Goal: Task Accomplishment & Management: Manage account settings

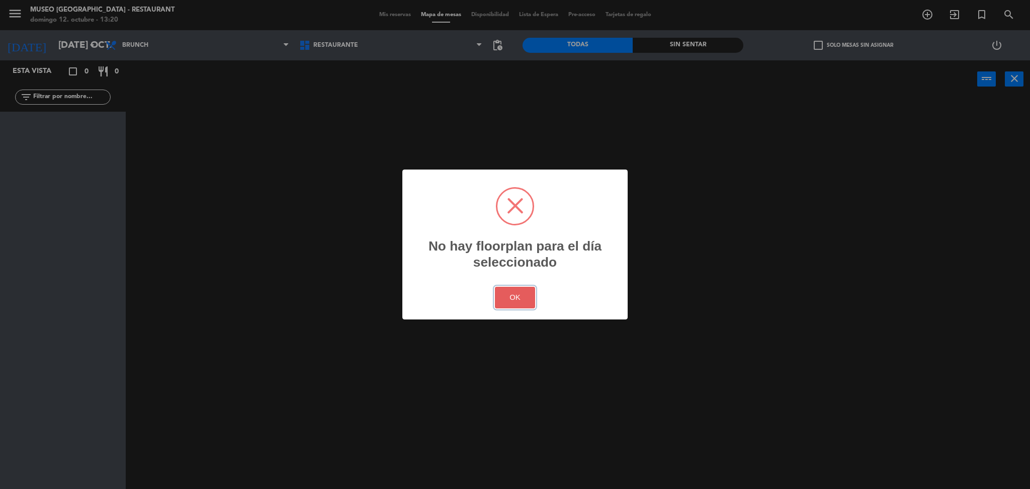
drag, startPoint x: 501, startPoint y: 290, endPoint x: 491, endPoint y: 256, distance: 34.7
click at [502, 290] on button "OK" at bounding box center [515, 298] width 41 height 22
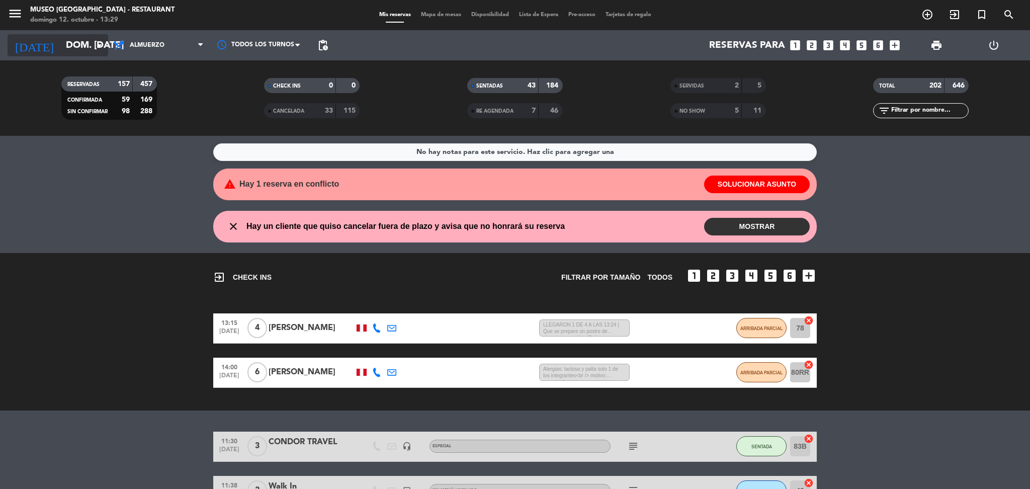
click at [93, 51] on input "dom. 12 oct." at bounding box center [121, 45] width 121 height 21
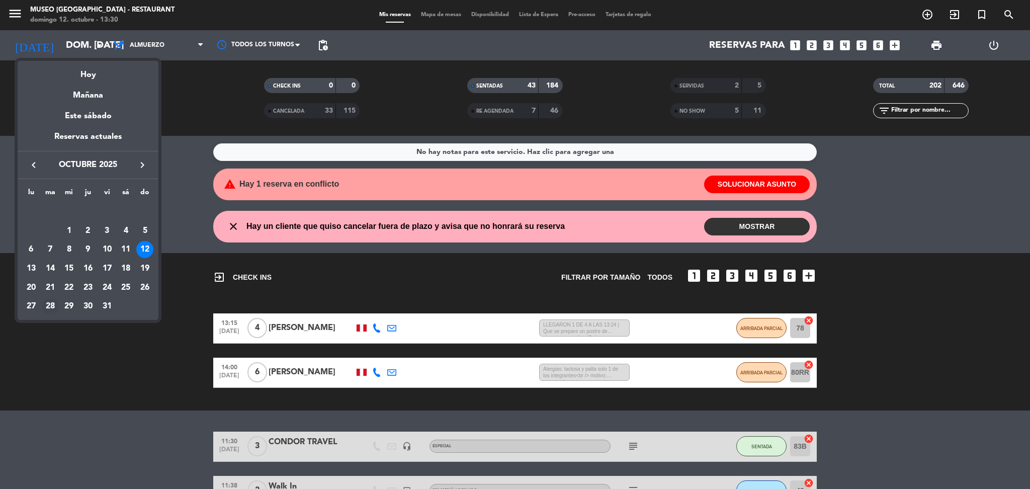
click at [43, 310] on div "28" at bounding box center [50, 306] width 17 height 17
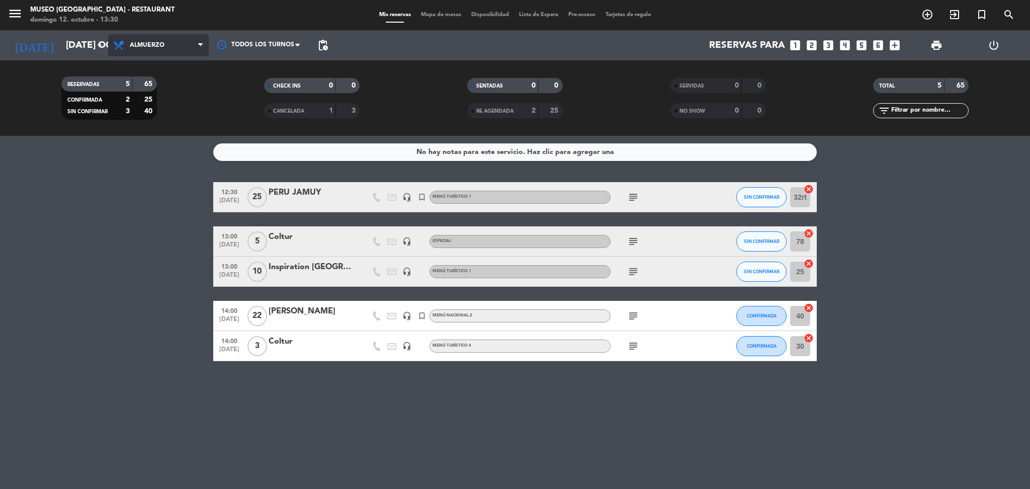
click at [160, 39] on span "Almuerzo" at bounding box center [158, 45] width 101 height 22
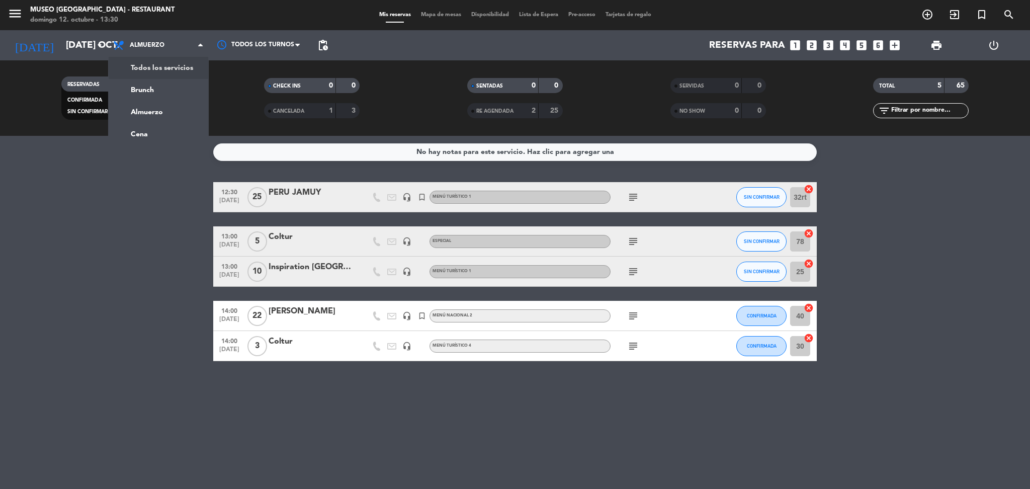
click at [187, 69] on div "menu Museo Larco Café - Restaurant domingo 12. octubre - 13:30 Mis reservas Map…" at bounding box center [515, 68] width 1030 height 136
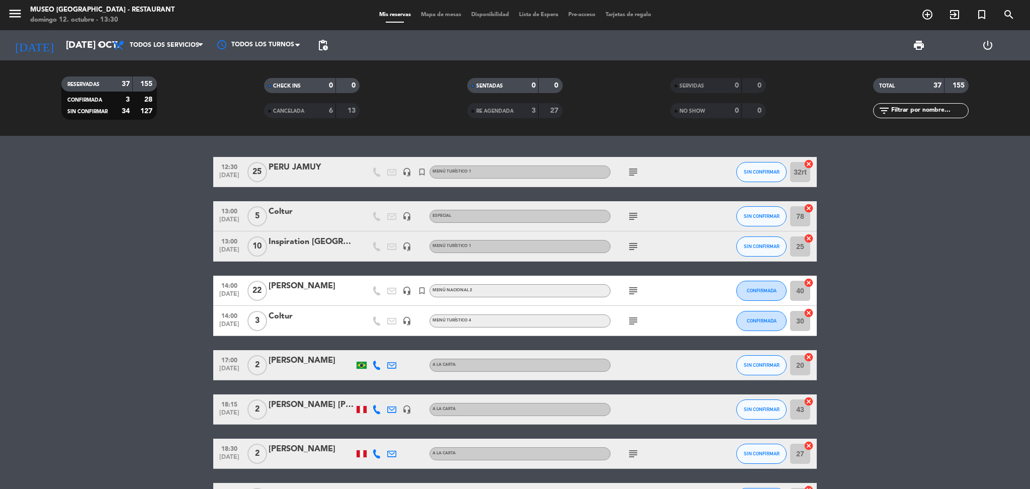
click at [293, 324] on div at bounding box center [311, 327] width 85 height 8
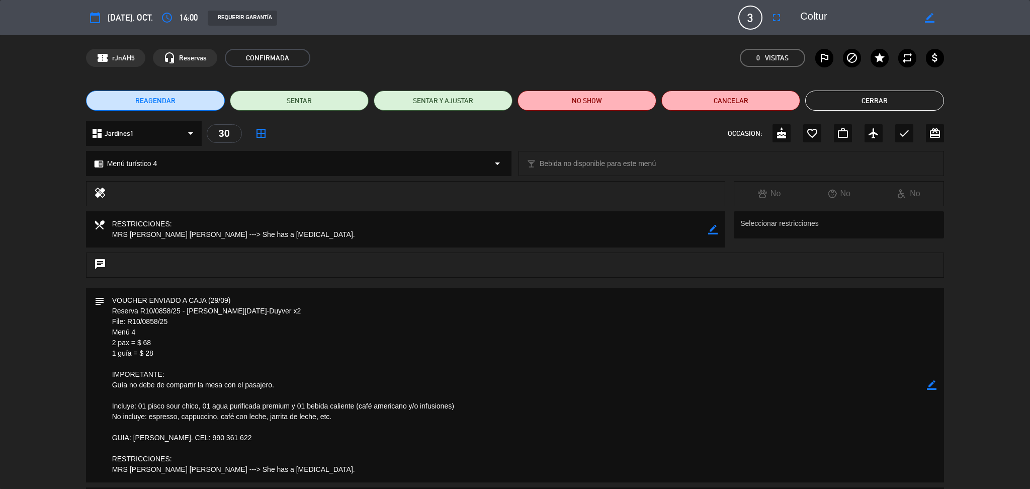
click at [809, 19] on textarea at bounding box center [857, 18] width 115 height 18
click at [808, 18] on textarea at bounding box center [857, 18] width 115 height 18
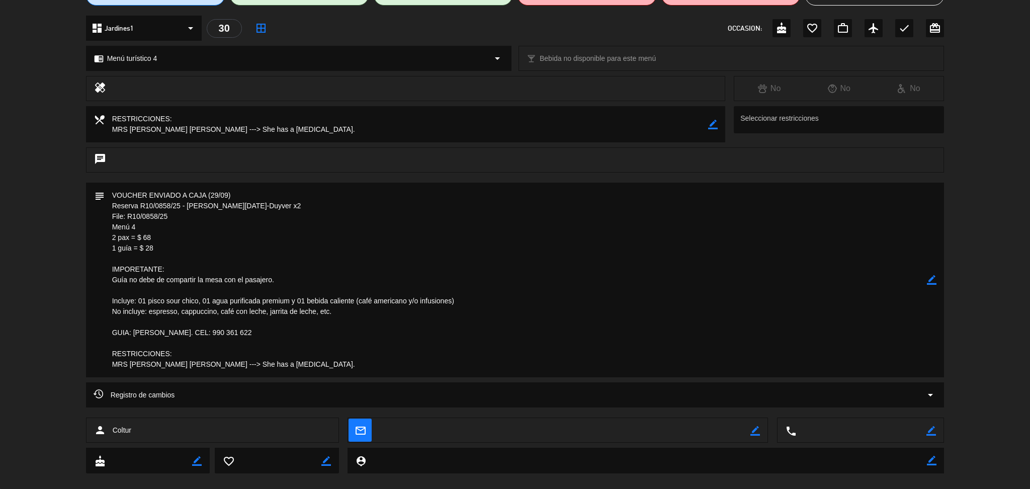
scroll to position [119, 0]
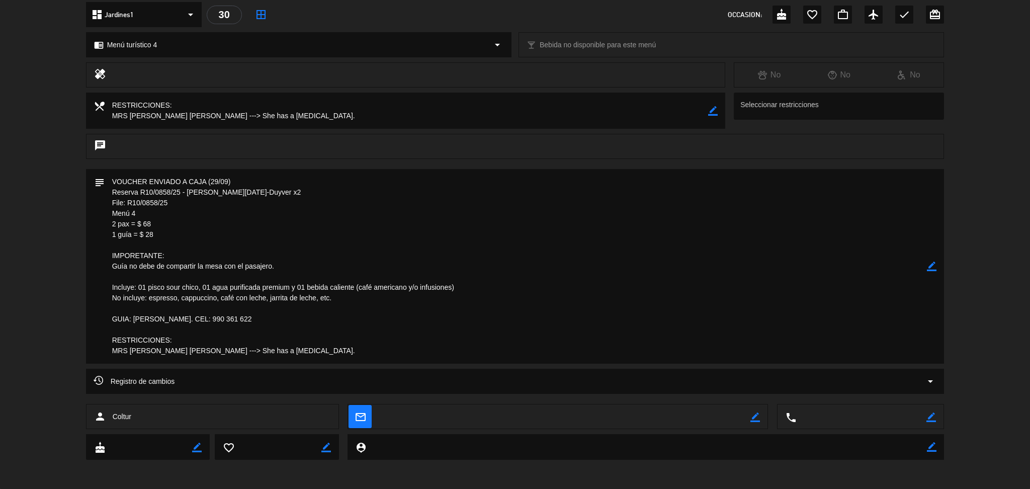
drag, startPoint x: 324, startPoint y: 353, endPoint x: 341, endPoint y: 338, distance: 22.1
click at [242, 329] on textarea at bounding box center [516, 266] width 823 height 195
click at [354, 343] on textarea at bounding box center [516, 266] width 823 height 195
click at [349, 353] on textarea at bounding box center [516, 266] width 823 height 195
click at [348, 354] on textarea at bounding box center [516, 266] width 823 height 195
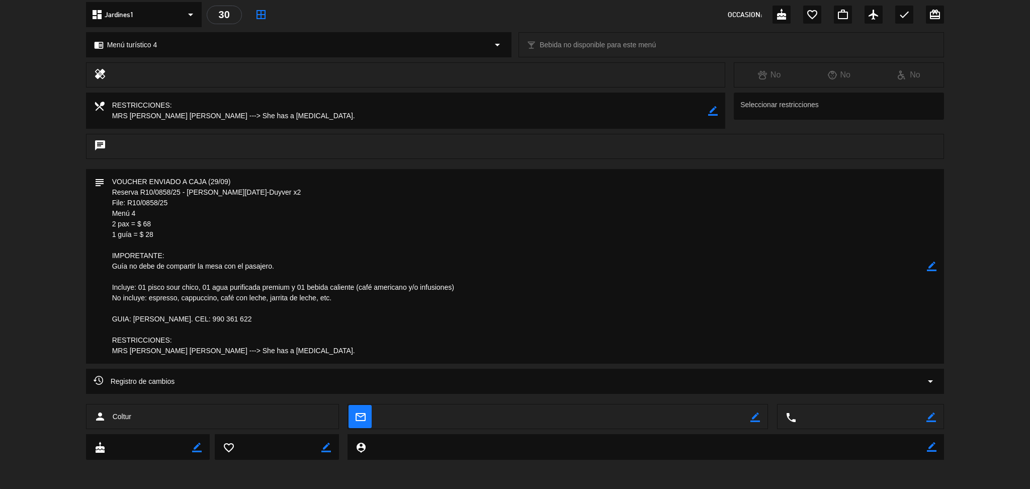
drag, startPoint x: 344, startPoint y: 355, endPoint x: 110, endPoint y: 175, distance: 295.1
click at [111, 172] on textarea at bounding box center [516, 266] width 823 height 195
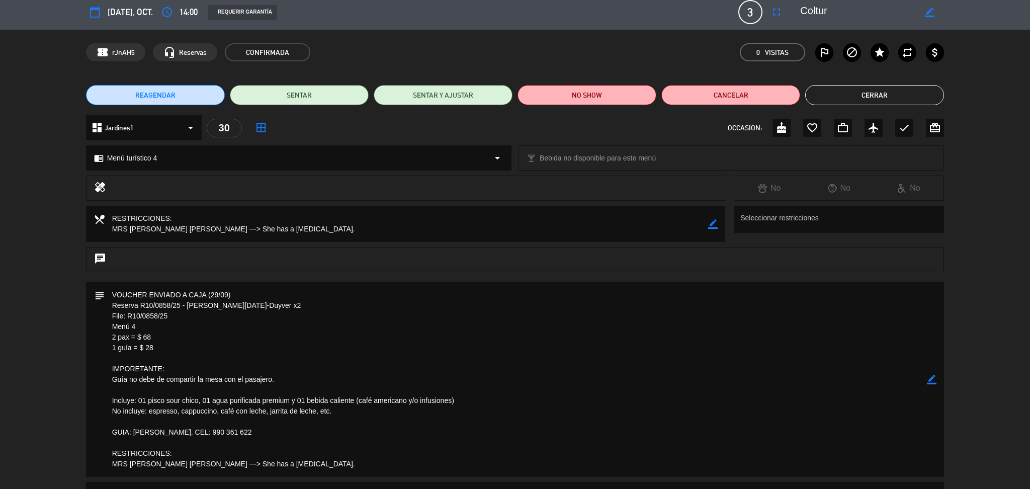
scroll to position [0, 0]
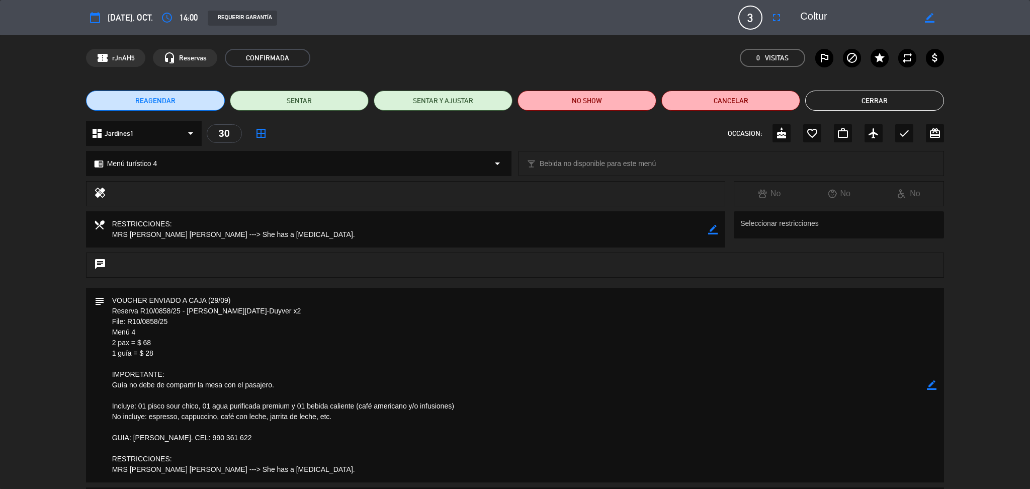
click at [818, 104] on button "Cerrar" at bounding box center [874, 101] width 139 height 20
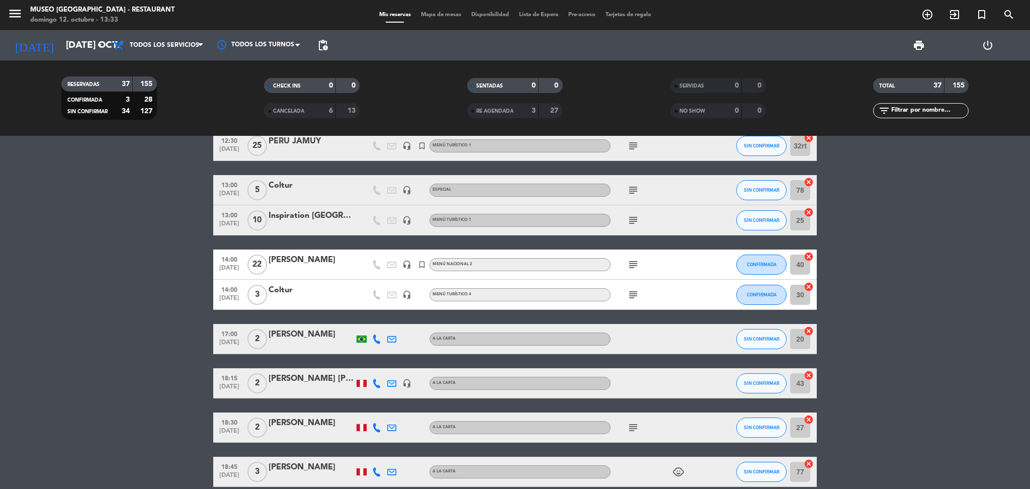
scroll to position [67, 0]
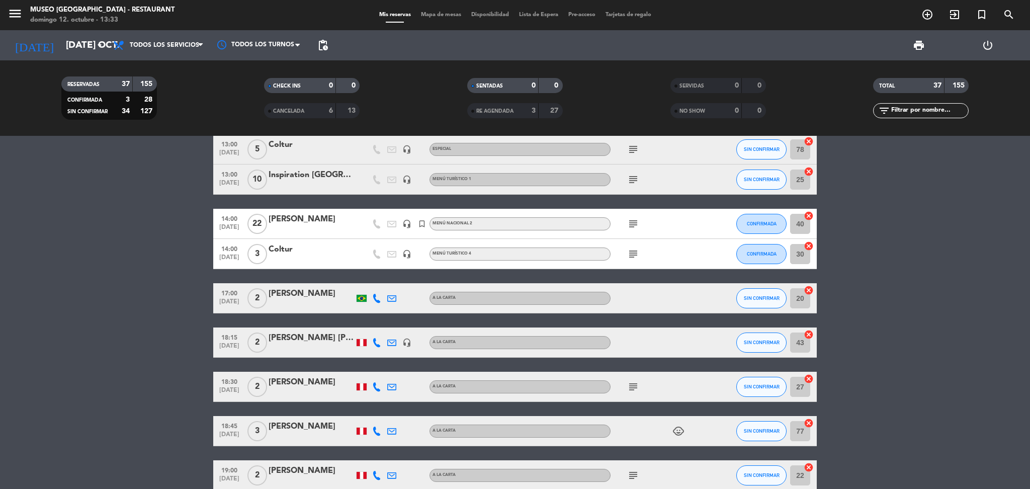
click at [639, 387] on span "subject" at bounding box center [632, 387] width 15 height 12
click at [632, 385] on icon "subject" at bounding box center [633, 387] width 12 height 12
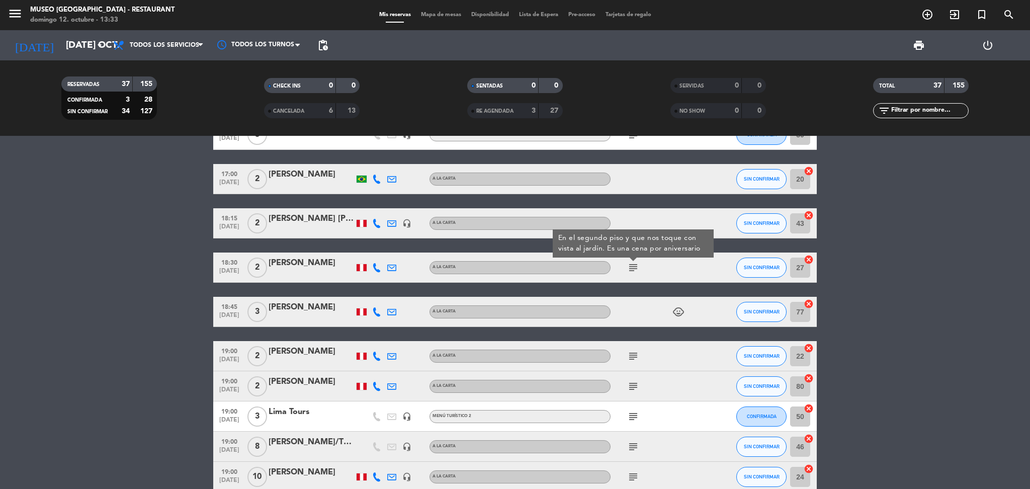
scroll to position [201, 0]
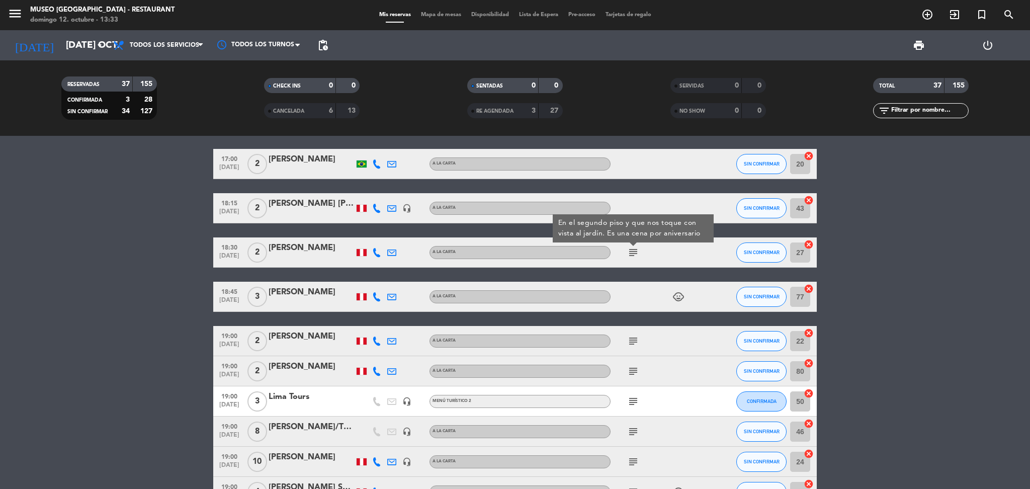
click at [629, 341] on icon "subject" at bounding box center [633, 341] width 12 height 12
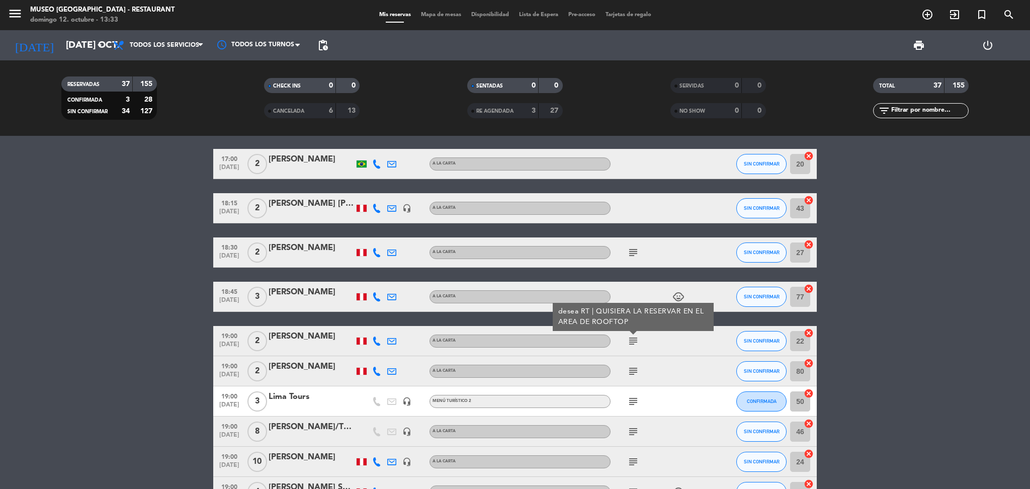
click at [631, 370] on icon "subject" at bounding box center [633, 371] width 12 height 12
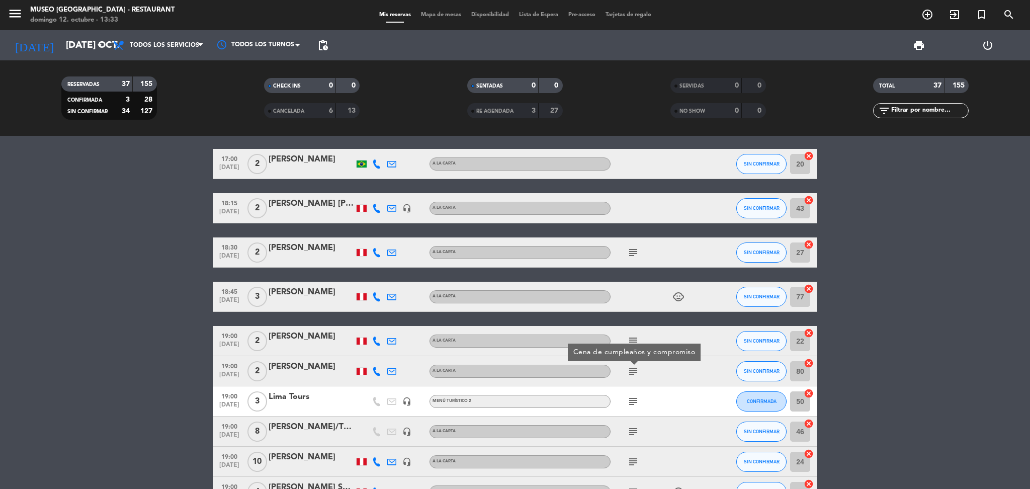
click at [632, 398] on icon "subject" at bounding box center [633, 401] width 12 height 12
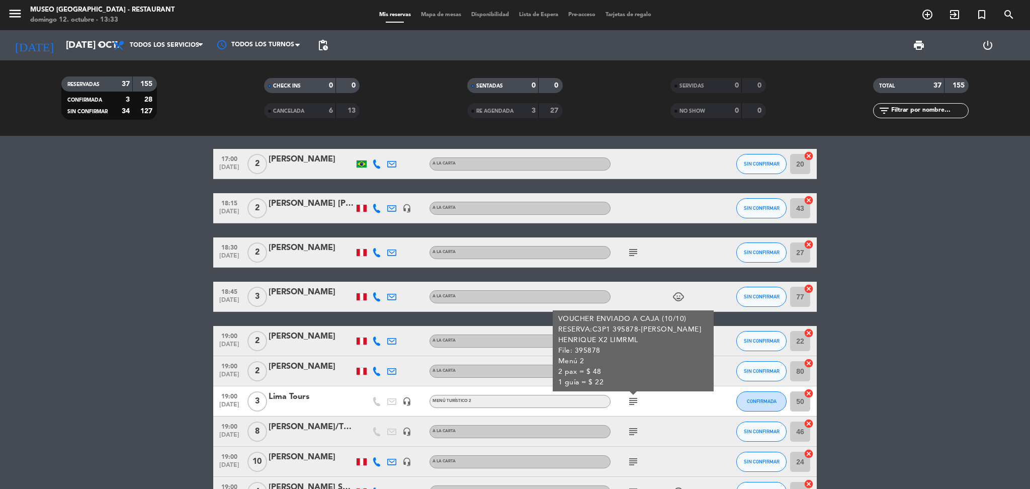
click at [306, 399] on div "Lima Tours" at bounding box center [311, 396] width 85 height 13
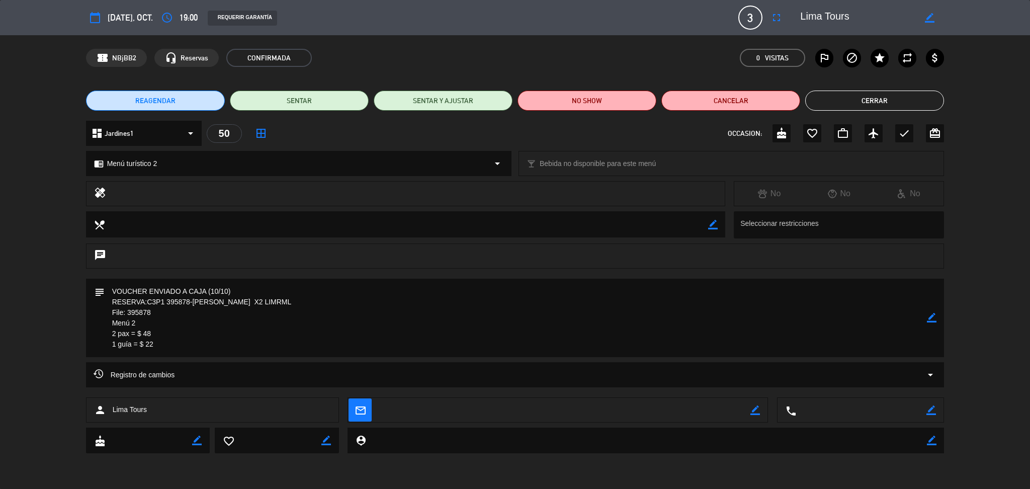
click at [829, 13] on textarea at bounding box center [857, 18] width 115 height 18
drag, startPoint x: 167, startPoint y: 350, endPoint x: 98, endPoint y: 295, distance: 88.7
click at [98, 295] on div "subject border_color" at bounding box center [515, 318] width 858 height 78
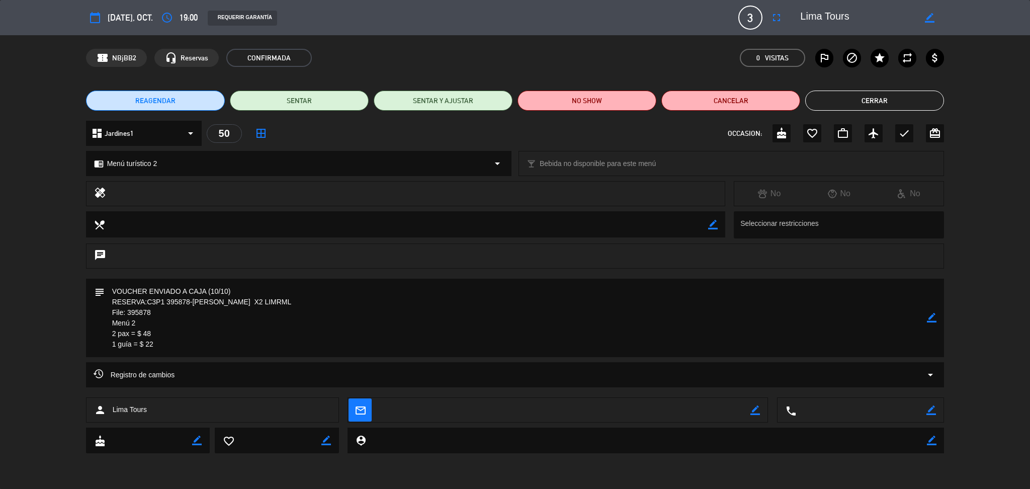
click at [885, 104] on button "Cerrar" at bounding box center [874, 101] width 139 height 20
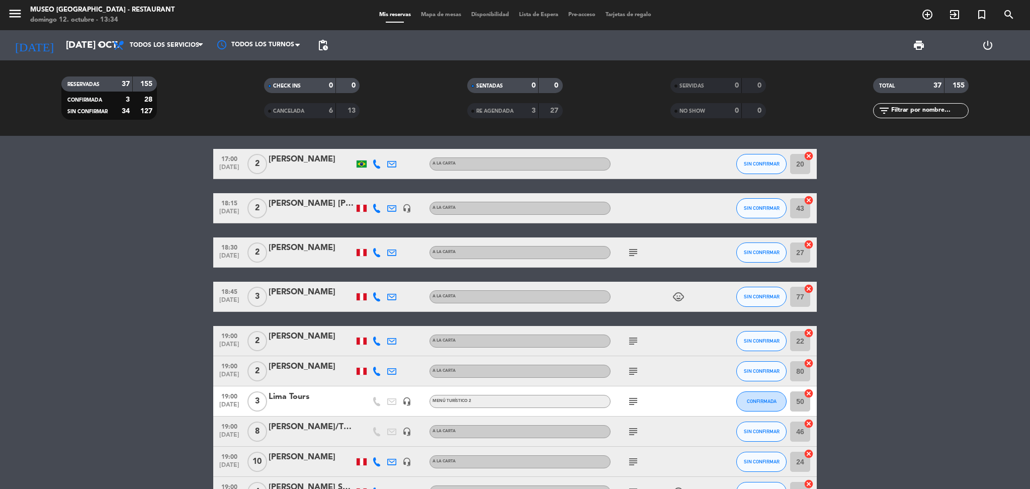
click at [636, 250] on icon "subject" at bounding box center [633, 252] width 12 height 12
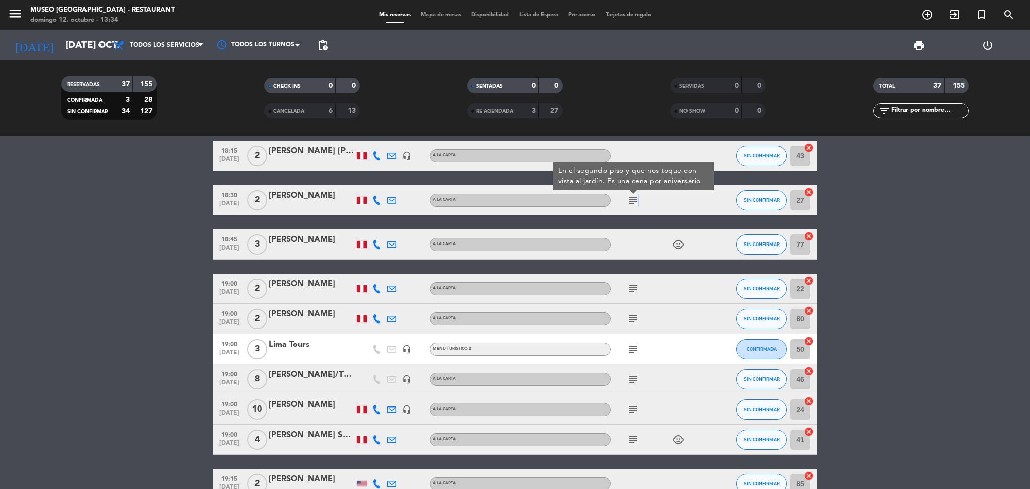
scroll to position [268, 0]
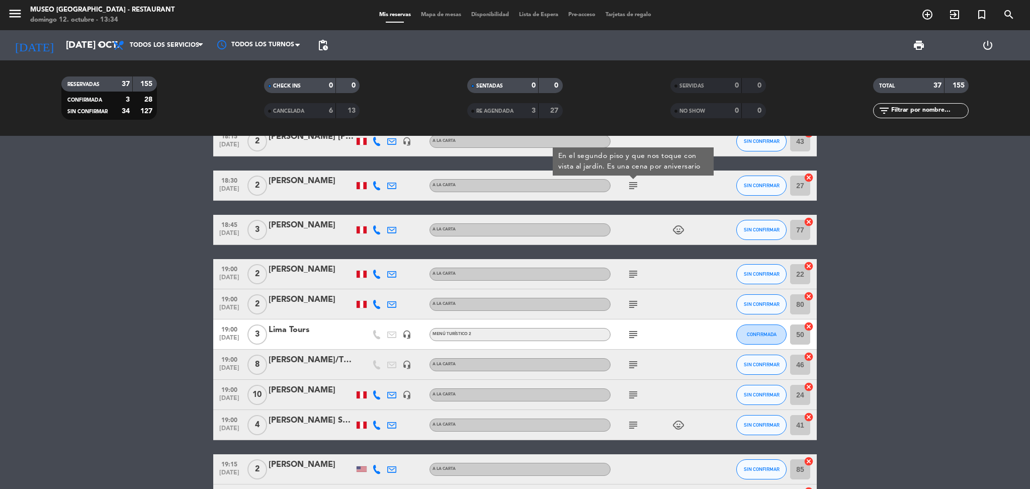
click at [303, 338] on div at bounding box center [311, 341] width 85 height 8
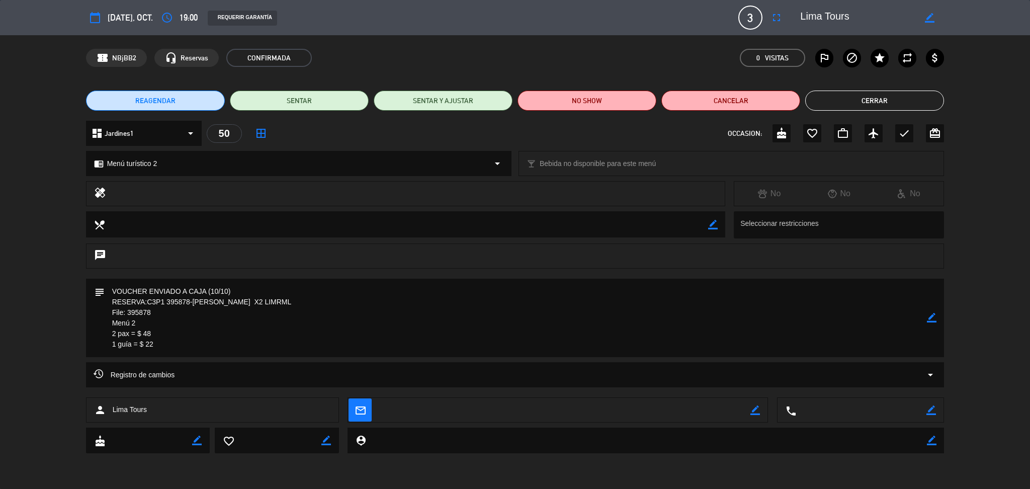
click at [832, 89] on div "REAGENDAR SENTAR SENTAR Y AJUSTAR NO SHOW Cancelar Cerrar" at bounding box center [515, 100] width 1030 height 40
click at [834, 93] on button "Cerrar" at bounding box center [874, 101] width 139 height 20
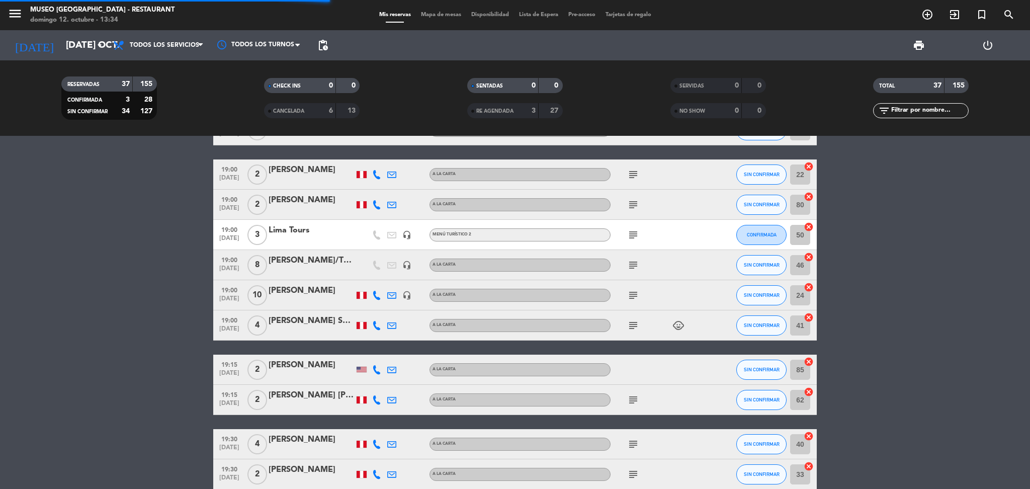
scroll to position [402, 0]
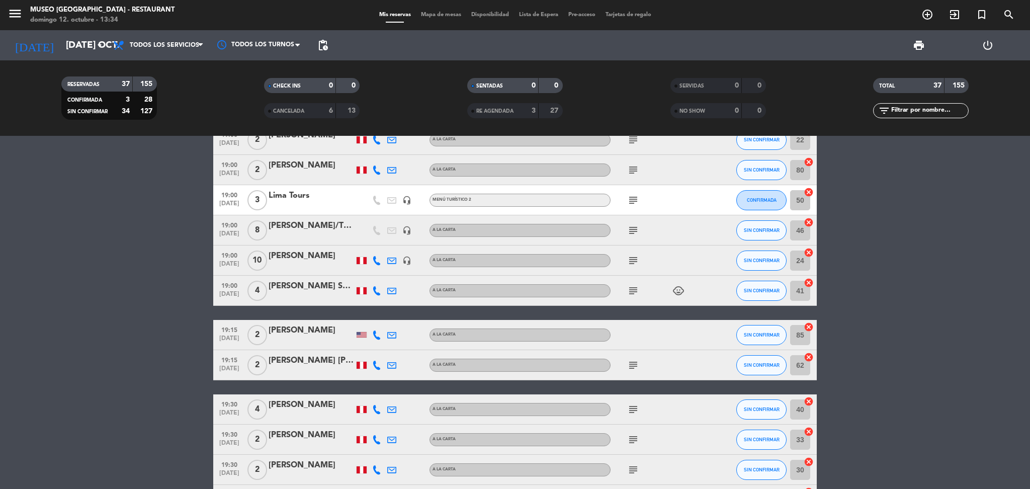
click at [628, 256] on icon "subject" at bounding box center [633, 260] width 12 height 12
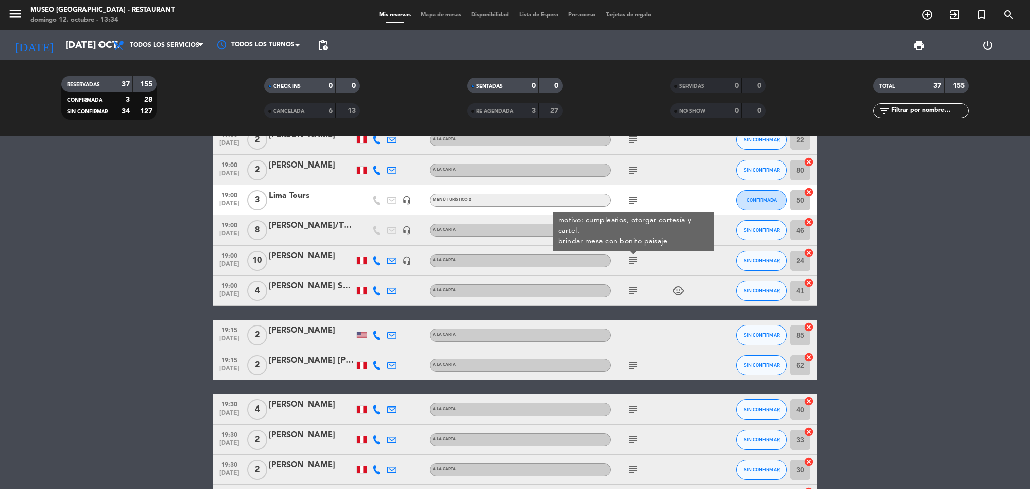
click at [632, 288] on icon "subject" at bounding box center [633, 291] width 12 height 12
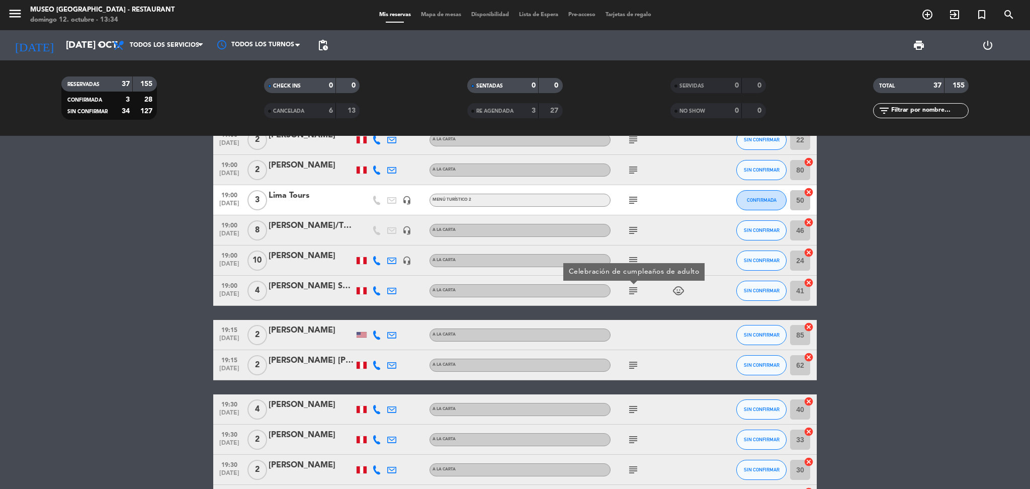
scroll to position [469, 0]
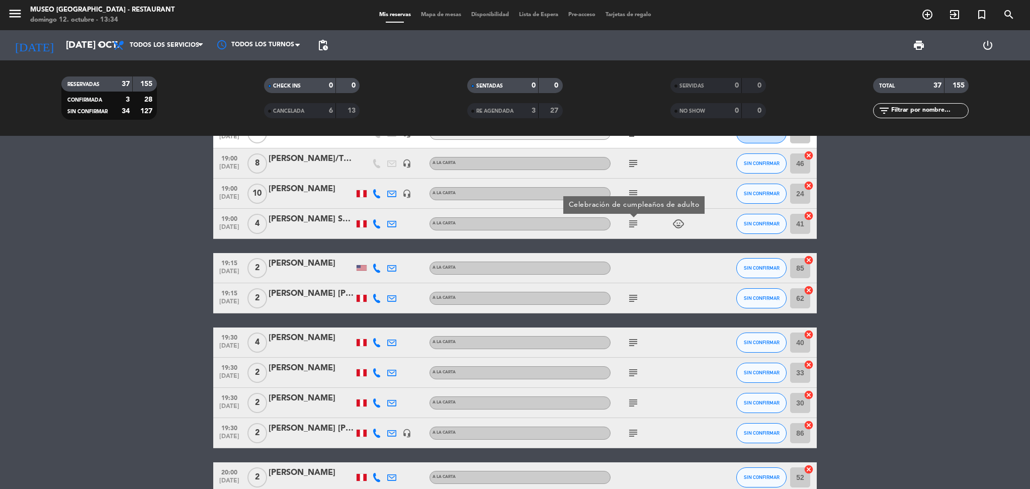
click at [634, 290] on div "subject" at bounding box center [655, 298] width 91 height 30
click at [631, 299] on icon "subject" at bounding box center [633, 298] width 12 height 12
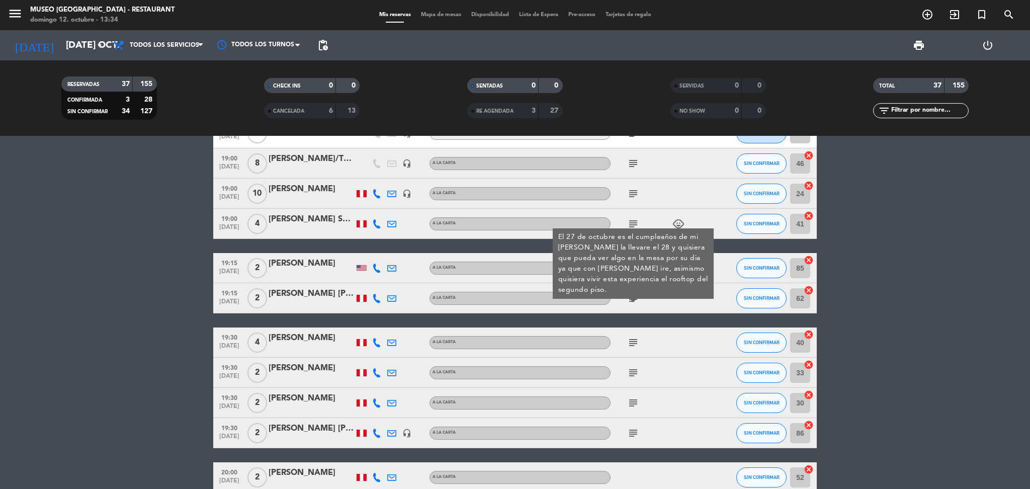
scroll to position [536, 0]
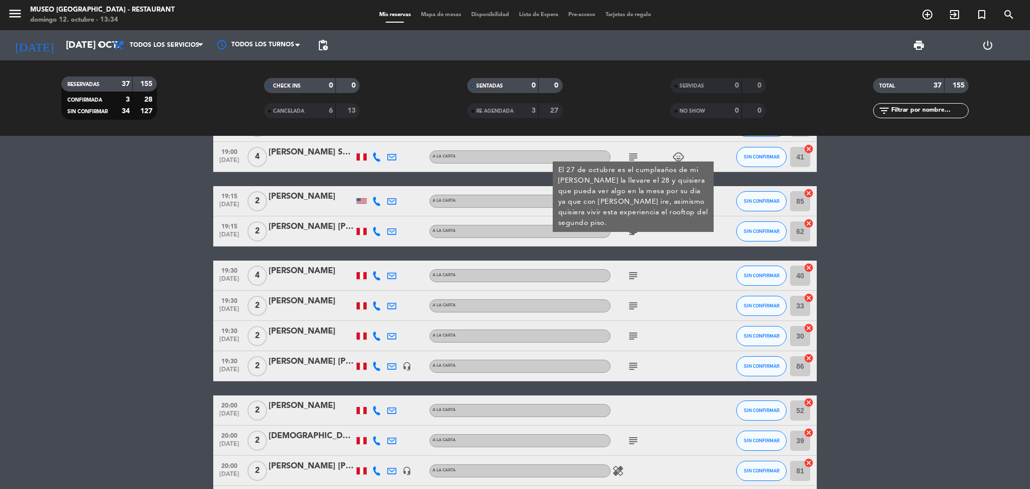
click at [629, 289] on div "subject" at bounding box center [655, 275] width 91 height 30
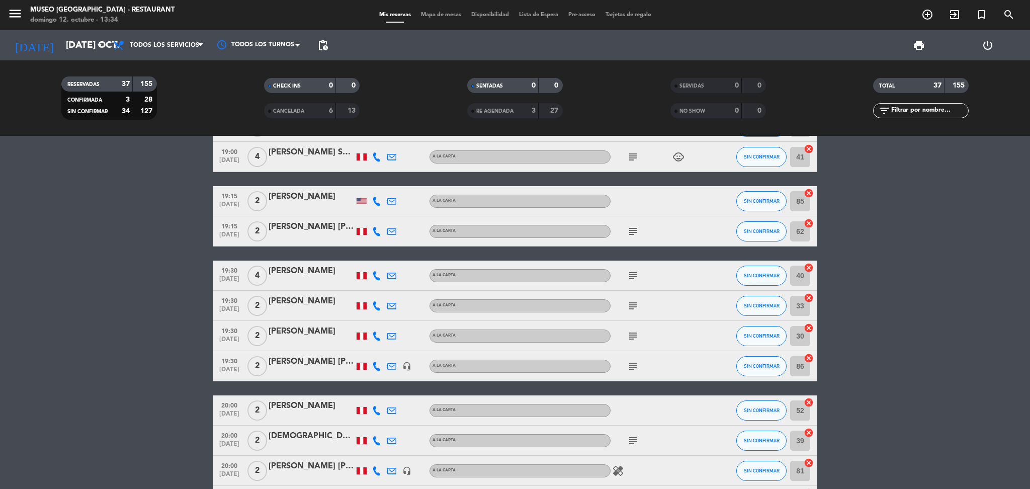
drag, startPoint x: 629, startPoint y: 282, endPoint x: 632, endPoint y: 292, distance: 11.0
click at [629, 281] on div "subject" at bounding box center [655, 275] width 91 height 30
click at [633, 276] on icon "subject" at bounding box center [633, 276] width 12 height 12
click at [631, 302] on icon "subject" at bounding box center [633, 306] width 12 height 12
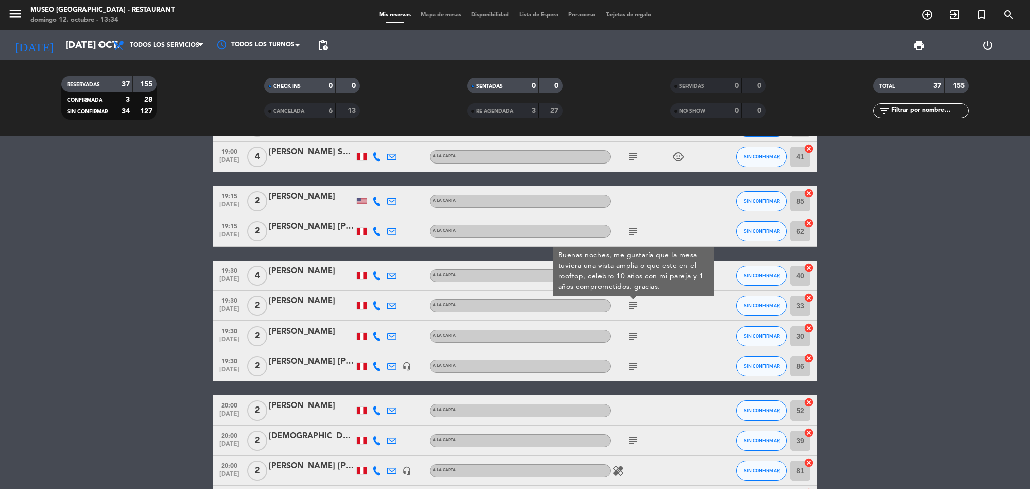
click at [635, 326] on div "subject" at bounding box center [655, 336] width 91 height 30
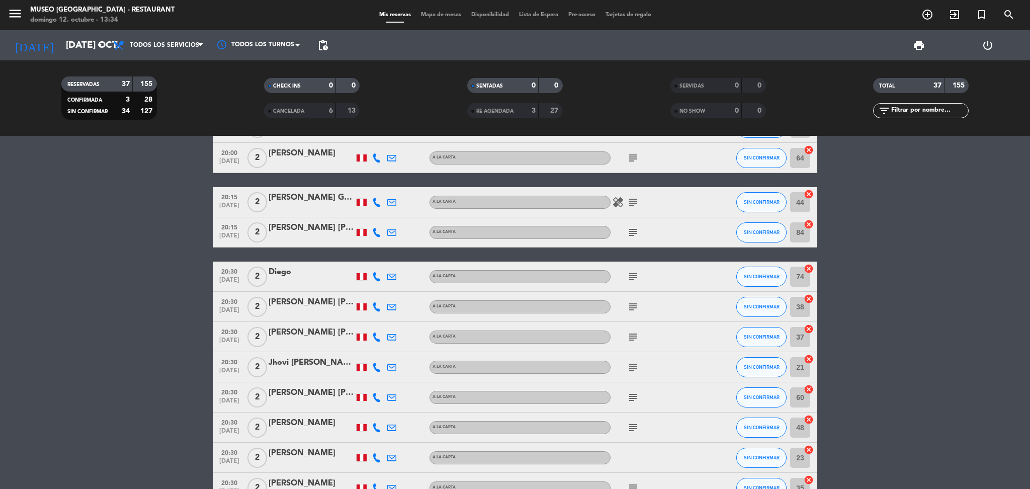
scroll to position [1003, 0]
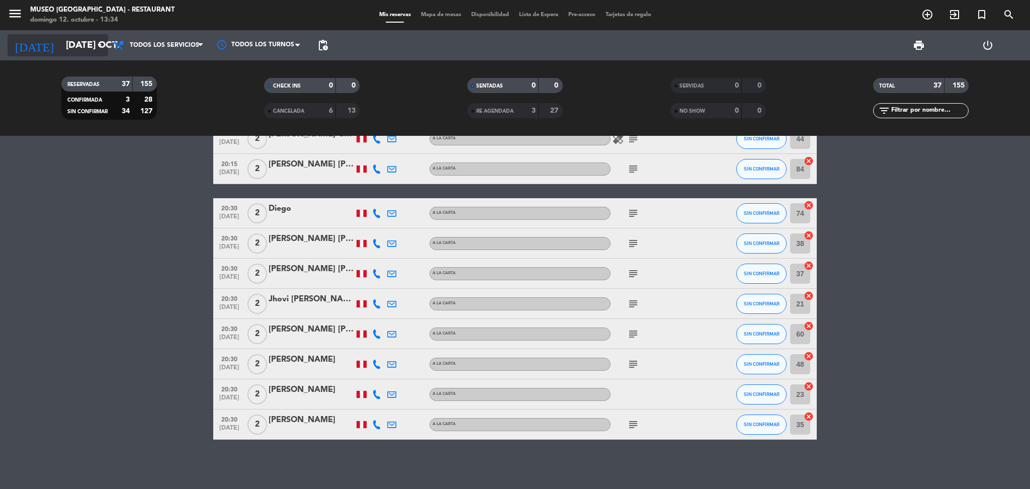
click at [98, 48] on icon "arrow_drop_down" at bounding box center [100, 45] width 12 height 12
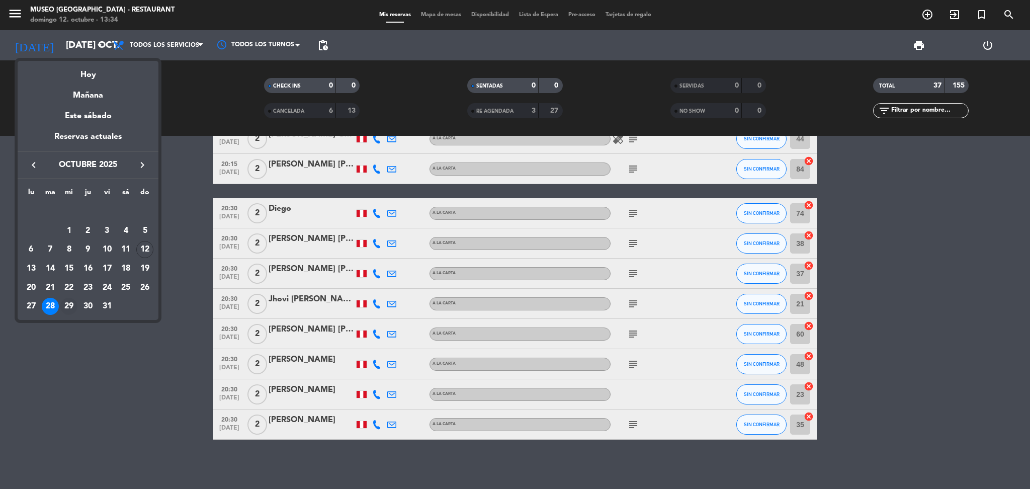
click at [74, 302] on div "29" at bounding box center [68, 306] width 17 height 17
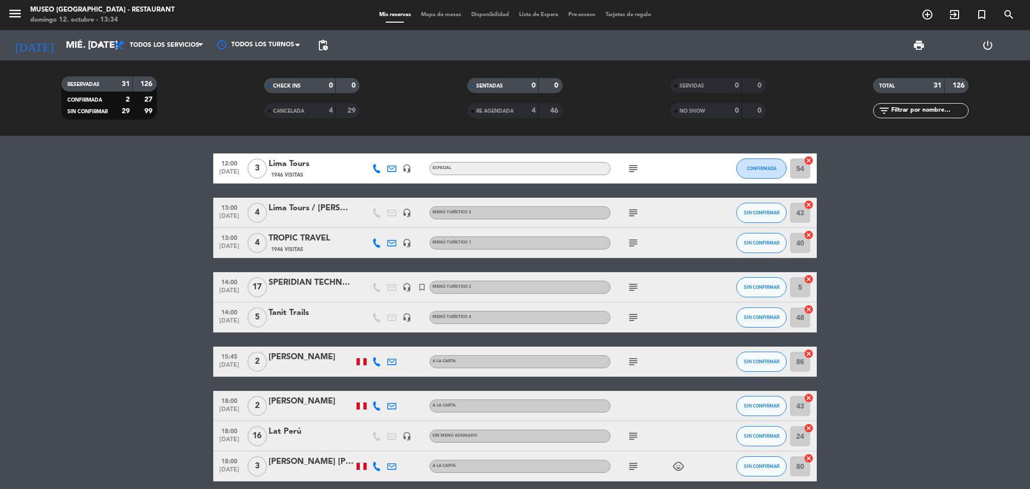
scroll to position [0, 0]
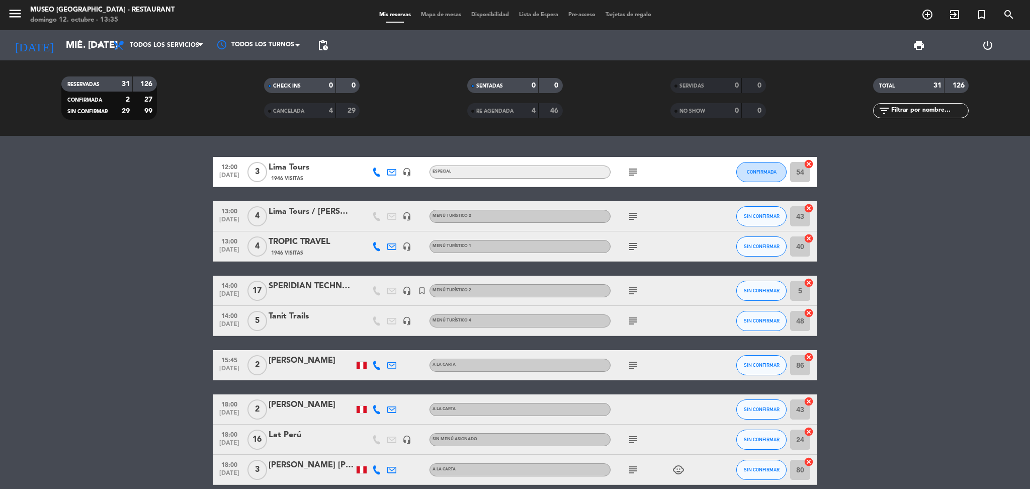
click at [301, 168] on div "Lima Tours" at bounding box center [311, 167] width 85 height 13
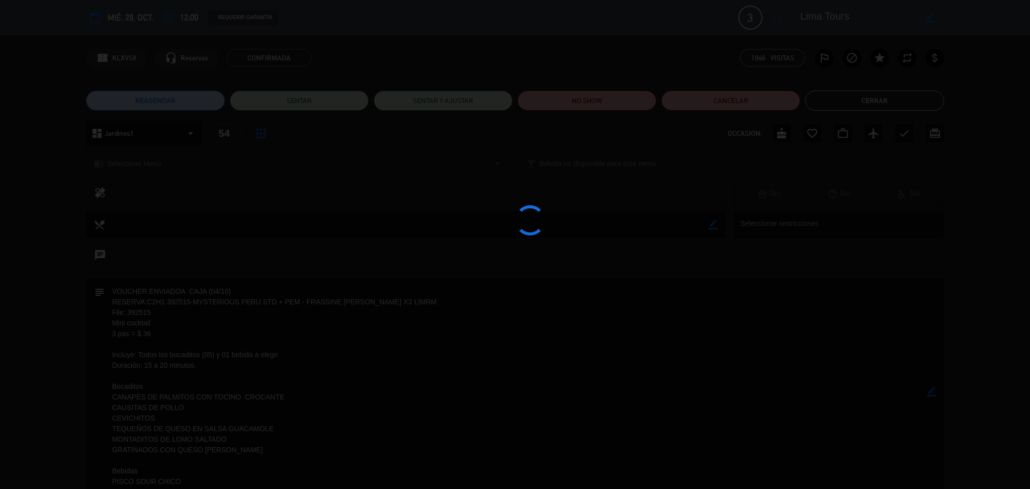
click at [845, 16] on div at bounding box center [515, 244] width 1030 height 489
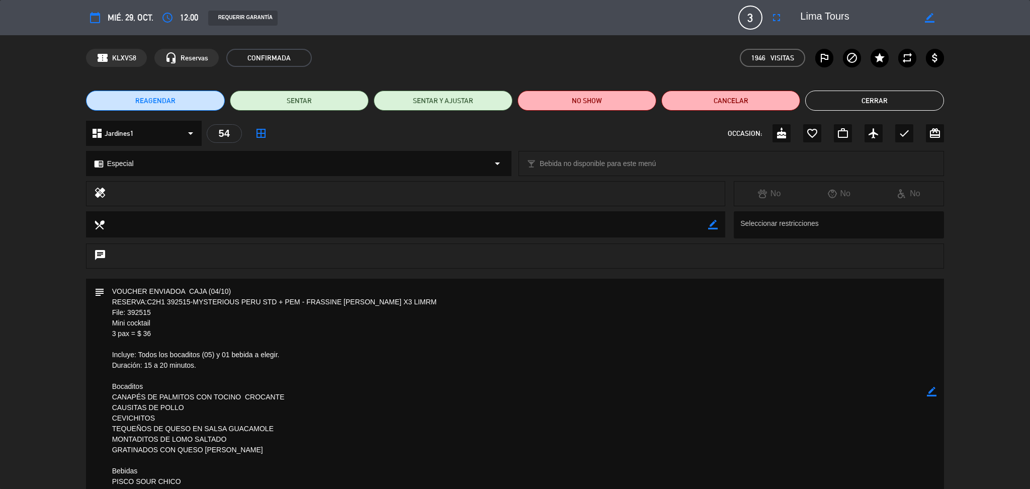
click at [831, 12] on textarea at bounding box center [857, 18] width 115 height 18
drag, startPoint x: 157, startPoint y: 317, endPoint x: 140, endPoint y: 321, distance: 17.6
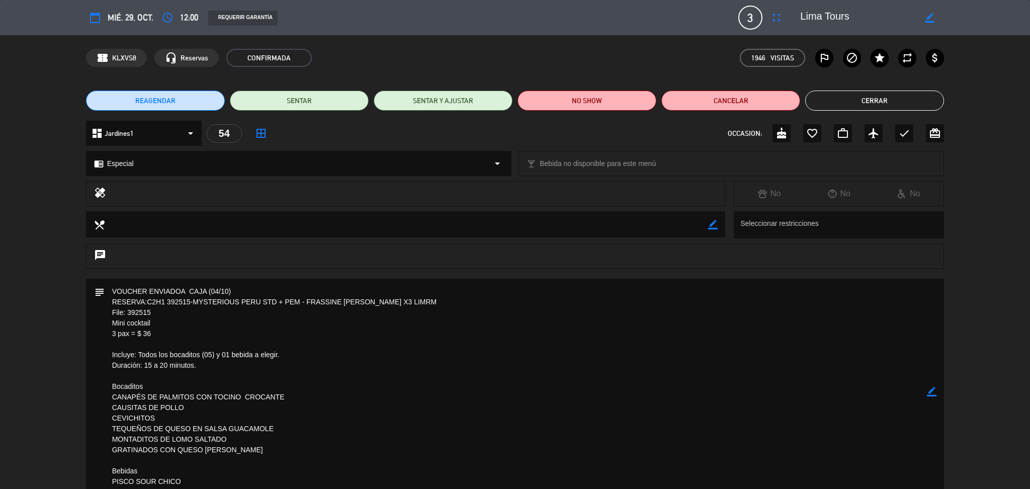
click at [139, 322] on textarea at bounding box center [516, 392] width 823 height 226
click at [150, 321] on textarea at bounding box center [516, 392] width 823 height 226
drag, startPoint x: 160, startPoint y: 323, endPoint x: 107, endPoint y: 324, distance: 53.3
click at [107, 324] on textarea at bounding box center [516, 392] width 823 height 226
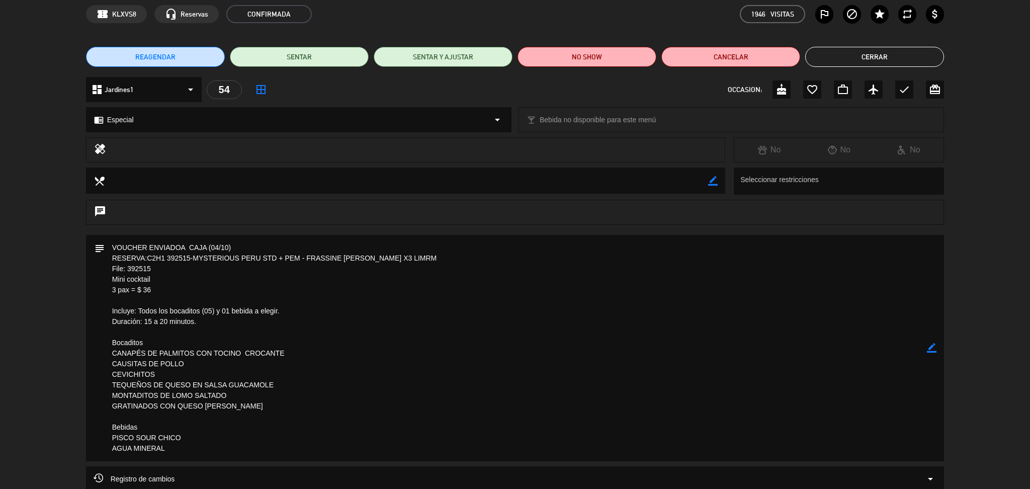
scroll to position [67, 0]
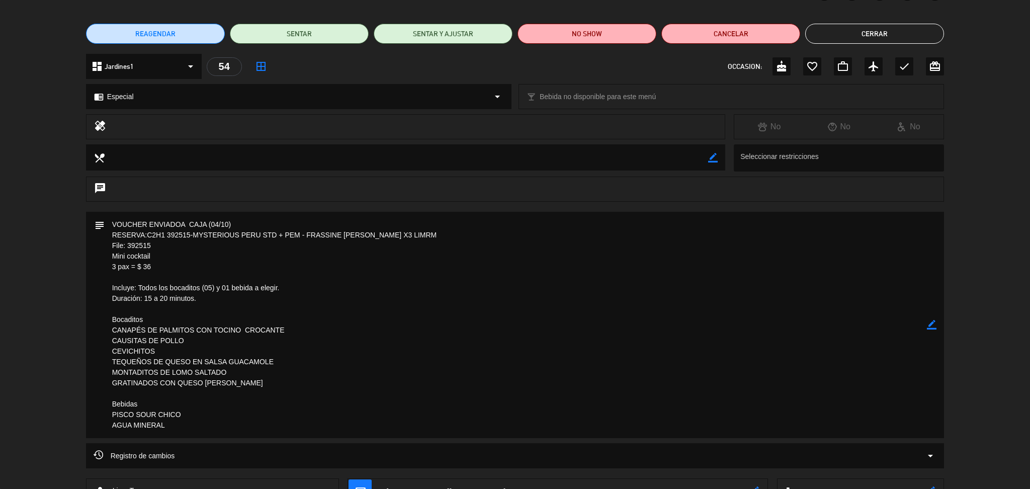
drag, startPoint x: 173, startPoint y: 425, endPoint x: 86, endPoint y: 226, distance: 216.8
click at [86, 226] on div "subject border_color" at bounding box center [515, 325] width 858 height 226
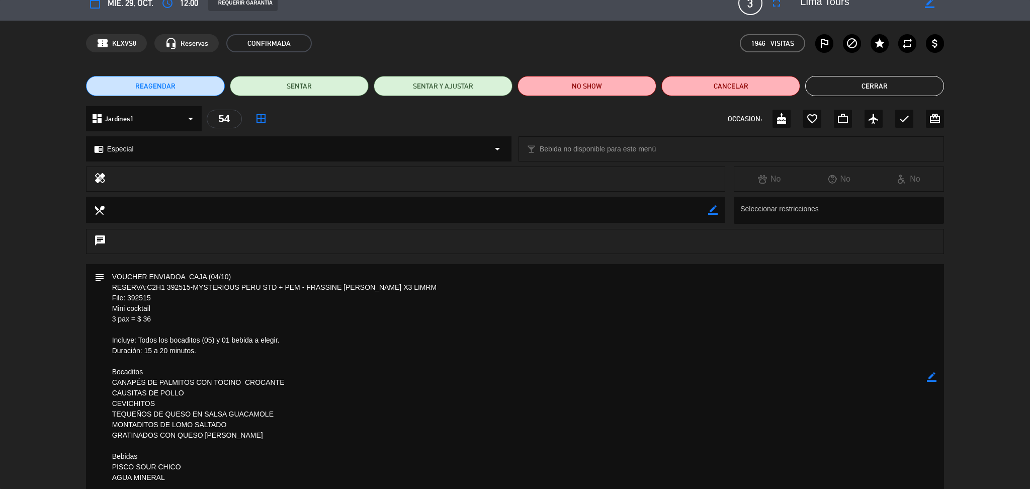
scroll to position [0, 0]
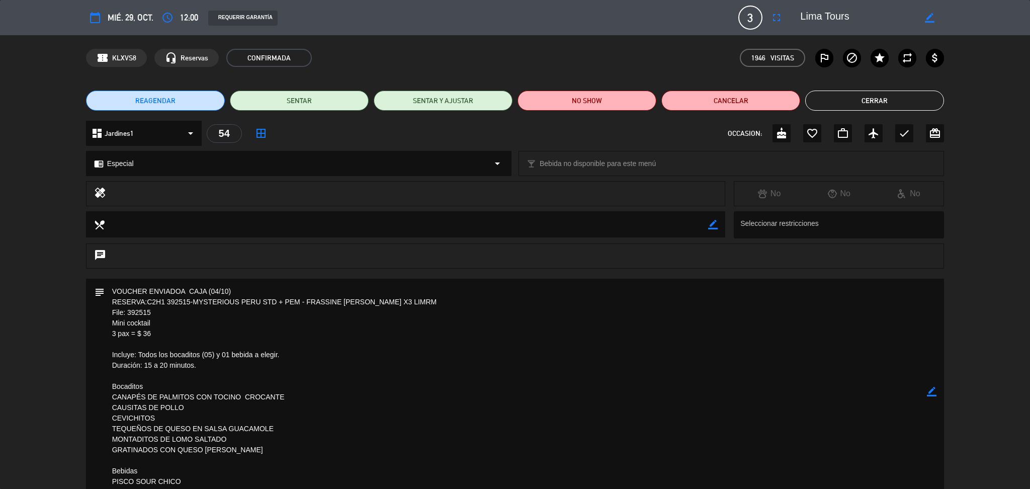
click at [848, 105] on button "Cerrar" at bounding box center [874, 101] width 139 height 20
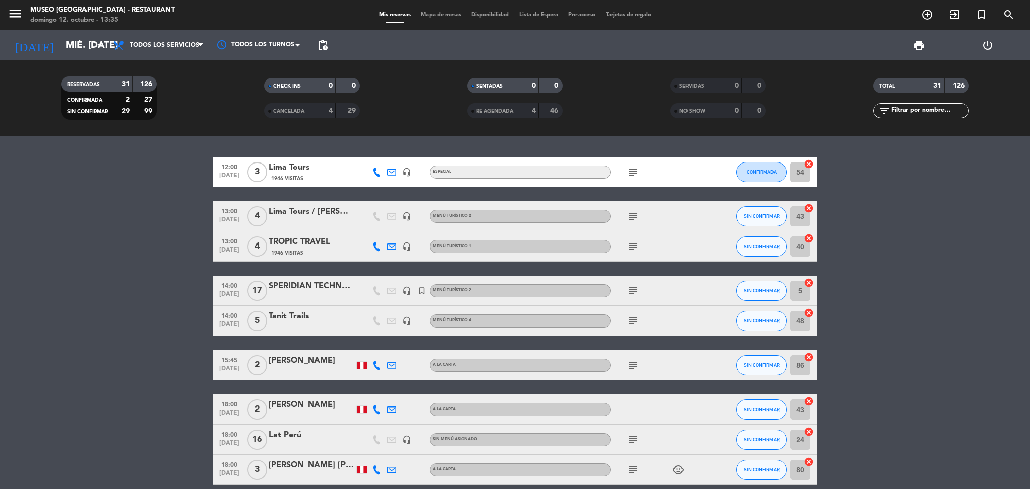
click at [300, 205] on div "Lima Tours / NILESH KHOTARI" at bounding box center [311, 211] width 85 height 13
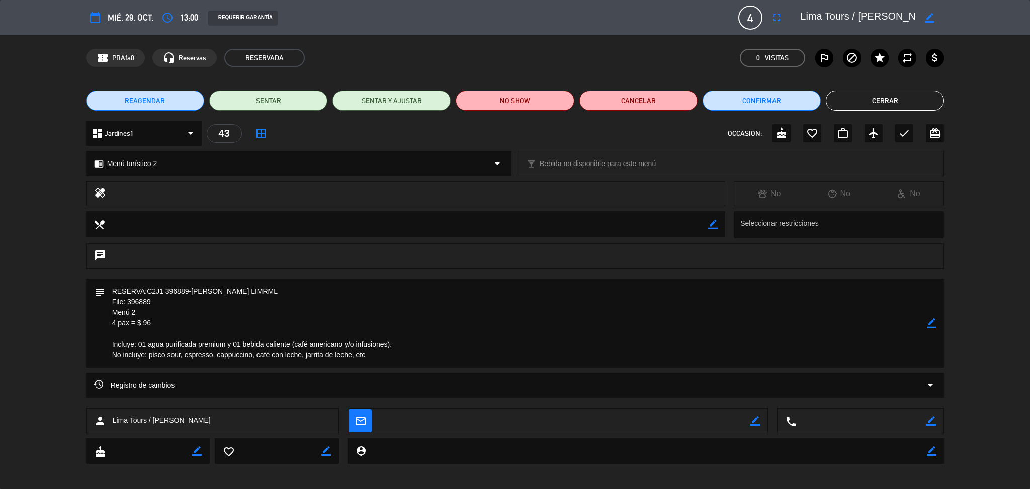
click at [838, 17] on textarea at bounding box center [857, 18] width 115 height 18
click at [838, 16] on textarea at bounding box center [857, 18] width 115 height 18
drag, startPoint x: 371, startPoint y: 351, endPoint x: 109, endPoint y: 285, distance: 270.1
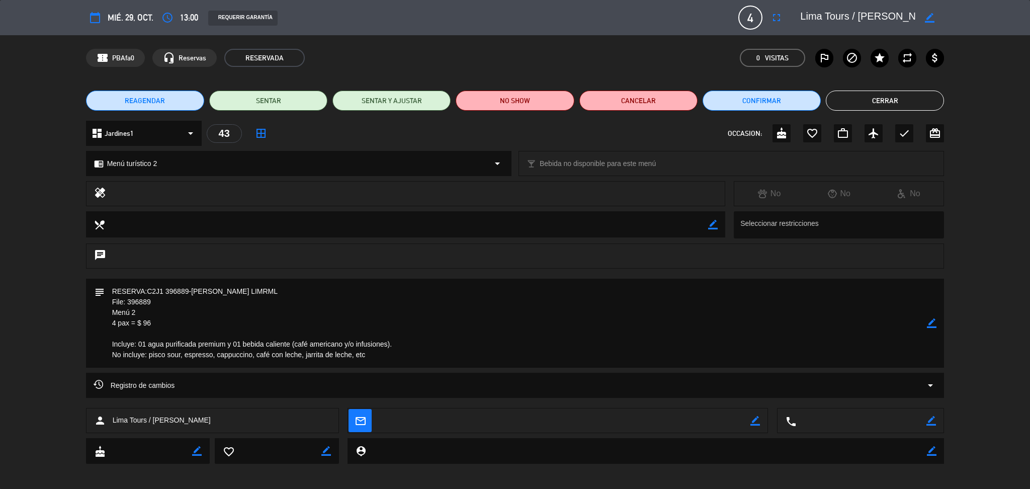
click at [109, 285] on textarea at bounding box center [516, 323] width 823 height 89
click at [858, 109] on button "Cerrar" at bounding box center [885, 101] width 118 height 20
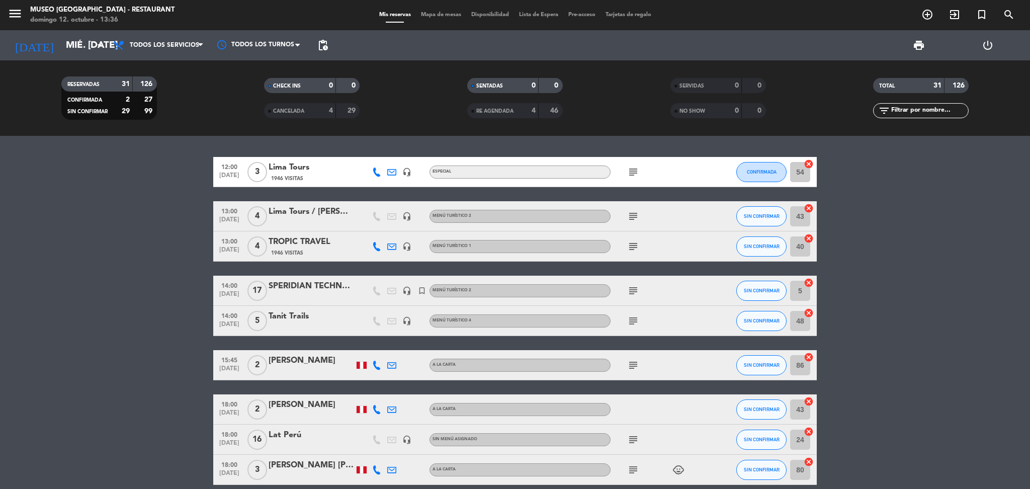
click at [299, 245] on div "TROPIC TRAVEL" at bounding box center [311, 241] width 85 height 13
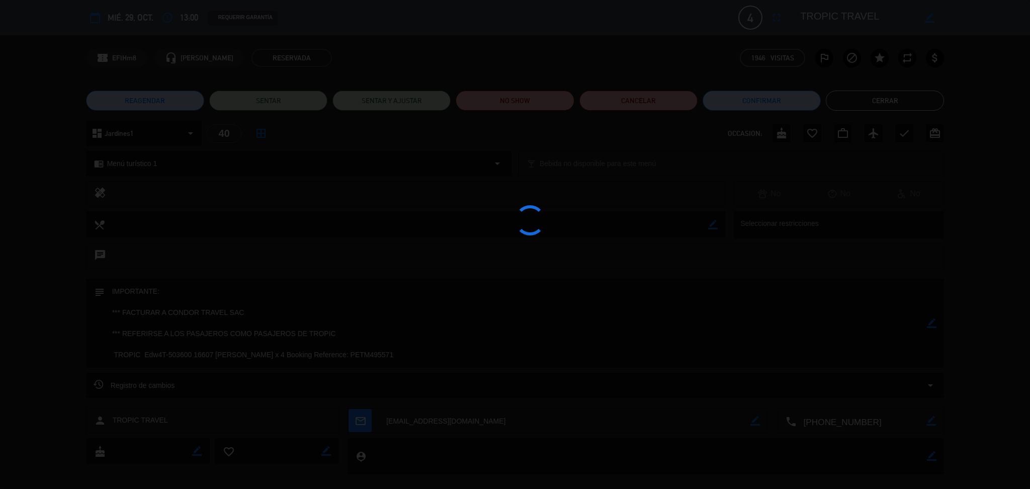
click at [830, 18] on div at bounding box center [515, 244] width 1030 height 489
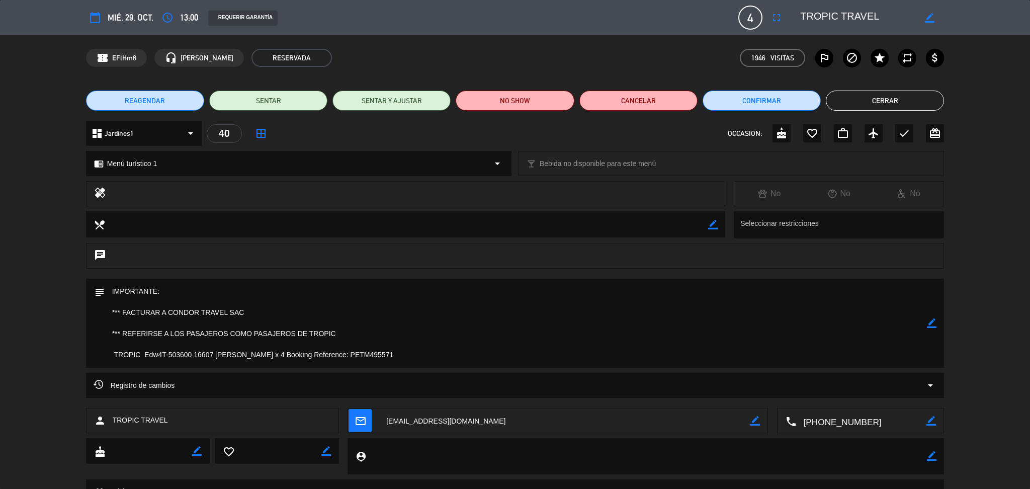
click at [822, 19] on textarea at bounding box center [857, 18] width 115 height 18
drag, startPoint x: 405, startPoint y: 357, endPoint x: 107, endPoint y: 276, distance: 309.2
click at [107, 276] on div "calendar_today mié. 29, oct. access_time 13:00 REQUERIR GARANTÍA 4 TROPIC TRAVE…" at bounding box center [515, 244] width 1030 height 489
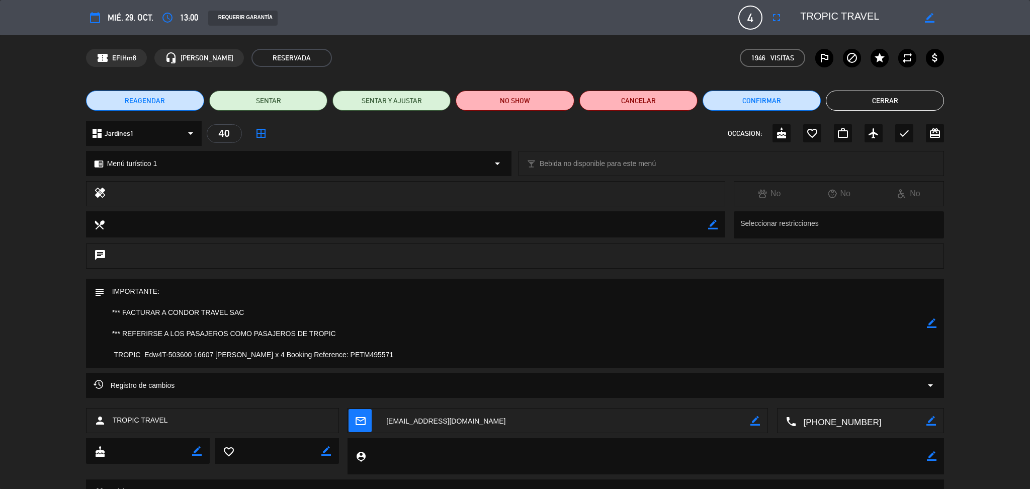
click at [881, 100] on button "Cerrar" at bounding box center [885, 101] width 118 height 20
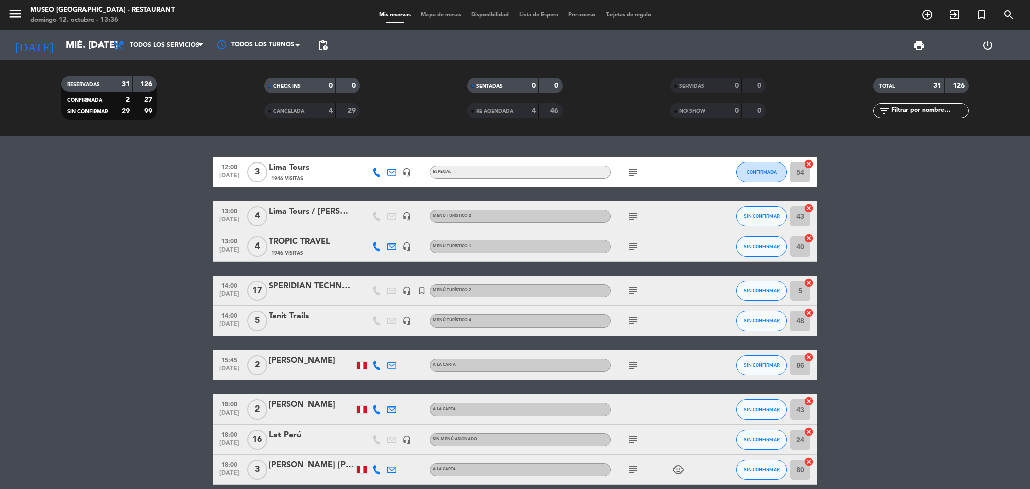
click at [317, 284] on div "SPERIDIAN TECHNOLOGIES / Lat Perú" at bounding box center [311, 286] width 85 height 13
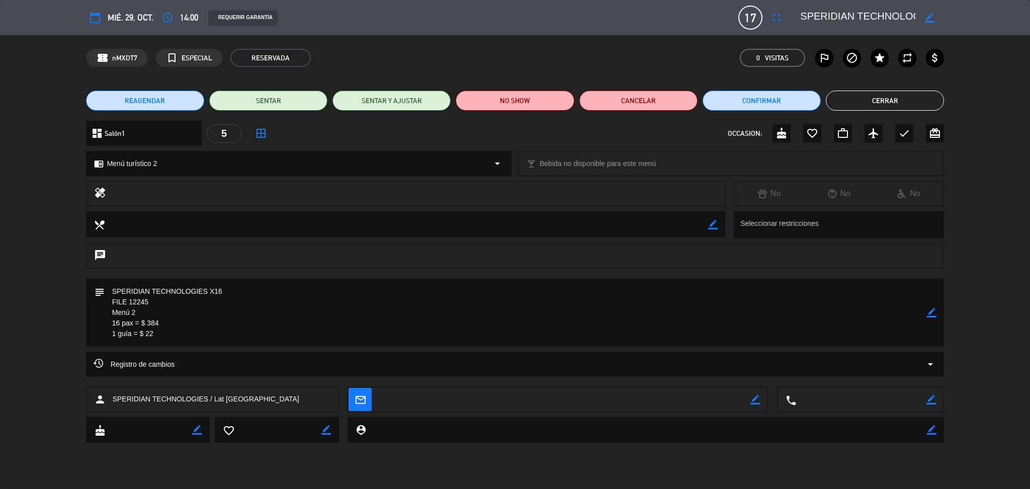
click at [839, 15] on textarea at bounding box center [857, 18] width 115 height 18
click at [846, 102] on button "Cerrar" at bounding box center [885, 101] width 118 height 20
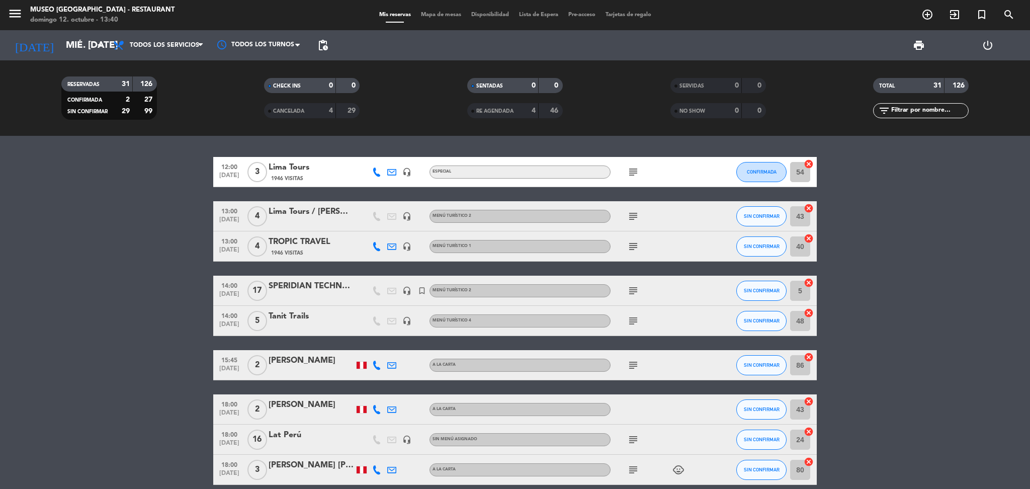
click at [313, 289] on div "SPERIDIAN TECHNOLOGIES / Lat Perú" at bounding box center [311, 286] width 85 height 13
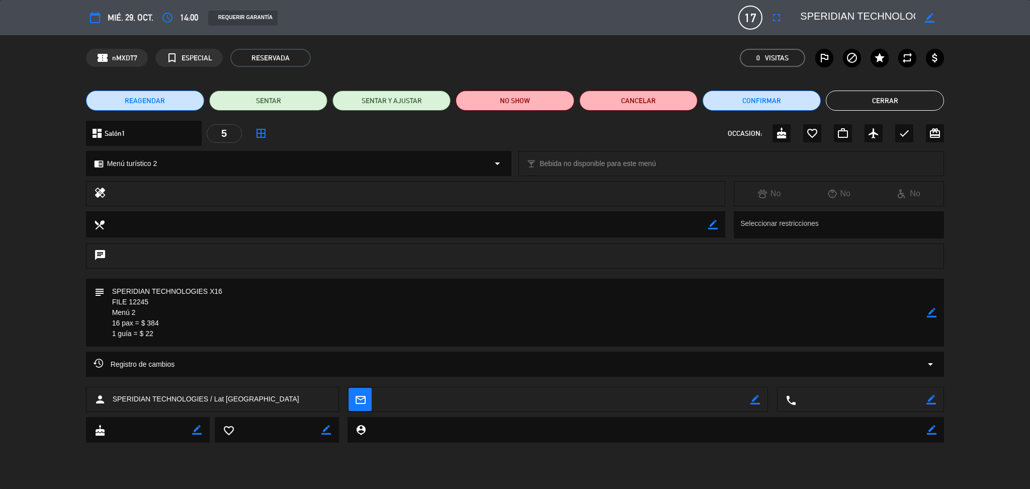
drag, startPoint x: 190, startPoint y: 332, endPoint x: 110, endPoint y: 288, distance: 91.8
click at [110, 288] on textarea at bounding box center [516, 313] width 823 height 68
click at [867, 99] on button "Cerrar" at bounding box center [885, 101] width 118 height 20
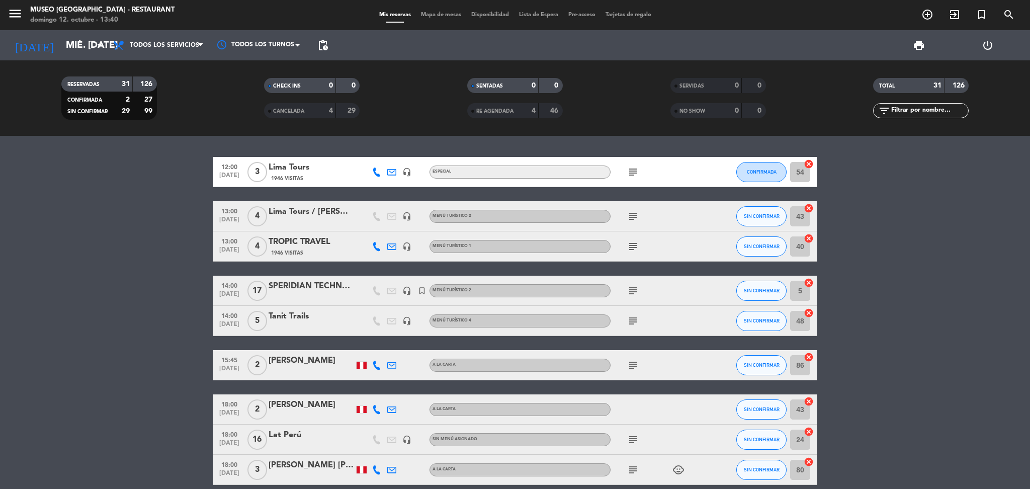
click at [634, 323] on icon "subject" at bounding box center [633, 321] width 12 height 12
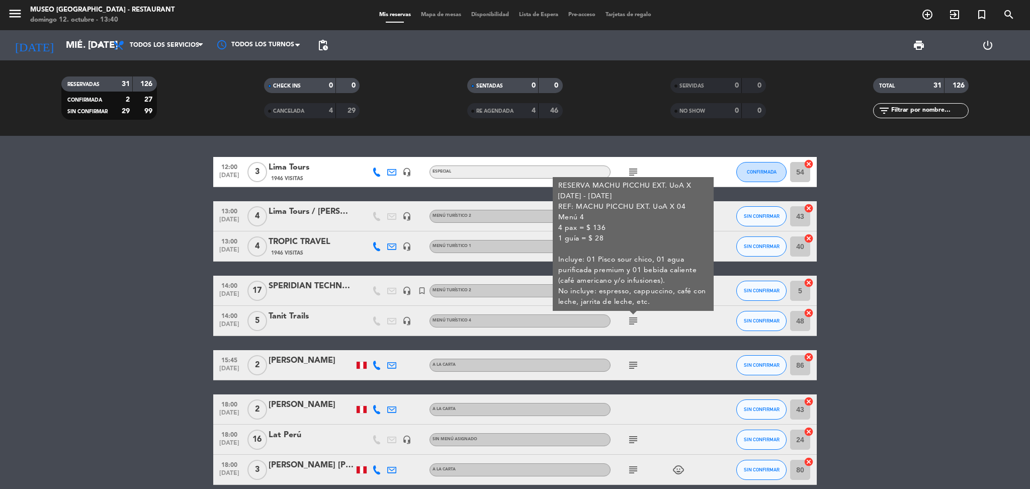
click at [301, 318] on div "Tanit Trails" at bounding box center [311, 316] width 85 height 13
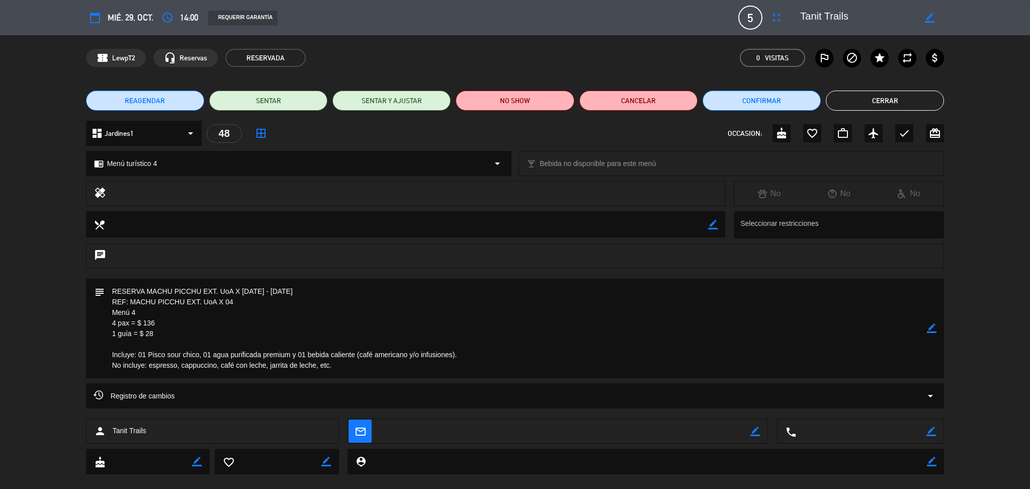
click at [812, 16] on textarea at bounding box center [857, 18] width 115 height 18
drag, startPoint x: 340, startPoint y: 369, endPoint x: 75, endPoint y: 266, distance: 284.1
click at [74, 266] on div "calendar_today mié. 29, oct. access_time 14:00 REQUERIR GARANTÍA 5 Tanit Trails…" at bounding box center [515, 244] width 1030 height 489
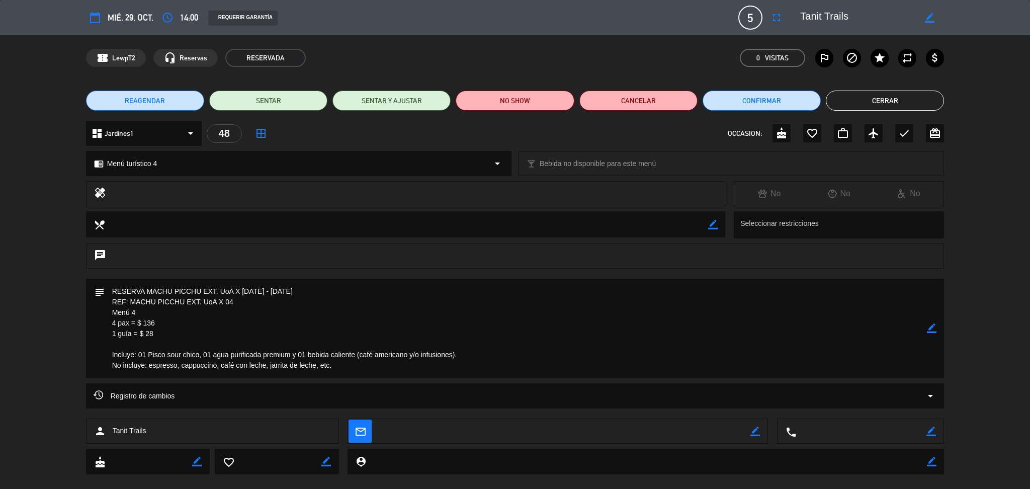
click at [864, 97] on button "Cerrar" at bounding box center [885, 101] width 118 height 20
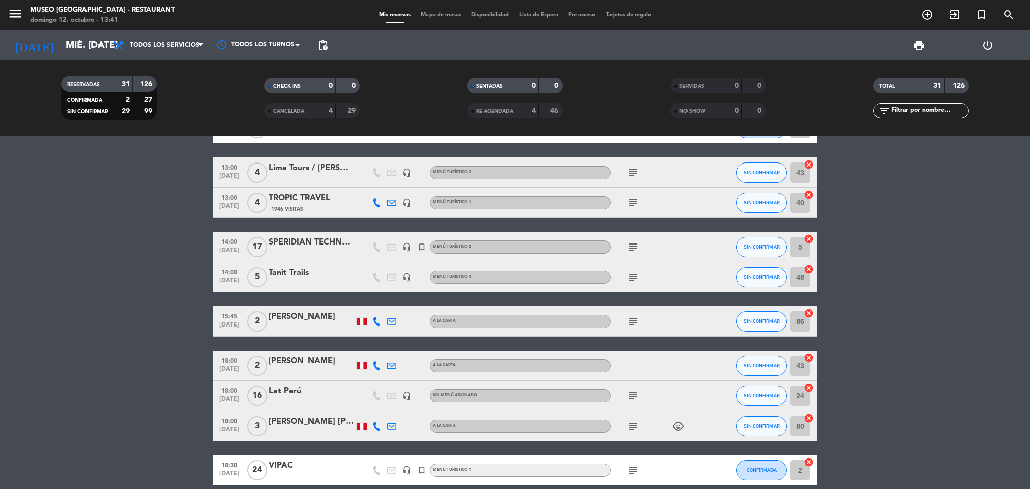
scroll to position [67, 0]
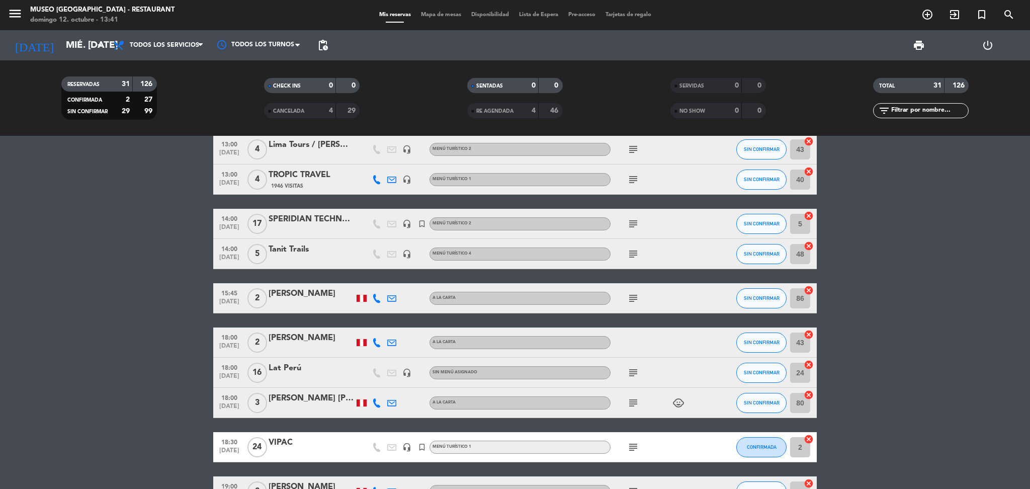
click at [629, 297] on icon "subject" at bounding box center [633, 298] width 12 height 12
click at [633, 371] on icon "subject" at bounding box center [633, 373] width 12 height 12
click at [288, 373] on div "Lat Perú" at bounding box center [311, 368] width 85 height 13
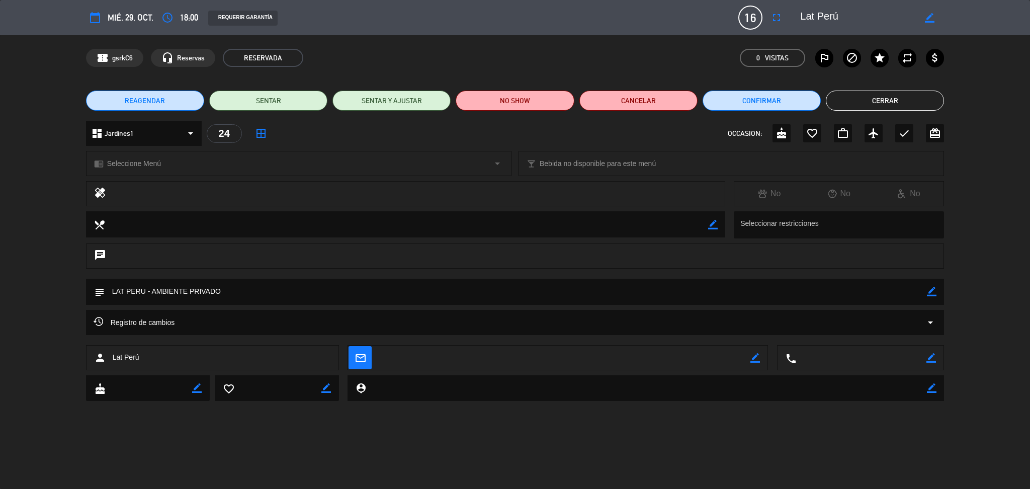
click at [811, 19] on textarea at bounding box center [857, 18] width 115 height 18
click at [859, 98] on button "Cerrar" at bounding box center [885, 101] width 118 height 20
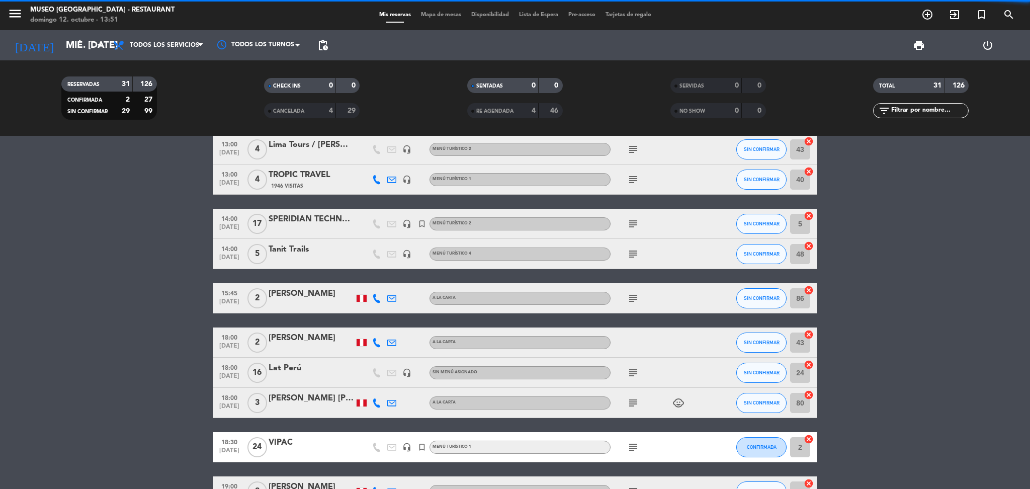
scroll to position [0, 0]
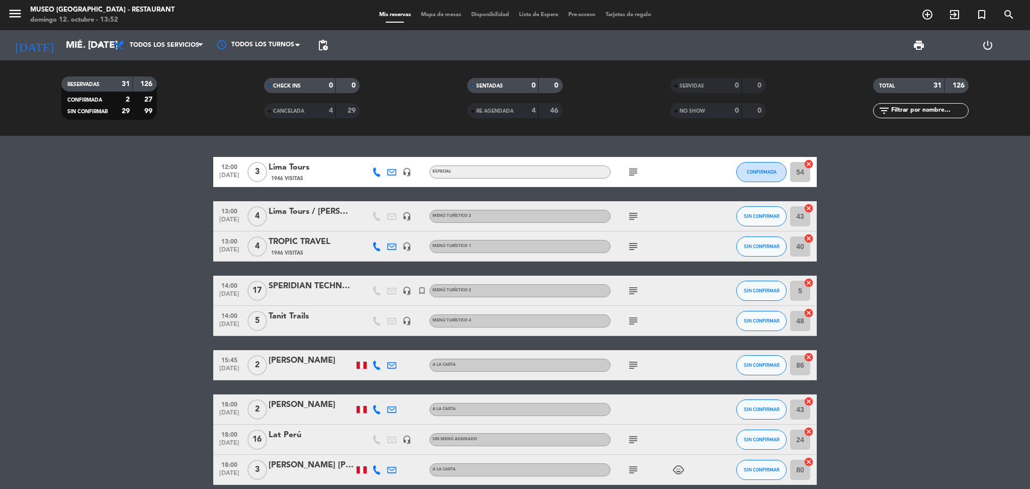
click at [315, 175] on div "1946 Visitas" at bounding box center [311, 178] width 85 height 9
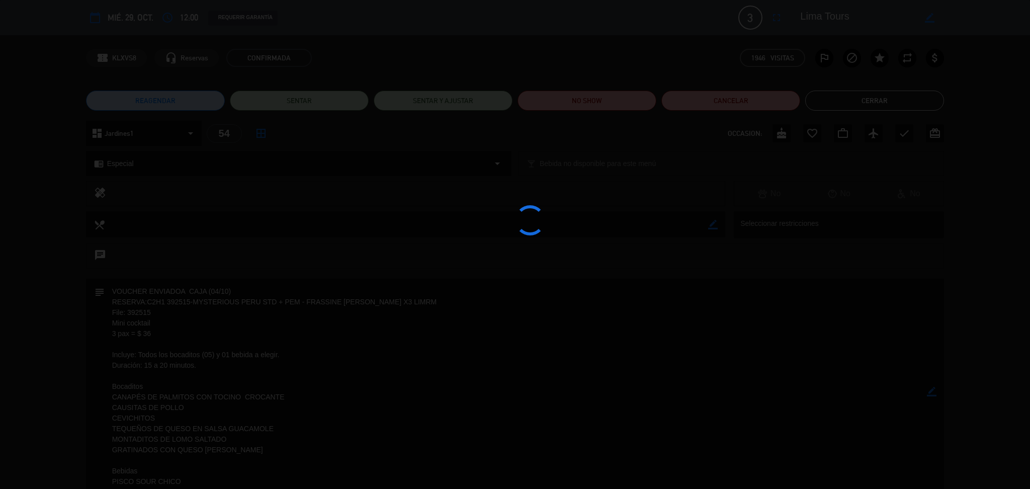
click at [269, 72] on div at bounding box center [515, 244] width 1030 height 489
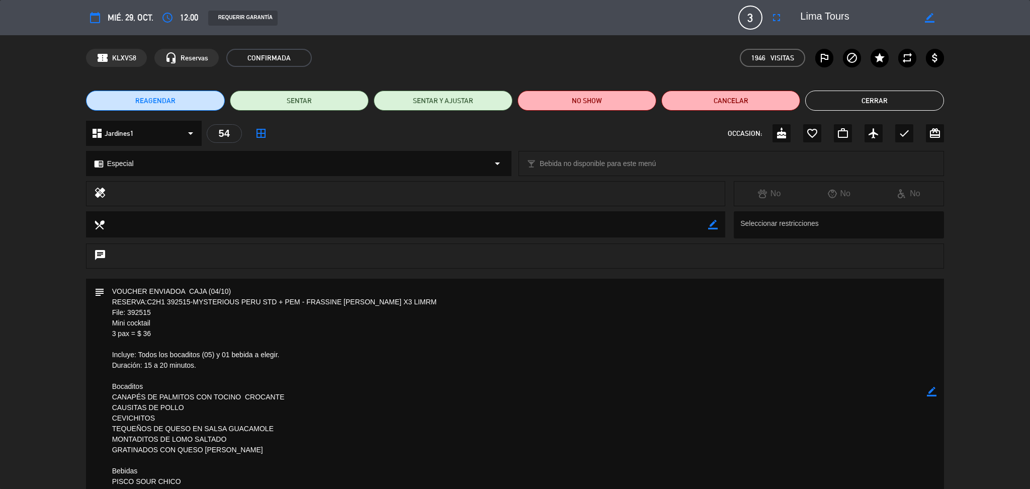
click at [869, 101] on button "Cerrar" at bounding box center [874, 101] width 139 height 20
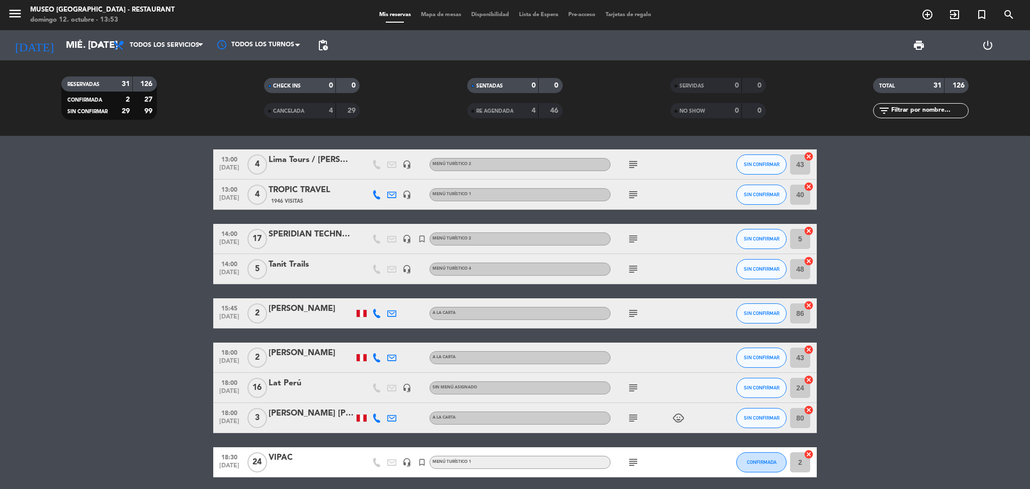
scroll to position [67, 0]
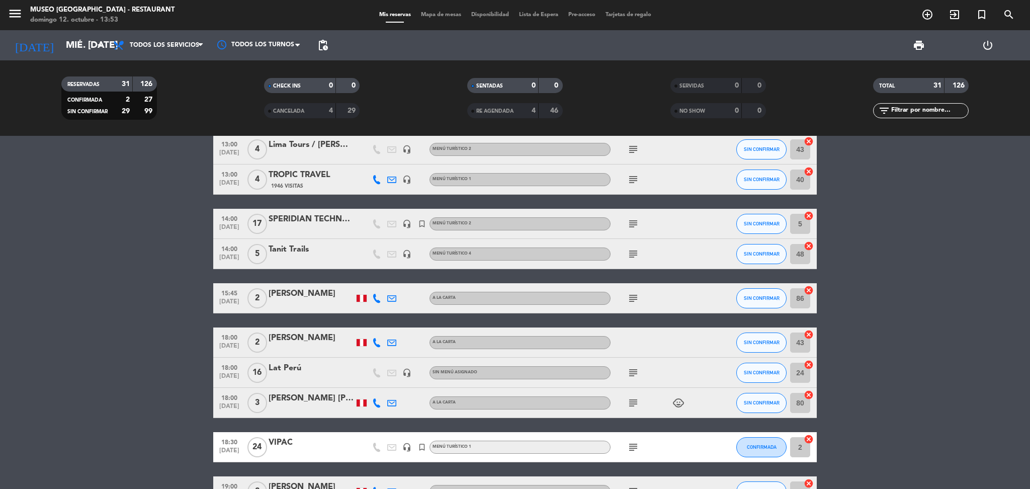
click at [631, 294] on icon "subject" at bounding box center [633, 298] width 12 height 12
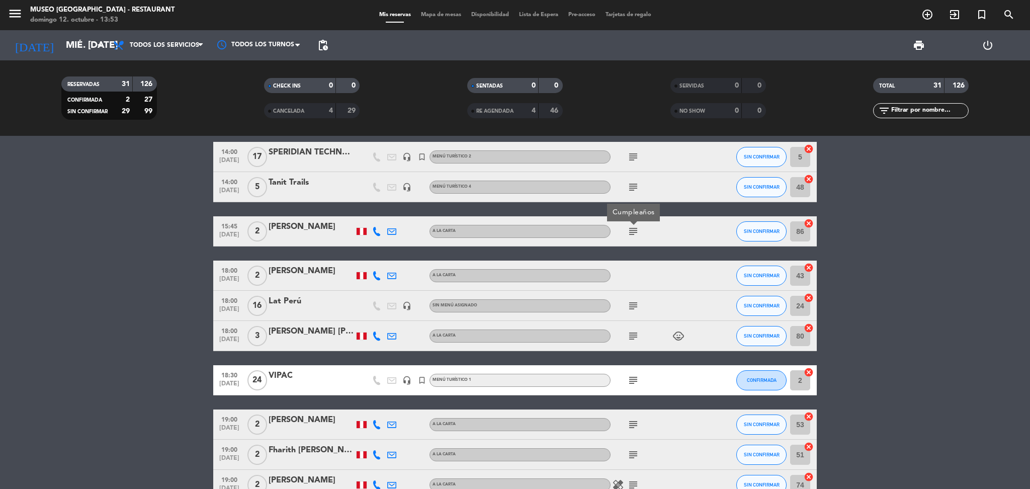
click at [303, 297] on div "Lat Perú" at bounding box center [311, 301] width 85 height 13
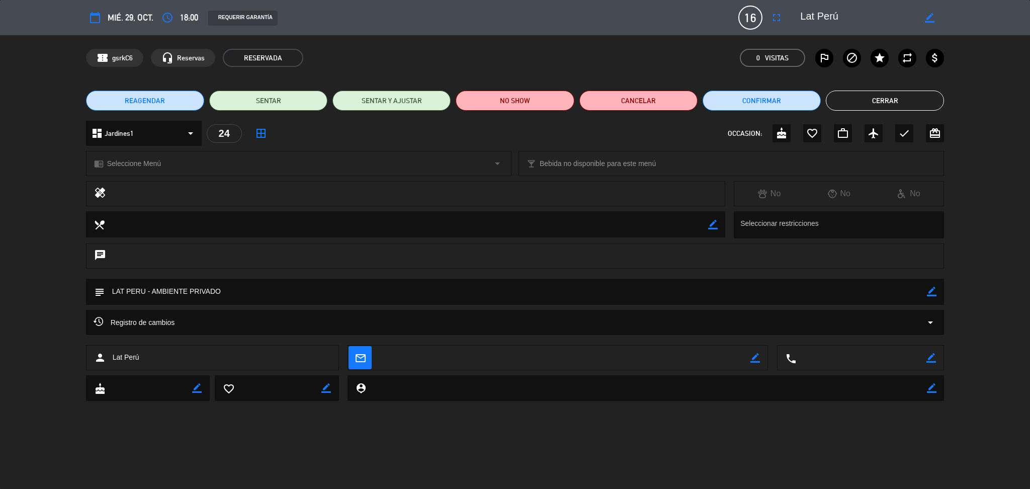
click at [891, 105] on button "Cerrar" at bounding box center [885, 101] width 118 height 20
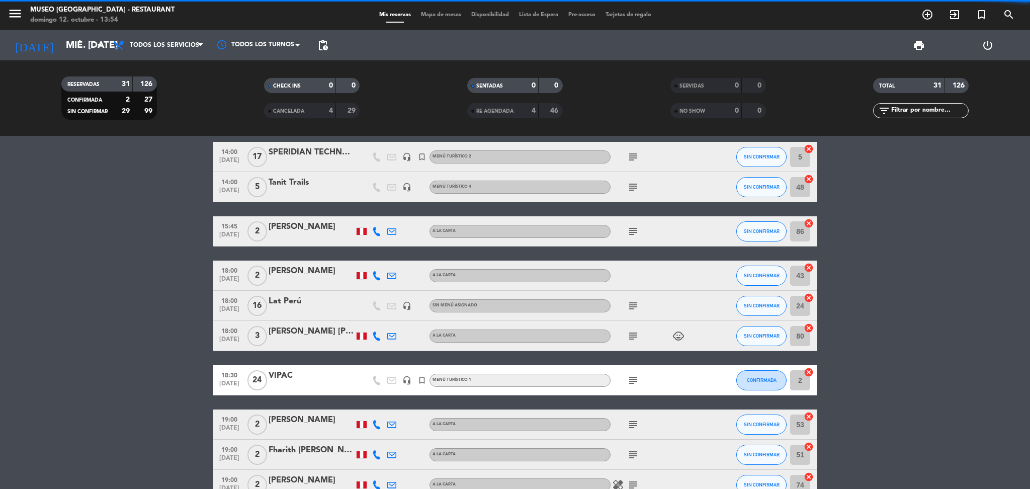
click at [277, 311] on div at bounding box center [311, 312] width 85 height 8
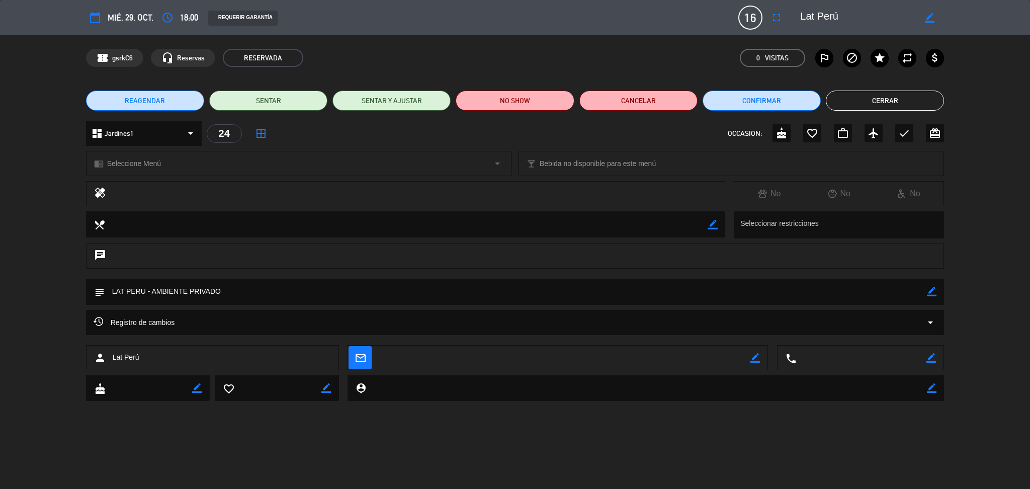
click at [791, 23] on editable-input "border_color" at bounding box center [866, 18] width 156 height 18
click at [826, 17] on textarea at bounding box center [857, 18] width 115 height 18
click at [828, 17] on textarea at bounding box center [857, 18] width 115 height 18
drag, startPoint x: 240, startPoint y: 294, endPoint x: 101, endPoint y: 278, distance: 140.6
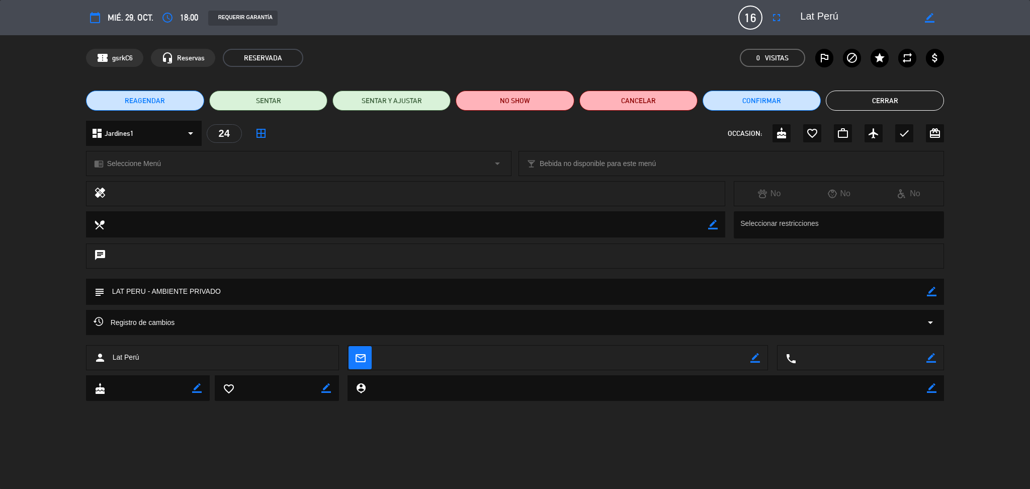
click at [101, 279] on div "subject border_color" at bounding box center [515, 292] width 858 height 26
click at [880, 95] on button "Cerrar" at bounding box center [885, 101] width 118 height 20
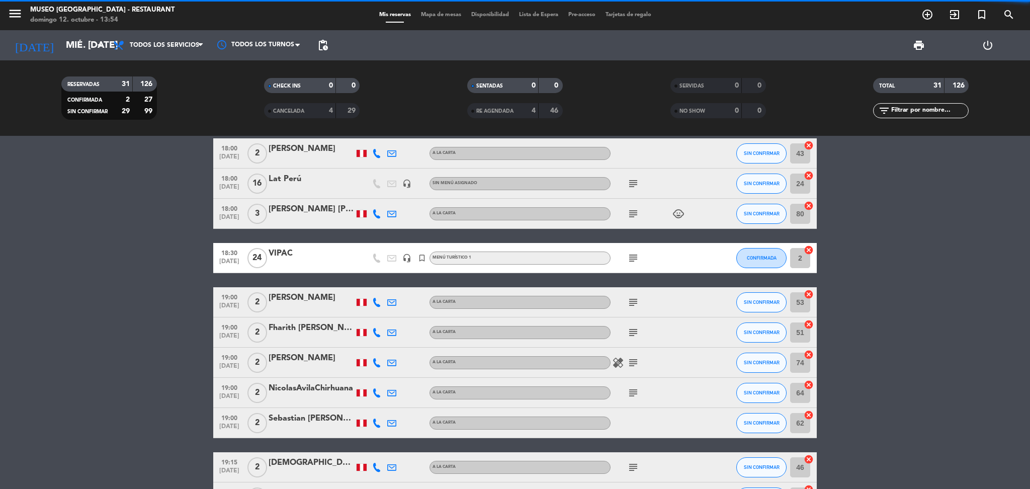
scroll to position [268, 0]
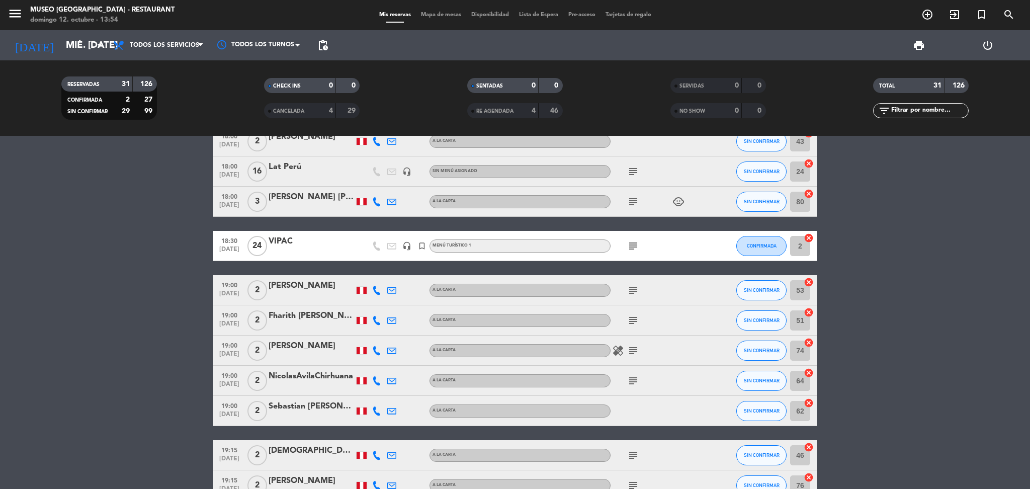
click at [332, 245] on div "VIPAC" at bounding box center [311, 241] width 85 height 13
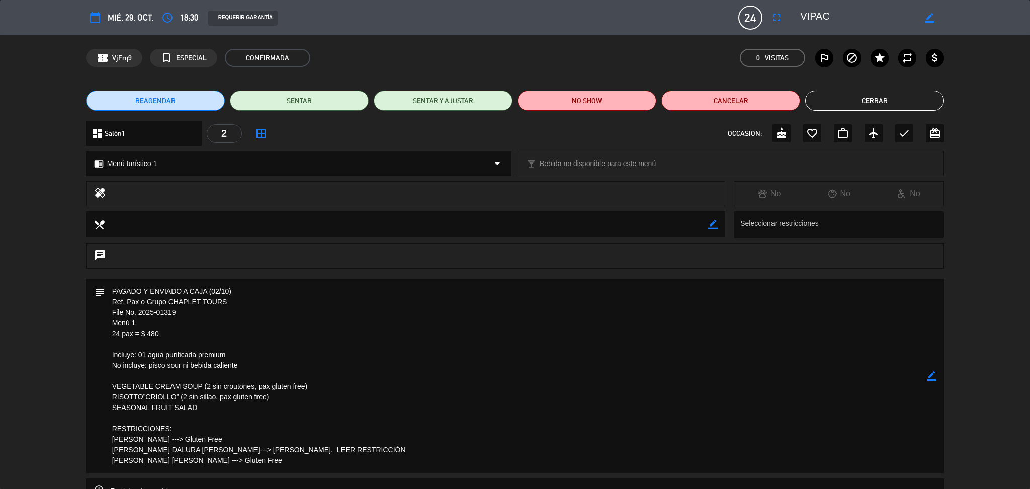
click at [807, 12] on textarea at bounding box center [857, 18] width 115 height 18
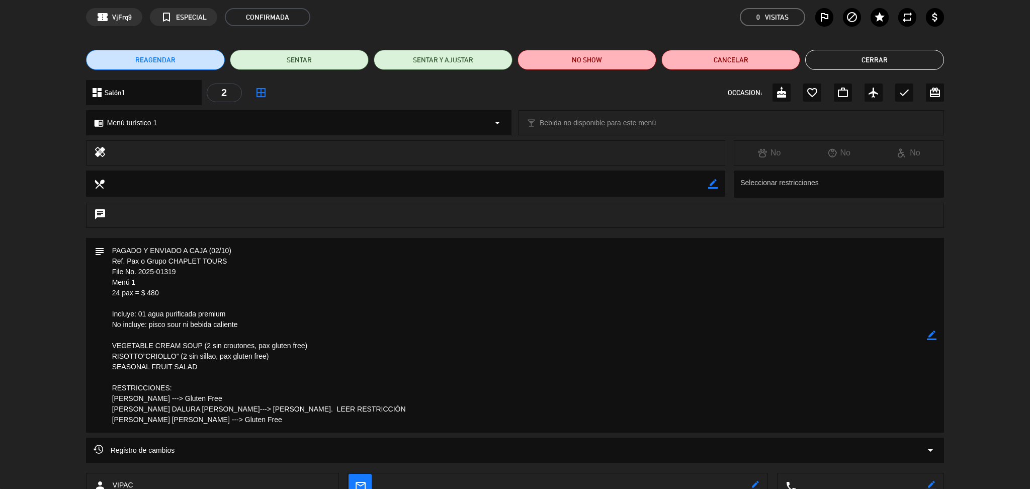
scroll to position [0, 0]
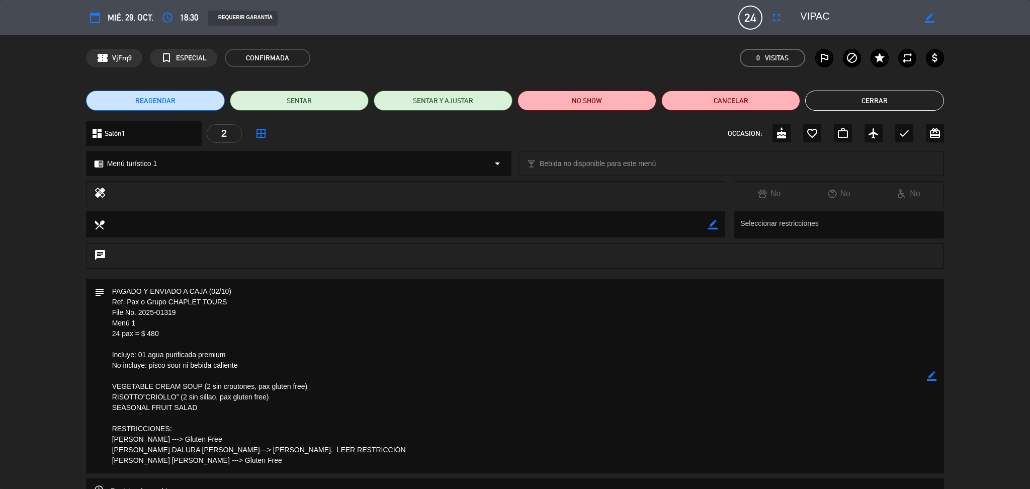
drag, startPoint x: 108, startPoint y: 286, endPoint x: 266, endPoint y: 457, distance: 232.7
click at [266, 457] on textarea at bounding box center [516, 376] width 823 height 195
click at [834, 102] on button "Cerrar" at bounding box center [874, 101] width 139 height 20
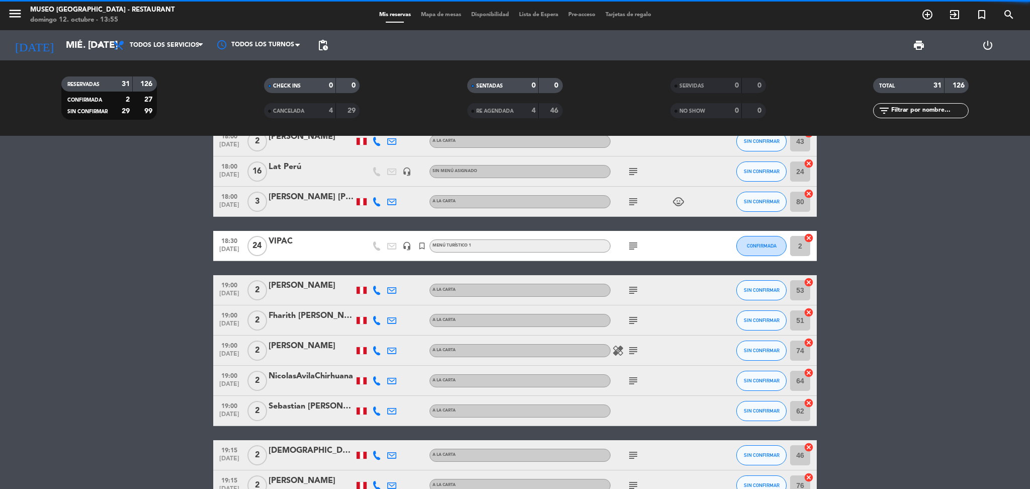
scroll to position [335, 0]
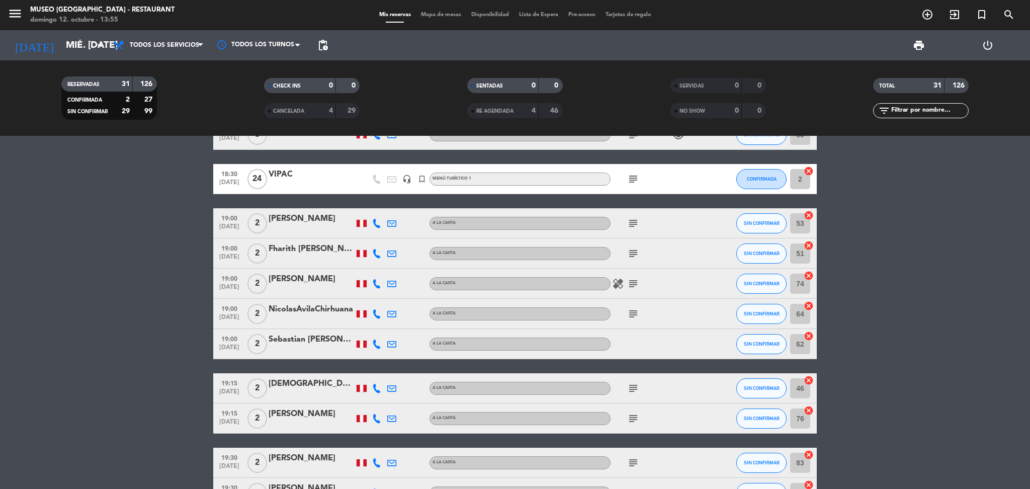
click at [626, 227] on span "subject" at bounding box center [632, 223] width 15 height 12
click at [632, 225] on icon "subject" at bounding box center [633, 223] width 12 height 12
click at [632, 264] on div "subject" at bounding box center [655, 253] width 91 height 30
click at [632, 253] on icon "subject" at bounding box center [633, 253] width 12 height 12
click at [632, 278] on icon "subject" at bounding box center [633, 284] width 12 height 12
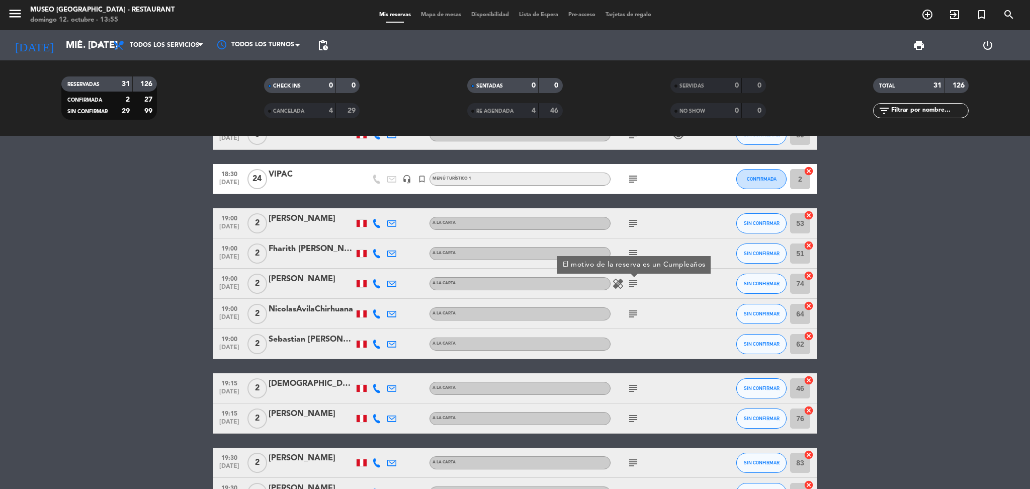
click at [638, 314] on icon "subject" at bounding box center [633, 314] width 12 height 12
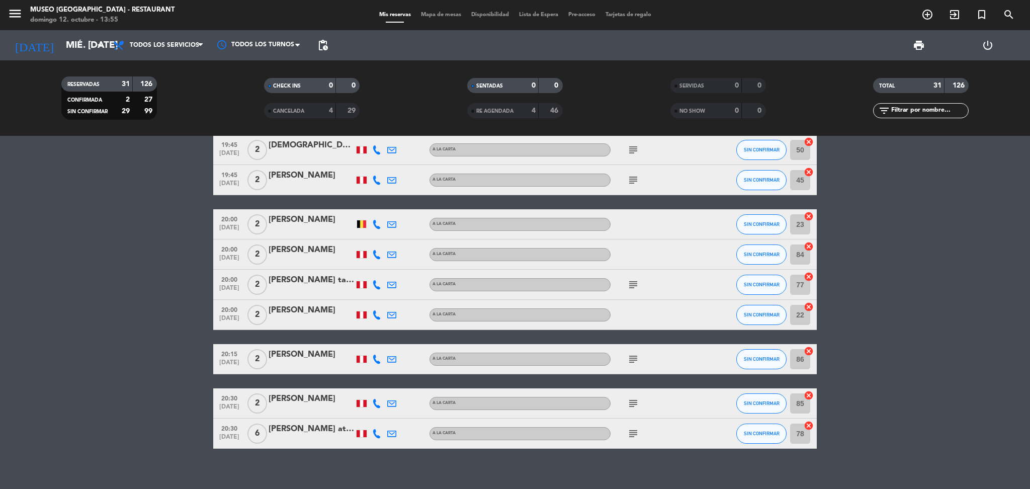
scroll to position [822, 0]
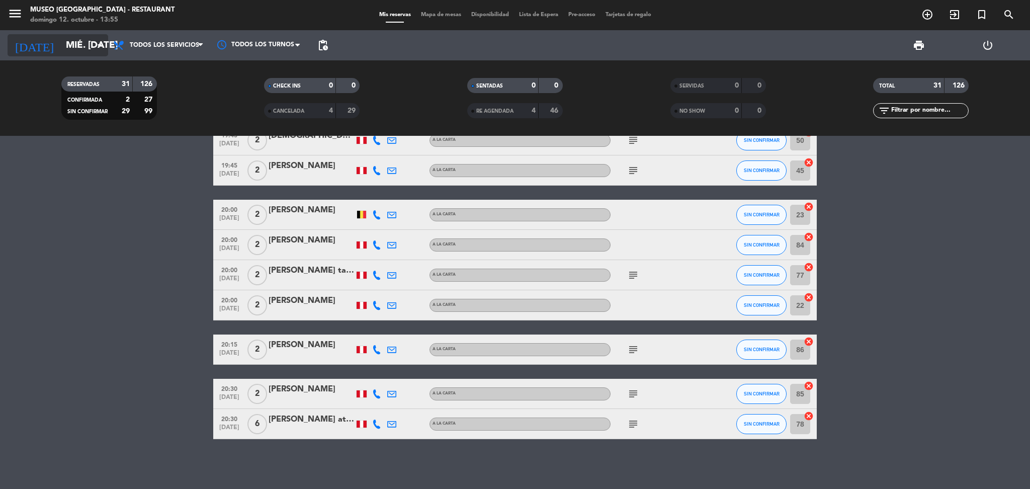
click at [66, 47] on input "mié. 29 oct." at bounding box center [121, 45] width 121 height 21
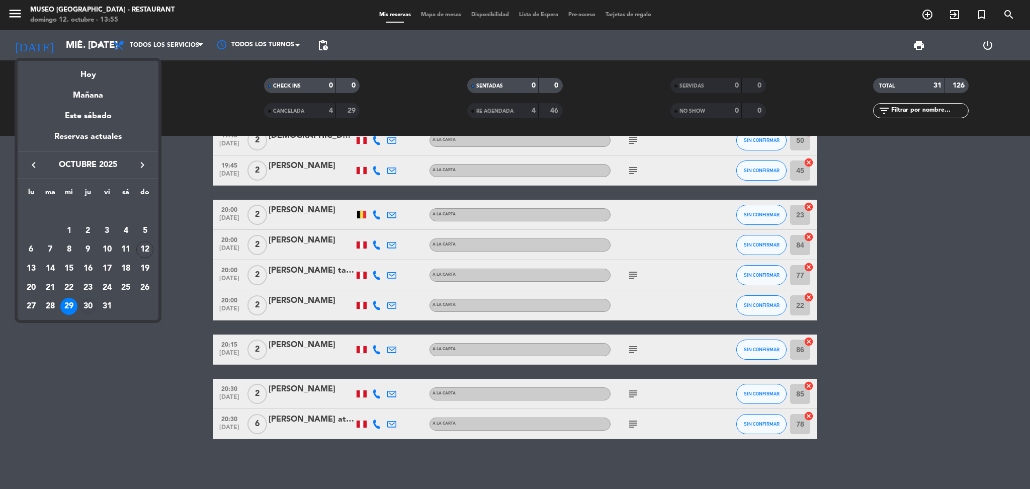
click at [90, 308] on div "30" at bounding box center [87, 306] width 17 height 17
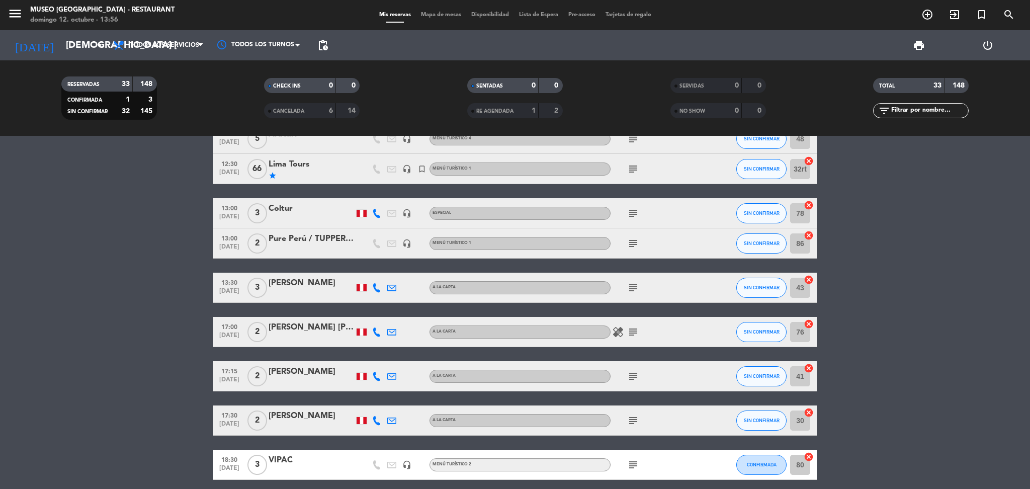
scroll to position [0, 0]
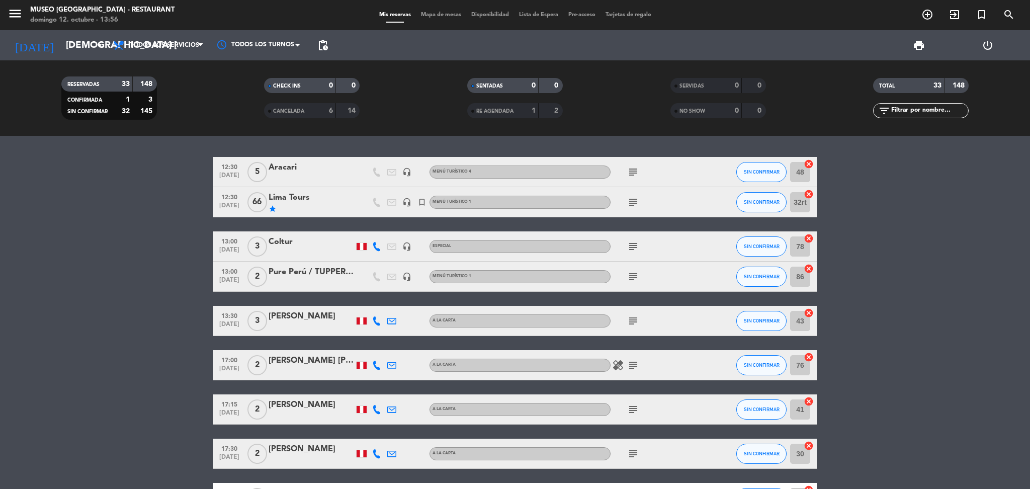
click at [290, 176] on div at bounding box center [311, 178] width 85 height 8
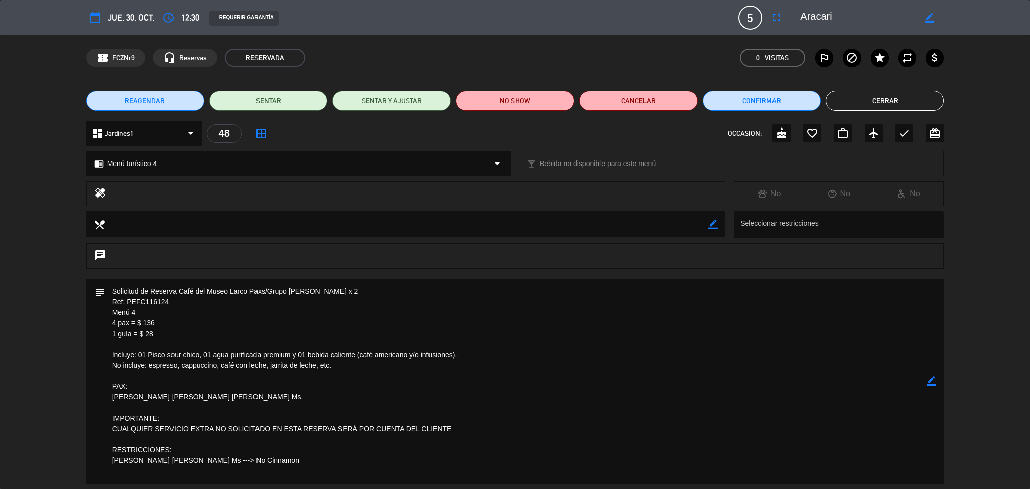
click at [822, 21] on textarea at bounding box center [857, 18] width 115 height 18
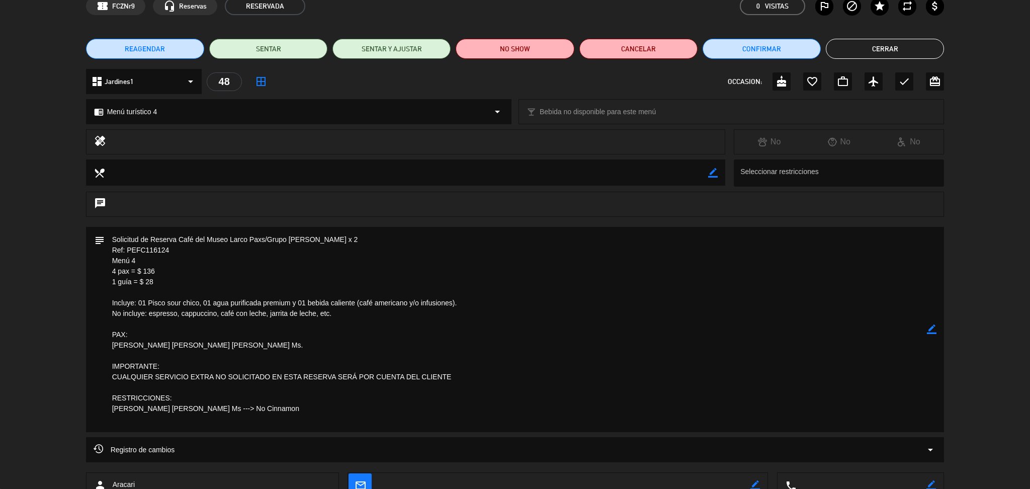
scroll to position [121, 0]
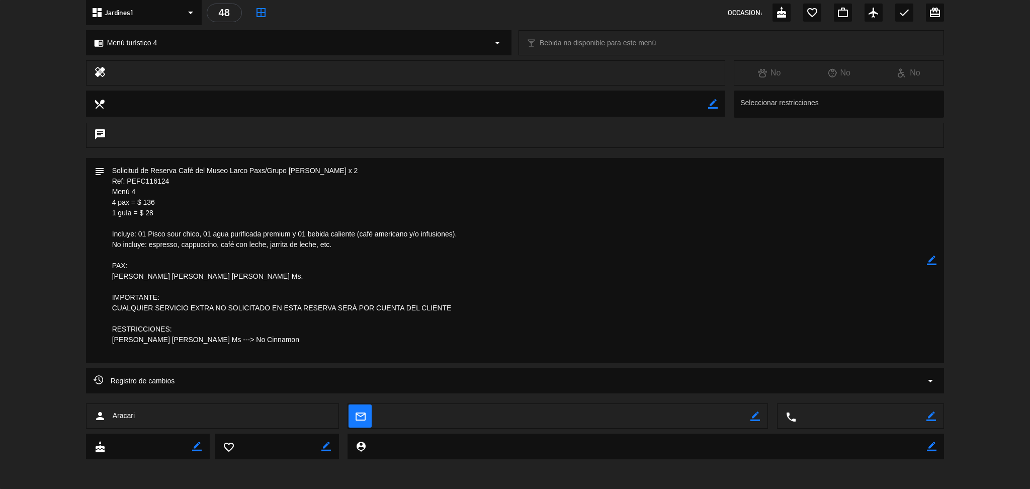
drag, startPoint x: 282, startPoint y: 348, endPoint x: 47, endPoint y: 170, distance: 294.3
click at [47, 170] on div "subject border_color" at bounding box center [515, 263] width 1030 height 210
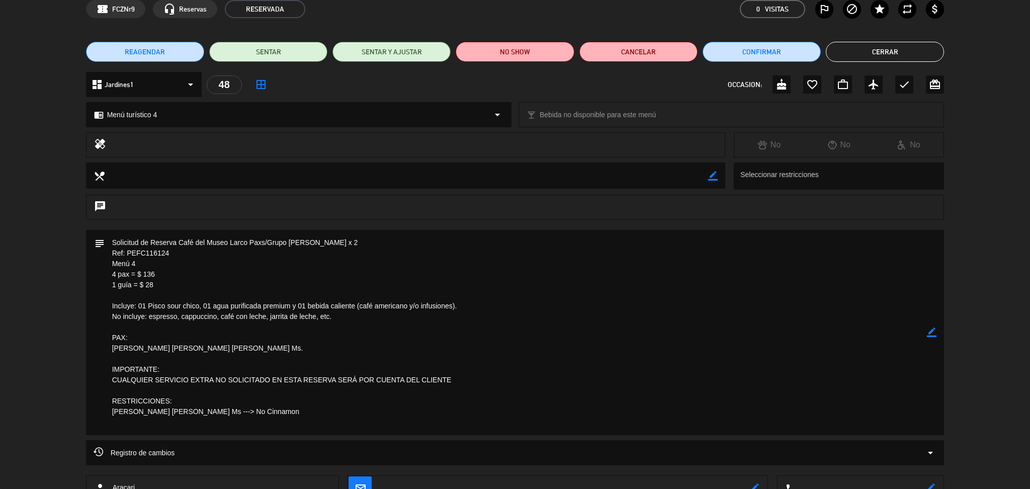
scroll to position [0, 0]
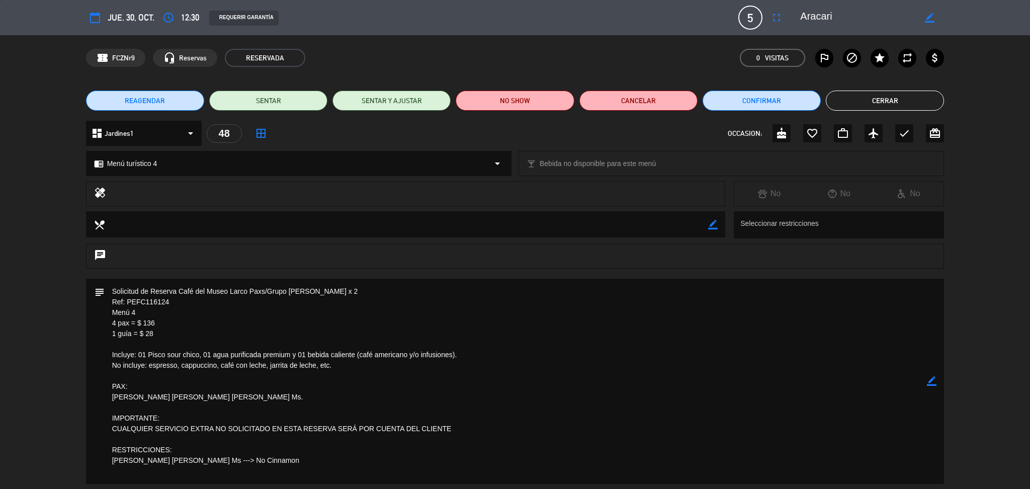
click at [873, 98] on button "Cerrar" at bounding box center [885, 101] width 118 height 20
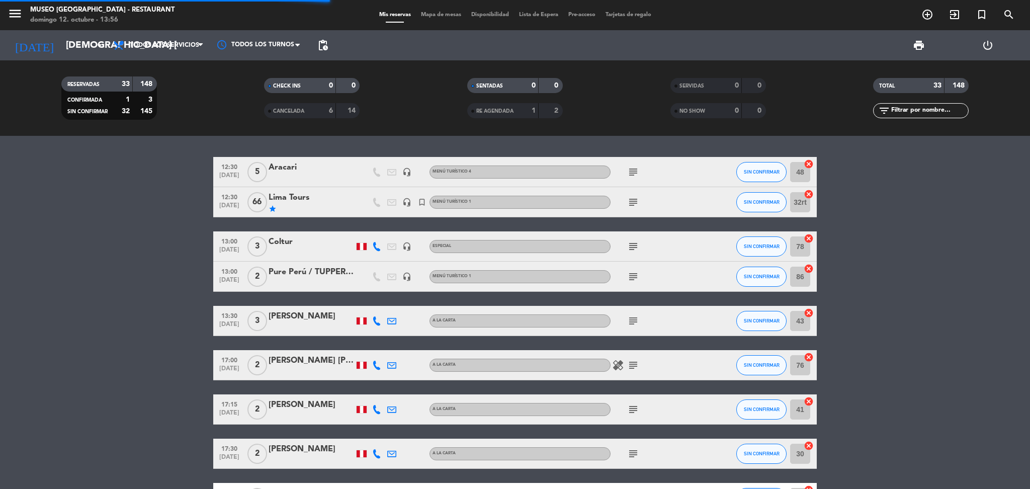
click at [299, 186] on div "12:30 oct. 30 5 Aracari headset_mic Menú turístico 4 subject SIN CONFIRMAR 48 c…" at bounding box center [514, 172] width 603 height 30
click at [304, 190] on div "12:30 oct. 30 66 Lima Tours star headset_mic turned_in_not Menú turístico 1 sub…" at bounding box center [514, 202] width 603 height 30
click at [306, 203] on div "Lima Tours" at bounding box center [311, 197] width 85 height 13
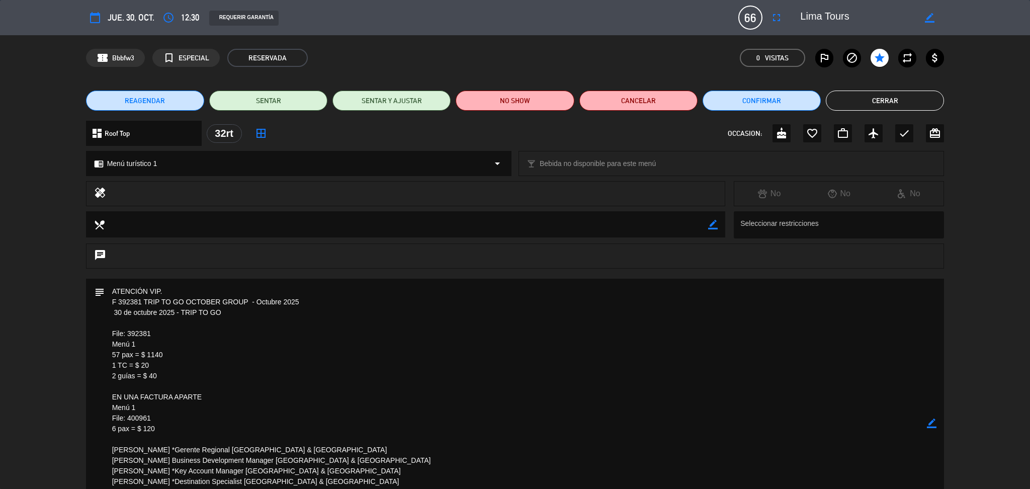
click at [831, 13] on textarea at bounding box center [857, 18] width 115 height 18
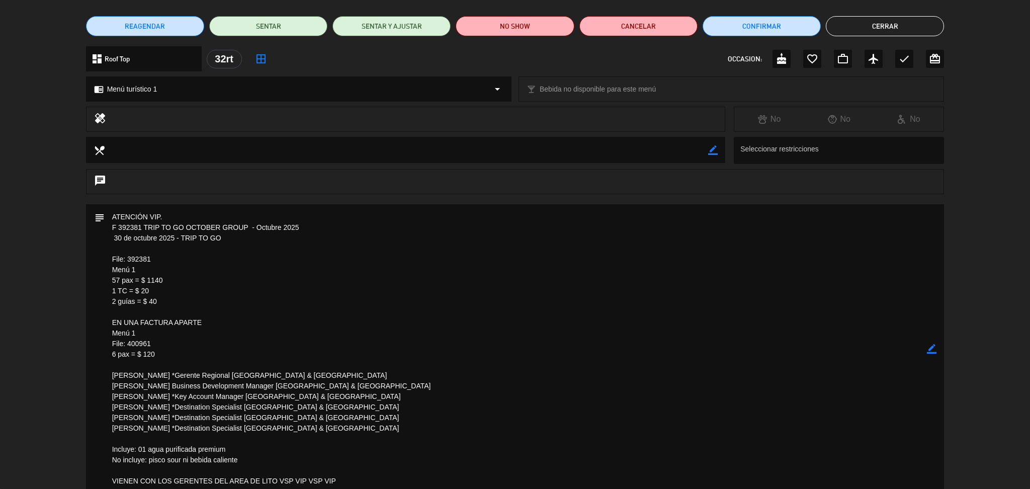
scroll to position [95, 0]
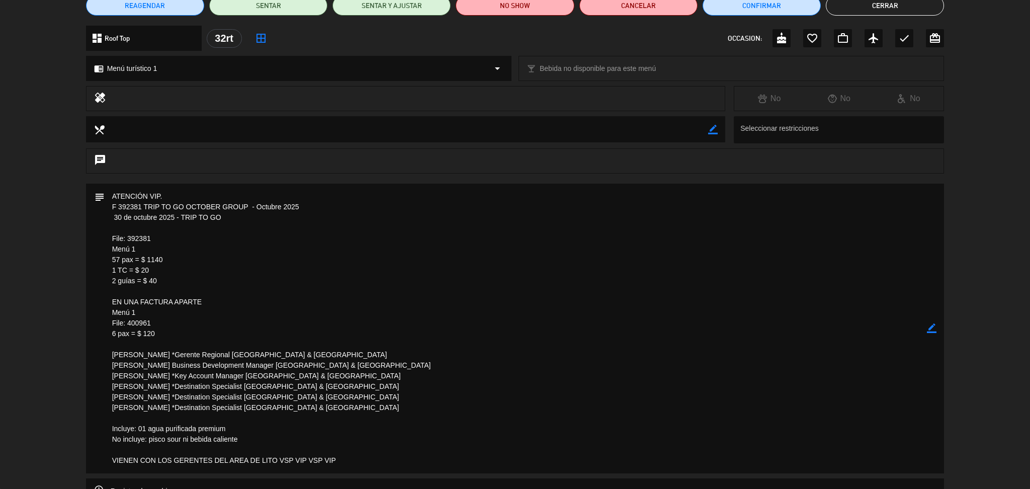
drag, startPoint x: 112, startPoint y: 291, endPoint x: 337, endPoint y: 453, distance: 277.7
click at [337, 453] on textarea at bounding box center [516, 329] width 823 height 290
drag, startPoint x: 338, startPoint y: 461, endPoint x: 106, endPoint y: 171, distance: 371.3
click at [106, 171] on div "calendar_today jue. 30, oct. access_time 12:30 REQUERIR GARANTÍA 66 Lima Tours …" at bounding box center [515, 244] width 1030 height 489
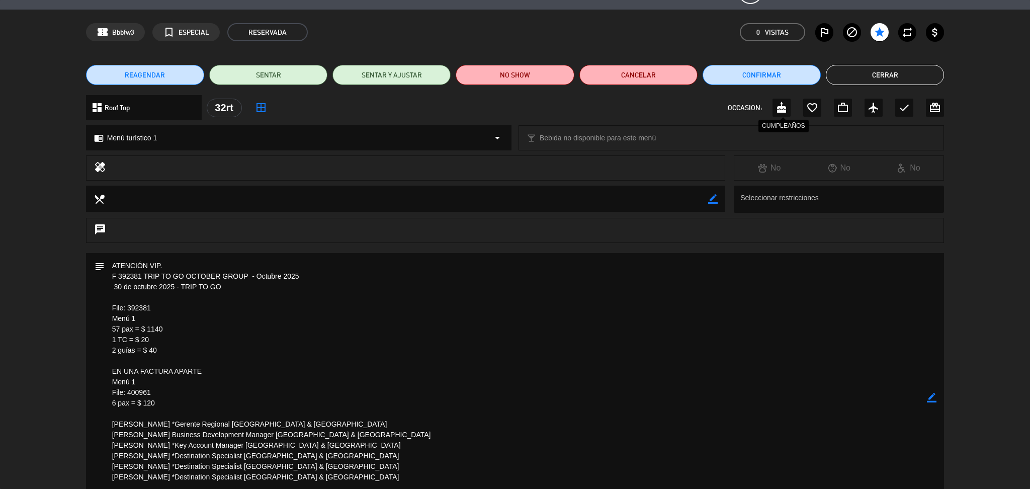
scroll to position [0, 0]
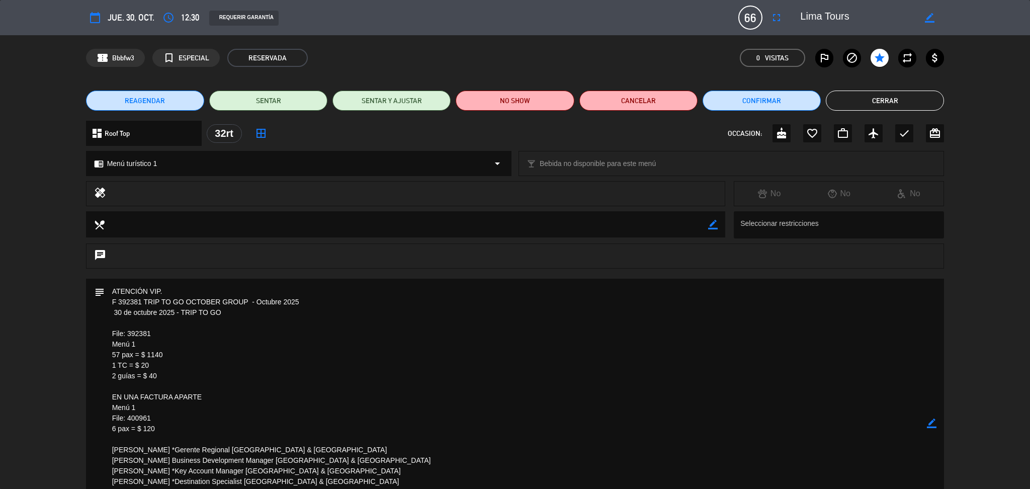
click at [824, 104] on ul "REAGENDAR SENTAR SENTAR Y AJUSTAR NO SHOW Cancelar Confirmar Cerrar" at bounding box center [515, 101] width 858 height 20
click at [835, 101] on button "Cerrar" at bounding box center [885, 101] width 118 height 20
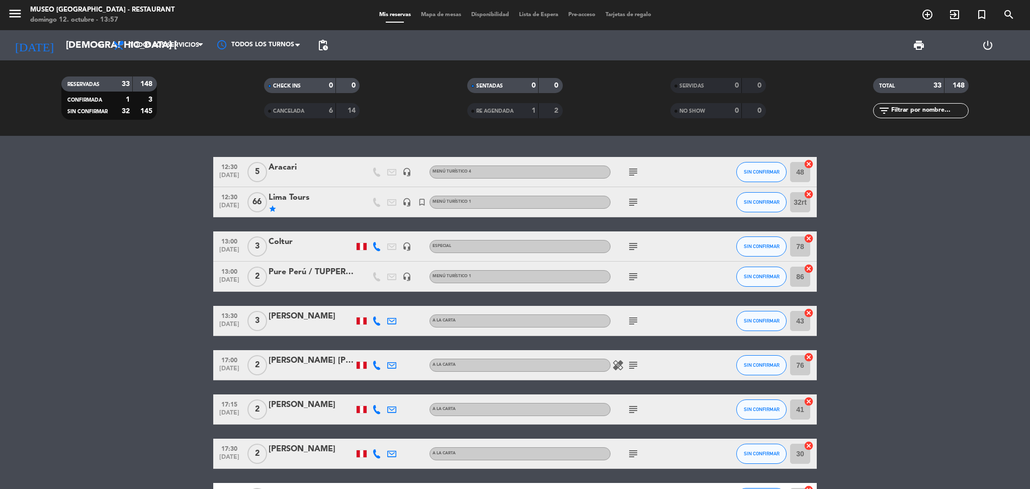
click at [291, 248] on div "Coltur" at bounding box center [311, 241] width 85 height 13
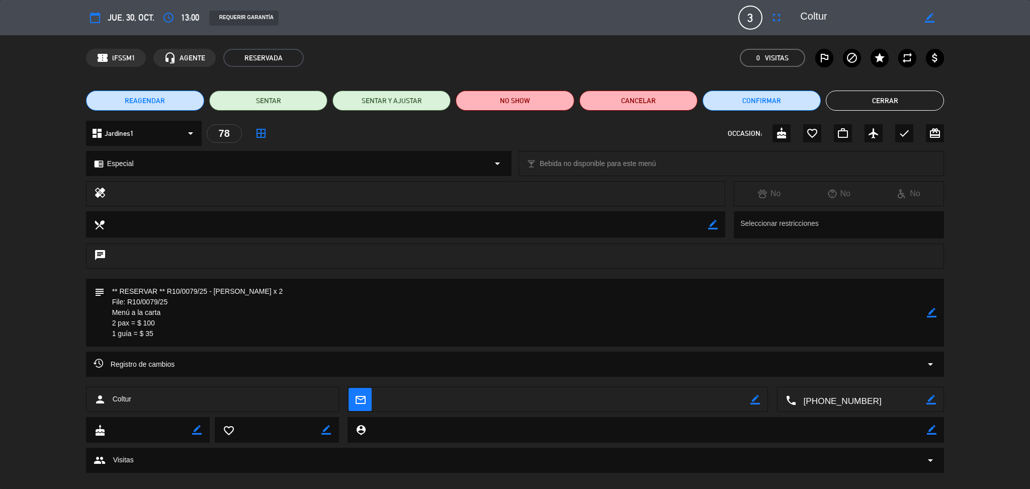
click at [830, 16] on textarea at bounding box center [857, 18] width 115 height 18
click at [825, 16] on textarea at bounding box center [857, 18] width 115 height 18
drag, startPoint x: 143, startPoint y: 322, endPoint x: 101, endPoint y: 281, distance: 59.4
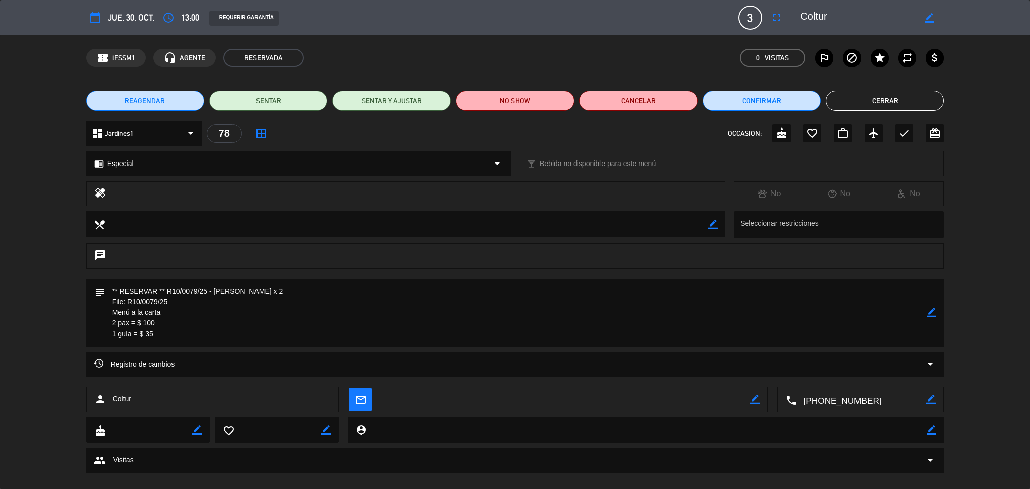
click at [101, 283] on div "subject border_color" at bounding box center [515, 313] width 858 height 68
click at [854, 104] on button "Cerrar" at bounding box center [885, 101] width 118 height 20
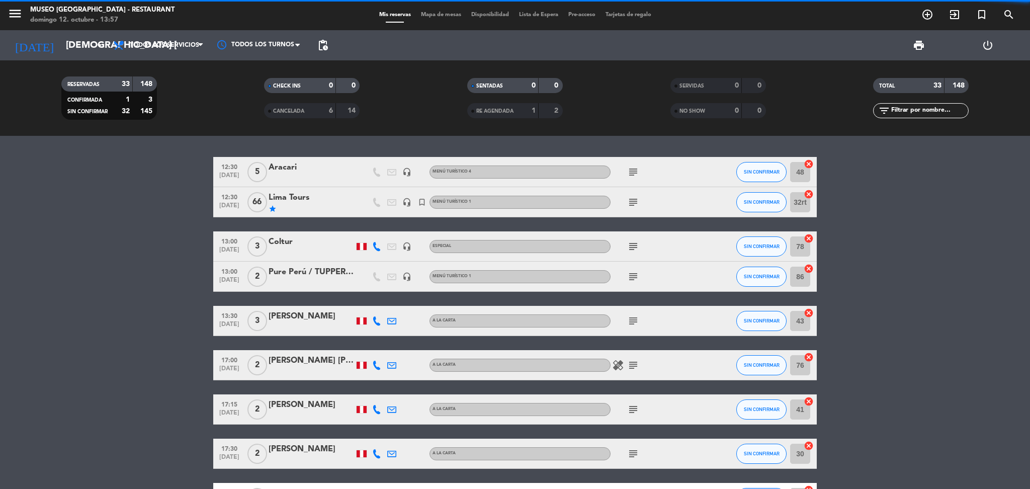
click at [331, 266] on div "Pure Perú / TUPPER X2" at bounding box center [311, 271] width 85 height 13
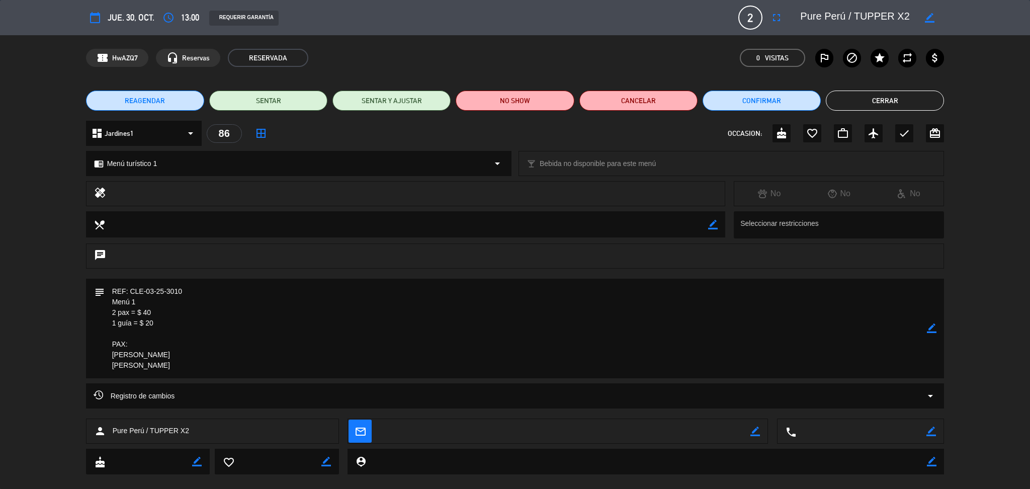
click at [833, 9] on textarea at bounding box center [857, 18] width 115 height 18
click at [832, 16] on textarea at bounding box center [857, 18] width 115 height 18
drag, startPoint x: 173, startPoint y: 370, endPoint x: 110, endPoint y: 285, distance: 106.3
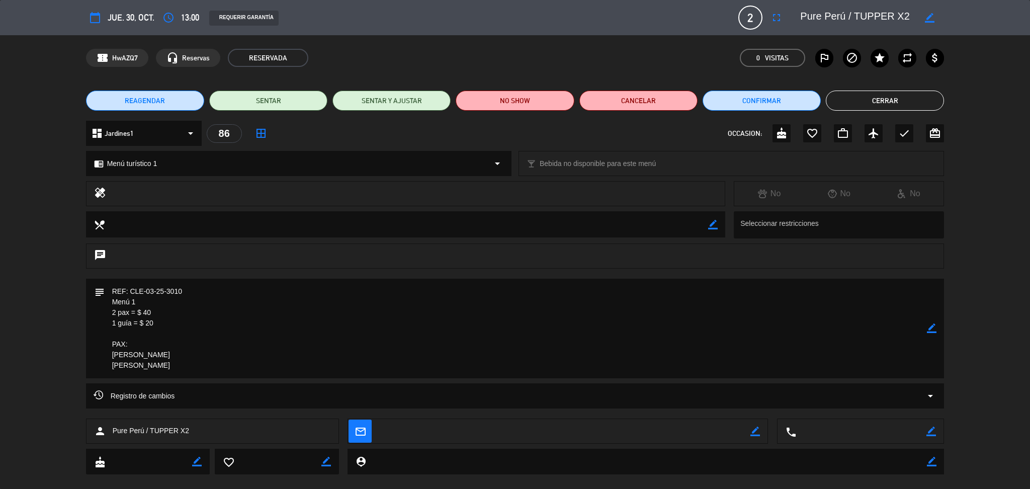
click at [110, 285] on textarea at bounding box center [516, 329] width 823 height 100
click at [867, 97] on button "Cerrar" at bounding box center [885, 101] width 118 height 20
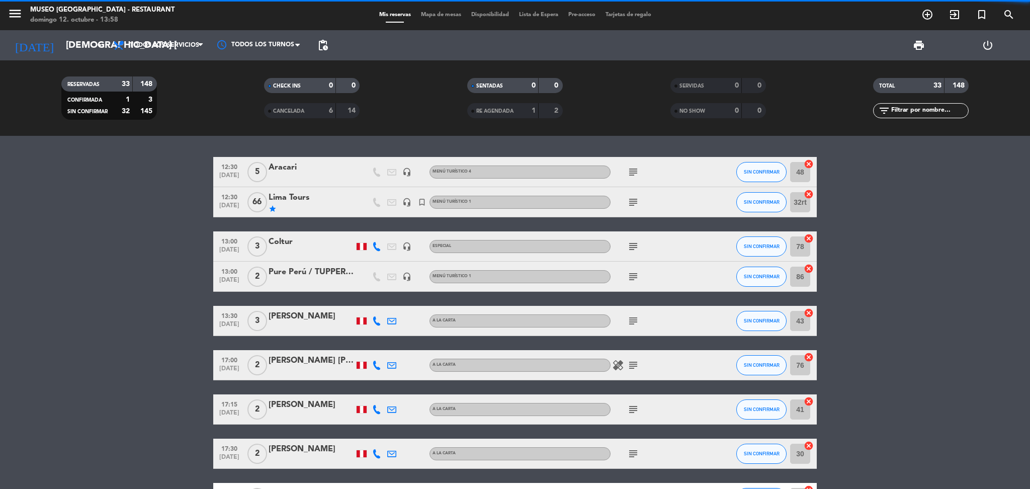
scroll to position [67, 0]
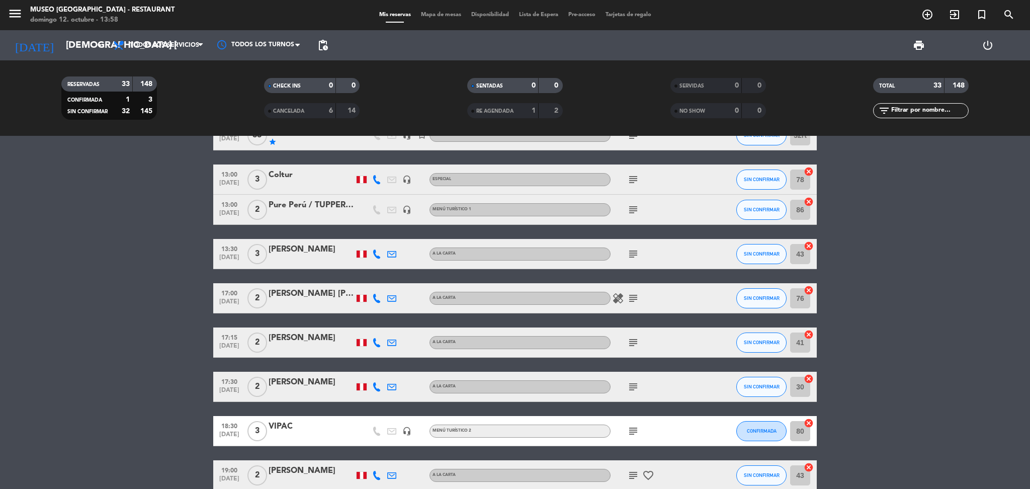
click at [637, 248] on icon "subject" at bounding box center [633, 254] width 12 height 12
click at [631, 304] on div "healing subject" at bounding box center [655, 298] width 91 height 30
click at [631, 297] on icon "subject" at bounding box center [633, 298] width 12 height 12
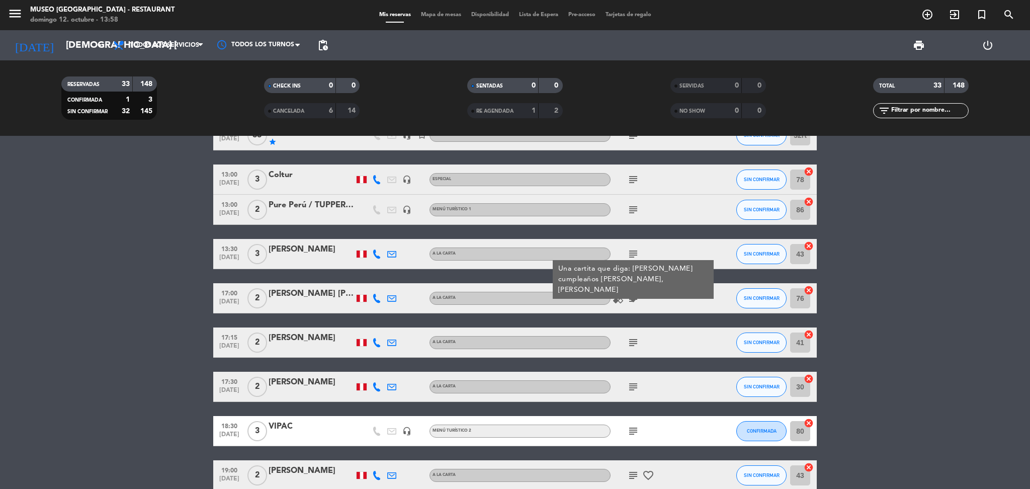
click at [636, 342] on icon "subject" at bounding box center [633, 342] width 12 height 12
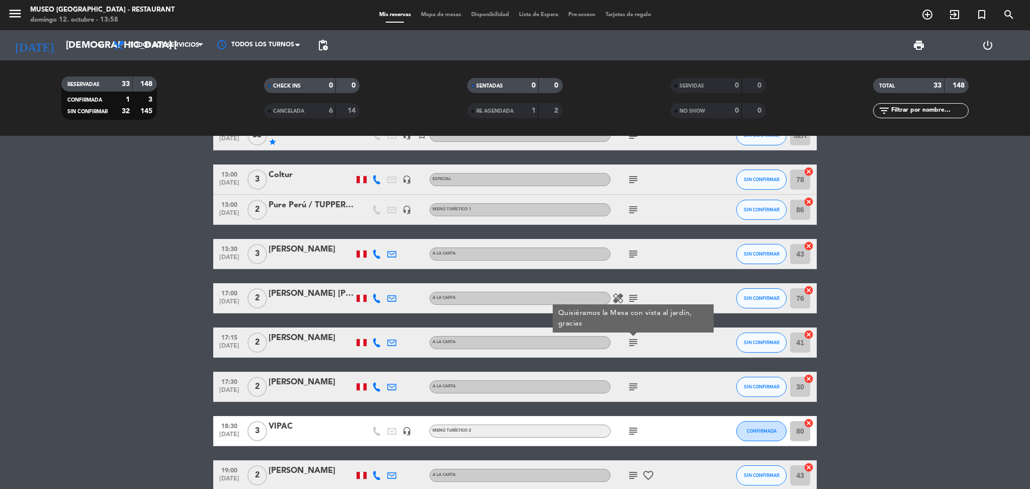
click at [627, 381] on icon "subject" at bounding box center [633, 387] width 12 height 12
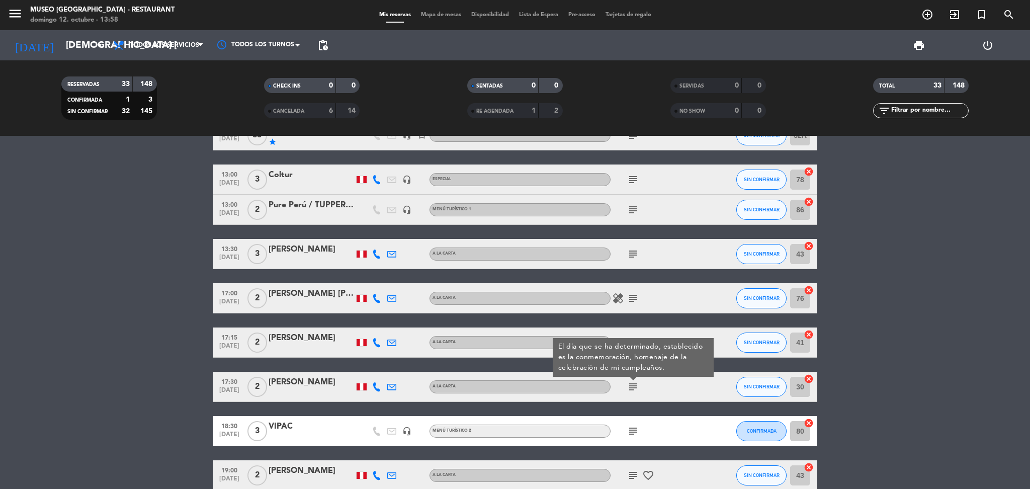
scroll to position [134, 0]
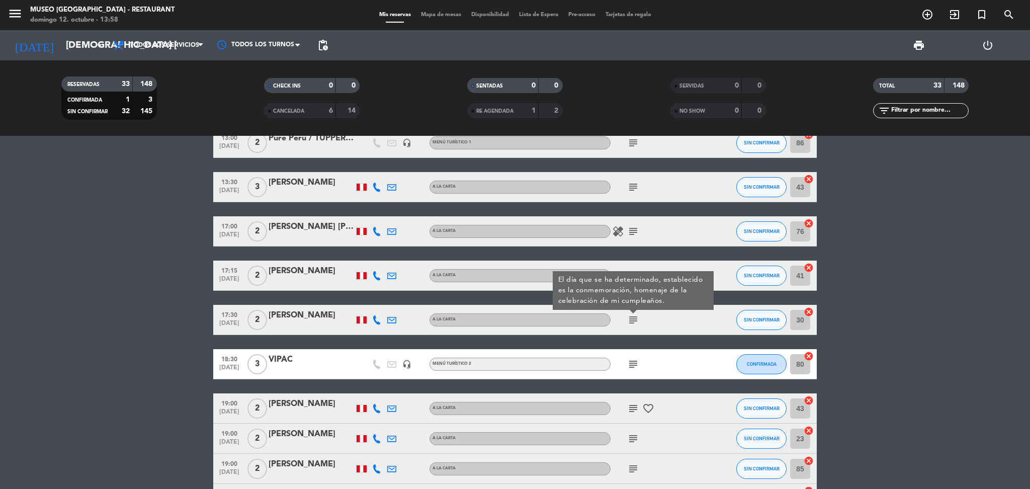
click at [634, 359] on icon "subject" at bounding box center [633, 364] width 12 height 12
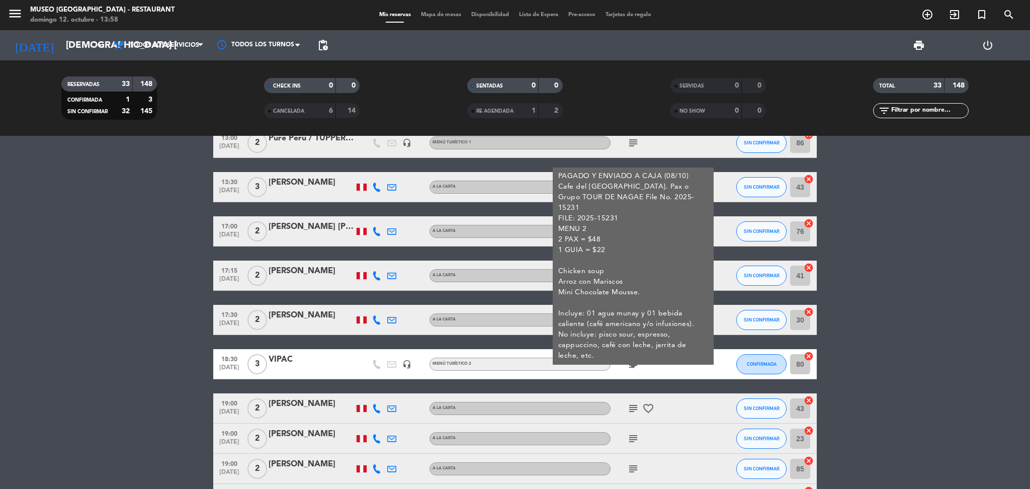
click at [278, 365] on div "VIPAC" at bounding box center [311, 363] width 85 height 21
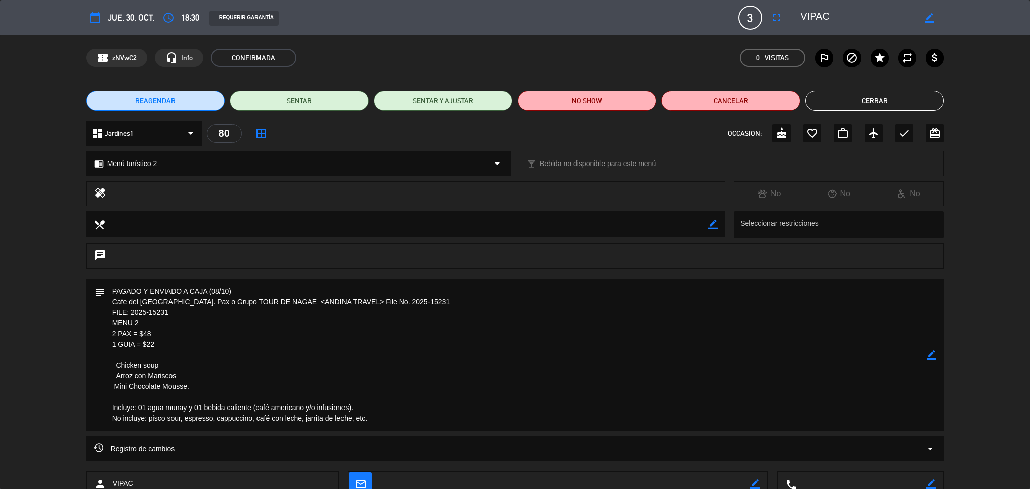
click at [818, 14] on textarea at bounding box center [857, 18] width 115 height 18
click at [372, 420] on textarea at bounding box center [516, 355] width 823 height 152
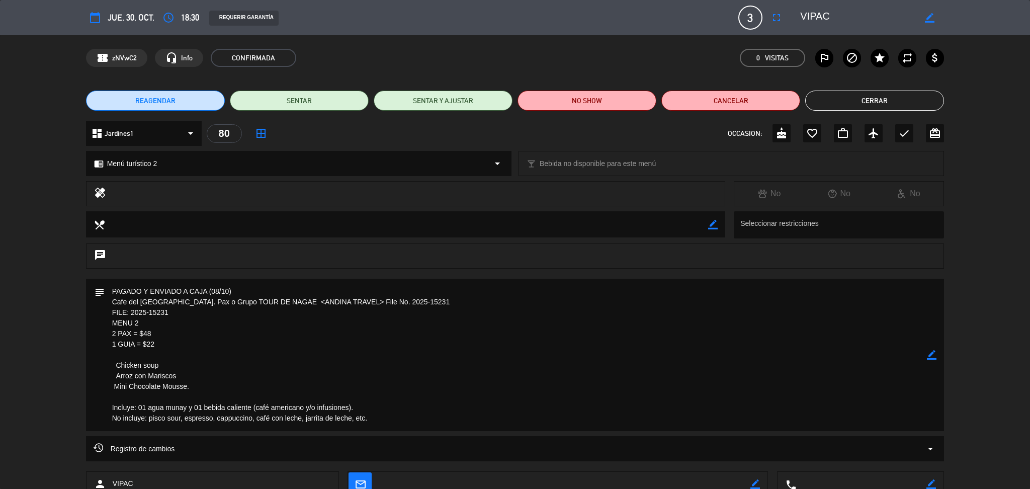
drag, startPoint x: 372, startPoint y: 420, endPoint x: 75, endPoint y: 286, distance: 325.4
click at [75, 286] on div "subject border_color" at bounding box center [515, 357] width 1030 height 157
click at [838, 96] on button "Cerrar" at bounding box center [874, 101] width 139 height 20
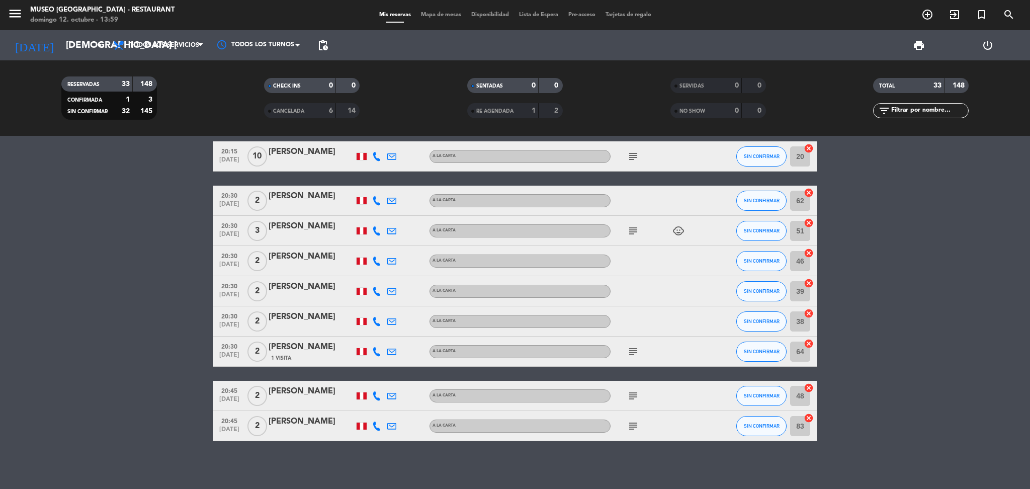
scroll to position [882, 0]
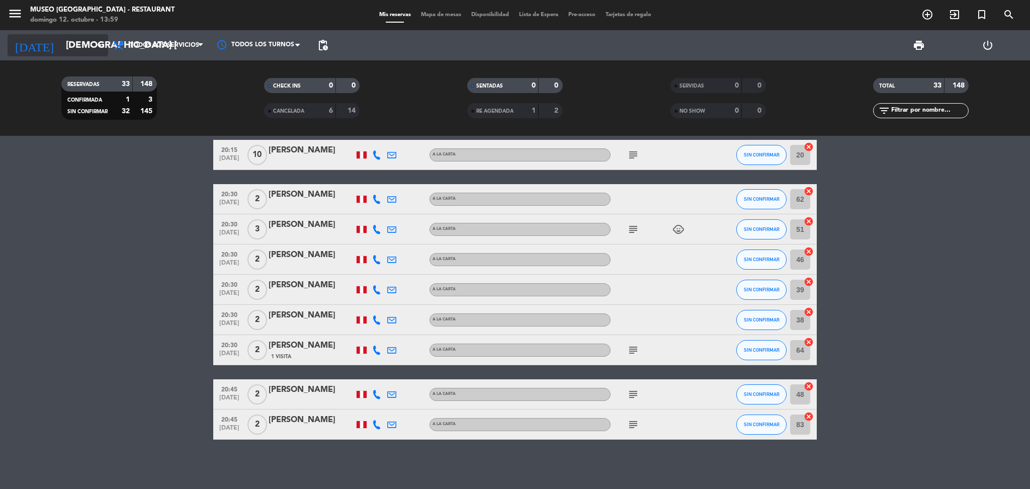
click at [70, 55] on input "jue. 30 oct." at bounding box center [121, 45] width 121 height 21
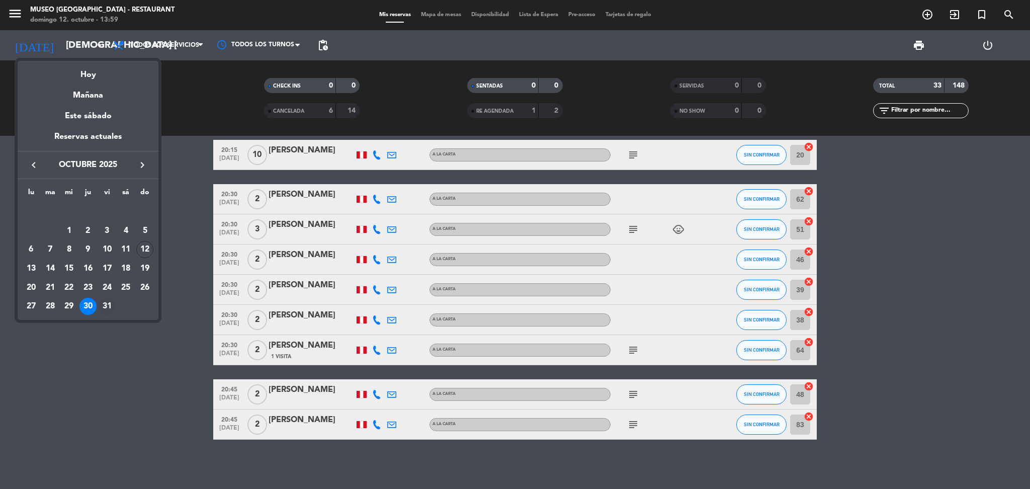
click at [108, 300] on div "31" at bounding box center [107, 306] width 17 height 17
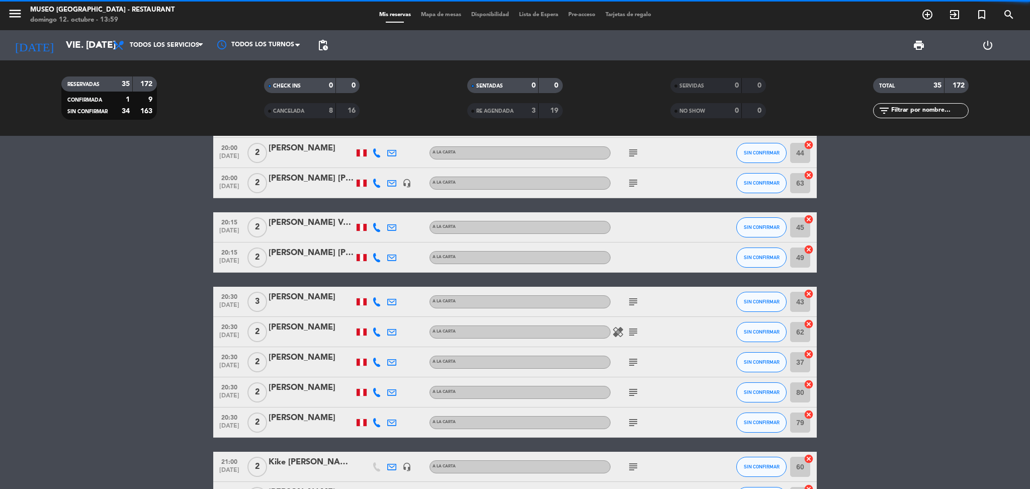
click at [324, 43] on span "pending_actions" at bounding box center [323, 45] width 12 height 12
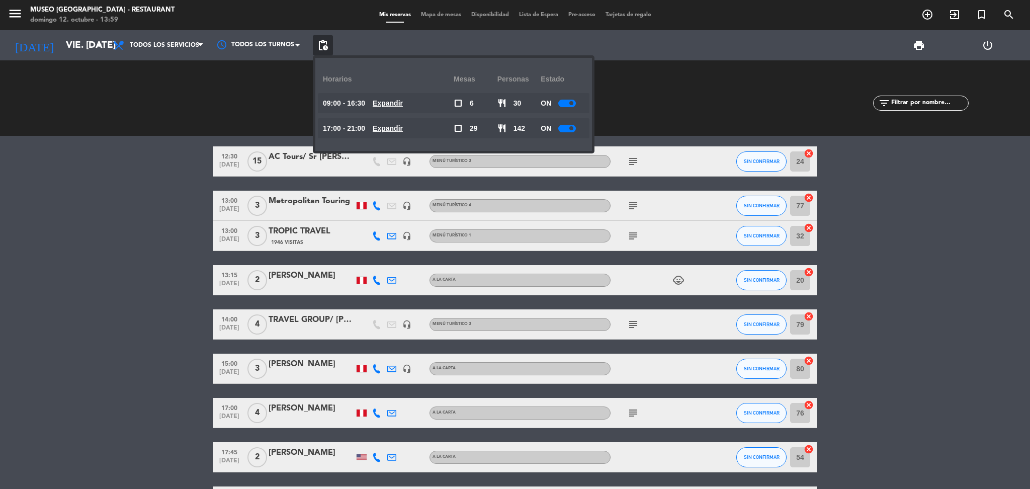
scroll to position [0, 0]
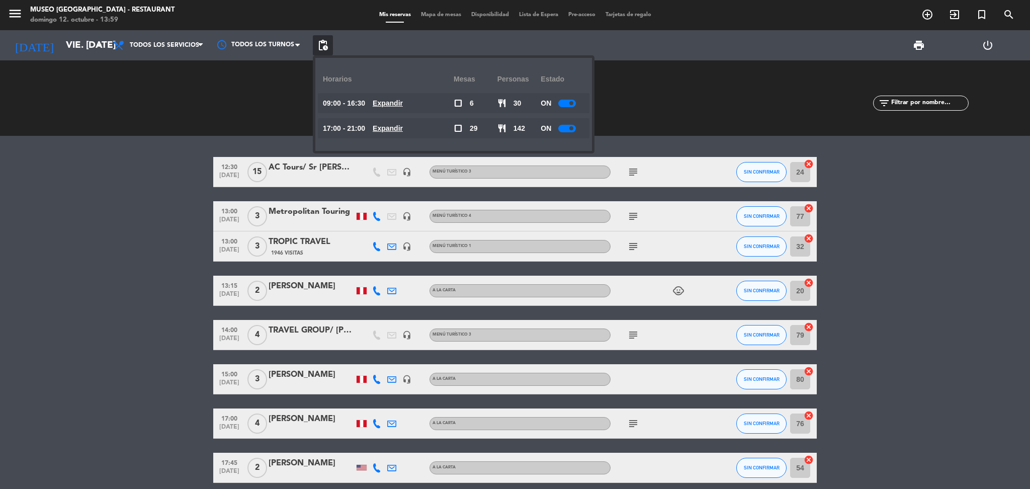
click at [391, 130] on u "Expandir" at bounding box center [388, 128] width 30 height 8
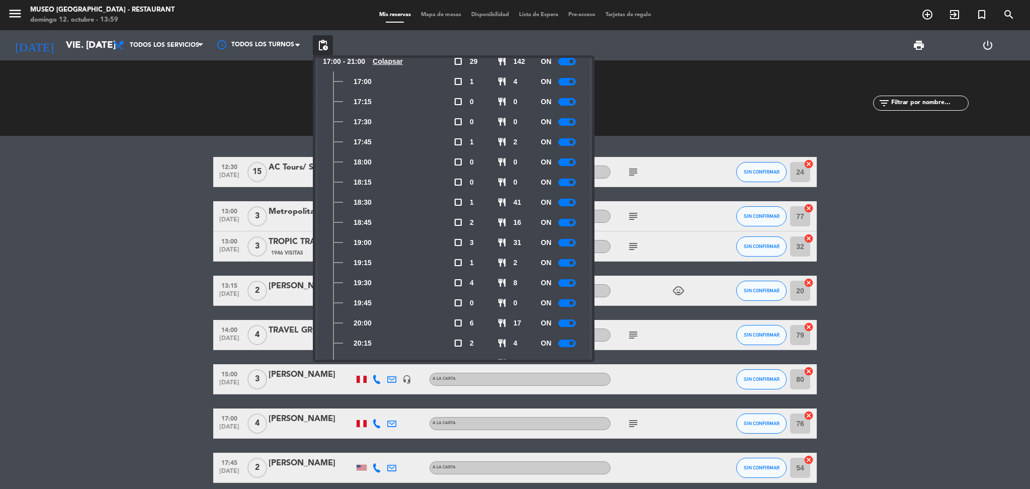
scroll to position [133, 0]
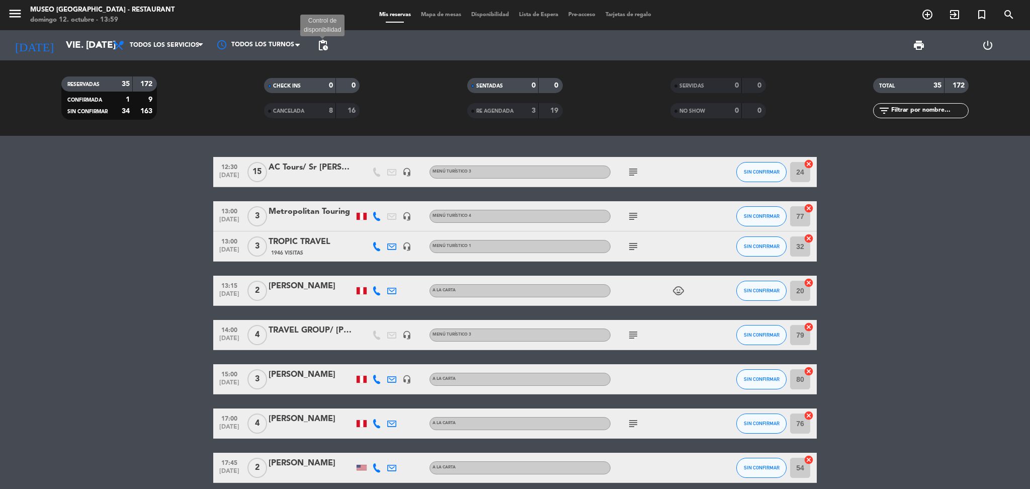
click at [319, 47] on span "pending_actions" at bounding box center [323, 45] width 12 height 12
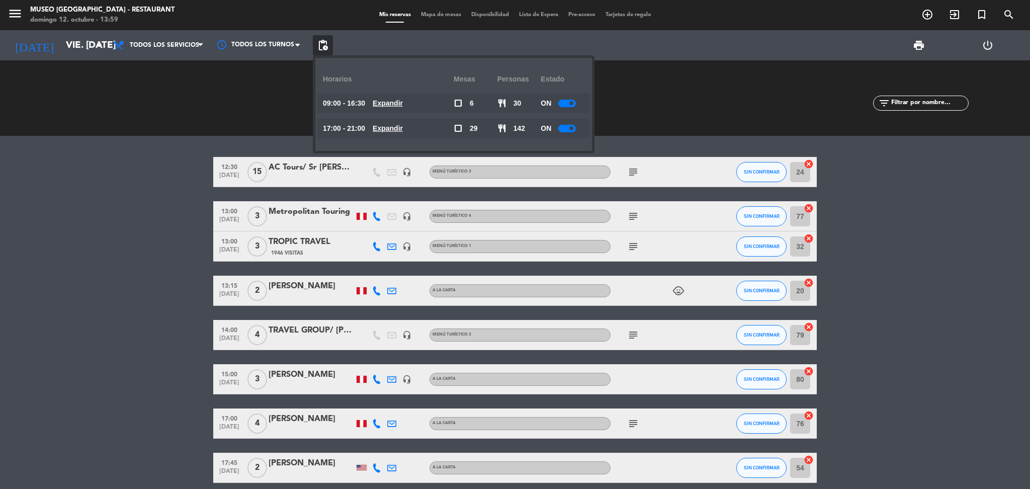
click at [403, 129] on u "Expandir" at bounding box center [388, 128] width 30 height 8
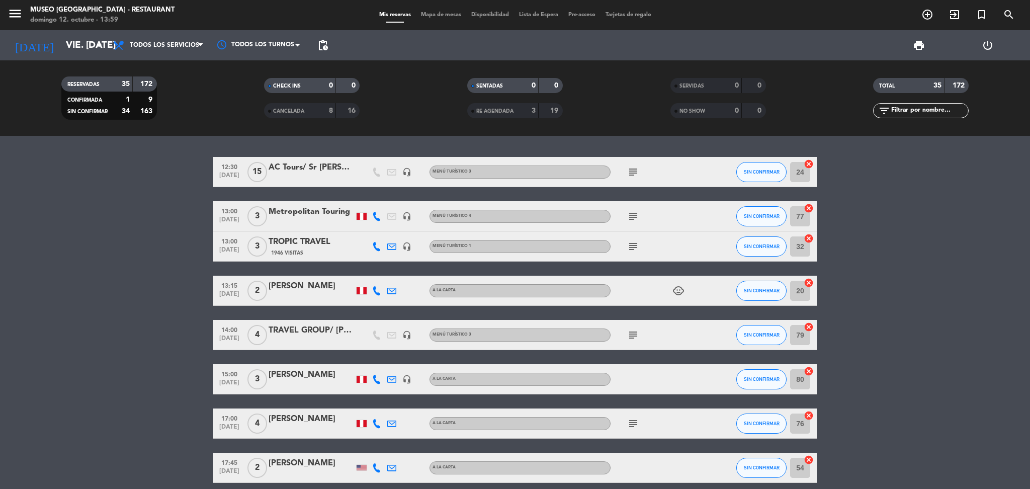
click at [313, 180] on div at bounding box center [311, 178] width 85 height 8
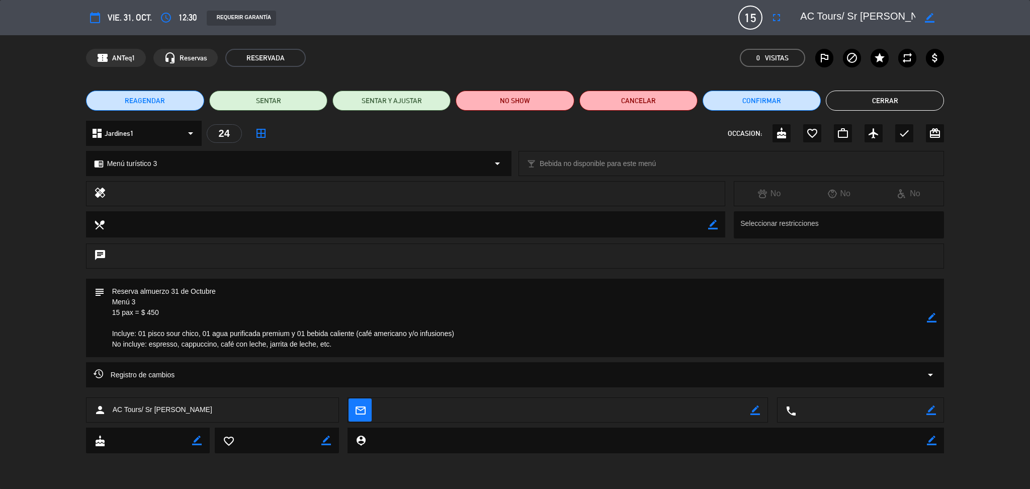
click at [840, 17] on textarea at bounding box center [857, 18] width 115 height 18
drag, startPoint x: 369, startPoint y: 352, endPoint x: 99, endPoint y: 292, distance: 276.2
click at [99, 292] on div "subject border_color" at bounding box center [515, 318] width 858 height 78
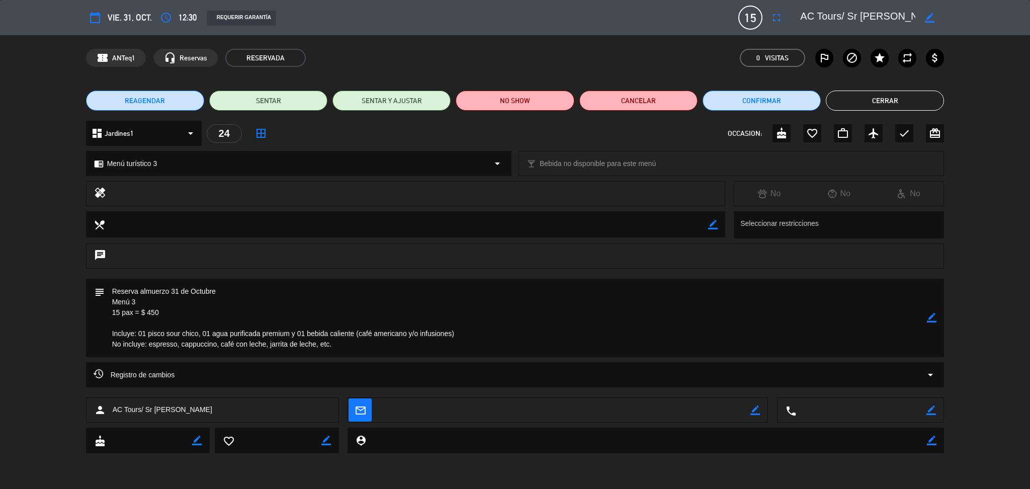
click at [874, 99] on button "Cerrar" at bounding box center [885, 101] width 118 height 20
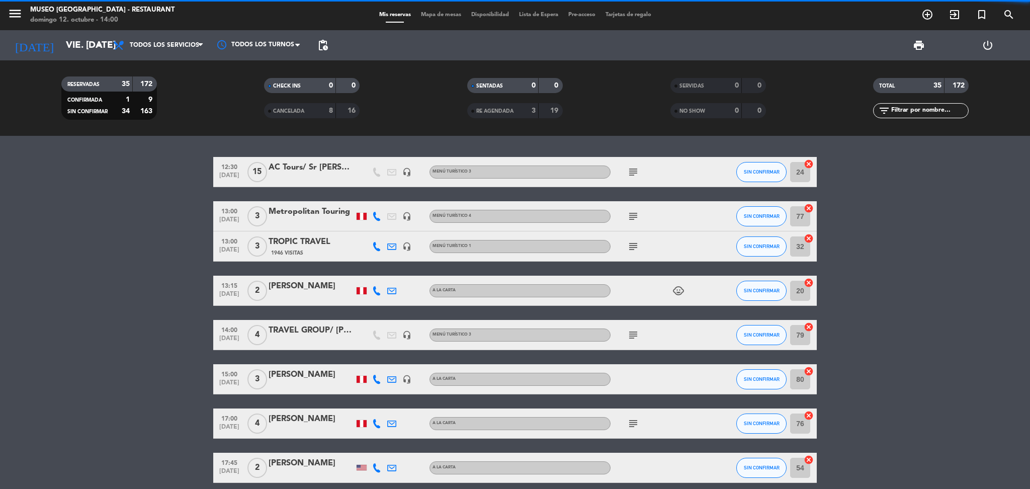
click at [287, 232] on div "13:00 oct. 31 3 TROPIC TRAVEL 1946 Visitas headset_mic Menú turístico 1 subject…" at bounding box center [514, 246] width 603 height 30
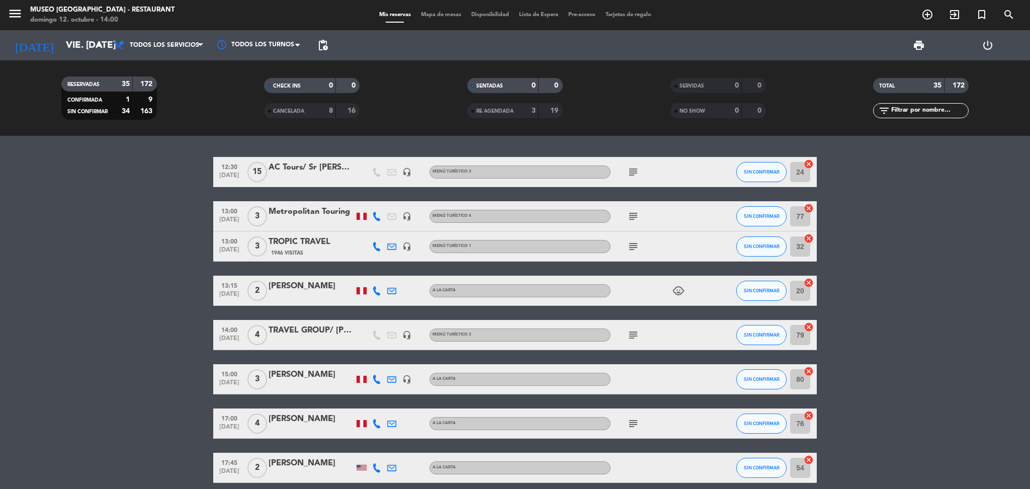
click at [288, 225] on div at bounding box center [311, 223] width 85 height 8
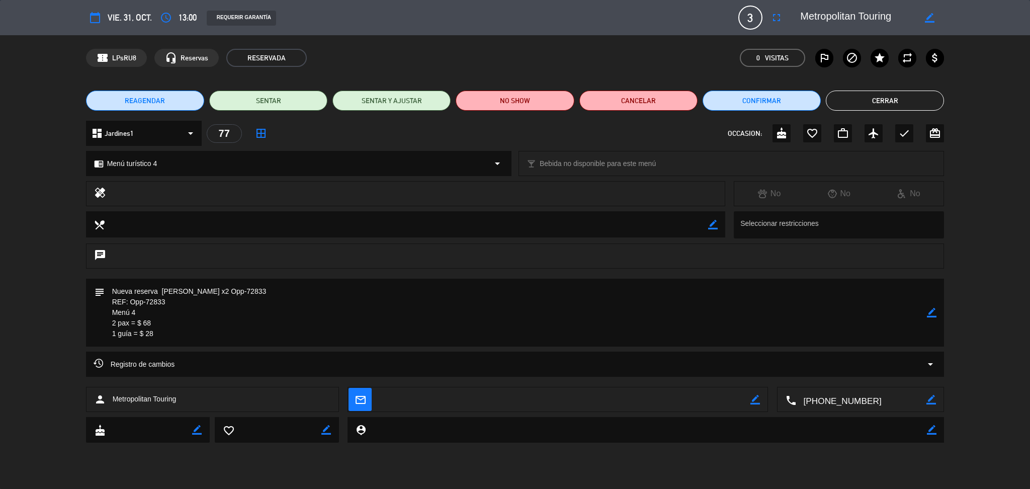
click at [848, 11] on textarea at bounding box center [857, 18] width 115 height 18
drag, startPoint x: 157, startPoint y: 330, endPoint x: 99, endPoint y: 285, distance: 73.9
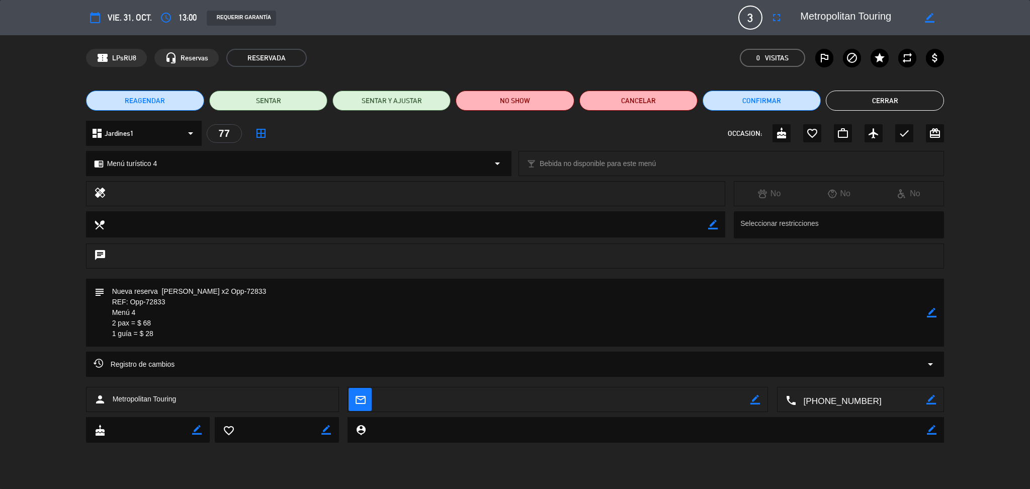
click at [99, 285] on div "subject border_color" at bounding box center [515, 313] width 858 height 68
click at [871, 104] on button "Cerrar" at bounding box center [885, 101] width 118 height 20
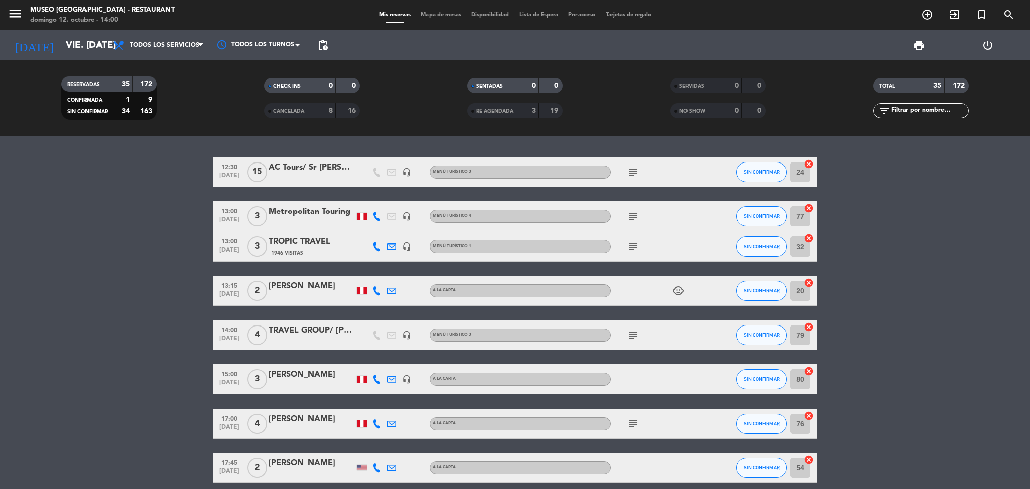
click at [301, 241] on div "TROPIC TRAVEL" at bounding box center [311, 241] width 85 height 13
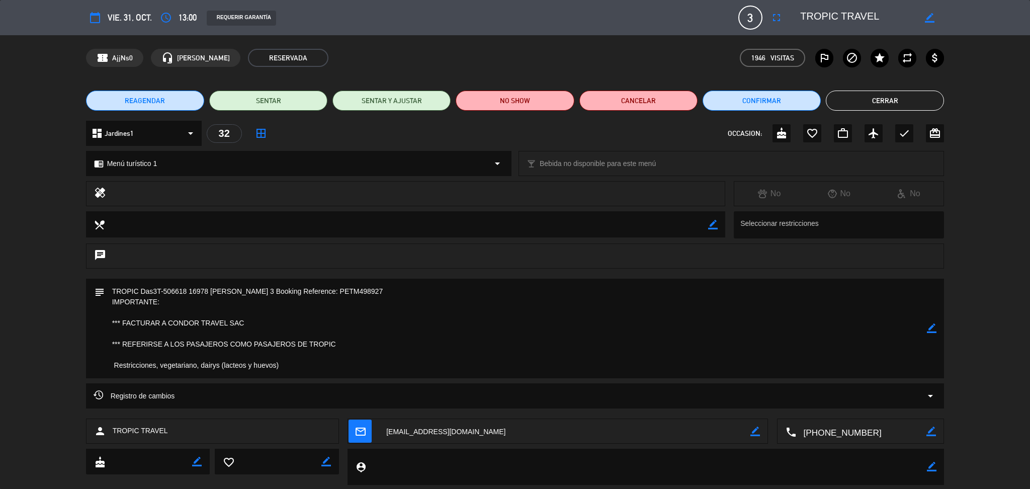
click at [830, 20] on textarea at bounding box center [857, 18] width 115 height 18
drag, startPoint x: 298, startPoint y: 372, endPoint x: 111, endPoint y: 290, distance: 204.2
click at [111, 290] on textarea at bounding box center [516, 329] width 823 height 100
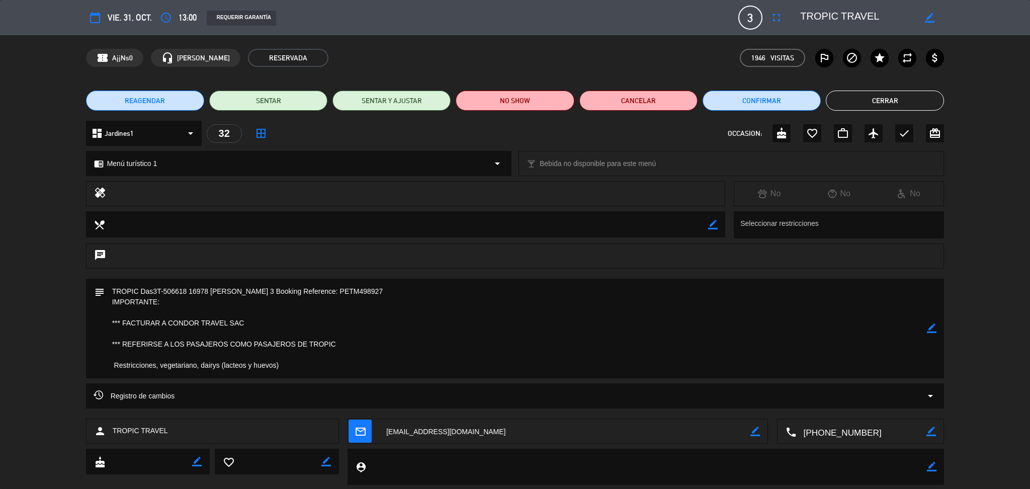
click at [849, 101] on button "Cerrar" at bounding box center [885, 101] width 118 height 20
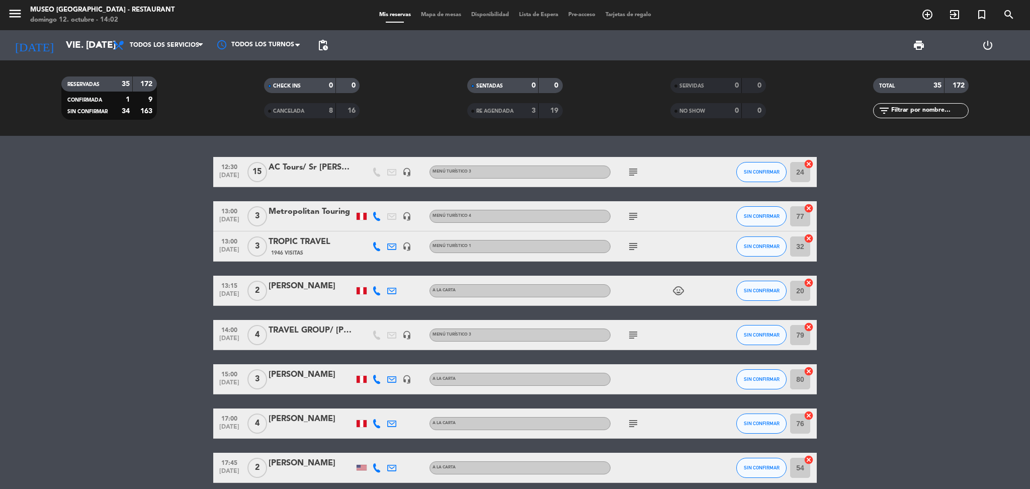
click at [620, 293] on div "child_care" at bounding box center [655, 291] width 91 height 30
click at [629, 340] on div "subject" at bounding box center [655, 335] width 91 height 30
drag, startPoint x: 632, startPoint y: 336, endPoint x: 456, endPoint y: 348, distance: 176.9
click at [632, 336] on icon "subject" at bounding box center [633, 335] width 12 height 12
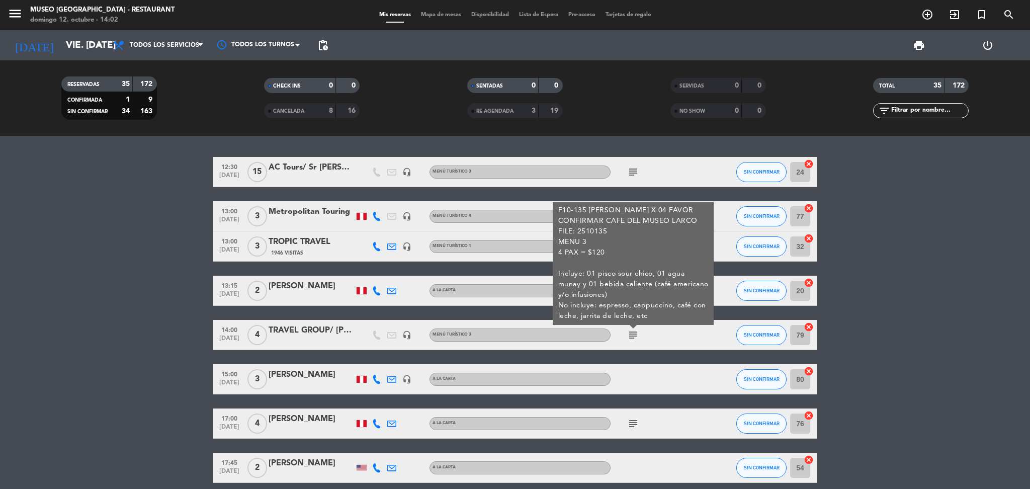
click at [307, 336] on div "TRAVEL GROUP/ DUNCAN X 04" at bounding box center [311, 330] width 85 height 13
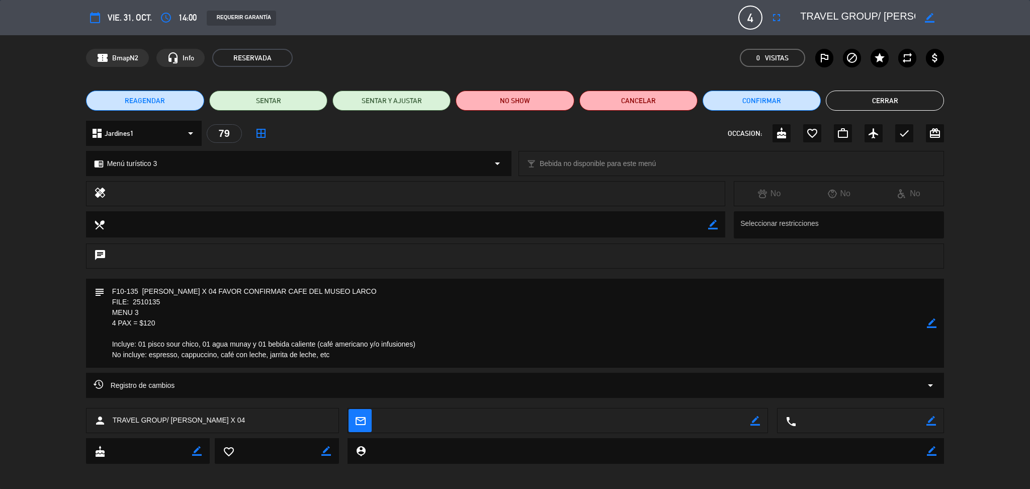
click at [874, 21] on textarea at bounding box center [857, 18] width 115 height 18
drag, startPoint x: 350, startPoint y: 353, endPoint x: 101, endPoint y: 288, distance: 257.3
click at [100, 289] on div "subject border_color" at bounding box center [515, 323] width 858 height 89
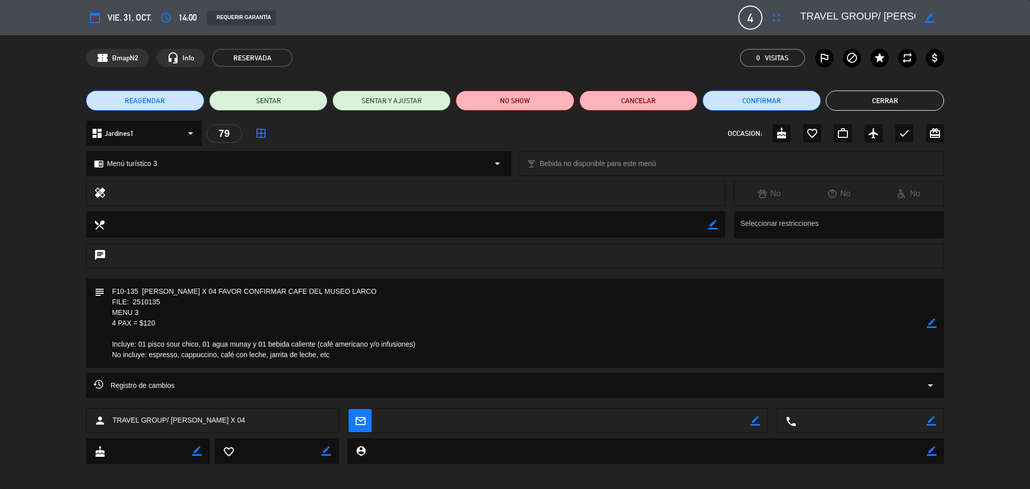
click at [842, 101] on button "Cerrar" at bounding box center [885, 101] width 118 height 20
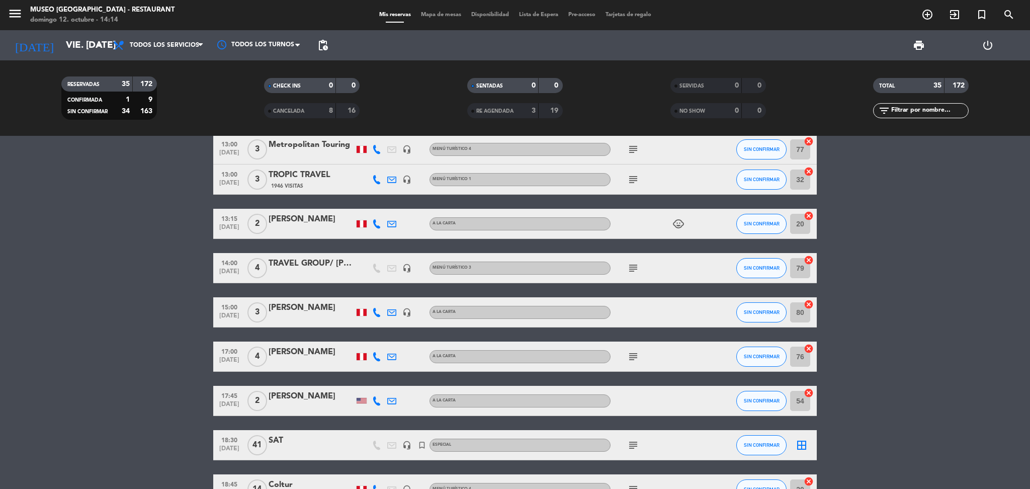
scroll to position [134, 0]
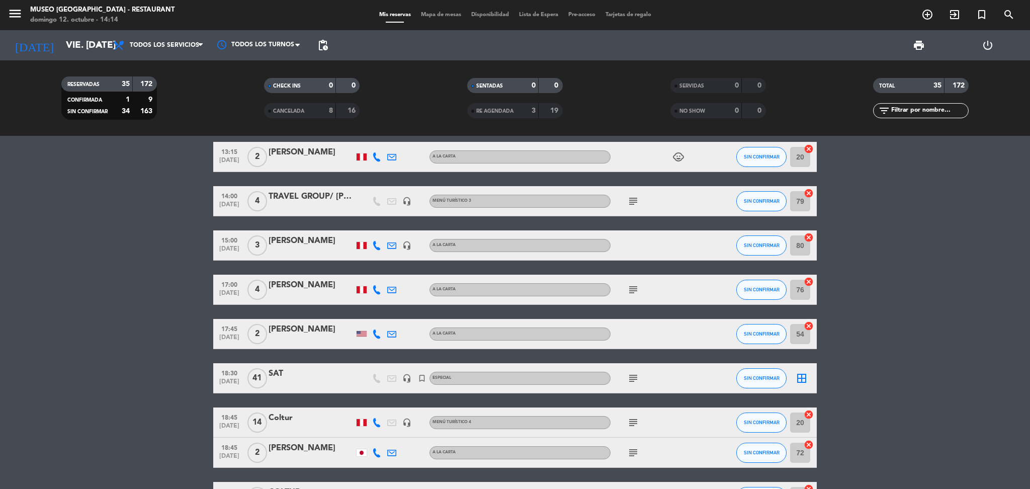
click at [632, 378] on icon "subject" at bounding box center [633, 378] width 12 height 12
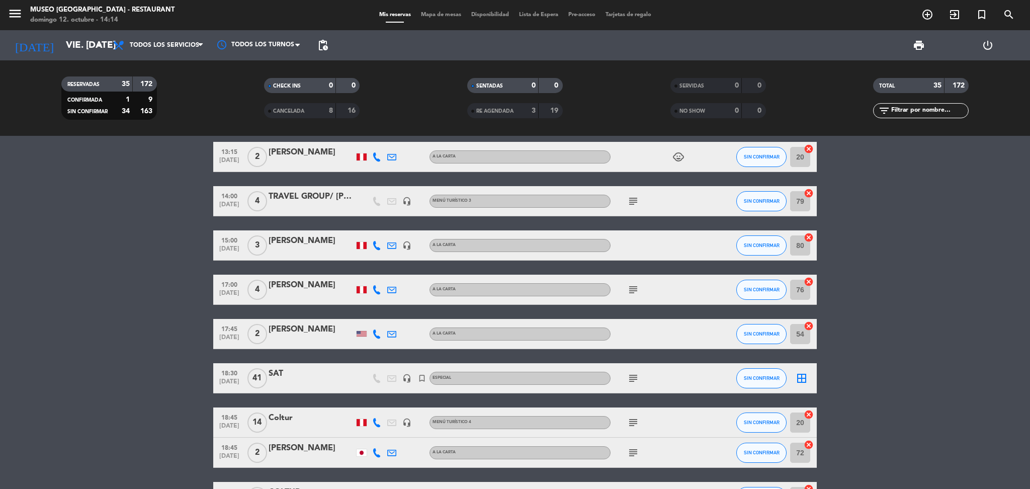
click at [639, 201] on span "subject" at bounding box center [632, 201] width 15 height 12
click at [624, 203] on div "subject" at bounding box center [655, 201] width 91 height 30
click at [629, 202] on icon "subject" at bounding box center [633, 201] width 12 height 12
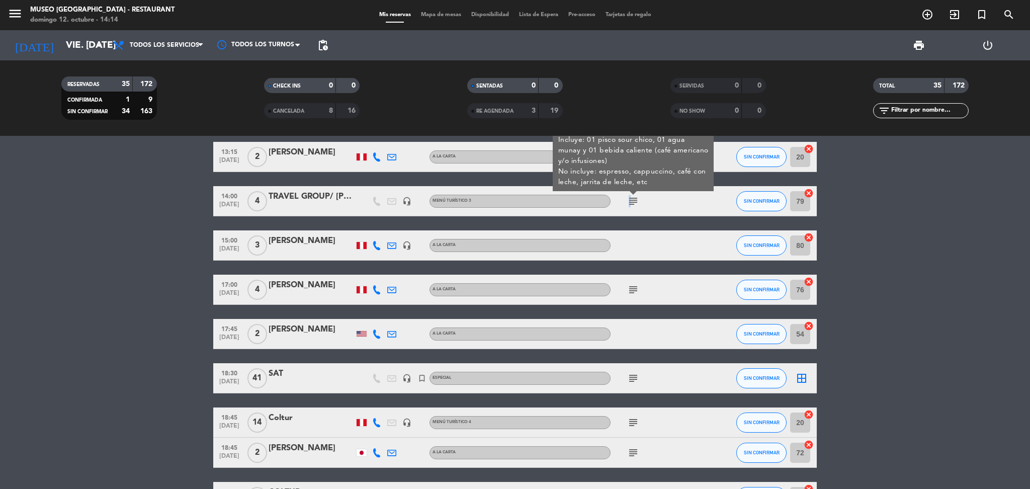
click at [629, 252] on div at bounding box center [655, 245] width 91 height 30
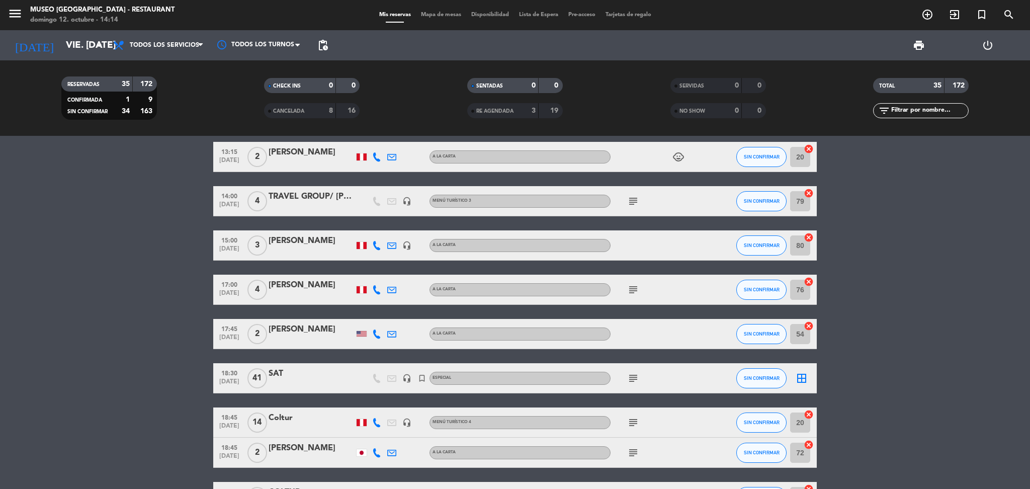
click at [633, 374] on icon "subject" at bounding box center [633, 378] width 12 height 12
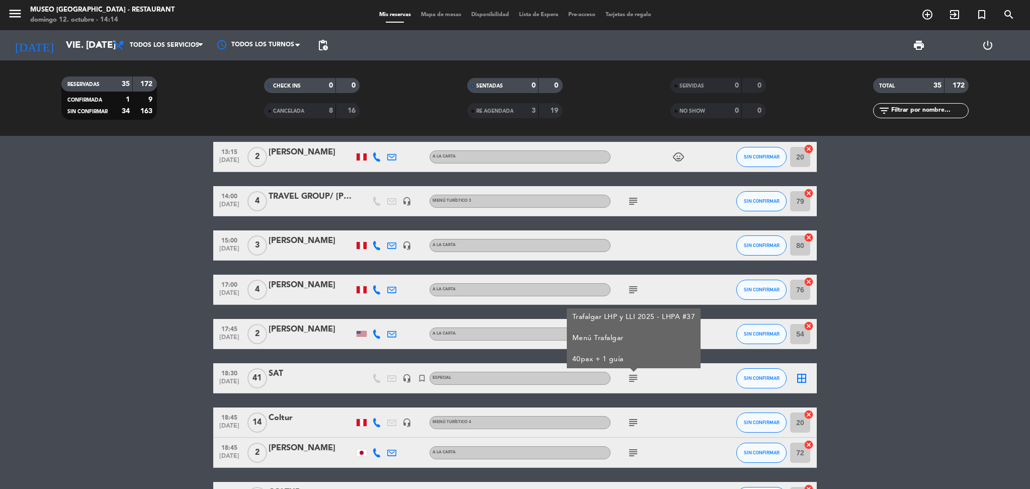
click at [633, 374] on icon "subject" at bounding box center [633, 378] width 12 height 12
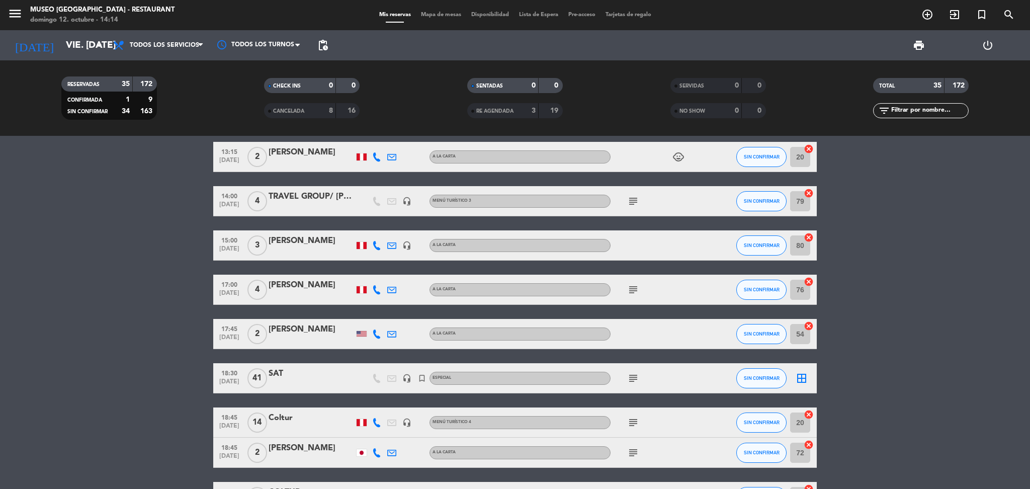
click at [629, 203] on icon "subject" at bounding box center [633, 201] width 12 height 12
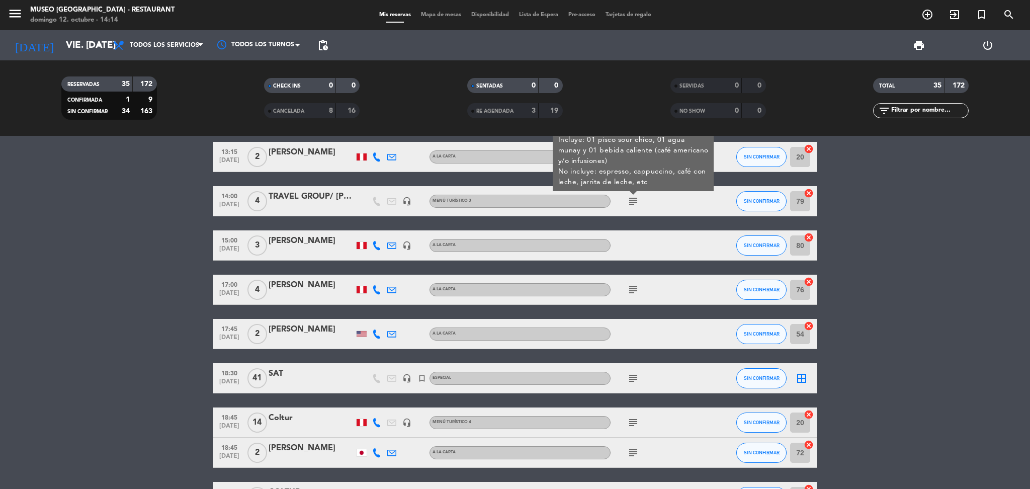
click at [628, 294] on icon "subject" at bounding box center [633, 290] width 12 height 12
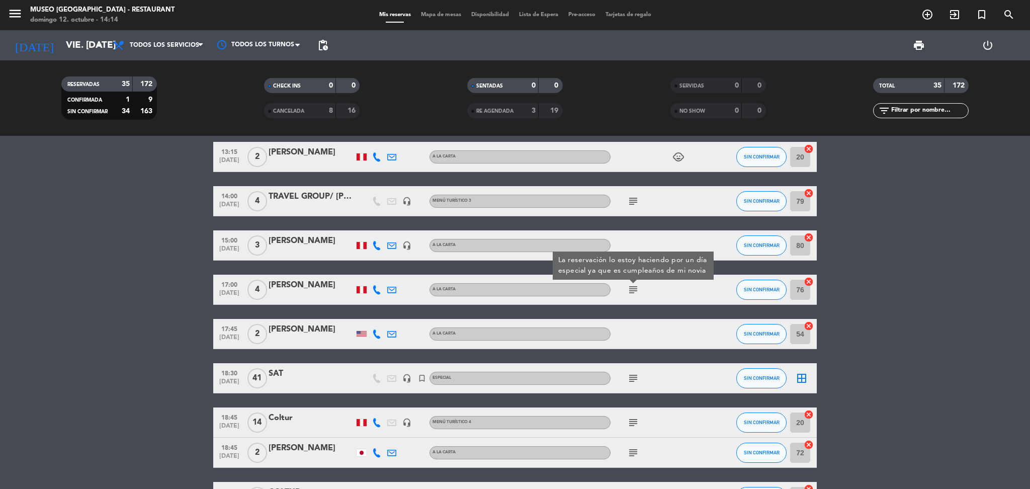
click at [636, 372] on icon "subject" at bounding box center [633, 378] width 12 height 12
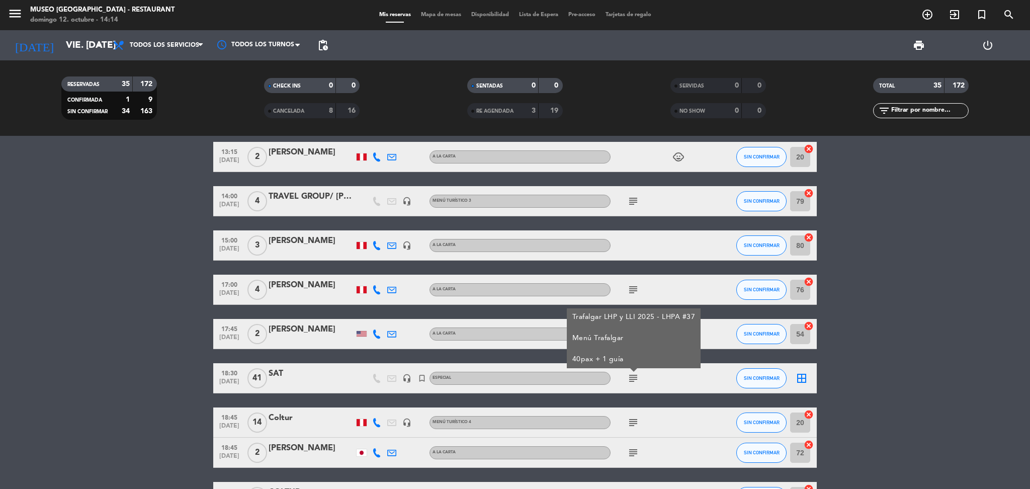
click at [663, 383] on div "subject Trafalgar LHP y LLI 2025 - LHPA #37 Menú Trafalgar 40pax + 1 guía" at bounding box center [655, 378] width 91 height 30
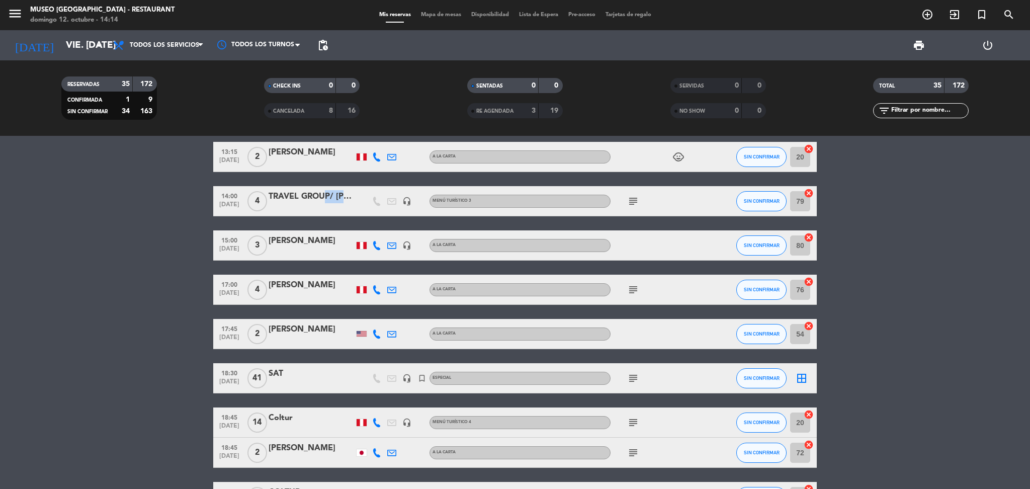
click at [319, 203] on div "TRAVEL GROUP/ DUNCAN X 04" at bounding box center [311, 200] width 85 height 21
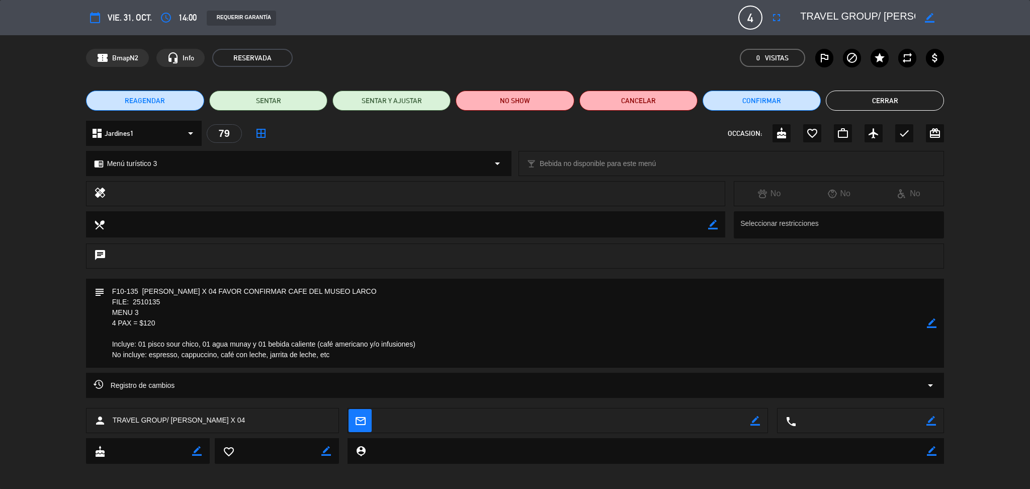
click at [856, 20] on textarea at bounding box center [857, 18] width 115 height 18
click at [954, 19] on div "calendar_today vie. 31, oct. access_time 14:00 REQUERIR GARANTÍA 4 TRAVEL GROUP…" at bounding box center [515, 17] width 1030 height 35
drag, startPoint x: 822, startPoint y: 24, endPoint x: 781, endPoint y: 34, distance: 42.0
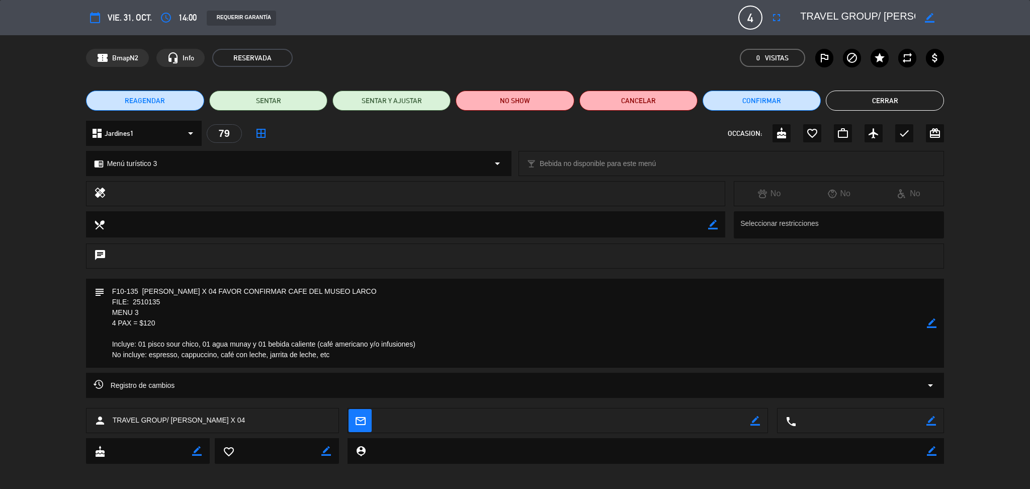
click at [783, 34] on div "calendar_today vie. 31, oct. access_time 14:00 REQUERIR GARANTÍA 4 TRAVEL GROUP…" at bounding box center [515, 17] width 1030 height 35
click at [662, 24] on div "REQUERIR GARANTÍA" at bounding box center [467, 18] width 537 height 16
click at [848, 12] on textarea at bounding box center [857, 18] width 115 height 18
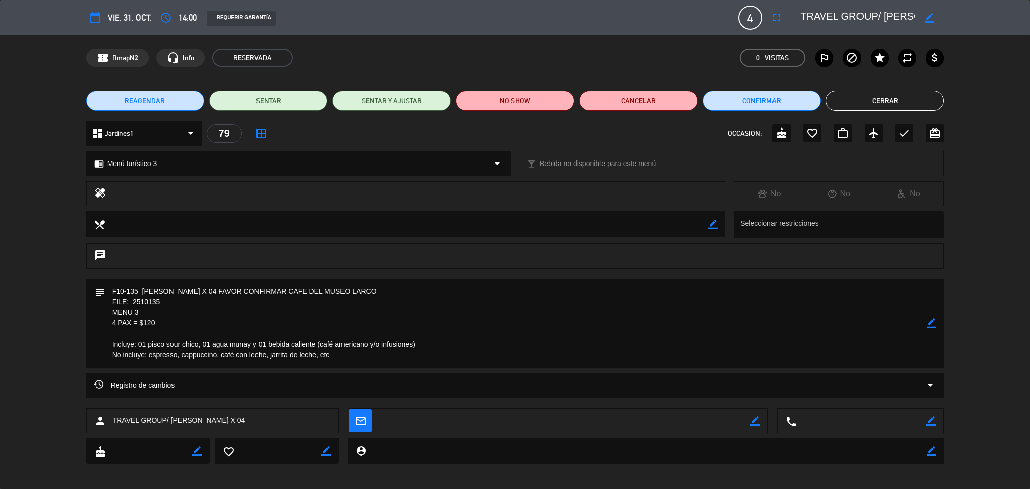
scroll to position [4, 0]
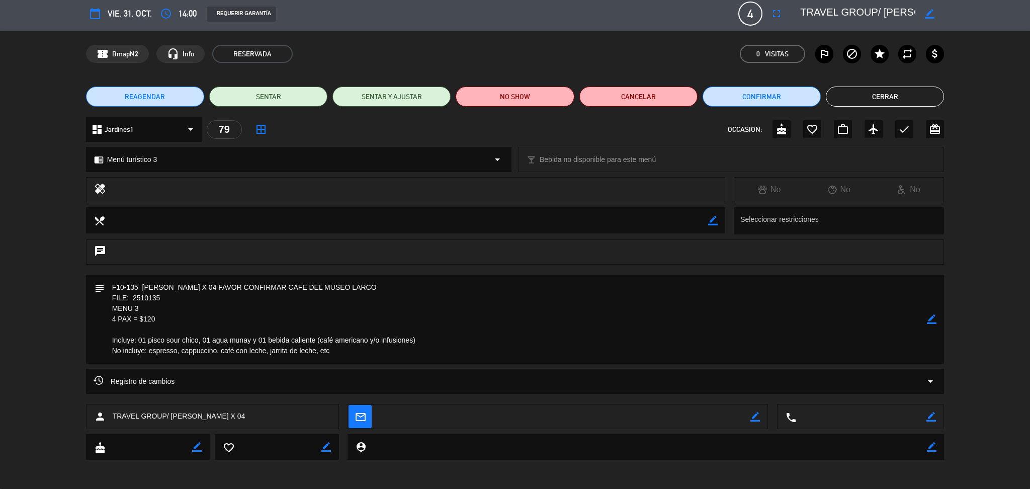
click at [882, 92] on button "Cerrar" at bounding box center [885, 96] width 118 height 20
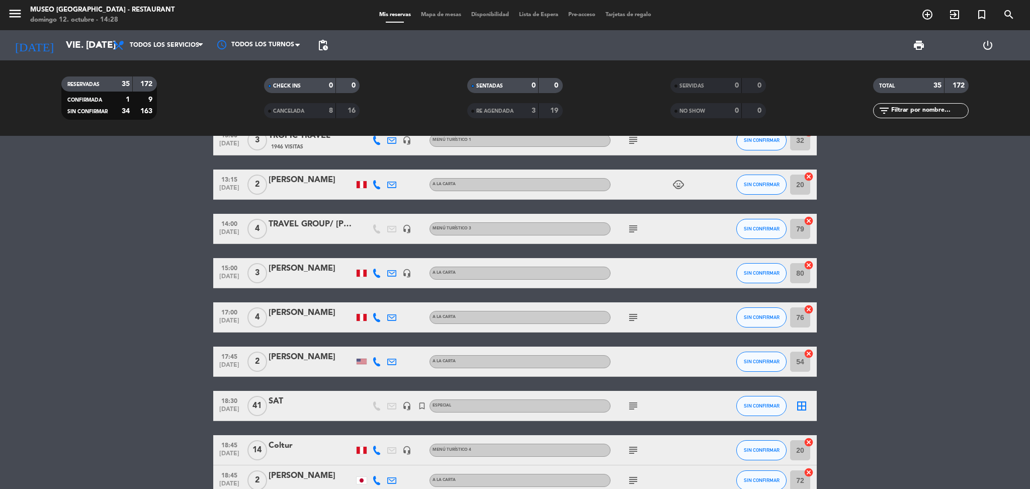
scroll to position [134, 0]
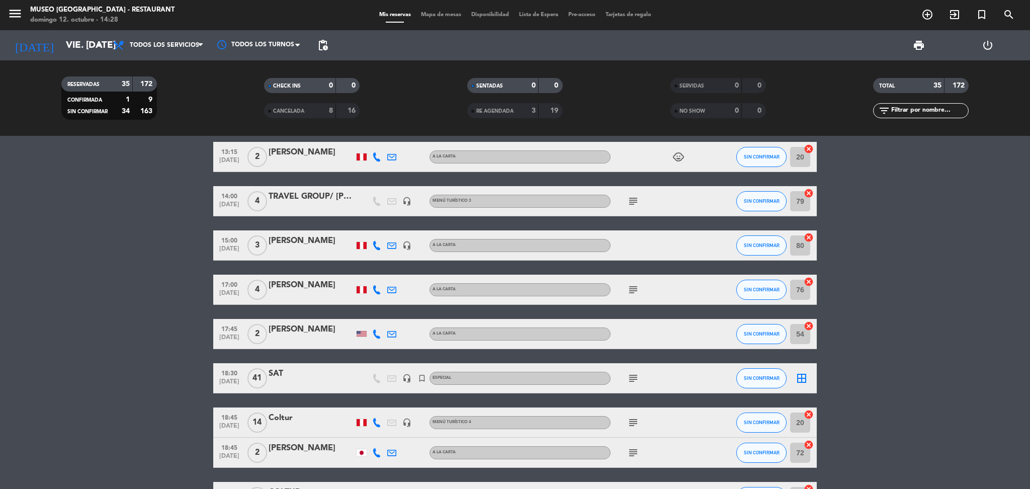
click at [637, 203] on icon "subject" at bounding box center [633, 201] width 12 height 12
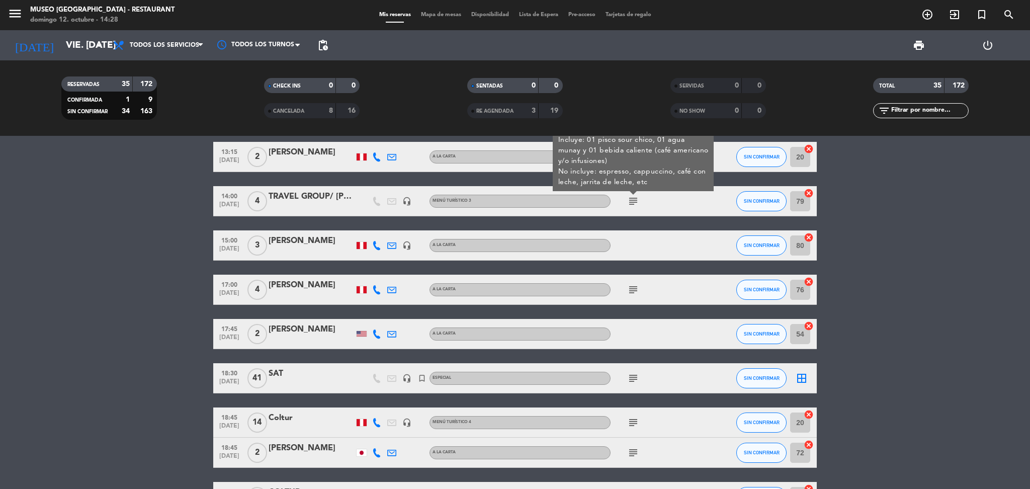
click at [323, 379] on div "SAT" at bounding box center [311, 373] width 85 height 13
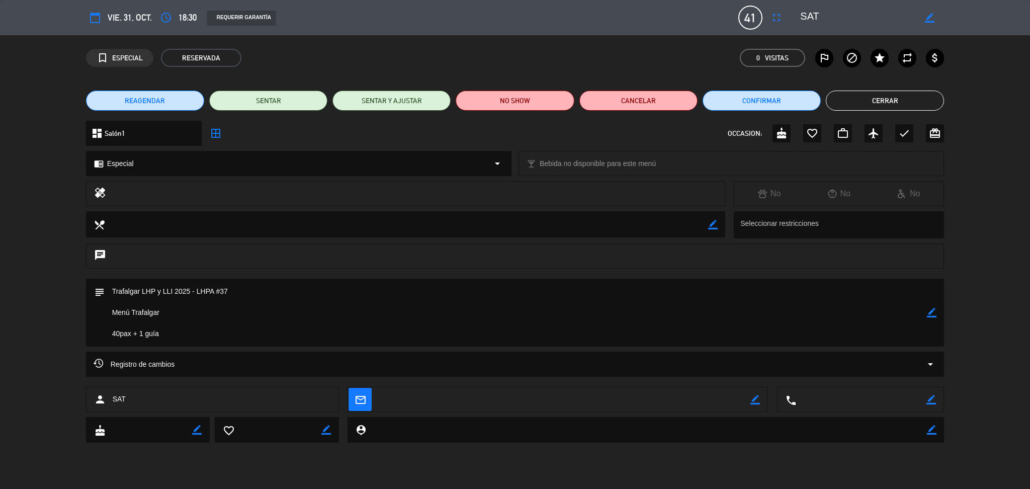
click at [810, 16] on textarea at bounding box center [857, 18] width 115 height 18
drag, startPoint x: 173, startPoint y: 316, endPoint x: 104, endPoint y: 314, distance: 69.9
click at [105, 314] on textarea at bounding box center [516, 313] width 823 height 68
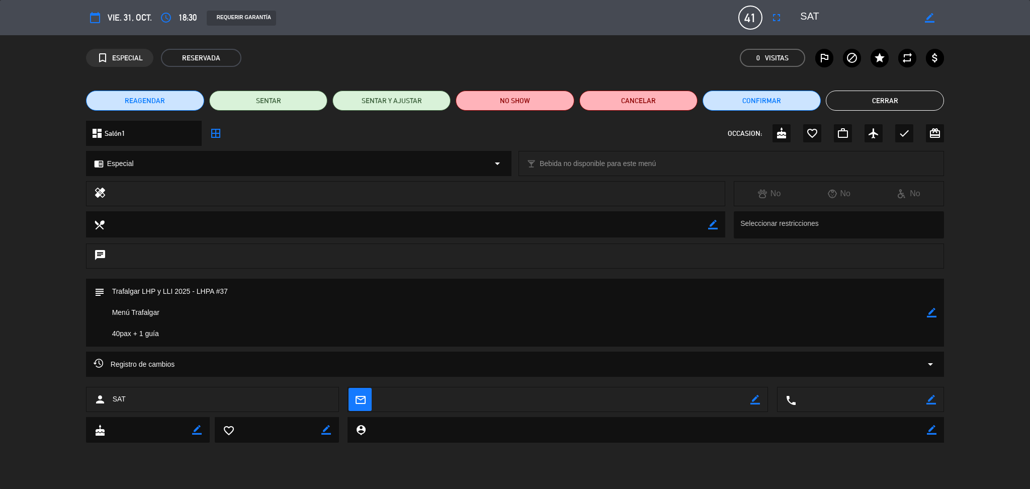
drag, startPoint x: 161, startPoint y: 339, endPoint x: 109, endPoint y: 292, distance: 70.2
click at [109, 292] on textarea at bounding box center [516, 313] width 823 height 68
click at [846, 94] on button "Cerrar" at bounding box center [885, 101] width 118 height 20
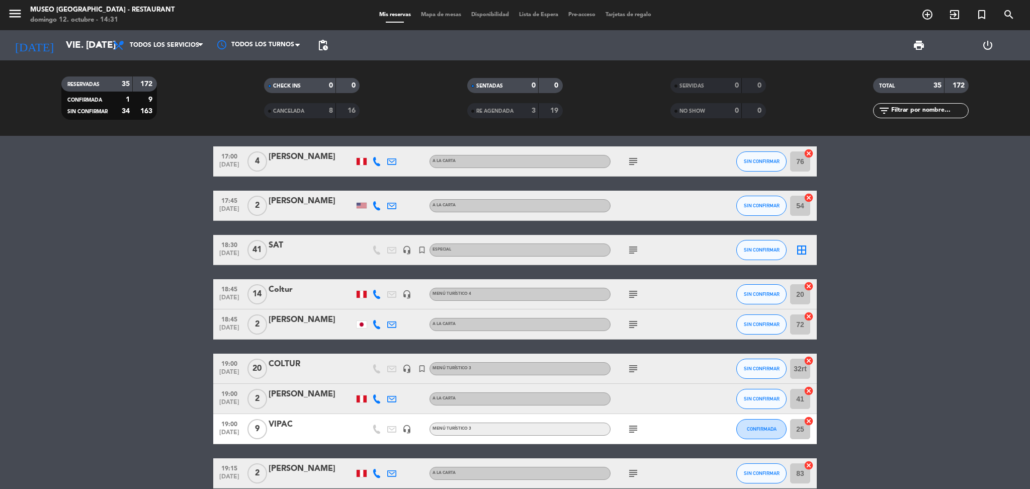
scroll to position [268, 0]
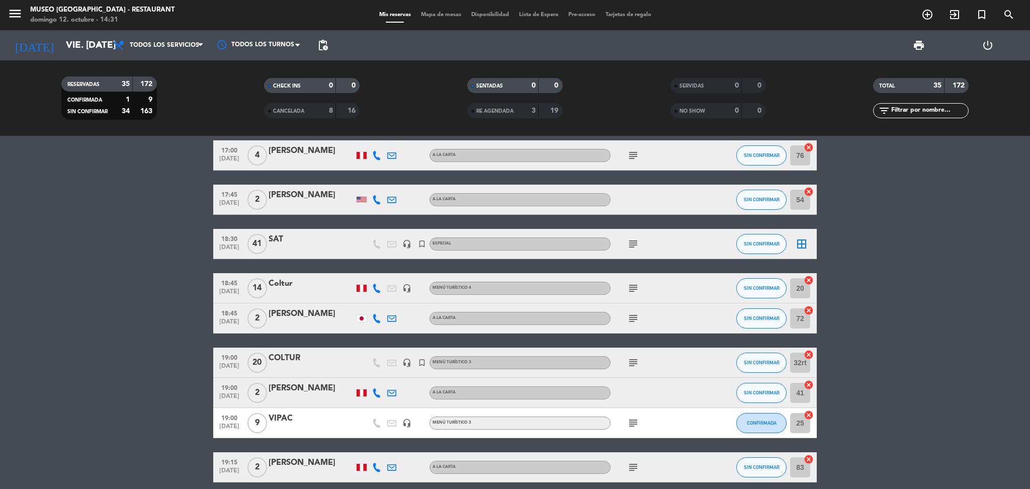
click at [290, 278] on div "Coltur" at bounding box center [311, 283] width 85 height 13
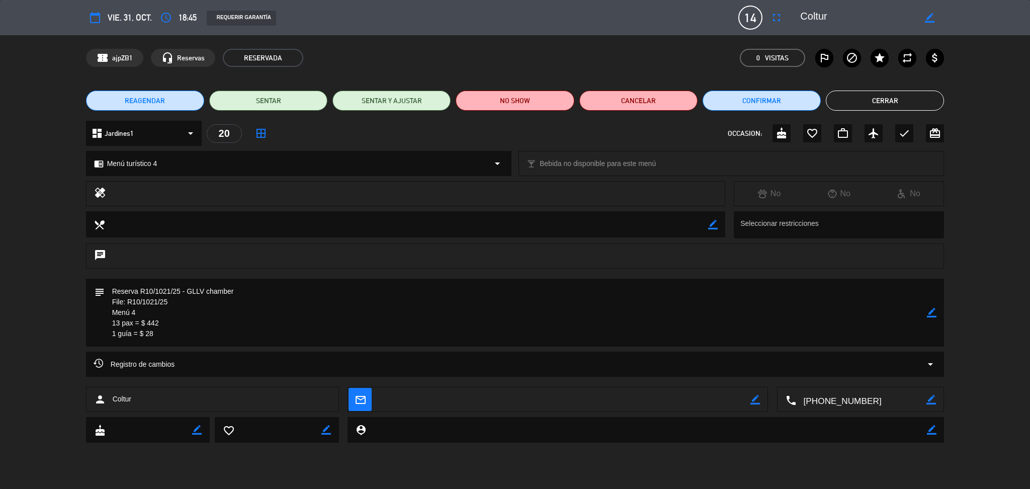
click at [881, 17] on textarea at bounding box center [857, 18] width 115 height 18
click at [819, 21] on textarea at bounding box center [857, 18] width 115 height 18
drag, startPoint x: 179, startPoint y: 339, endPoint x: 107, endPoint y: 282, distance: 92.0
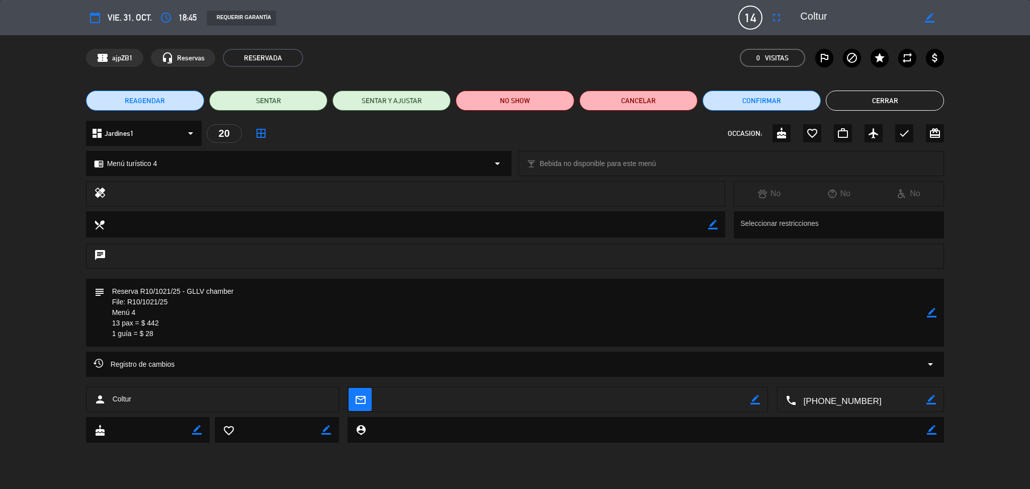
click at [107, 282] on textarea at bounding box center [516, 313] width 823 height 68
click at [854, 99] on button "Cerrar" at bounding box center [885, 101] width 118 height 20
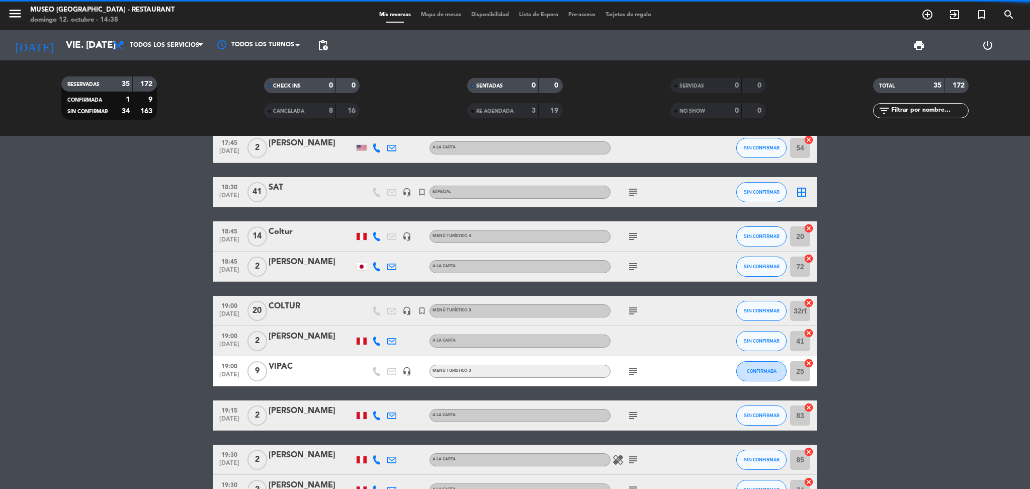
scroll to position [335, 0]
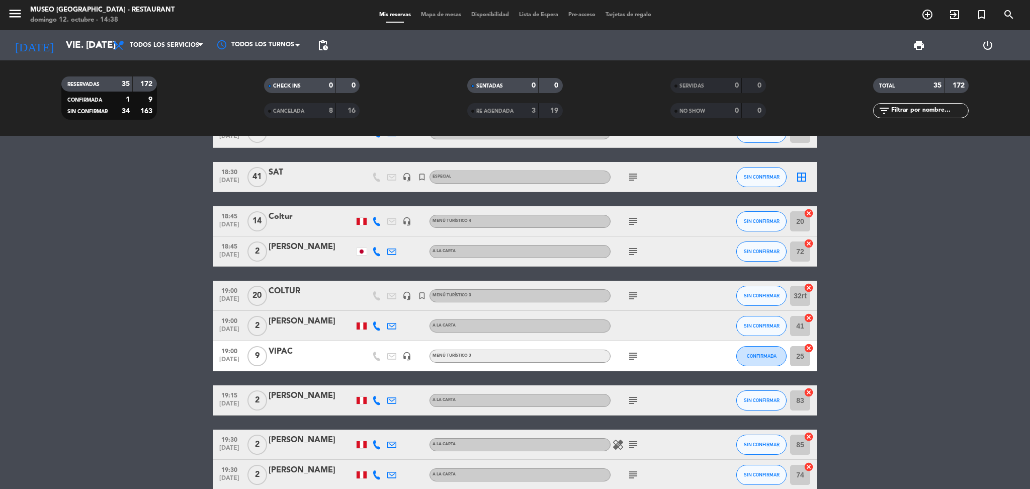
drag, startPoint x: 631, startPoint y: 246, endPoint x: 629, endPoint y: 269, distance: 22.7
click at [632, 246] on icon "subject" at bounding box center [633, 251] width 12 height 12
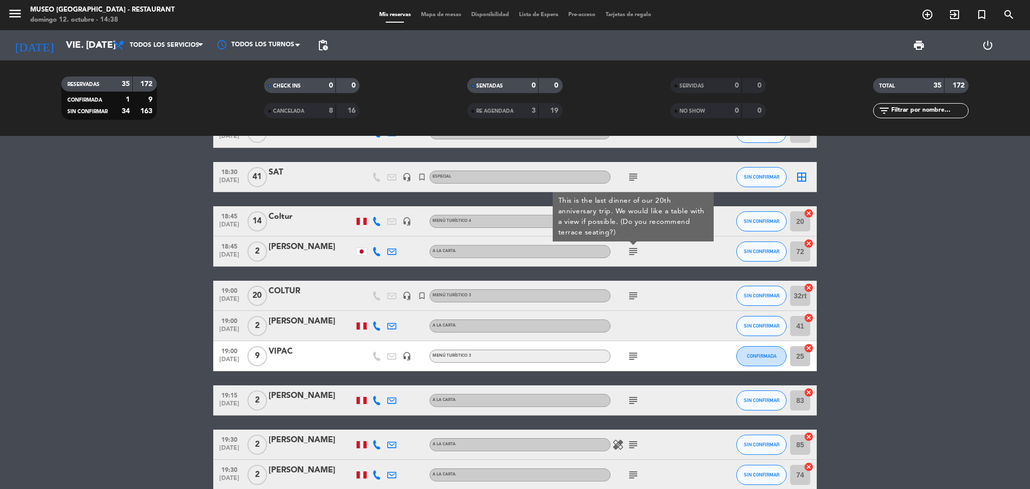
click at [635, 294] on icon "subject" at bounding box center [633, 296] width 12 height 12
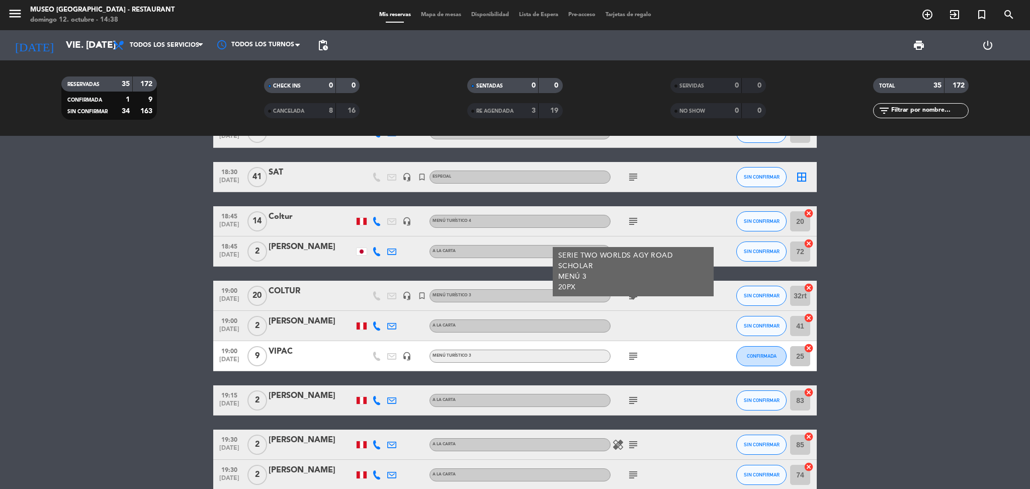
click at [318, 294] on div "COLTUR" at bounding box center [311, 291] width 85 height 13
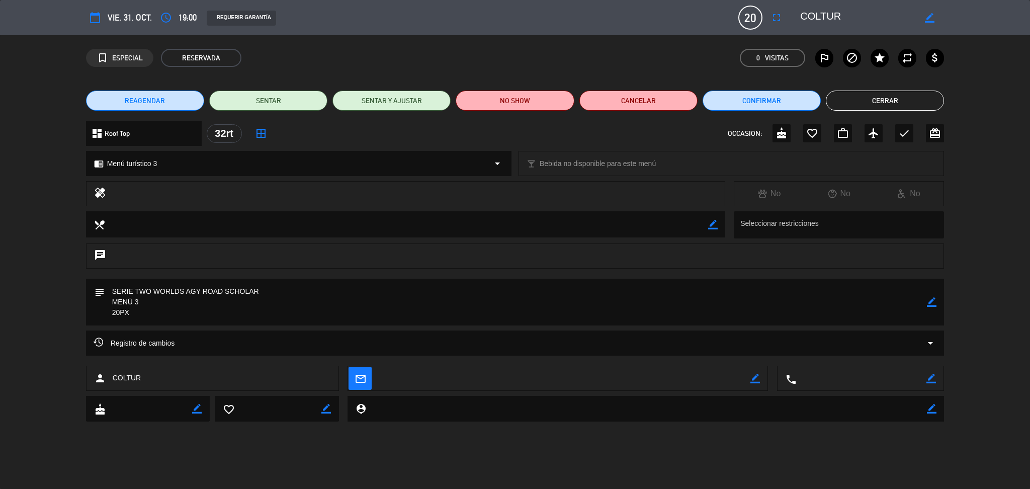
click at [832, 18] on textarea at bounding box center [857, 18] width 115 height 18
click at [831, 17] on textarea at bounding box center [857, 18] width 115 height 18
drag, startPoint x: 144, startPoint y: 320, endPoint x: 95, endPoint y: 287, distance: 59.7
click at [94, 287] on div "subject border_color" at bounding box center [515, 302] width 858 height 47
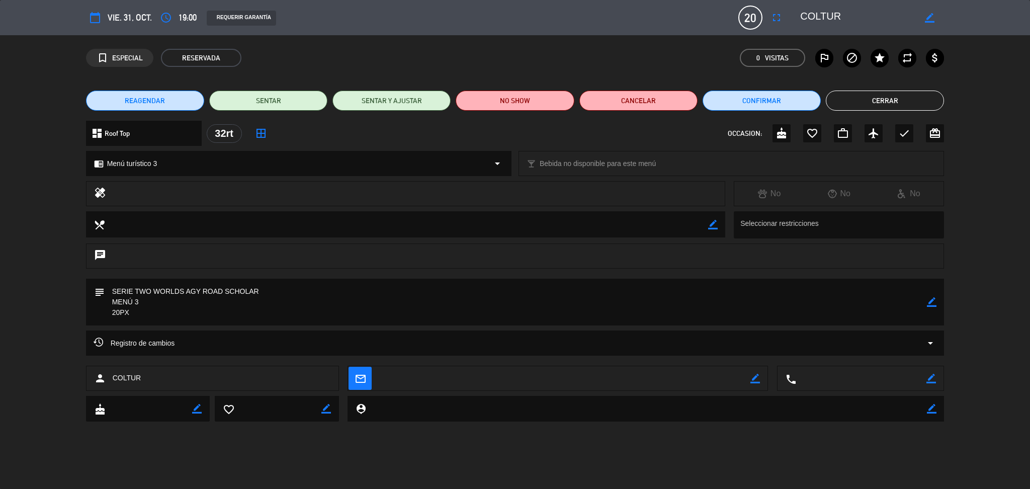
click at [858, 104] on button "Cerrar" at bounding box center [885, 101] width 118 height 20
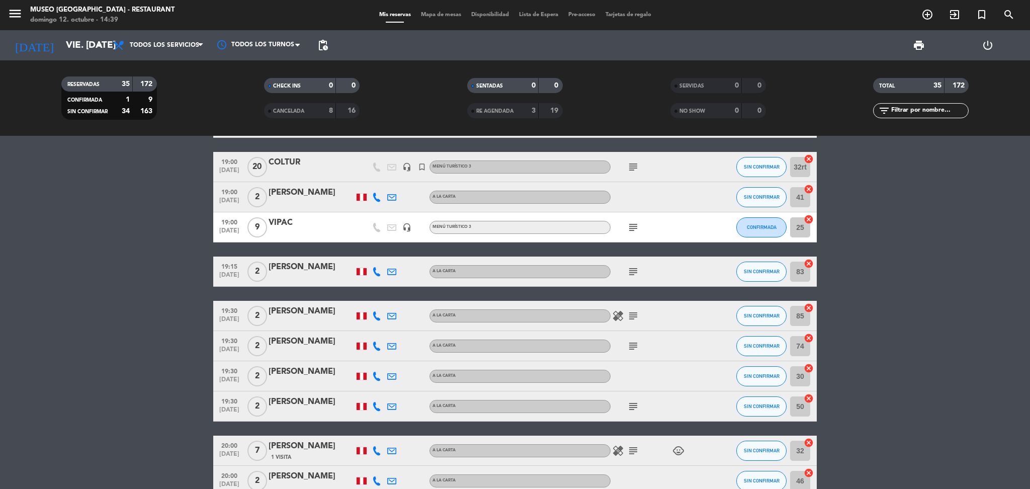
scroll to position [469, 0]
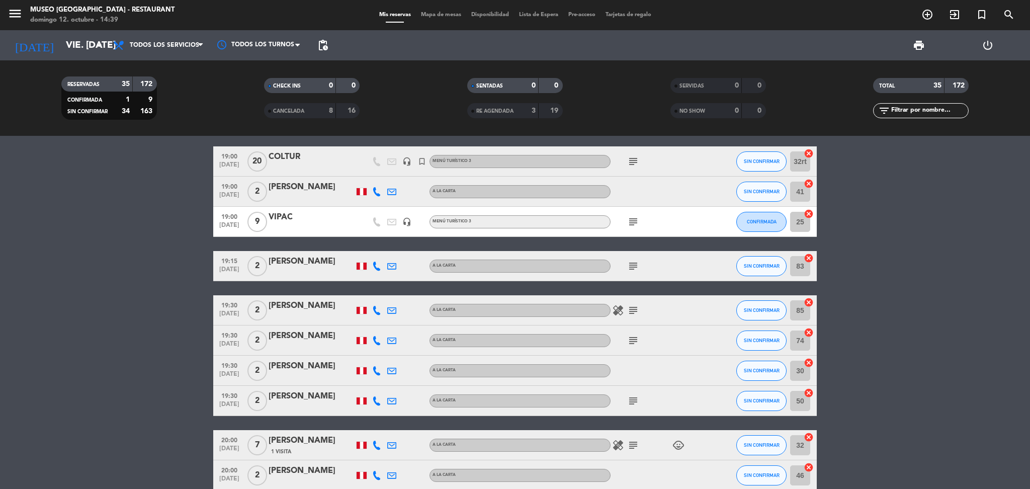
click at [306, 220] on div "VIPAC" at bounding box center [311, 217] width 85 height 13
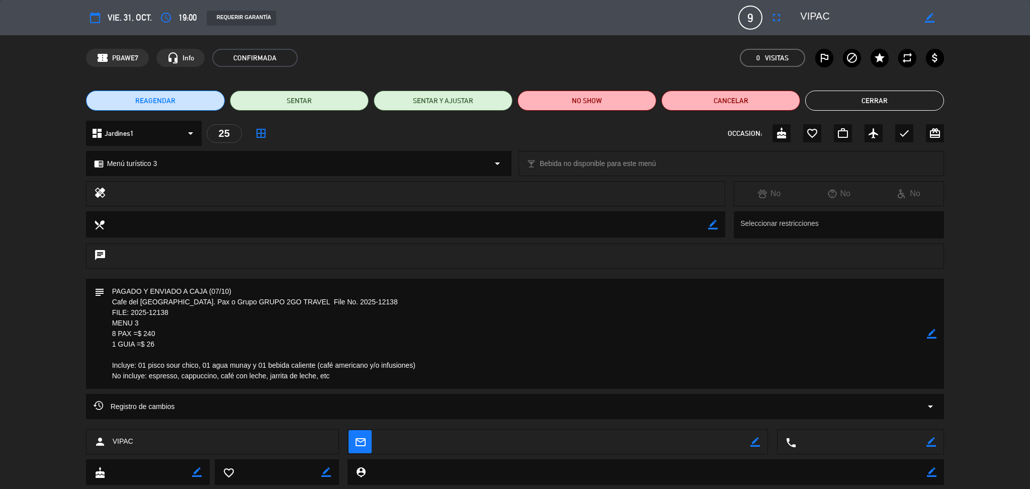
click at [816, 23] on textarea at bounding box center [857, 18] width 115 height 18
drag, startPoint x: 350, startPoint y: 376, endPoint x: 99, endPoint y: 292, distance: 265.7
click at [99, 292] on div "subject border_color" at bounding box center [515, 334] width 858 height 110
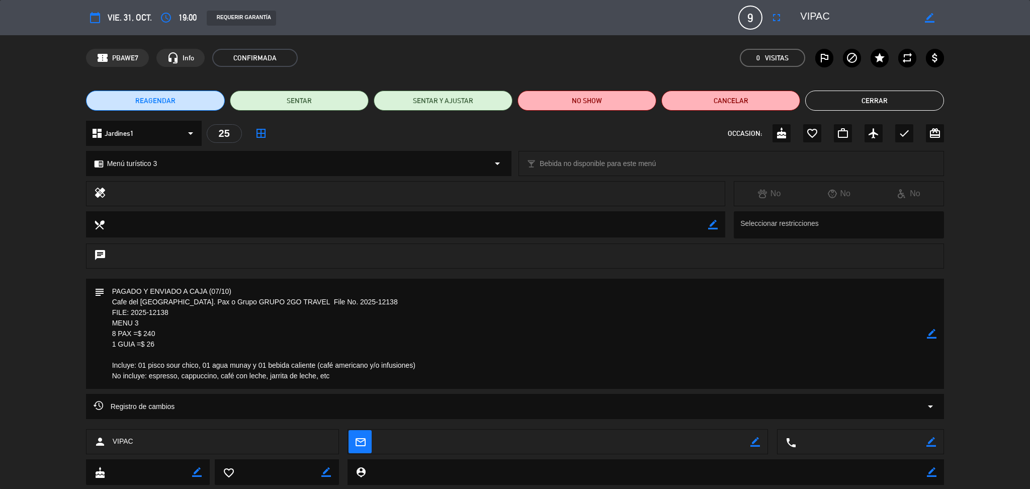
click at [872, 96] on button "Cerrar" at bounding box center [874, 101] width 139 height 20
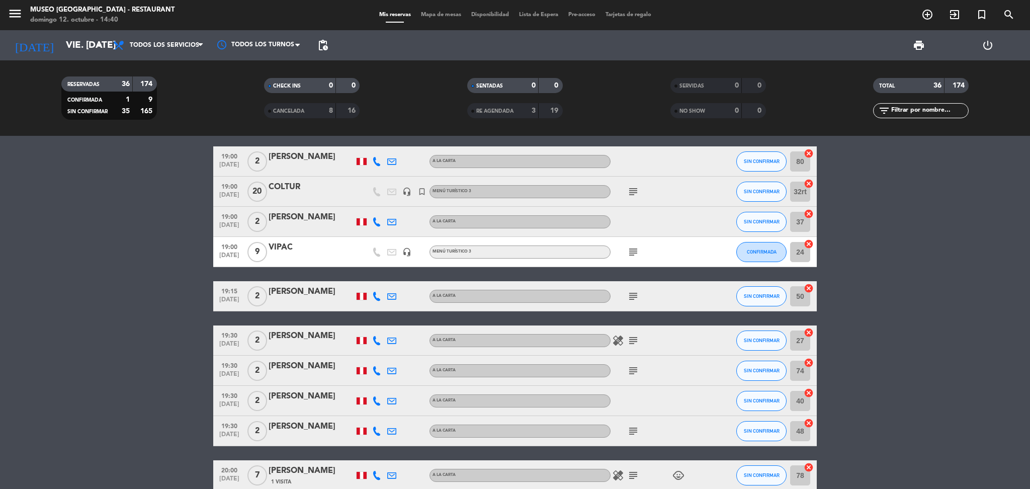
click at [636, 286] on div "subject" at bounding box center [655, 296] width 91 height 30
click at [621, 308] on div "subject" at bounding box center [655, 296] width 91 height 30
click at [624, 301] on div "subject" at bounding box center [655, 296] width 91 height 30
click at [631, 299] on icon "subject" at bounding box center [633, 296] width 12 height 12
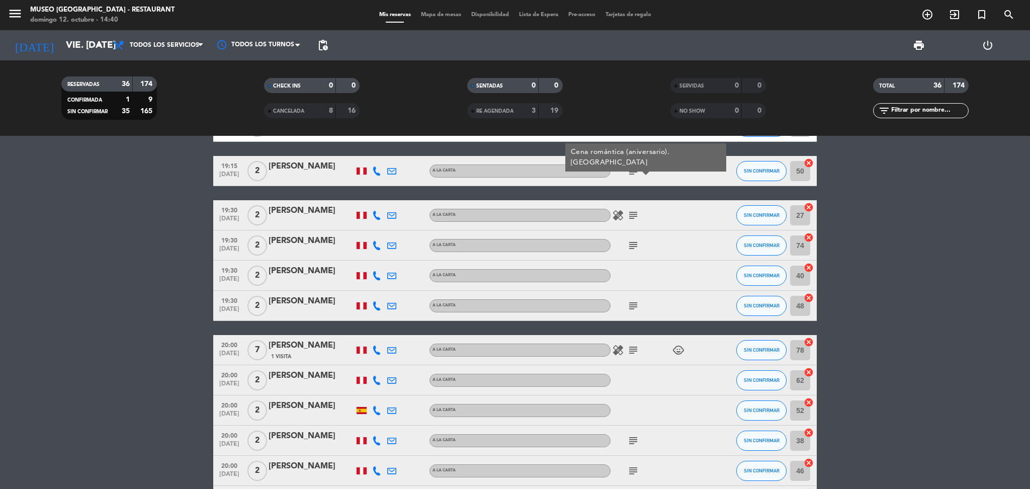
scroll to position [603, 0]
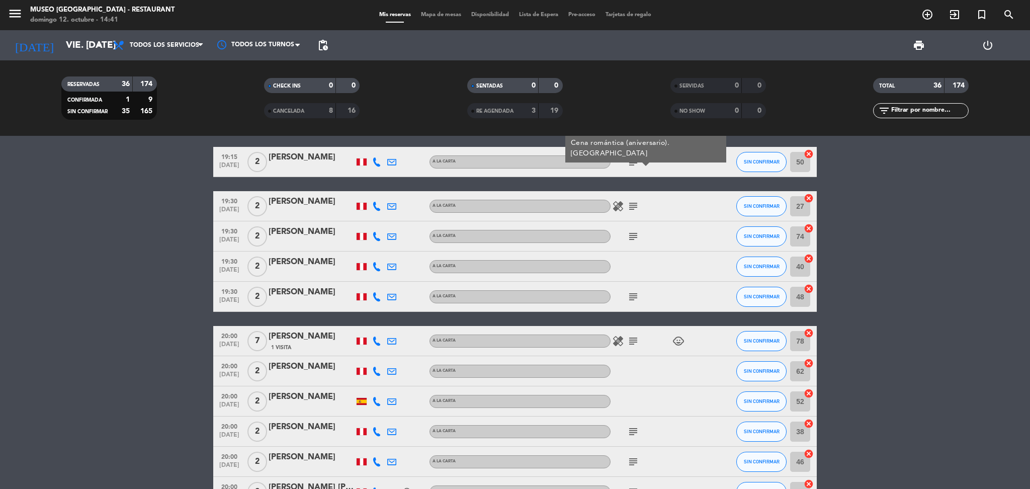
click at [626, 205] on span "subject" at bounding box center [632, 206] width 15 height 12
click at [630, 205] on icon "subject" at bounding box center [633, 206] width 12 height 12
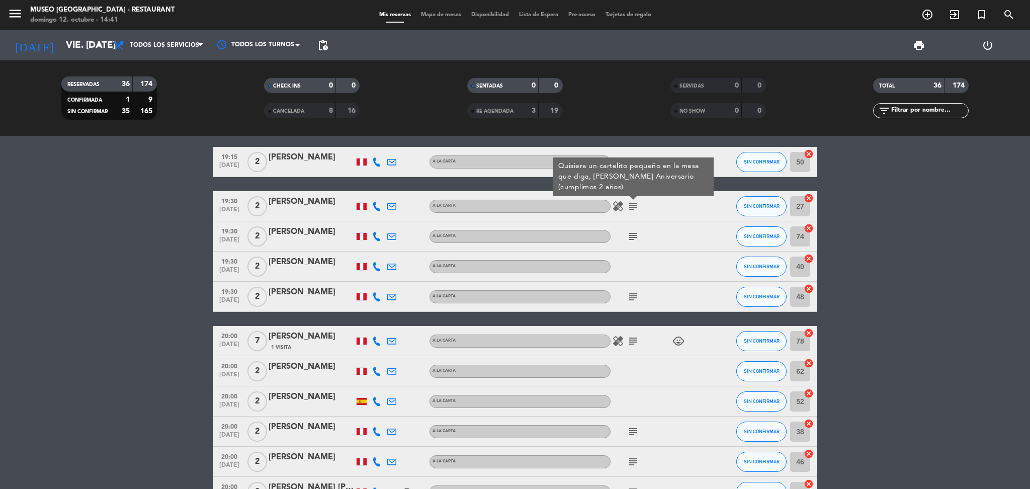
click at [638, 235] on icon "subject" at bounding box center [633, 236] width 12 height 12
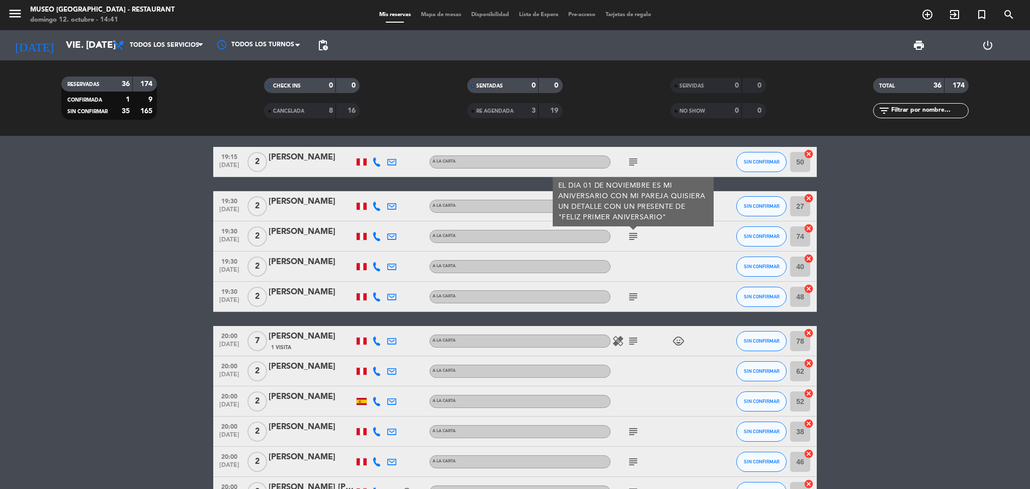
click at [636, 297] on icon "subject" at bounding box center [633, 297] width 12 height 12
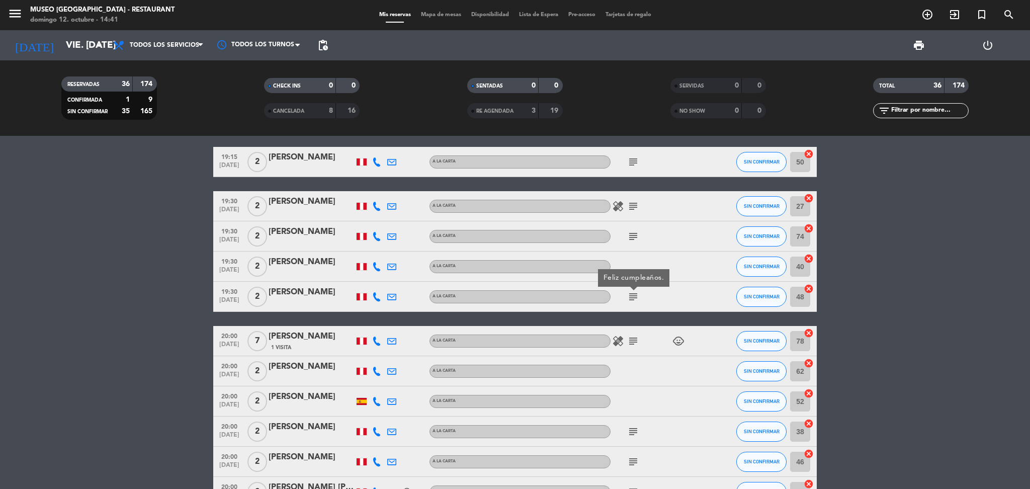
scroll to position [670, 0]
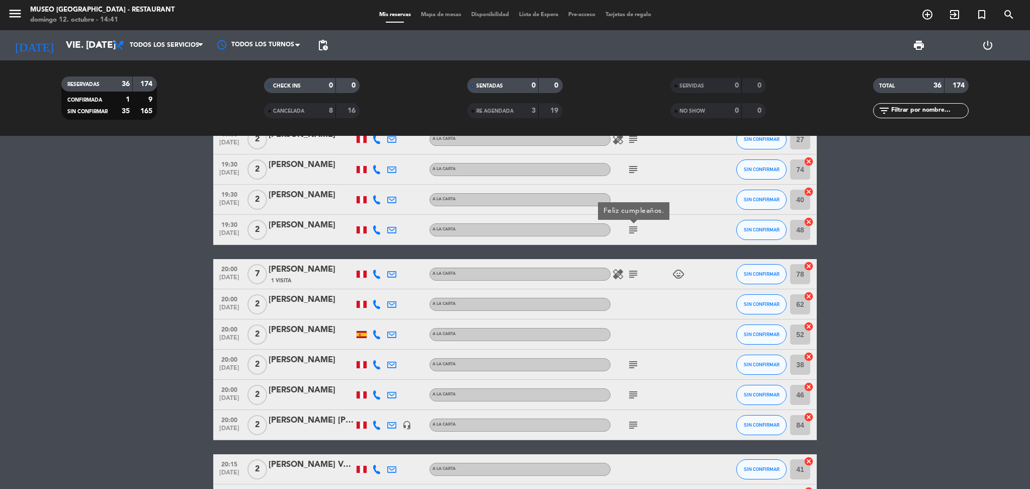
click at [636, 273] on icon "subject" at bounding box center [633, 274] width 12 height 12
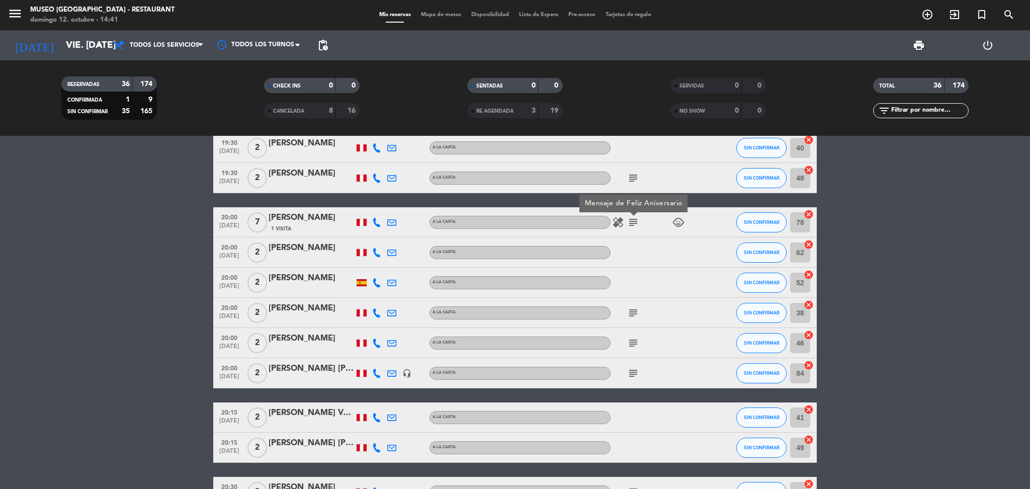
scroll to position [804, 0]
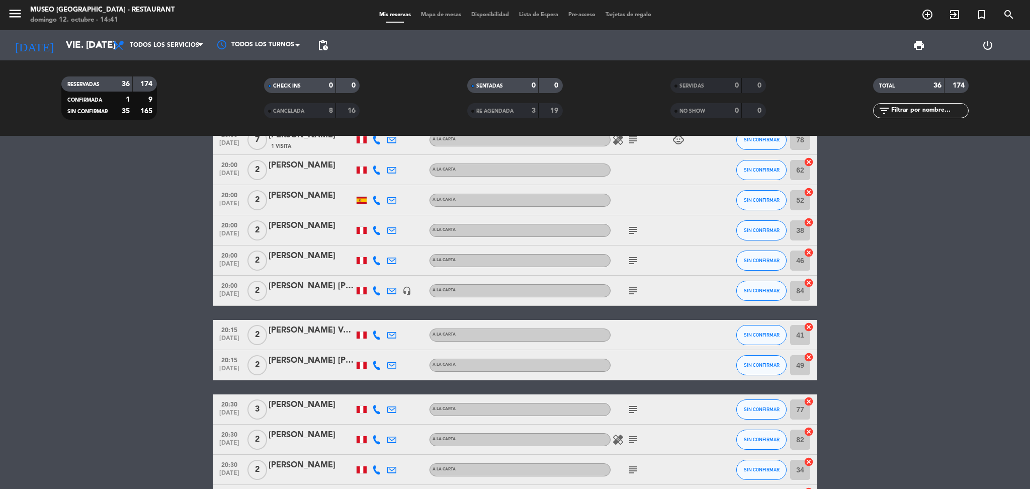
click at [633, 228] on icon "subject" at bounding box center [633, 230] width 12 height 12
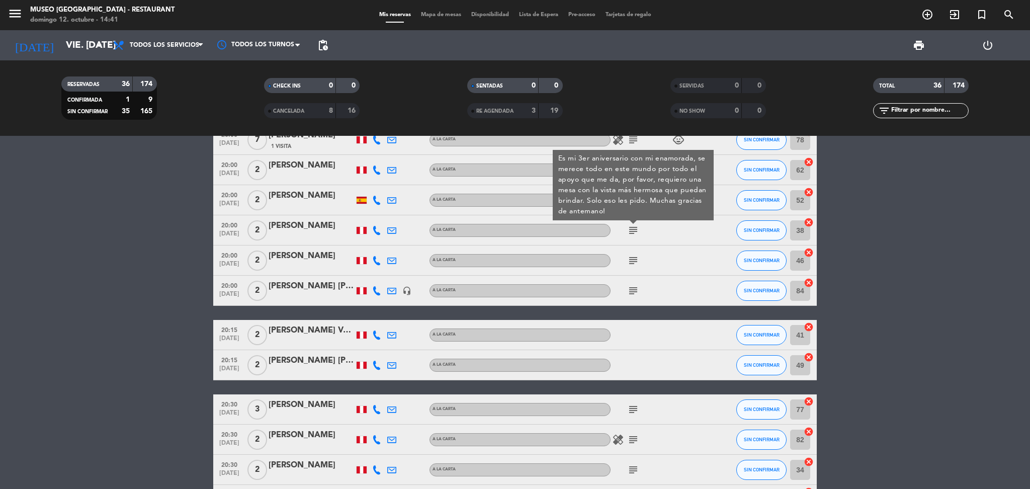
click at [631, 256] on icon "subject" at bounding box center [633, 260] width 12 height 12
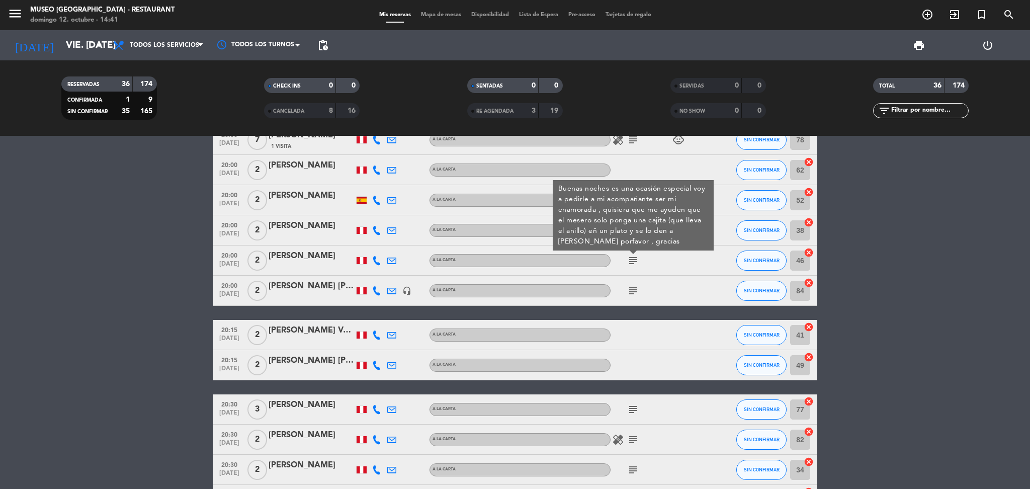
click at [631, 287] on icon "subject" at bounding box center [633, 291] width 12 height 12
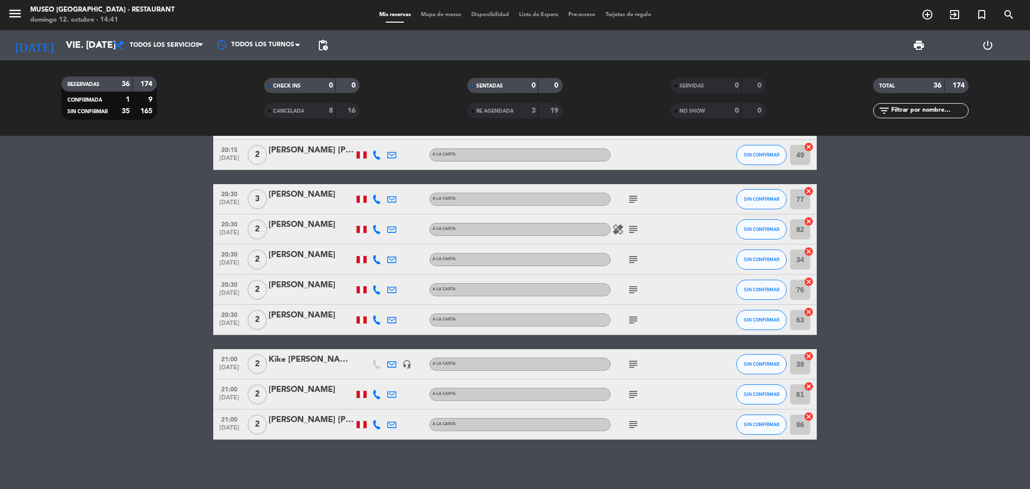
scroll to position [1015, 0]
click at [90, 40] on input "vie. 31 oct." at bounding box center [121, 45] width 121 height 21
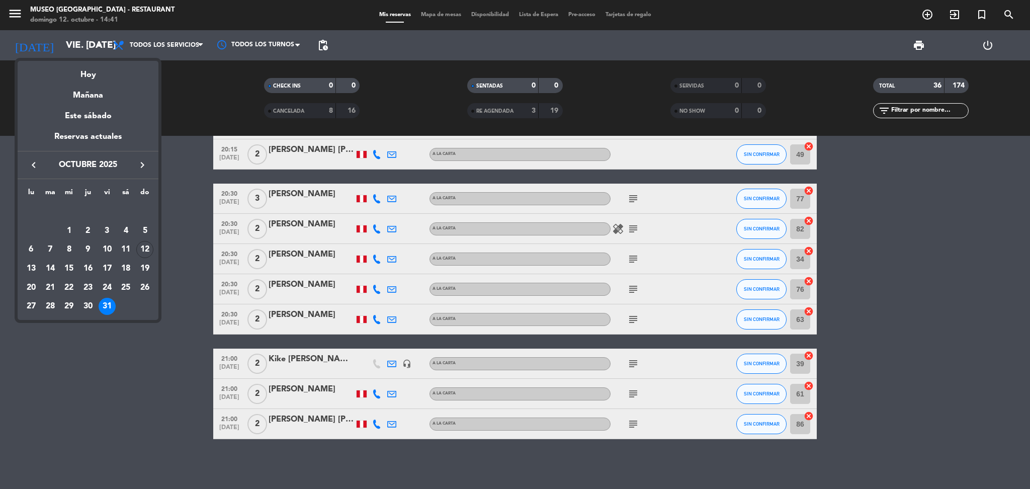
click at [141, 165] on icon "keyboard_arrow_right" at bounding box center [142, 165] width 12 height 12
click at [126, 205] on div "1" at bounding box center [125, 211] width 17 height 17
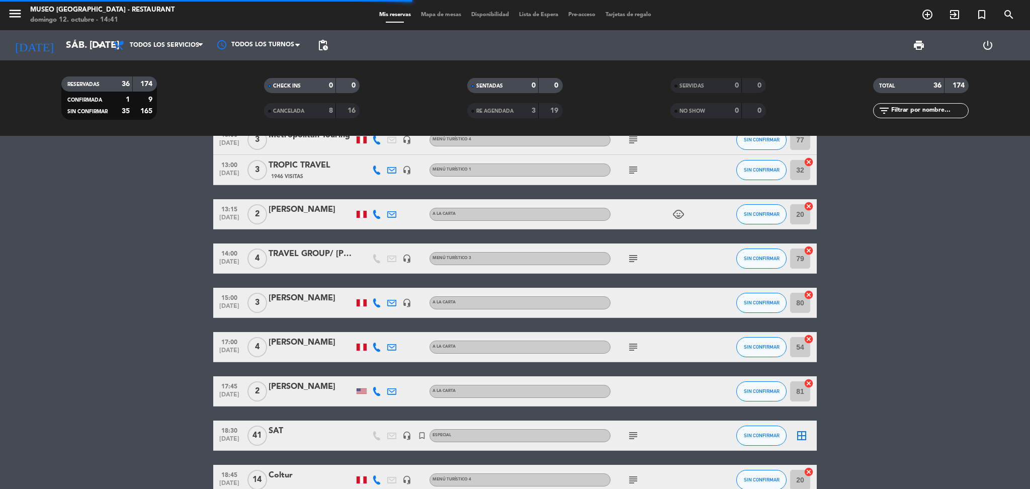
scroll to position [0, 0]
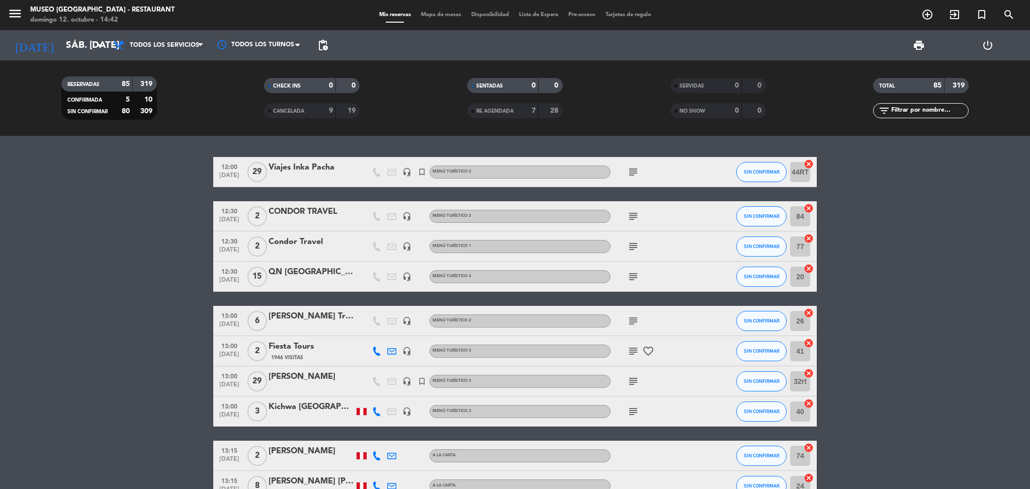
click at [302, 166] on div "Viajes Inka Pacha" at bounding box center [311, 167] width 85 height 13
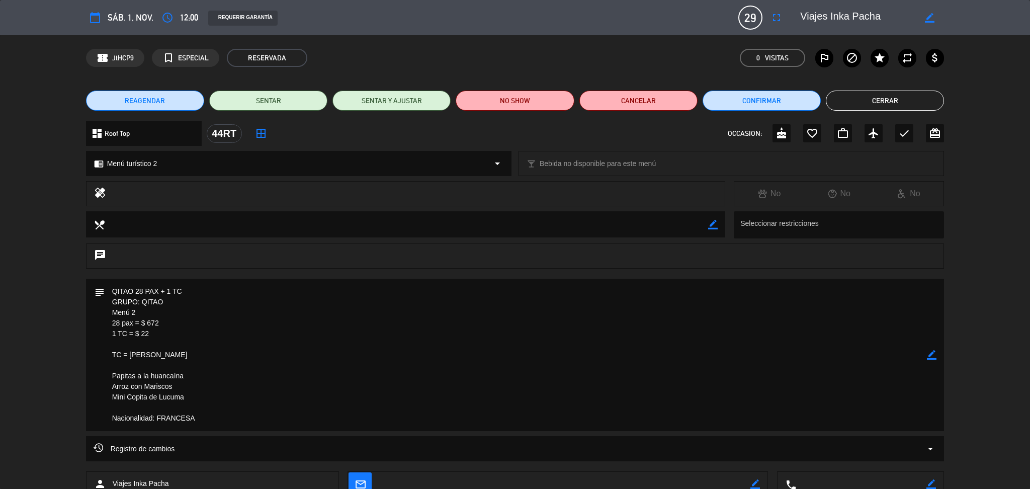
click at [859, 21] on textarea at bounding box center [857, 18] width 115 height 18
click at [858, 18] on textarea at bounding box center [857, 18] width 115 height 18
drag, startPoint x: 858, startPoint y: 18, endPoint x: 840, endPoint y: 14, distance: 18.1
click at [833, 27] on div "calendar_today sáb. 1, nov. access_time 12:00 REQUERIR GARANTÍA 29 Viajes Inka …" at bounding box center [515, 18] width 858 height 24
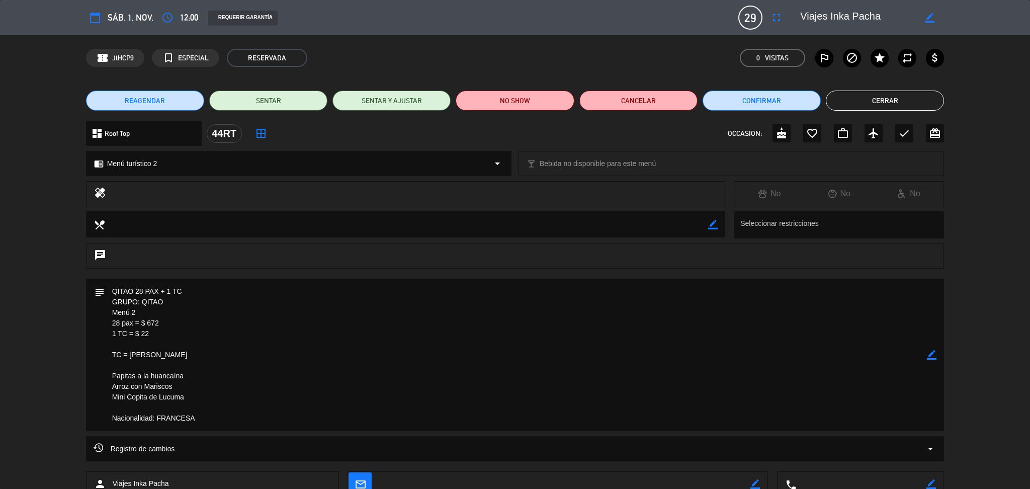
click at [841, 13] on textarea at bounding box center [857, 18] width 115 height 18
drag, startPoint x: 204, startPoint y: 416, endPoint x: 111, endPoint y: 288, distance: 158.4
click at [111, 288] on textarea at bounding box center [516, 355] width 823 height 152
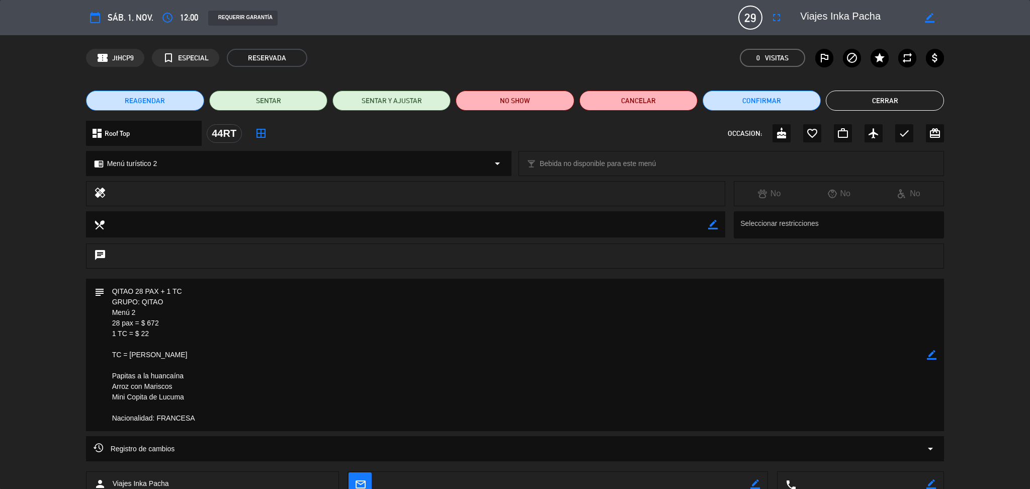
click at [846, 104] on button "Cerrar" at bounding box center [885, 101] width 118 height 20
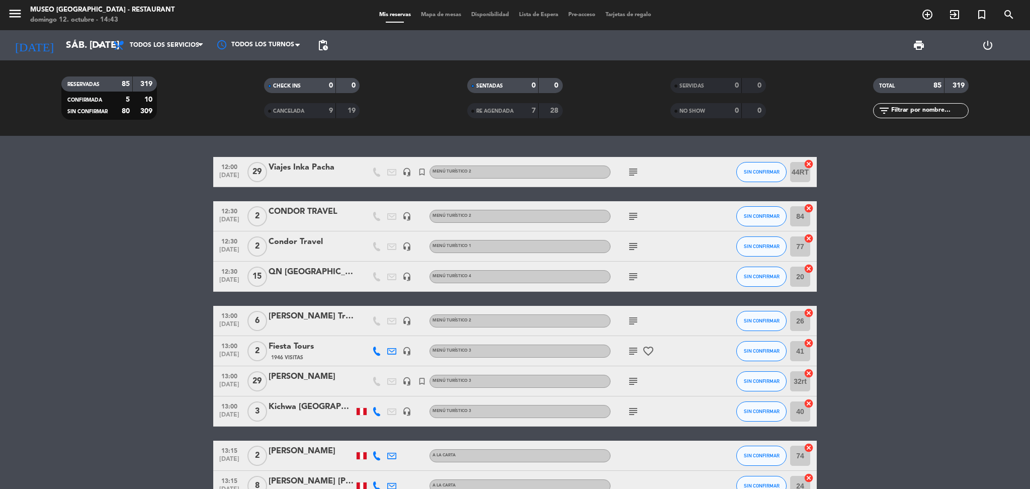
click at [301, 211] on div "CONDOR TRAVEL" at bounding box center [311, 211] width 85 height 13
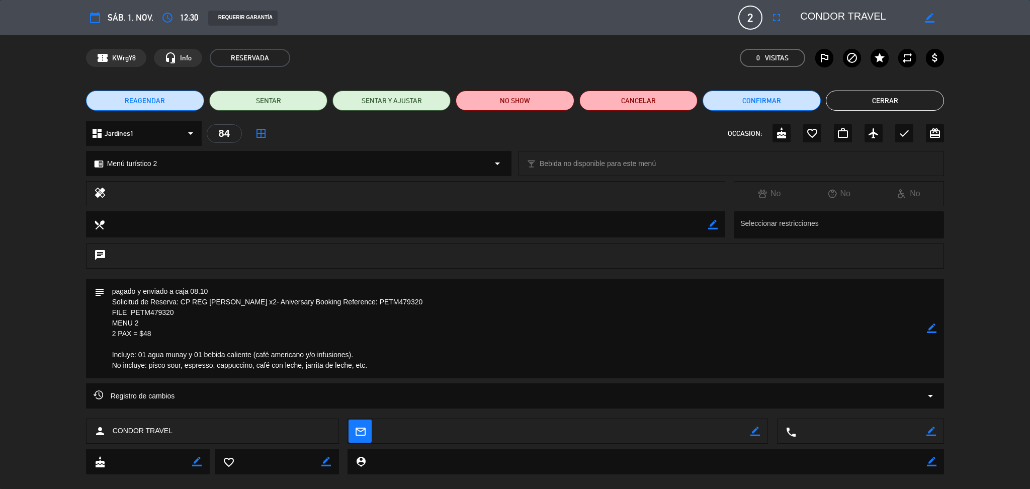
click at [821, 15] on textarea at bounding box center [857, 18] width 115 height 18
drag, startPoint x: 366, startPoint y: 366, endPoint x: 111, endPoint y: 289, distance: 265.8
click at [111, 289] on textarea at bounding box center [516, 329] width 823 height 100
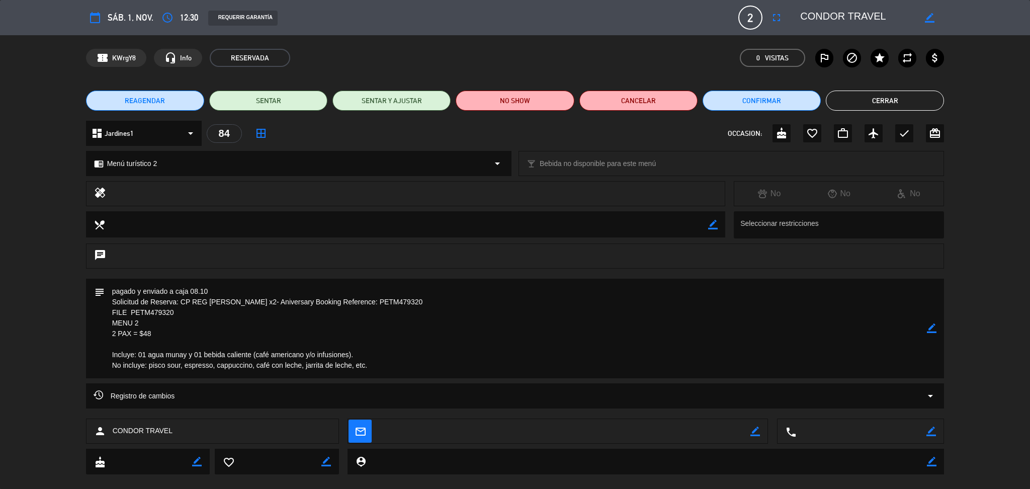
click at [861, 100] on button "Cerrar" at bounding box center [885, 101] width 118 height 20
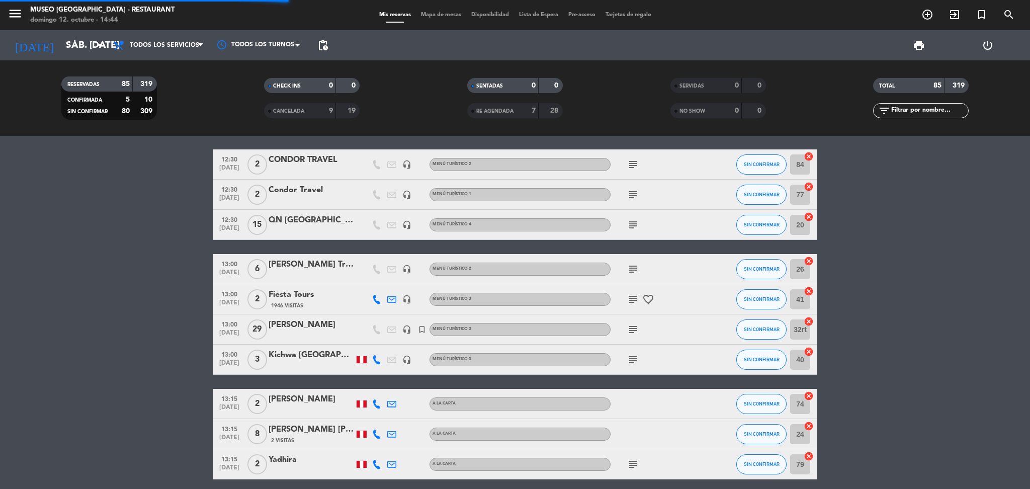
scroll to position [67, 0]
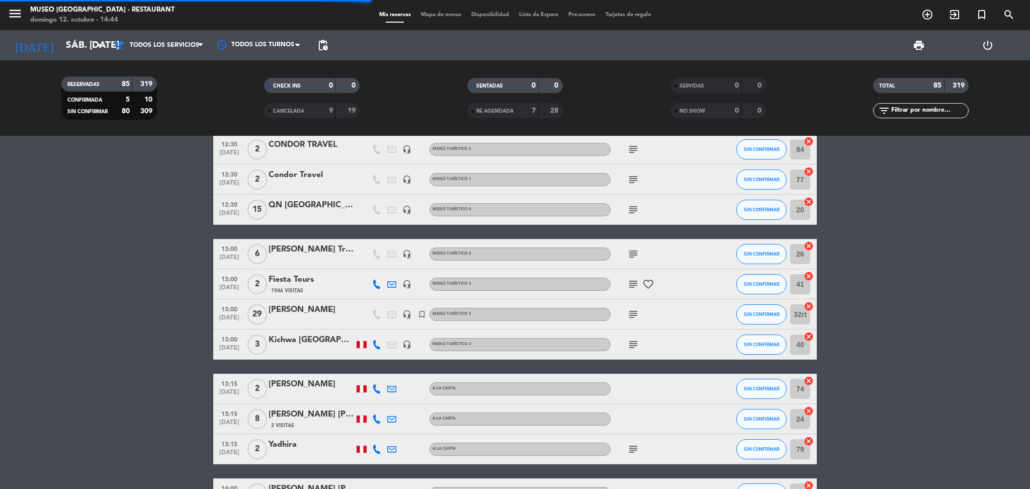
click at [293, 178] on div "Condor Travel" at bounding box center [311, 174] width 85 height 13
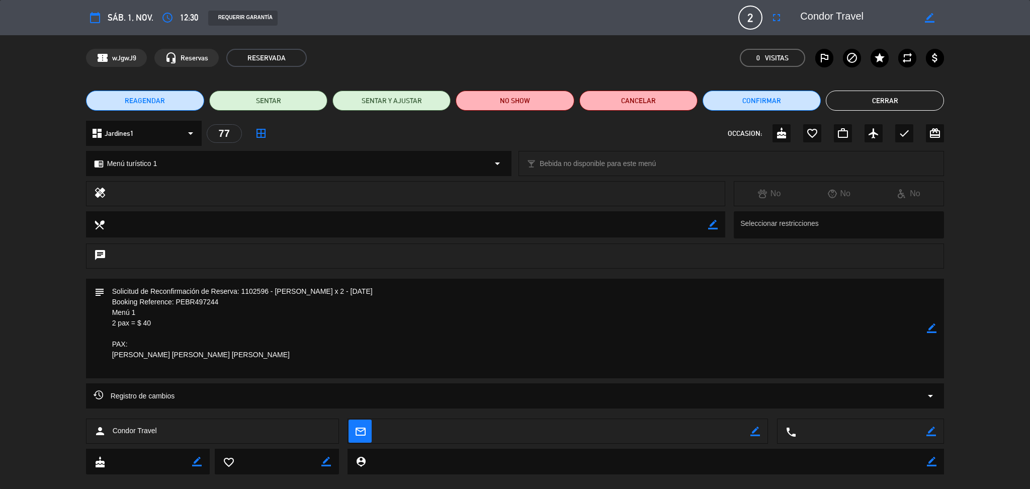
click at [845, 16] on textarea at bounding box center [857, 18] width 115 height 18
drag, startPoint x: 175, startPoint y: 362, endPoint x: 107, endPoint y: 283, distance: 104.1
click at [81, 294] on div "subject border_color" at bounding box center [515, 331] width 1030 height 105
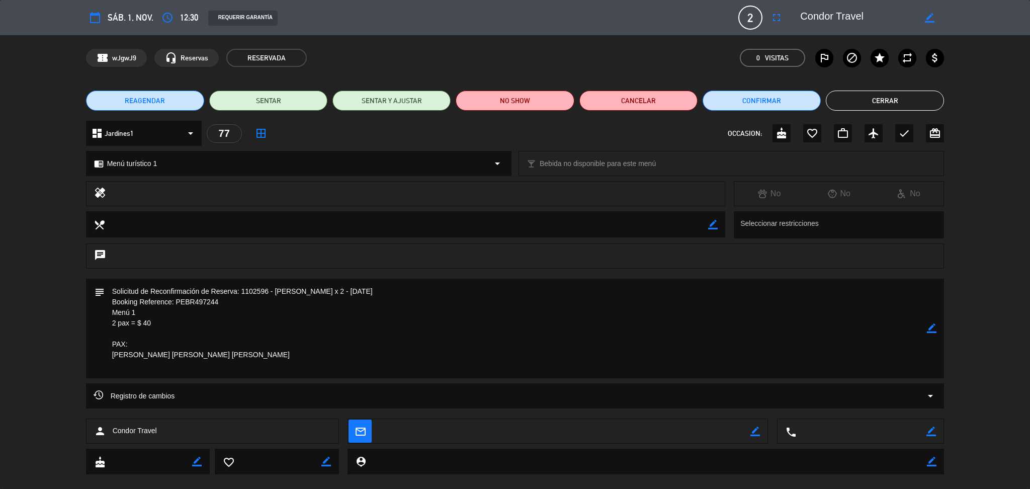
click at [901, 106] on button "Cerrar" at bounding box center [885, 101] width 118 height 20
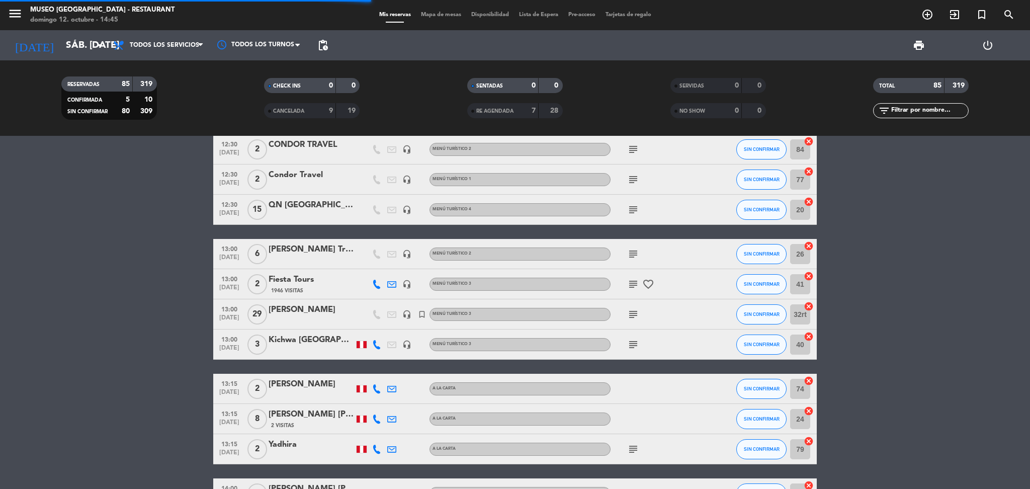
click at [281, 208] on div "QN Perú" at bounding box center [311, 205] width 85 height 13
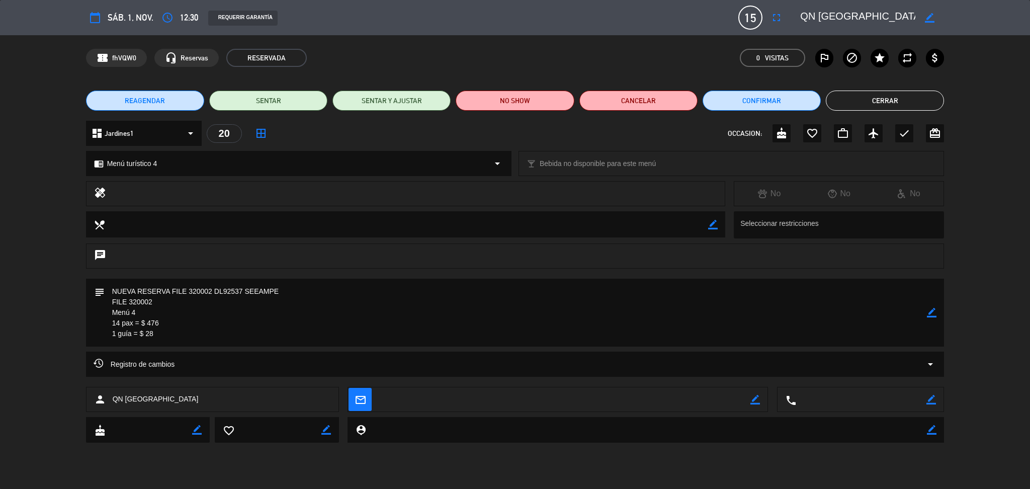
click at [832, 20] on textarea at bounding box center [857, 18] width 115 height 18
drag, startPoint x: 158, startPoint y: 335, endPoint x: 112, endPoint y: 286, distance: 67.2
click at [112, 287] on textarea at bounding box center [516, 313] width 823 height 68
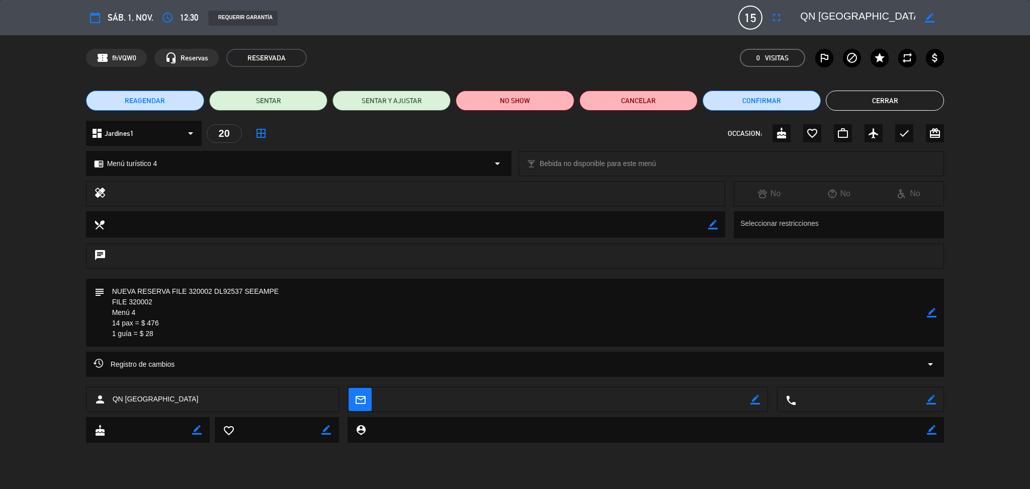
click at [872, 88] on div "REAGENDAR SENTAR SENTAR Y AJUSTAR NO SHOW Cancelar Confirmar Cerrar" at bounding box center [515, 100] width 1030 height 40
click at [870, 99] on button "Cerrar" at bounding box center [885, 101] width 118 height 20
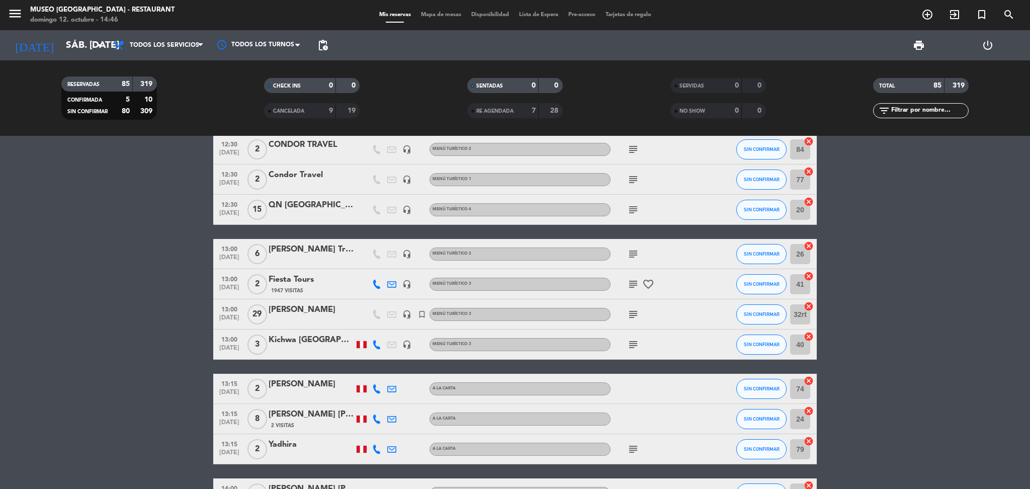
click at [303, 256] on div at bounding box center [311, 260] width 85 height 8
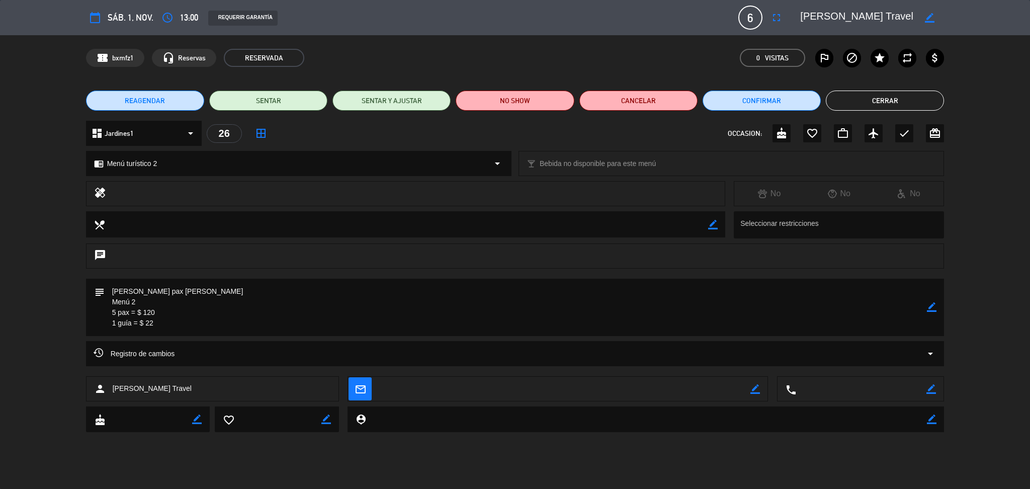
click at [846, 22] on textarea at bounding box center [857, 18] width 115 height 18
drag, startPoint x: 161, startPoint y: 320, endPoint x: 94, endPoint y: 292, distance: 73.2
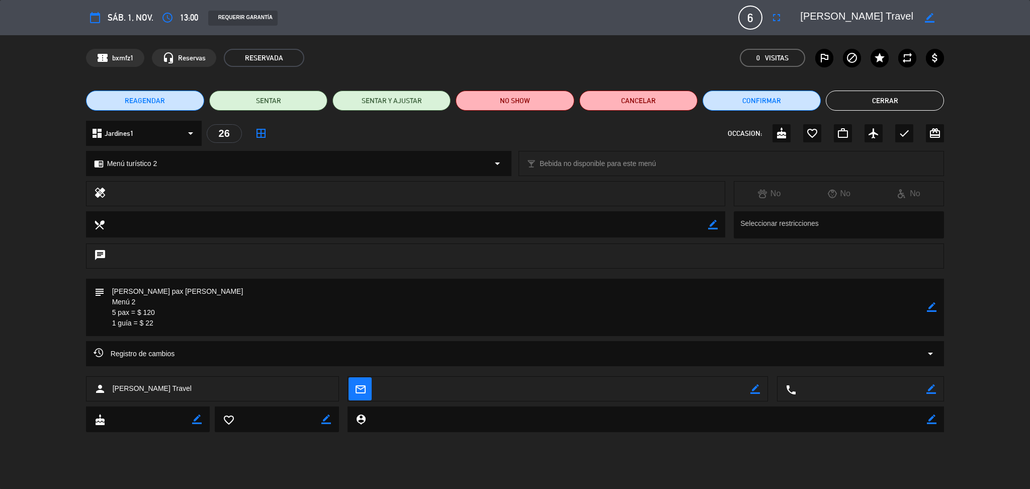
click at [94, 292] on div "subject border_color" at bounding box center [515, 307] width 858 height 57
click at [880, 100] on button "Cerrar" at bounding box center [885, 101] width 118 height 20
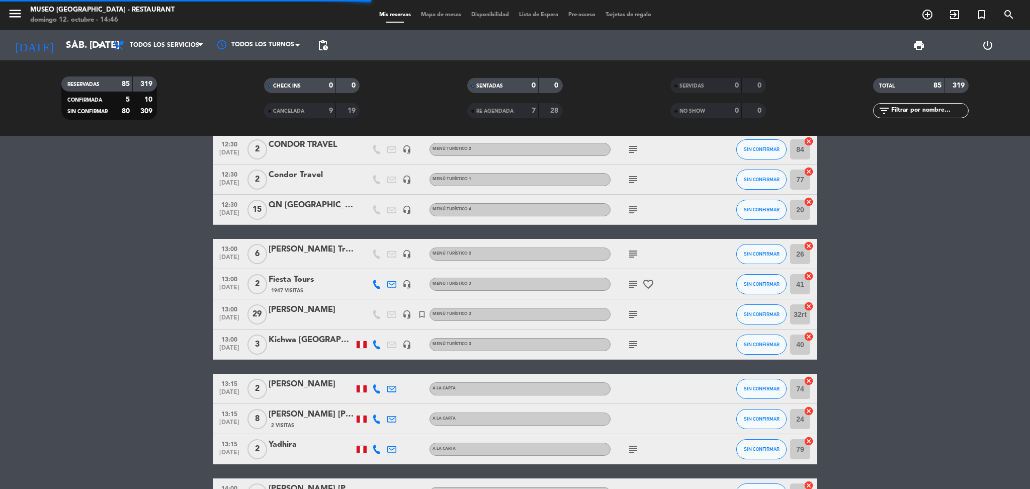
click at [286, 308] on div "Gastón Sacaze" at bounding box center [311, 309] width 85 height 13
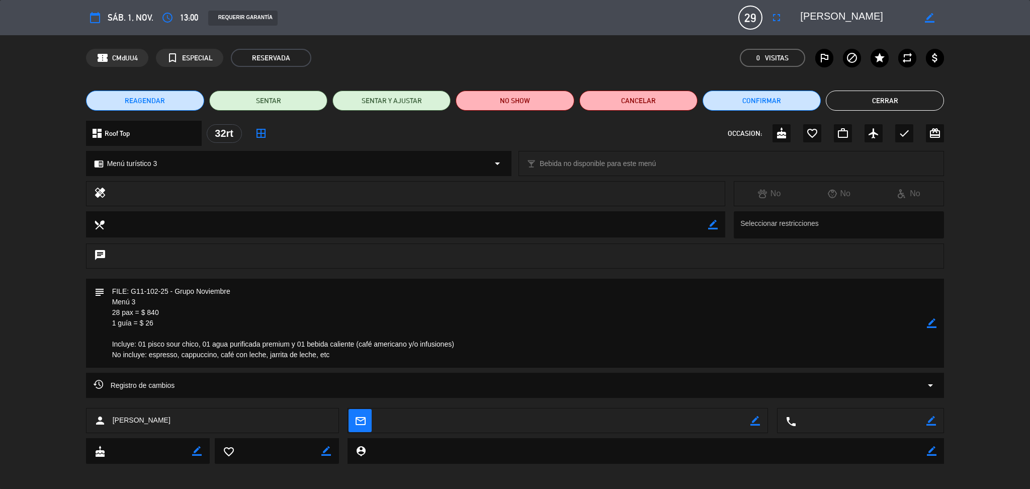
click at [887, 96] on button "Cerrar" at bounding box center [885, 101] width 118 height 20
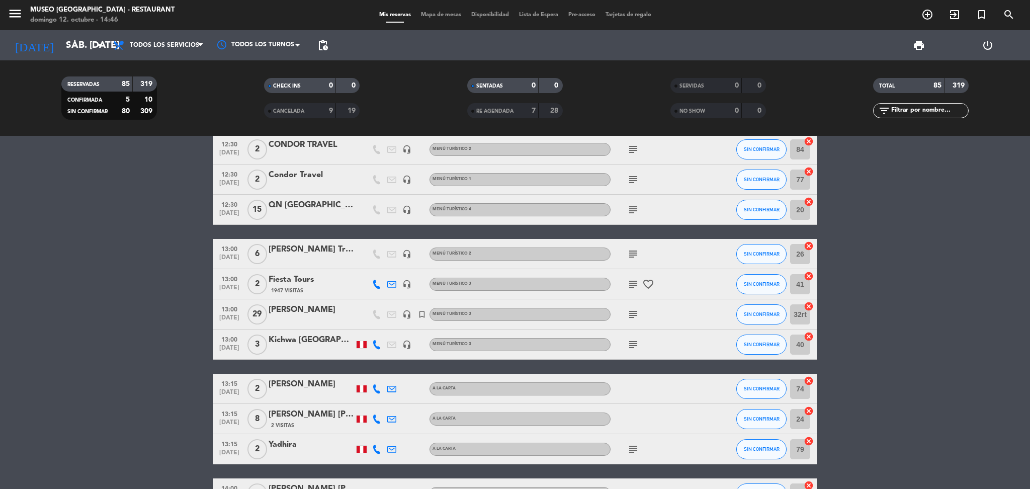
click at [298, 279] on div "Fiesta Tours" at bounding box center [311, 279] width 85 height 13
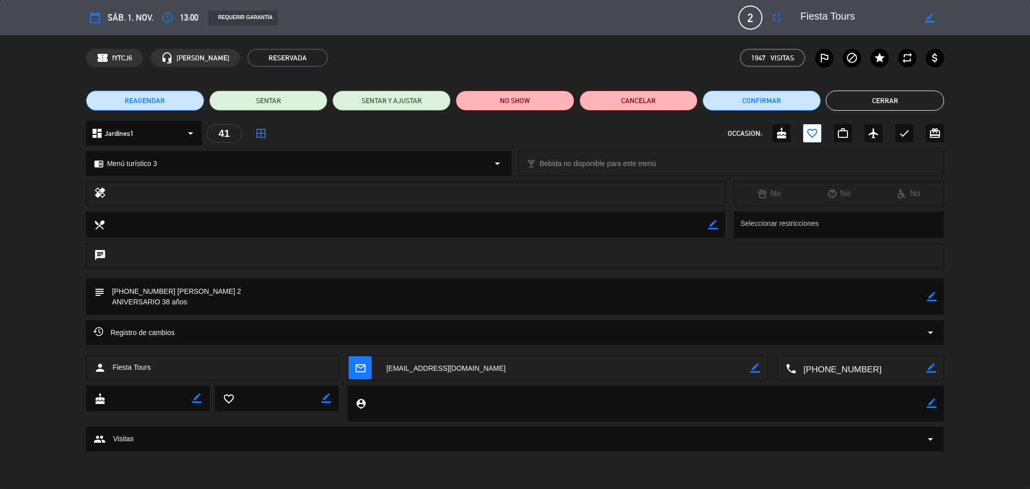
click at [827, 19] on textarea at bounding box center [857, 18] width 115 height 18
drag, startPoint x: 203, startPoint y: 305, endPoint x: 103, endPoint y: 288, distance: 102.0
click at [103, 288] on div "subject border_color" at bounding box center [515, 297] width 858 height 36
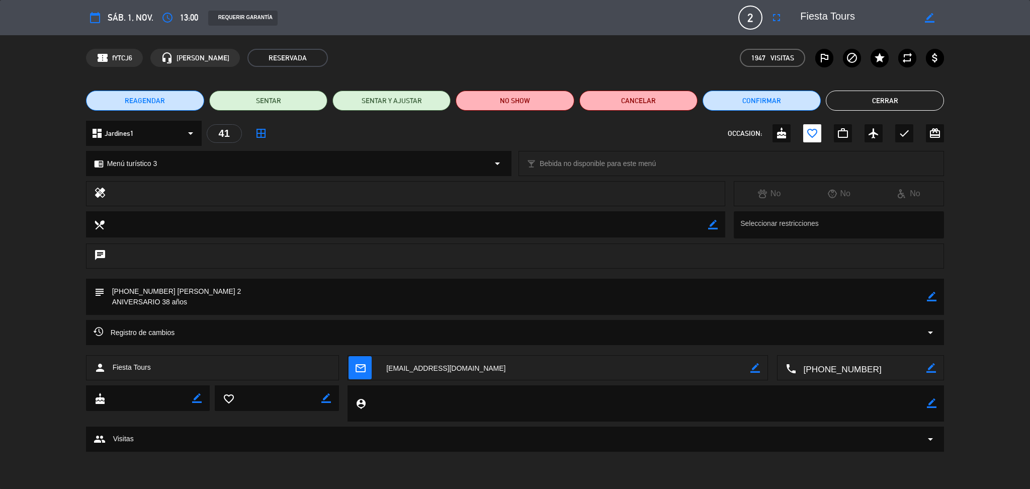
click at [879, 97] on button "Cerrar" at bounding box center [885, 101] width 118 height 20
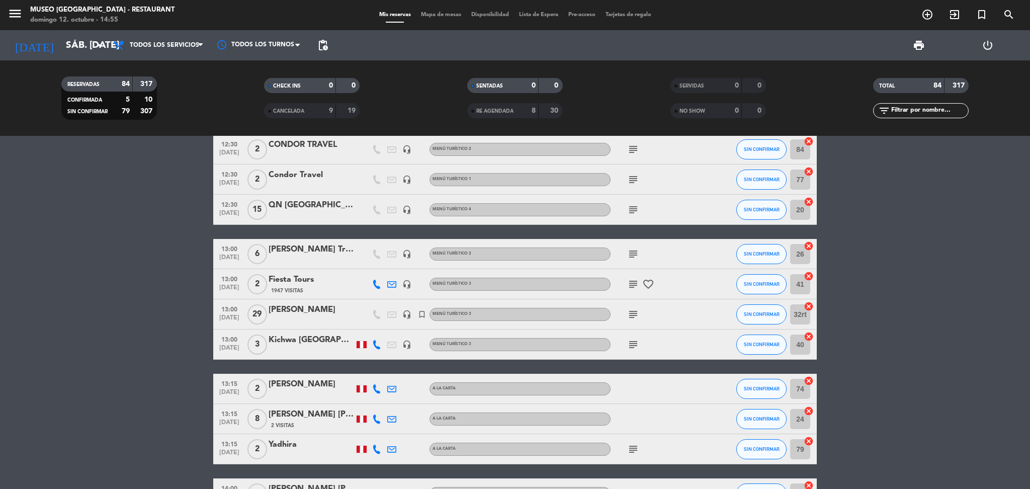
click at [295, 312] on div "Gastón Sacaze" at bounding box center [311, 309] width 85 height 13
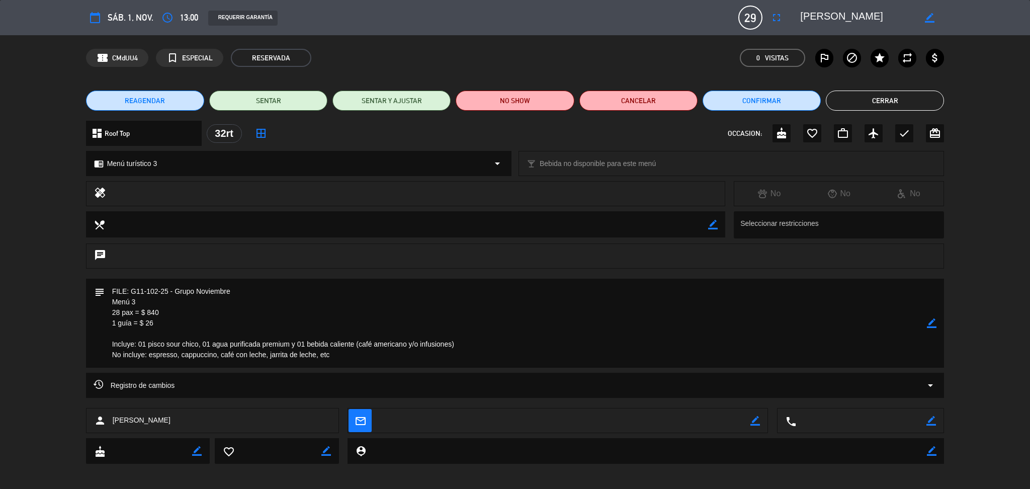
click at [819, 16] on textarea at bounding box center [857, 18] width 115 height 18
drag, startPoint x: 363, startPoint y: 357, endPoint x: 111, endPoint y: 288, distance: 261.3
click at [109, 286] on textarea at bounding box center [516, 323] width 823 height 89
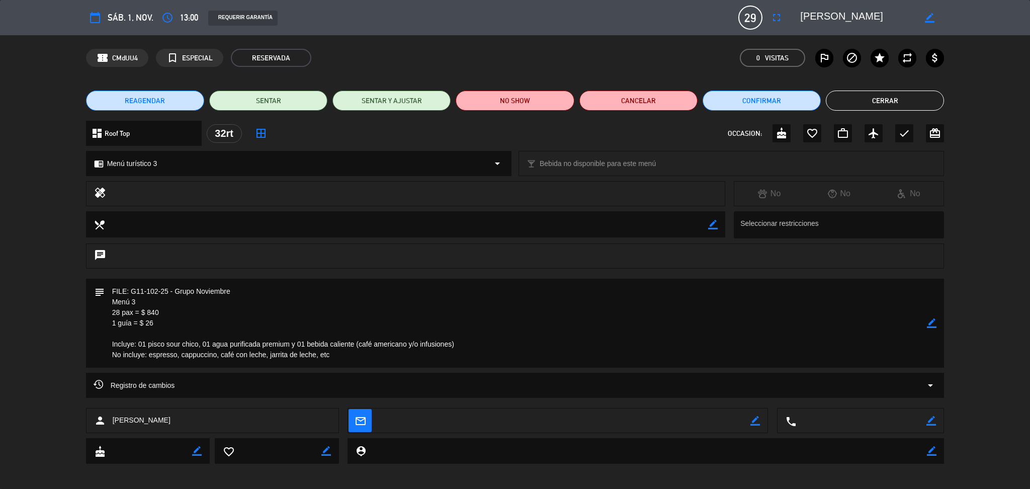
click at [870, 91] on button "Cerrar" at bounding box center [885, 101] width 118 height 20
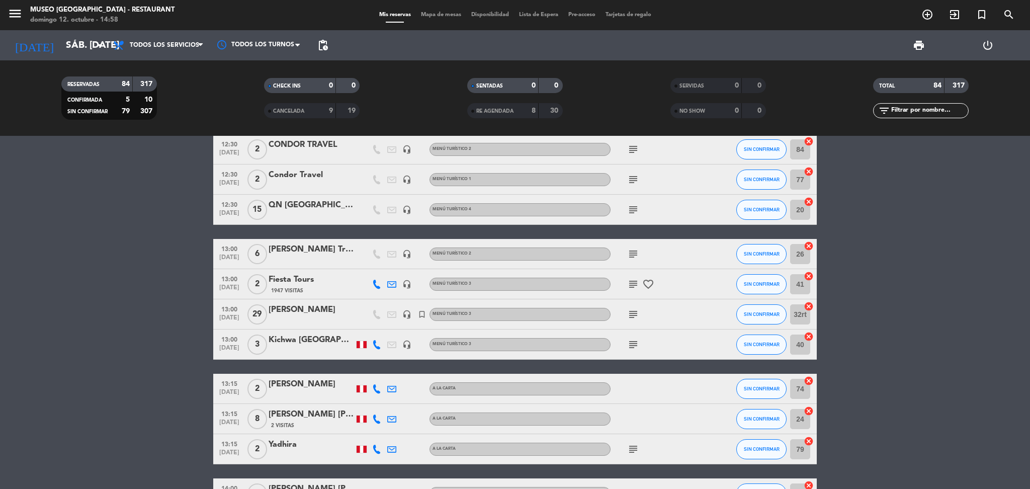
click at [298, 337] on div "Kichwa Perú" at bounding box center [311, 339] width 85 height 13
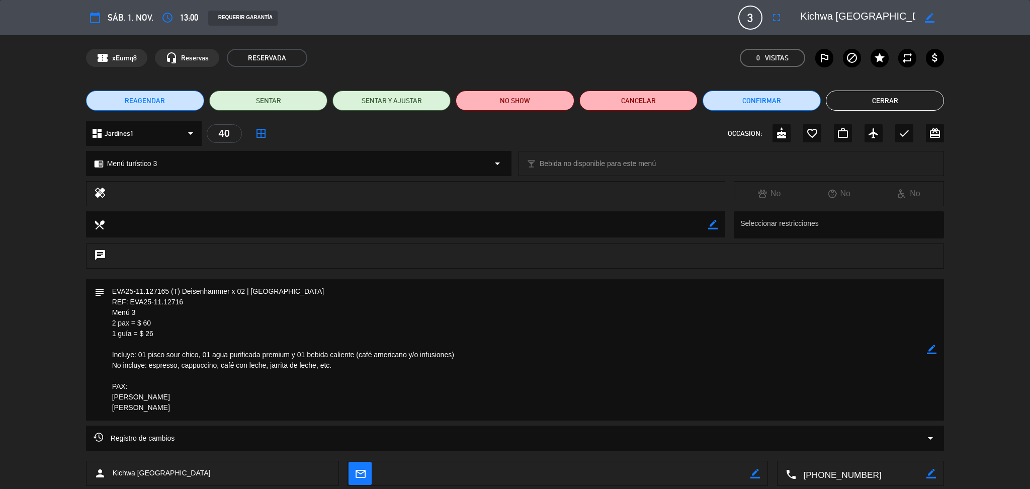
click at [834, 13] on textarea at bounding box center [857, 18] width 115 height 18
drag, startPoint x: 185, startPoint y: 406, endPoint x: 110, endPoint y: 289, distance: 138.9
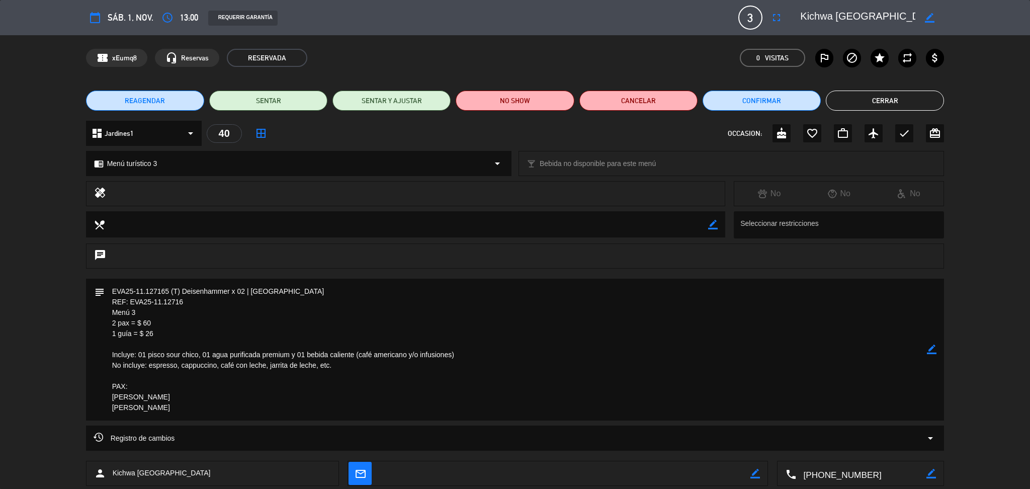
click at [110, 289] on textarea at bounding box center [516, 350] width 823 height 142
click at [879, 108] on button "Cerrar" at bounding box center [885, 101] width 118 height 20
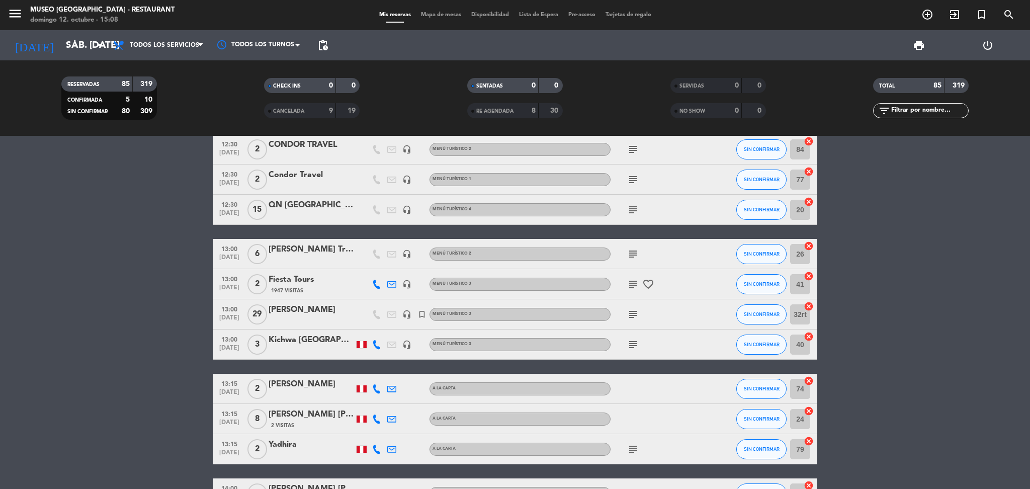
click at [661, 245] on div "subject" at bounding box center [655, 254] width 91 height 30
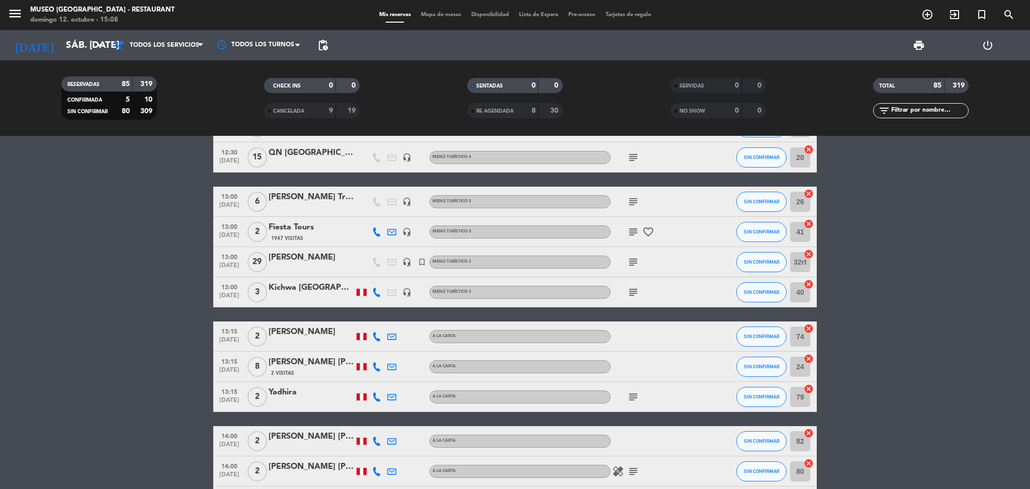
scroll to position [134, 0]
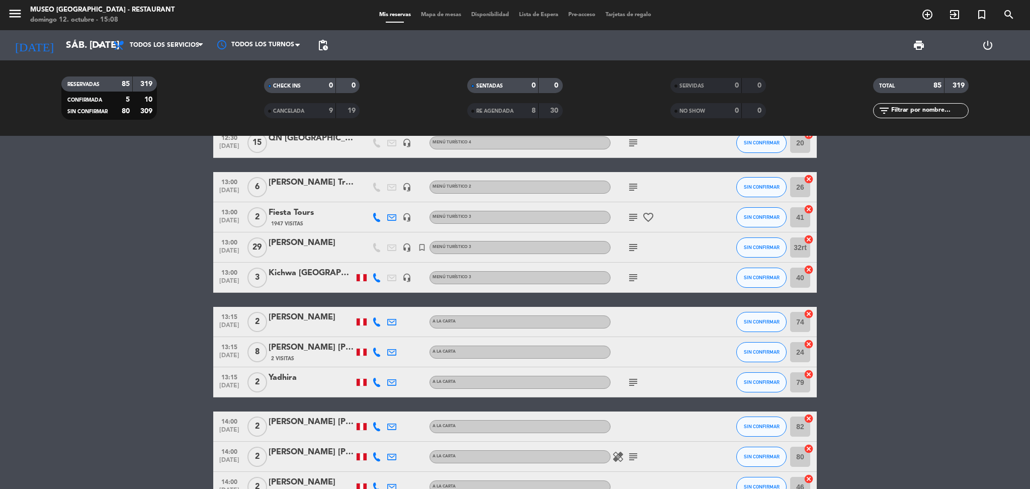
click at [636, 382] on icon "subject" at bounding box center [633, 382] width 12 height 12
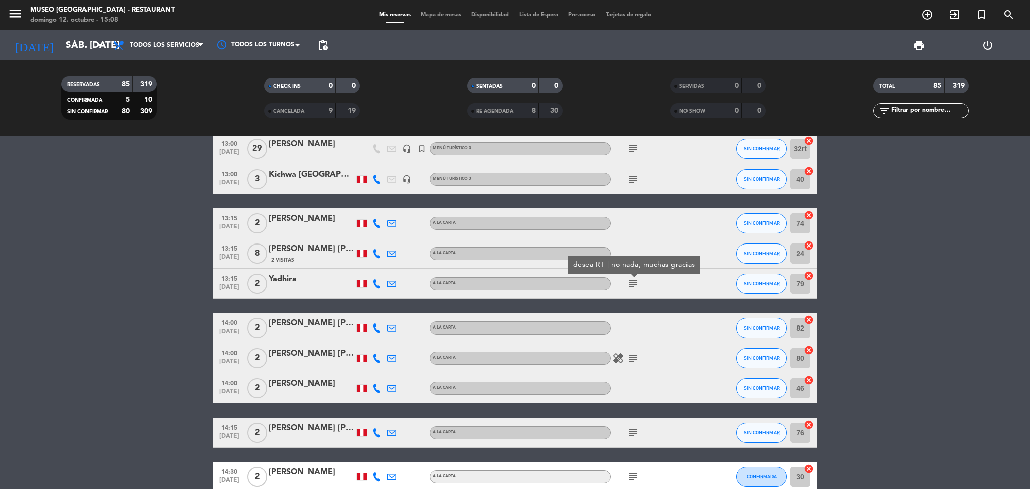
scroll to position [268, 0]
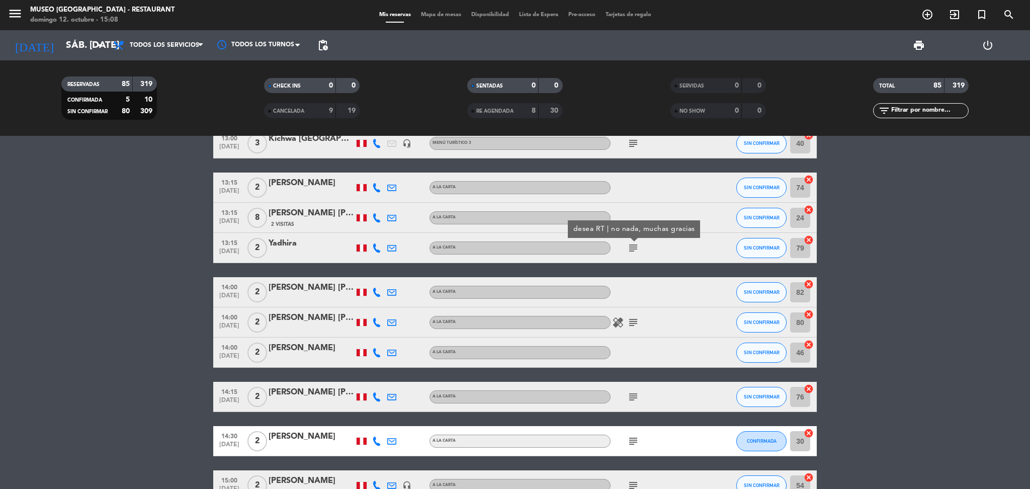
click at [640, 316] on span "subject" at bounding box center [632, 322] width 15 height 12
click at [640, 322] on span "subject" at bounding box center [632, 322] width 15 height 12
click at [636, 323] on icon "subject" at bounding box center [633, 322] width 12 height 12
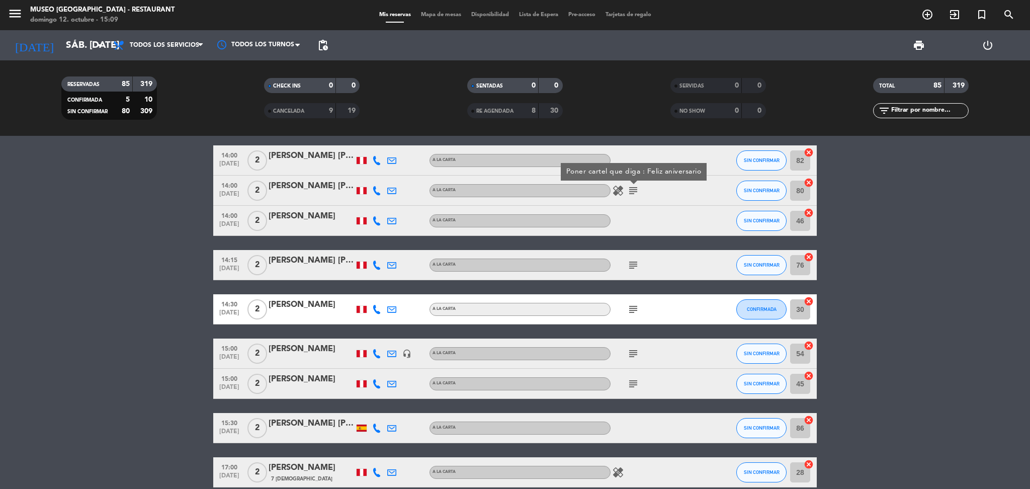
scroll to position [402, 0]
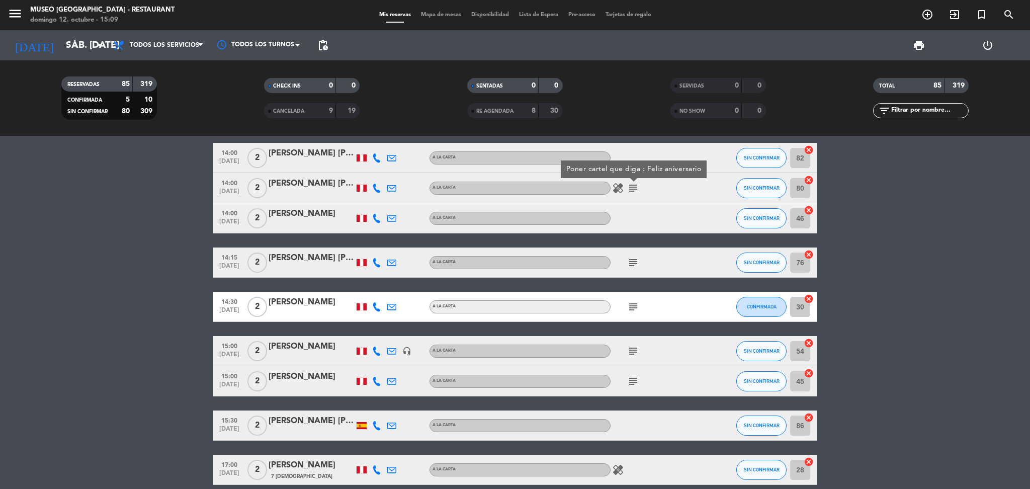
click at [633, 261] on icon "subject" at bounding box center [633, 262] width 12 height 12
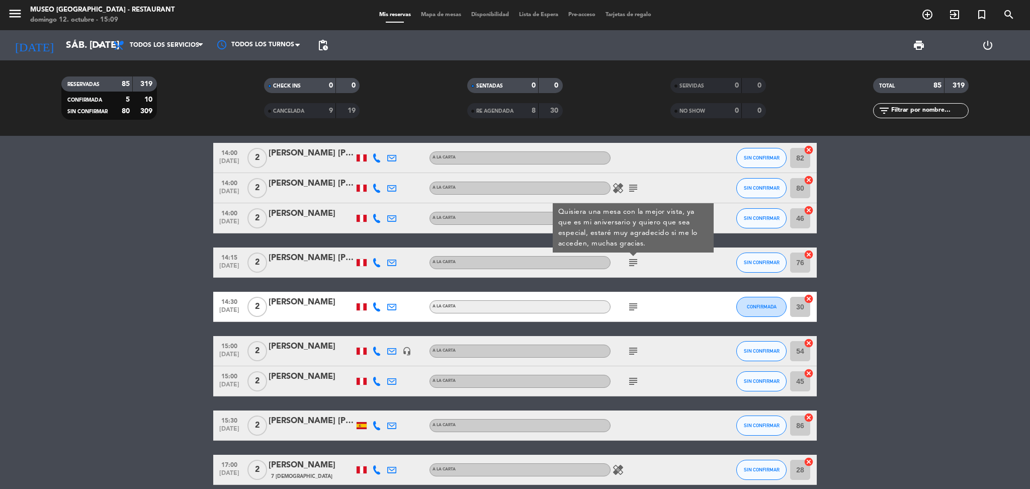
click at [634, 306] on icon "subject" at bounding box center [633, 307] width 12 height 12
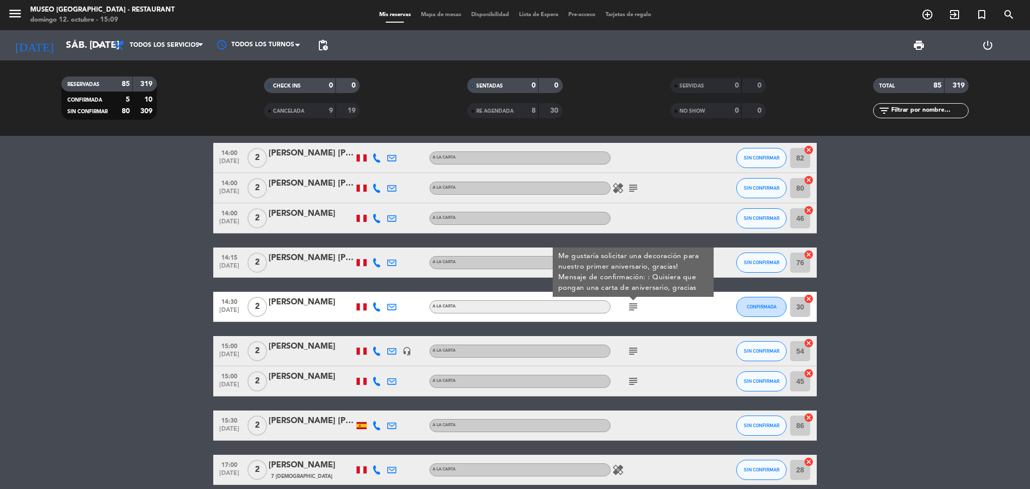
scroll to position [469, 0]
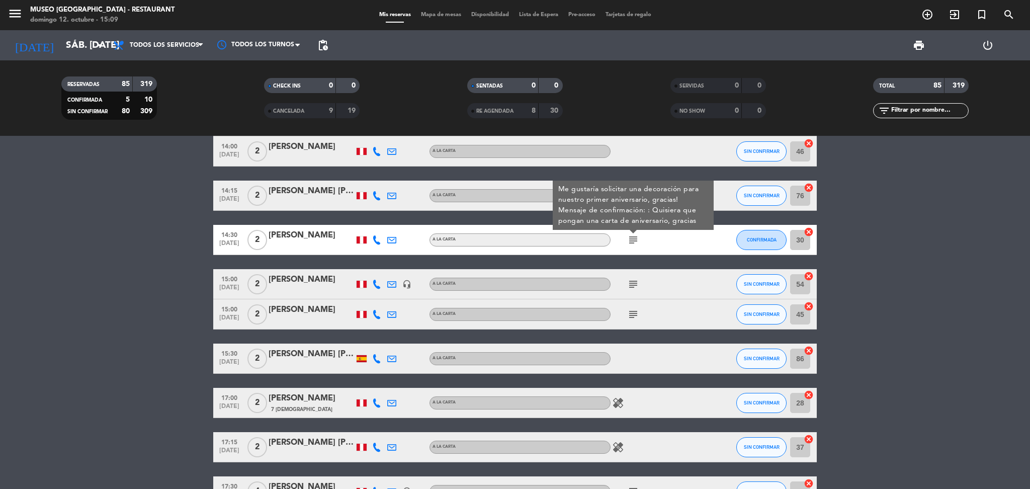
click at [636, 292] on div "subject" at bounding box center [655, 284] width 91 height 30
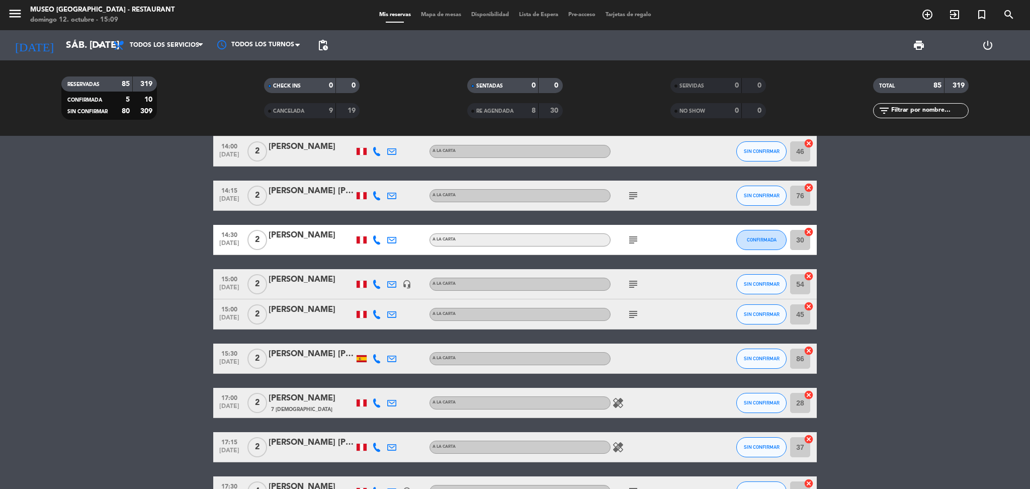
click at [632, 287] on icon "subject" at bounding box center [633, 284] width 12 height 12
click at [632, 314] on icon "subject" at bounding box center [633, 314] width 12 height 12
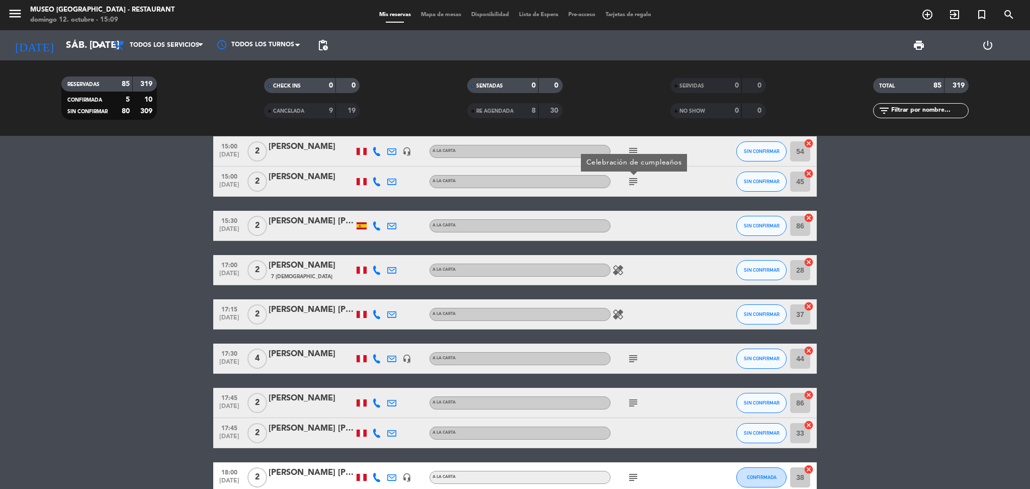
scroll to position [603, 0]
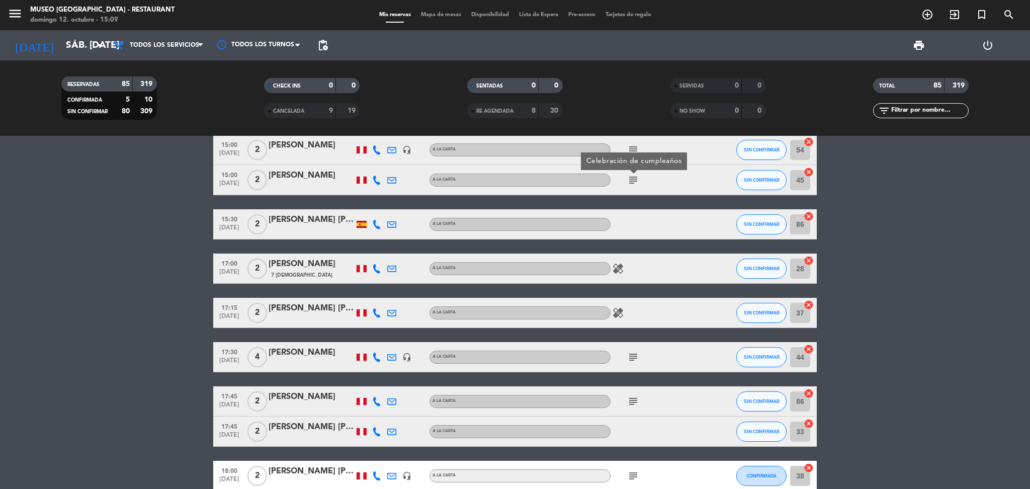
click at [636, 359] on icon "subject" at bounding box center [633, 357] width 12 height 12
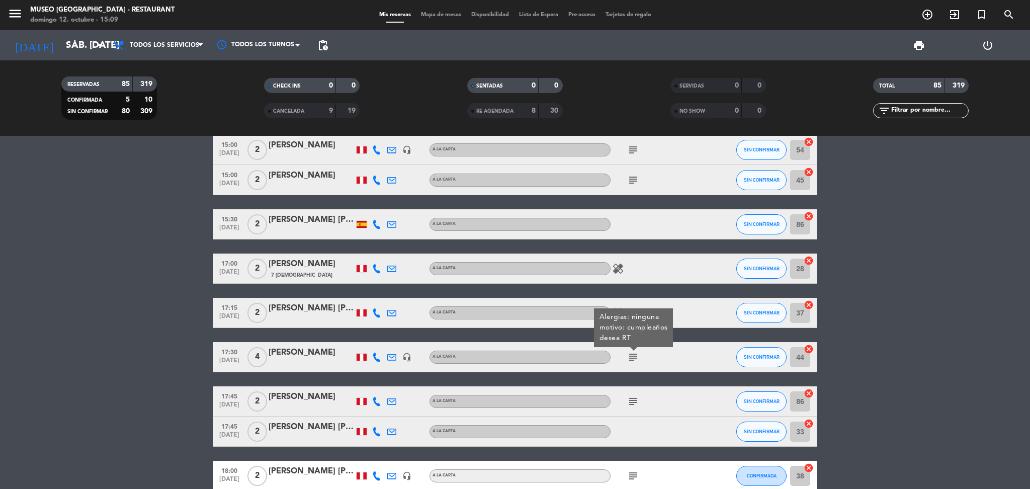
click at [632, 393] on div "subject" at bounding box center [655, 401] width 91 height 30
click at [634, 398] on icon "subject" at bounding box center [633, 401] width 12 height 12
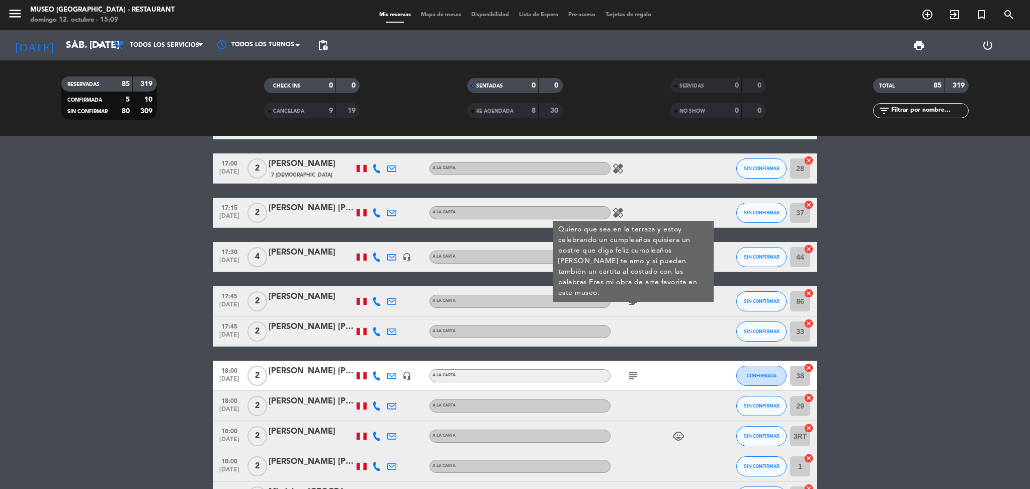
scroll to position [737, 0]
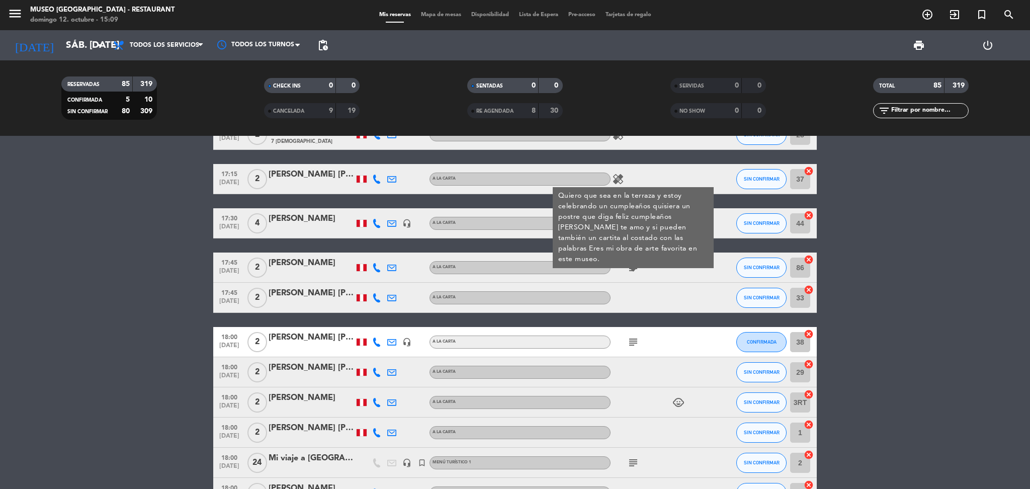
click at [637, 345] on icon "subject" at bounding box center [633, 342] width 12 height 12
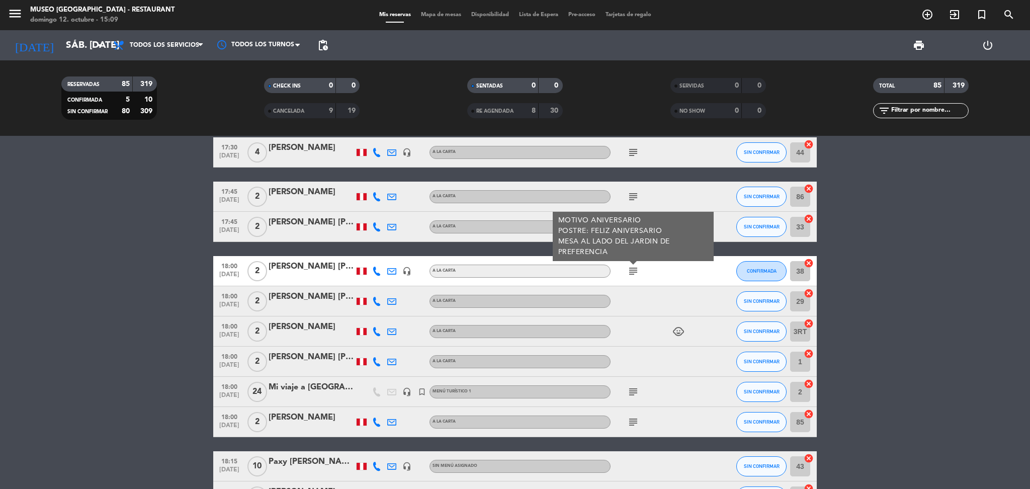
scroll to position [871, 0]
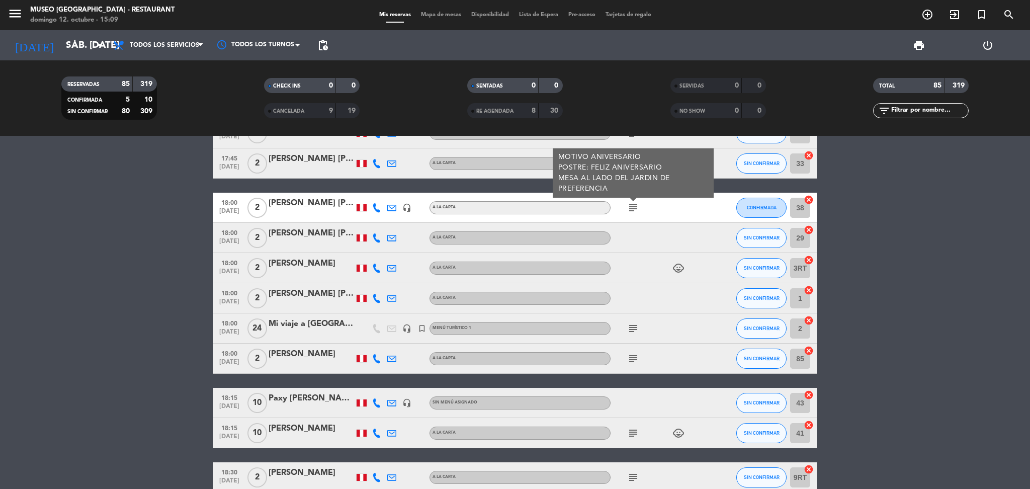
drag, startPoint x: 632, startPoint y: 325, endPoint x: 632, endPoint y: 351, distance: 25.6
click at [632, 325] on icon "subject" at bounding box center [633, 328] width 12 height 12
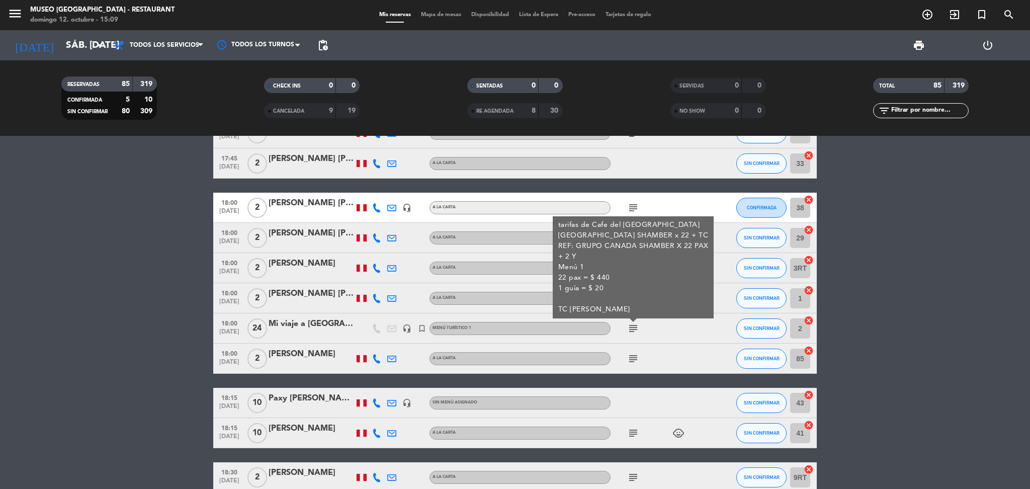
click at [632, 359] on icon "subject" at bounding box center [633, 358] width 12 height 12
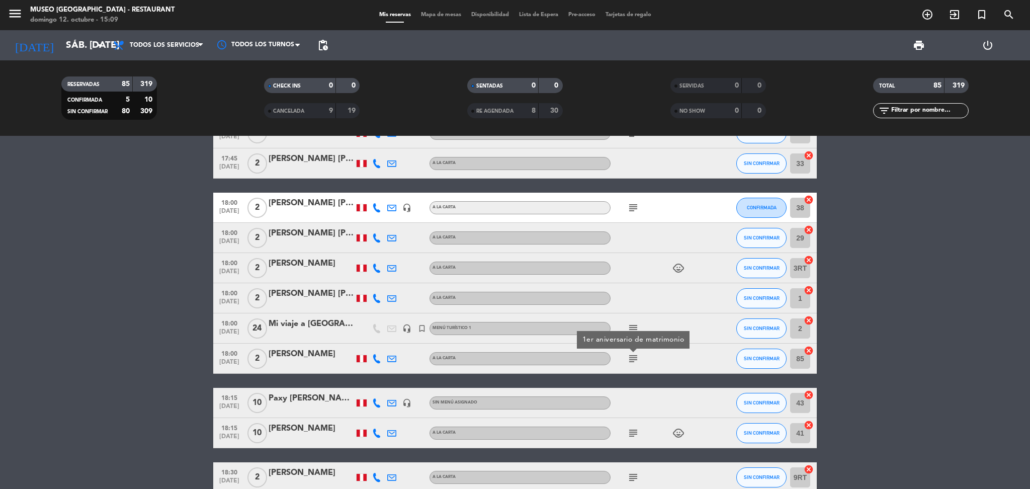
click at [632, 324] on icon "subject" at bounding box center [633, 328] width 12 height 12
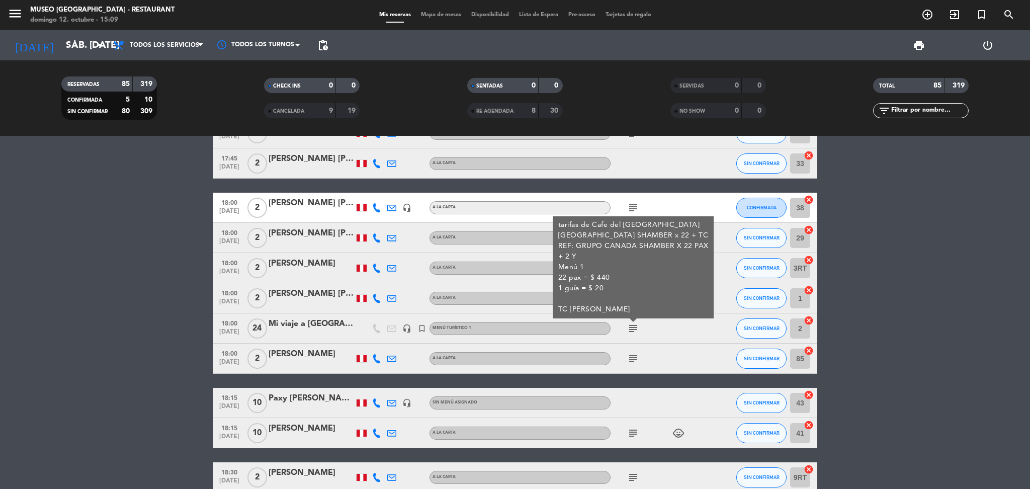
click at [316, 357] on div "Milagros maza" at bounding box center [311, 353] width 85 height 13
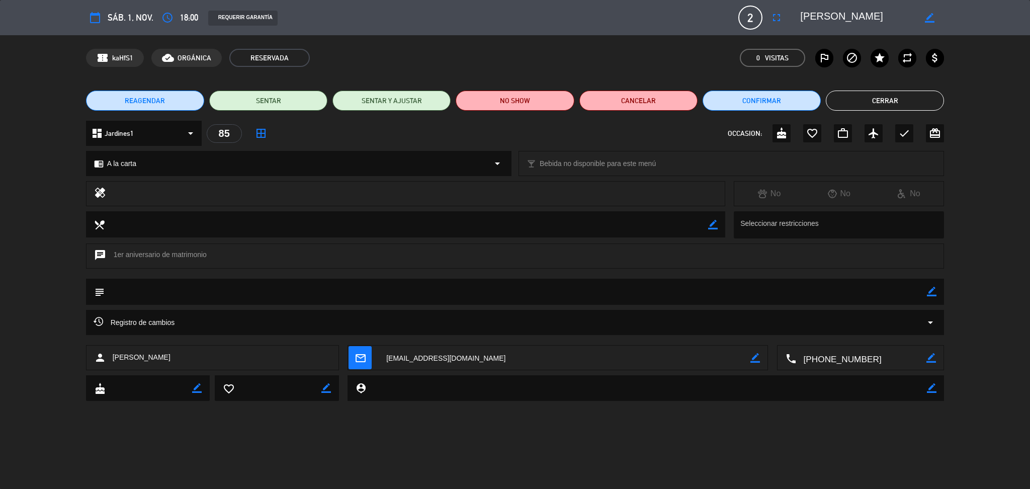
click at [834, 17] on textarea at bounding box center [857, 18] width 115 height 18
click at [862, 103] on button "Cerrar" at bounding box center [885, 101] width 118 height 20
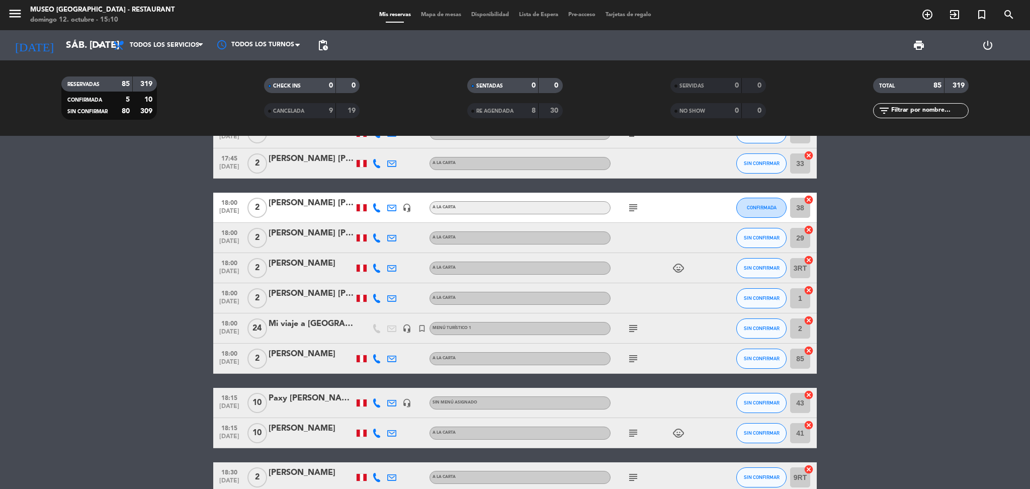
click at [631, 210] on icon "subject" at bounding box center [633, 208] width 12 height 12
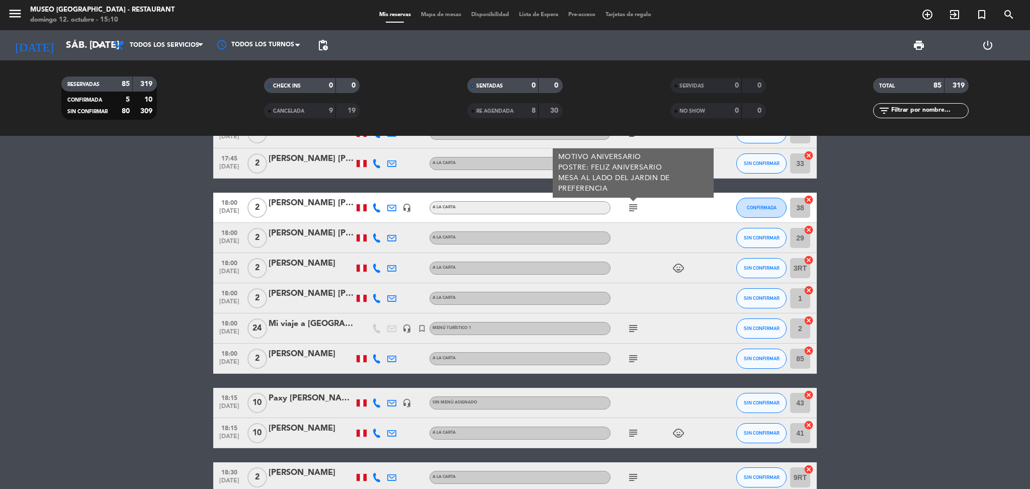
click at [633, 329] on icon "subject" at bounding box center [633, 328] width 12 height 12
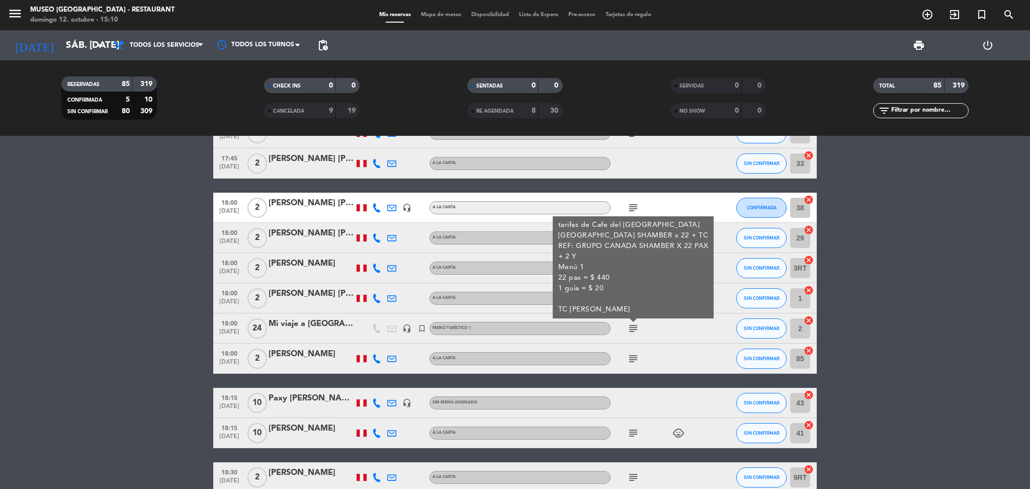
click at [267, 328] on div "24" at bounding box center [256, 328] width 23 height 30
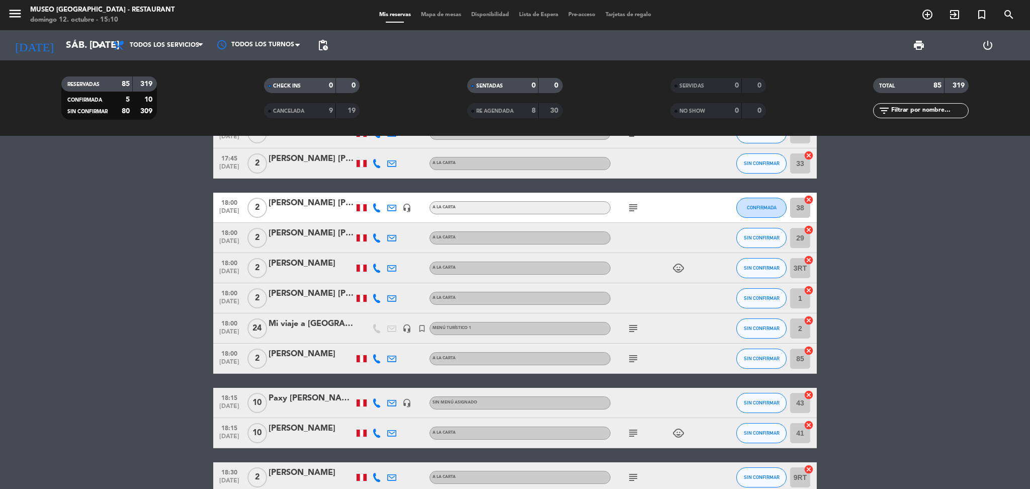
click at [285, 326] on div "Mi viaje a Perú" at bounding box center [311, 323] width 85 height 13
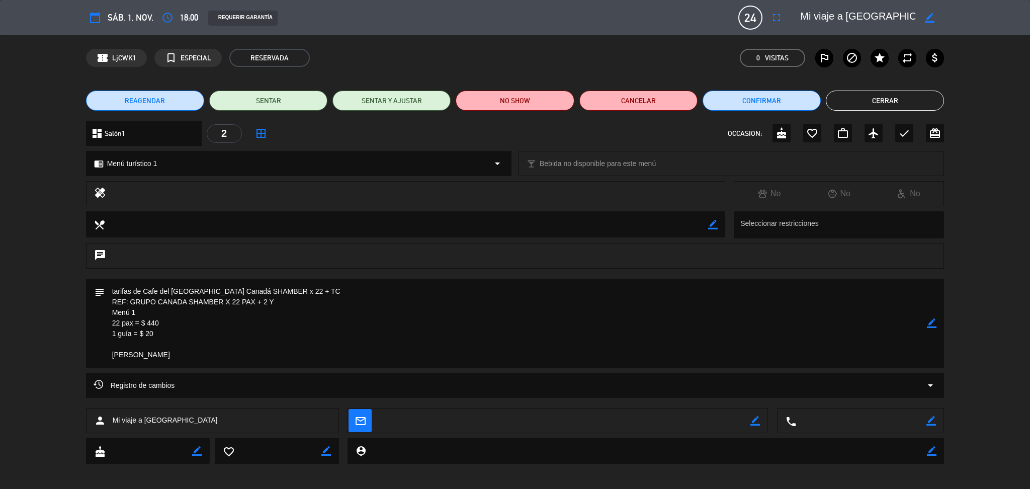
click at [821, 21] on textarea at bounding box center [857, 18] width 115 height 18
drag, startPoint x: 182, startPoint y: 357, endPoint x: 129, endPoint y: 299, distance: 78.3
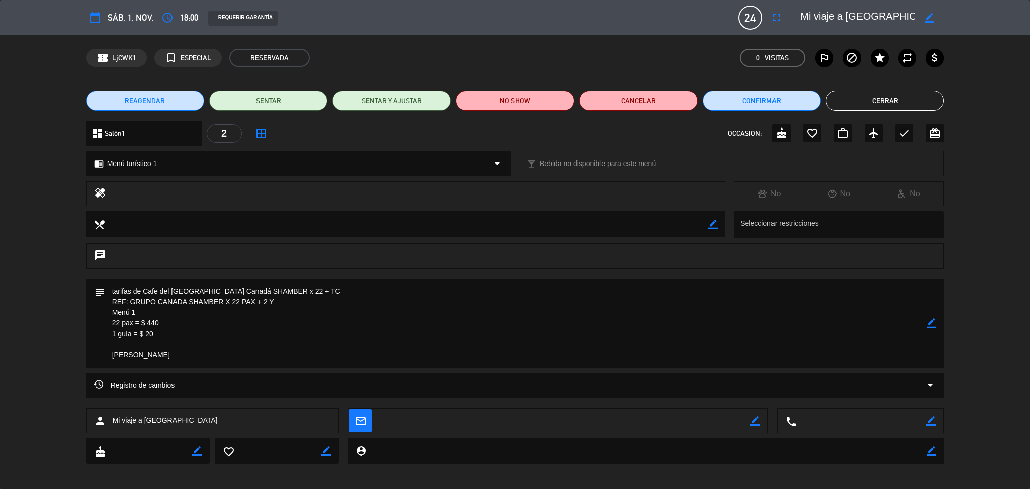
click at [85, 270] on div "calendar_today sáb. 1, nov. access_time 18:00 REQUERIR GARANTÍA 24 Mi viaje a P…" at bounding box center [515, 244] width 1030 height 489
drag, startPoint x: 858, startPoint y: 103, endPoint x: 682, endPoint y: 171, distance: 189.3
click at [858, 103] on button "Cerrar" at bounding box center [885, 101] width 118 height 20
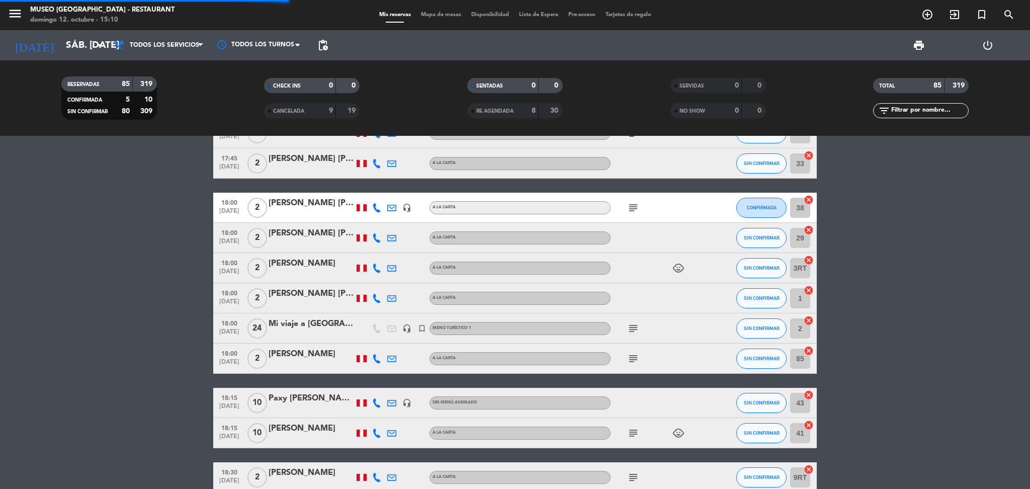
scroll to position [938, 0]
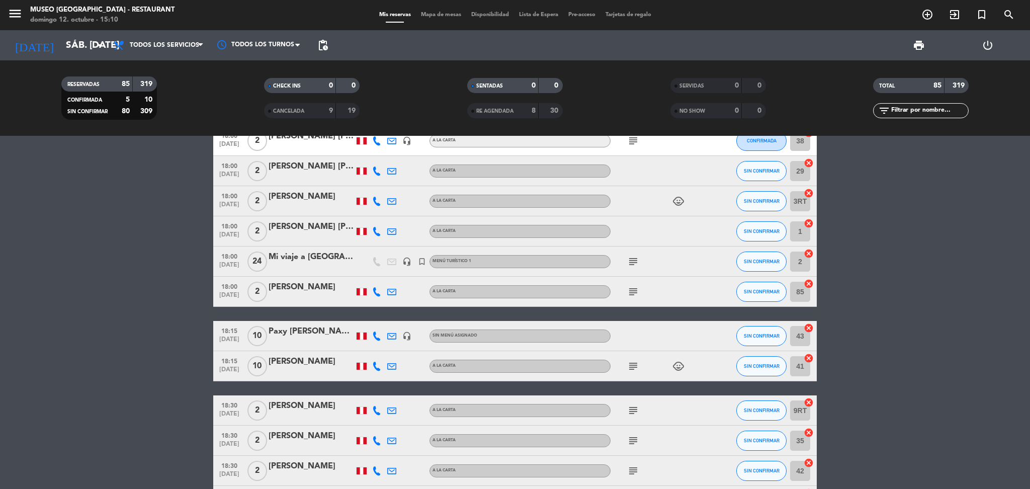
click at [624, 258] on div "subject" at bounding box center [655, 261] width 91 height 30
click at [628, 258] on icon "subject" at bounding box center [633, 261] width 12 height 12
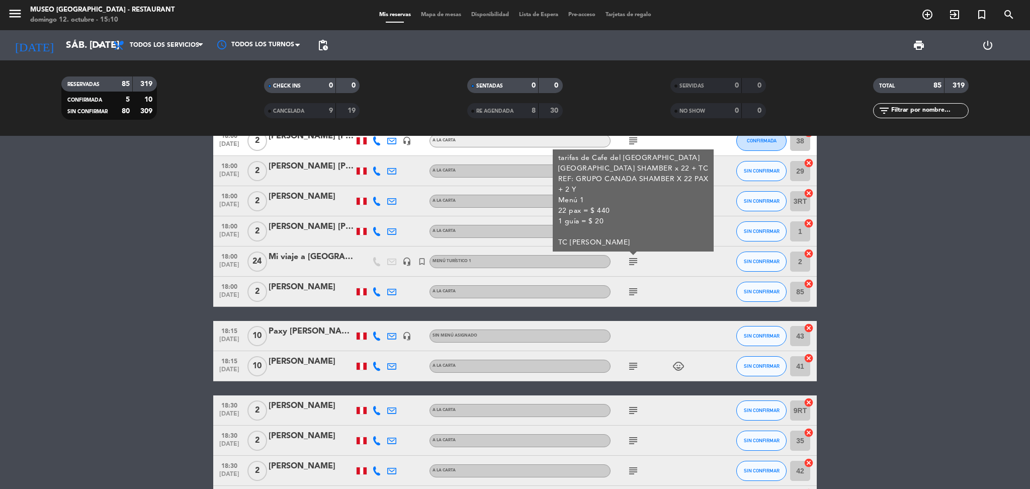
click at [636, 288] on icon "subject" at bounding box center [633, 292] width 12 height 12
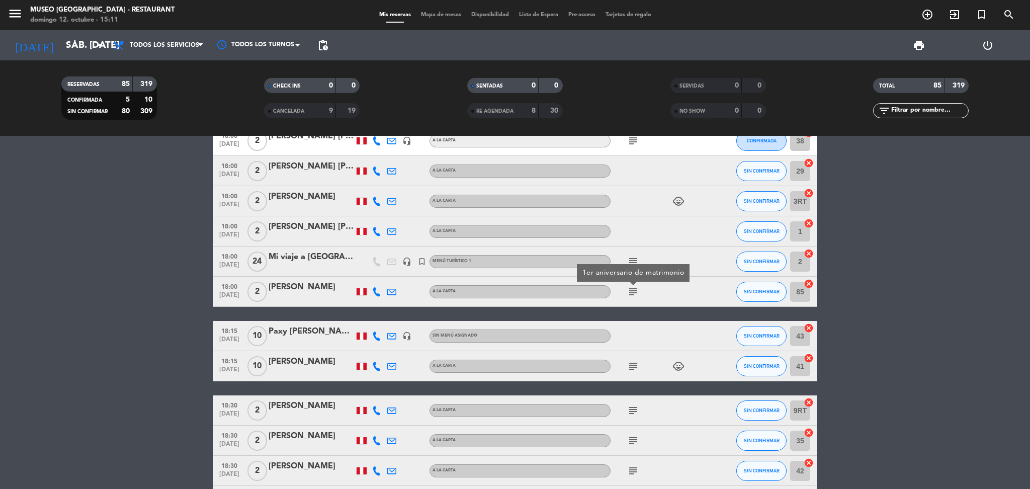
click at [629, 365] on icon "subject" at bounding box center [633, 366] width 12 height 12
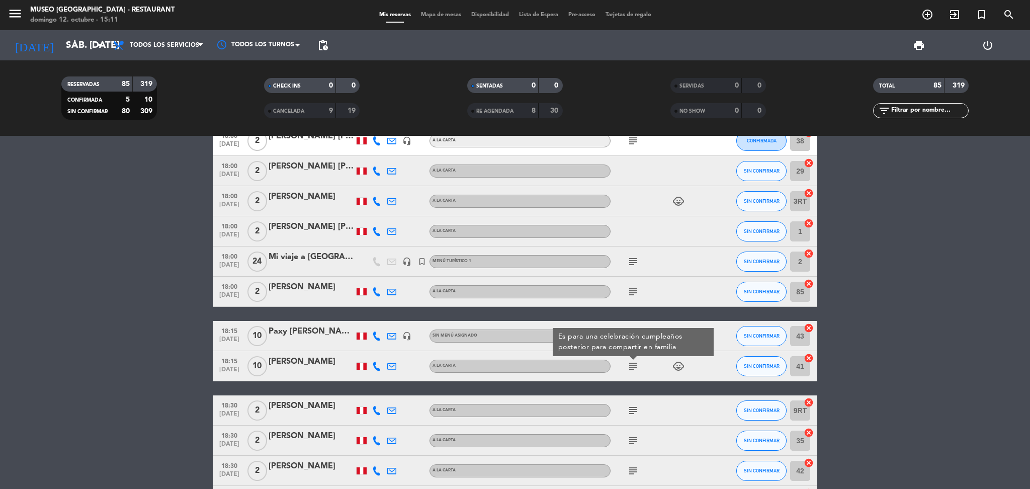
click at [641, 323] on div at bounding box center [655, 336] width 91 height 30
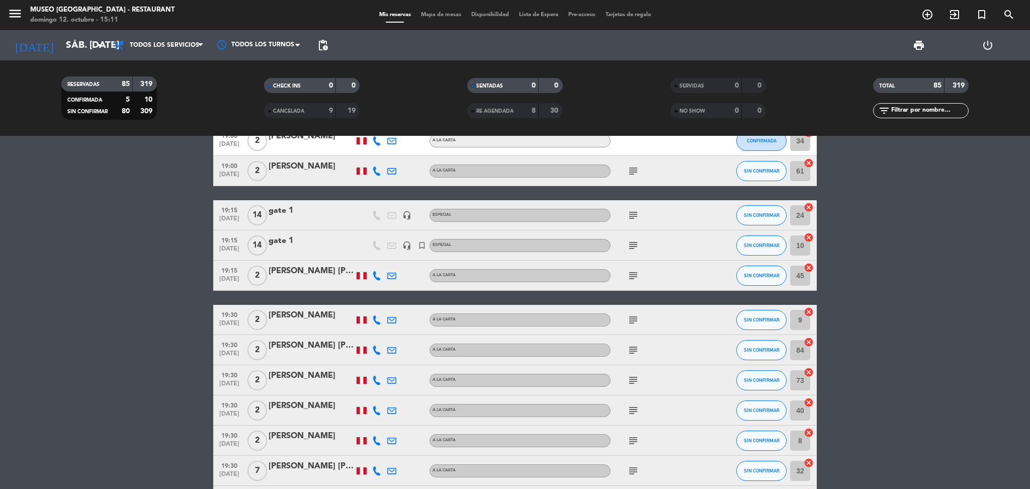
scroll to position [1743, 0]
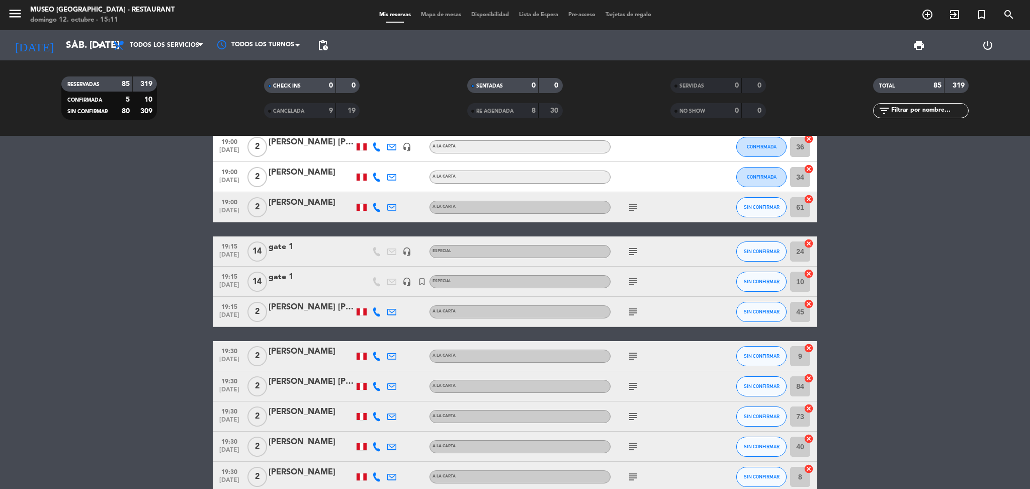
click at [312, 256] on div at bounding box center [311, 258] width 85 height 8
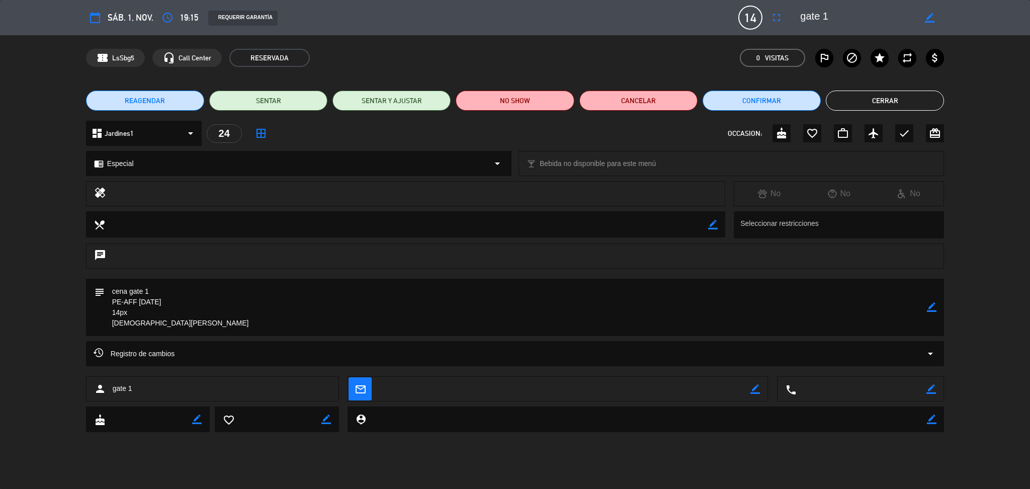
click at [814, 13] on textarea at bounding box center [857, 18] width 115 height 18
click at [814, 15] on textarea at bounding box center [857, 18] width 115 height 18
click at [814, 16] on textarea at bounding box center [857, 18] width 115 height 18
drag, startPoint x: 158, startPoint y: 289, endPoint x: 82, endPoint y: 282, distance: 76.8
click at [82, 282] on div "subject border_color" at bounding box center [515, 310] width 1030 height 62
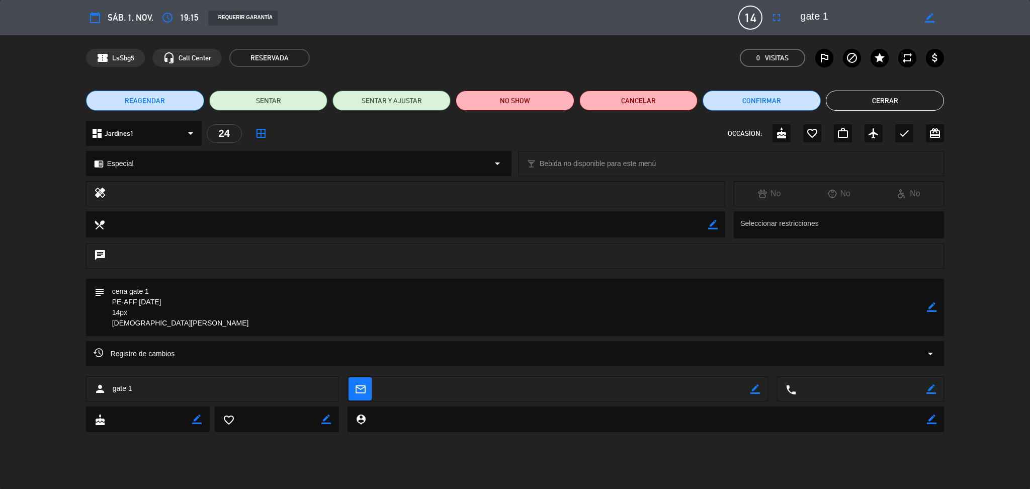
click at [180, 340] on div "subject border_color" at bounding box center [515, 310] width 1030 height 62
drag, startPoint x: 176, startPoint y: 324, endPoint x: 75, endPoint y: 278, distance: 111.1
click at [75, 279] on div "subject border_color" at bounding box center [515, 310] width 1030 height 62
click at [921, 101] on button "Cerrar" at bounding box center [885, 101] width 118 height 20
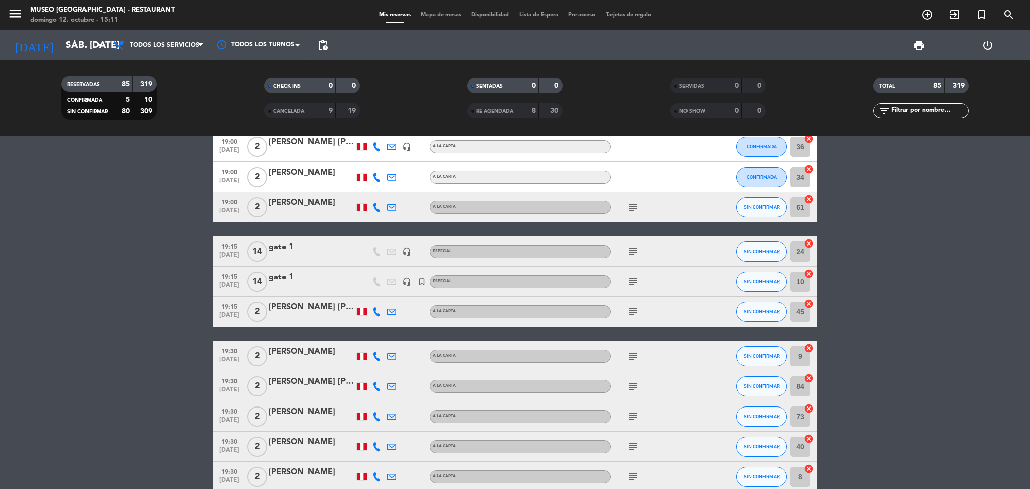
click at [319, 285] on div at bounding box center [311, 288] width 85 height 8
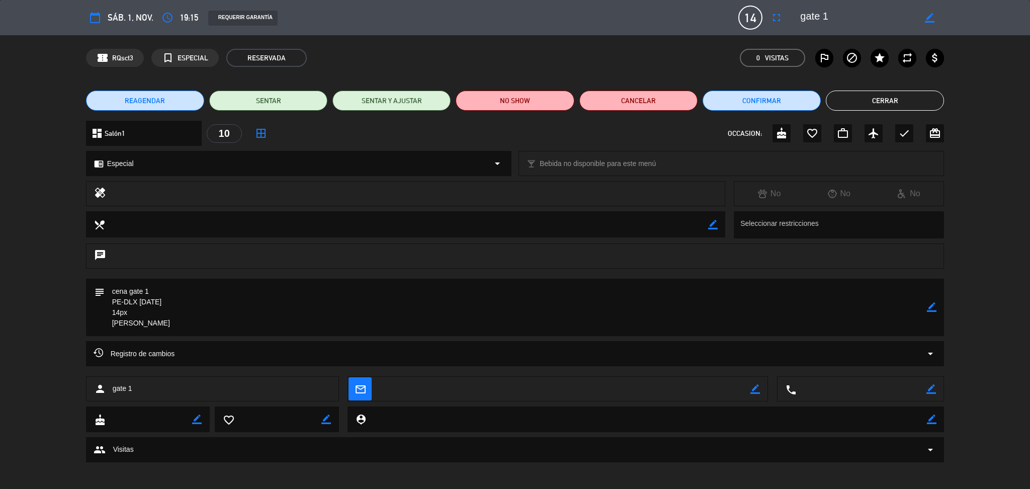
drag, startPoint x: 163, startPoint y: 321, endPoint x: 100, endPoint y: 292, distance: 70.0
click at [91, 292] on div "subject border_color" at bounding box center [515, 307] width 858 height 57
click at [868, 101] on button "Cerrar" at bounding box center [885, 101] width 118 height 20
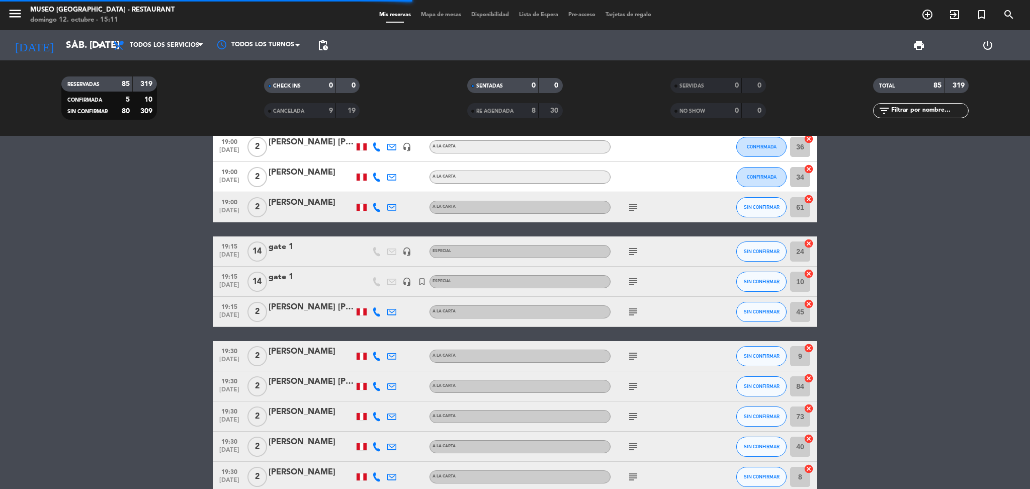
click at [637, 311] on icon "subject" at bounding box center [633, 312] width 12 height 12
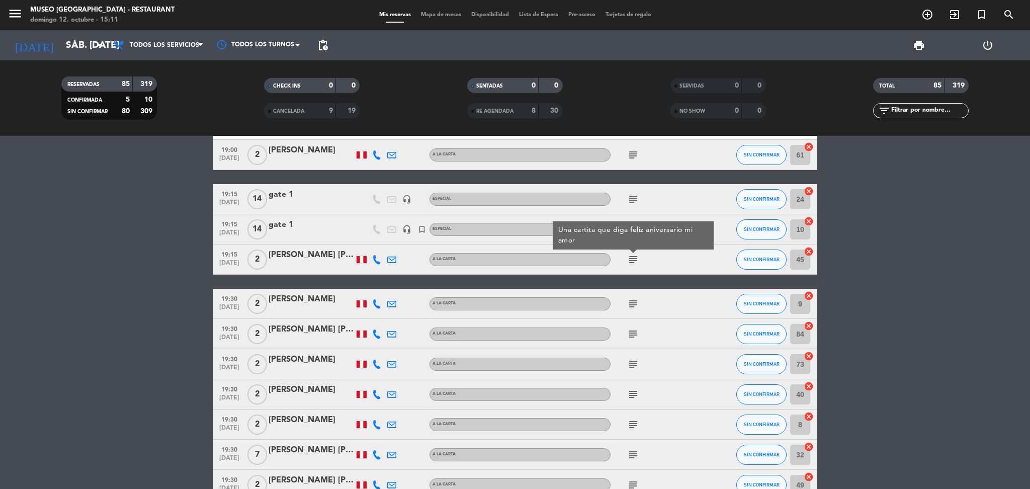
scroll to position [1810, 0]
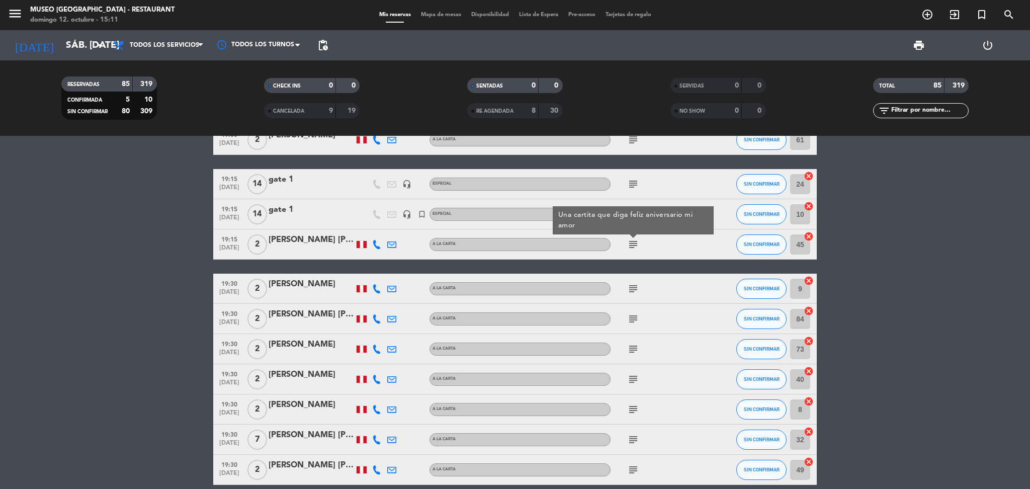
click at [639, 285] on icon "subject" at bounding box center [633, 289] width 12 height 12
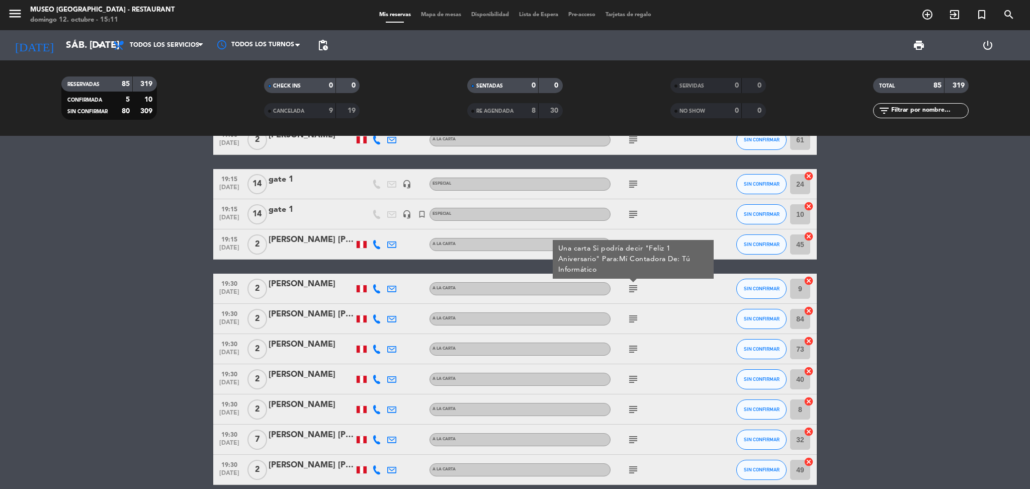
drag, startPoint x: 639, startPoint y: 308, endPoint x: 631, endPoint y: 313, distance: 9.2
click at [637, 309] on div "subject" at bounding box center [655, 319] width 91 height 30
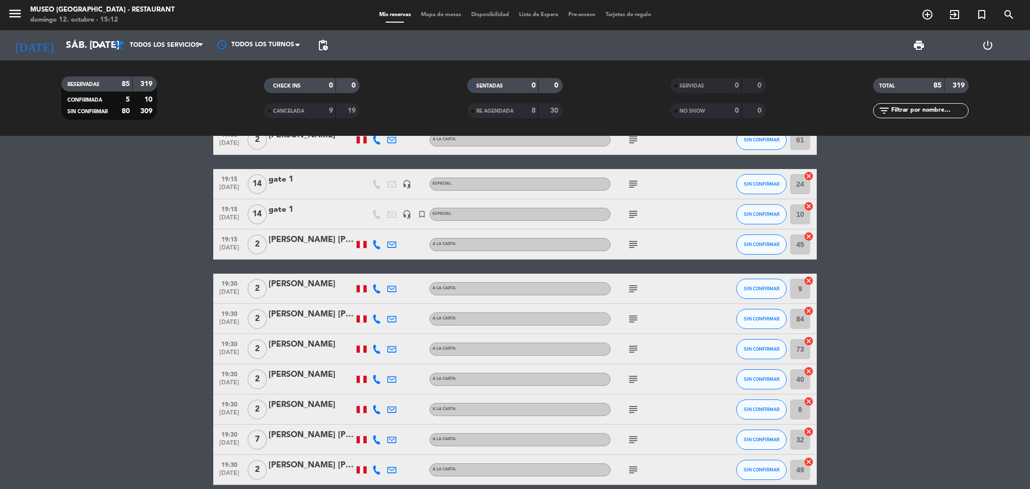
click at [631, 313] on icon "subject" at bounding box center [633, 319] width 12 height 12
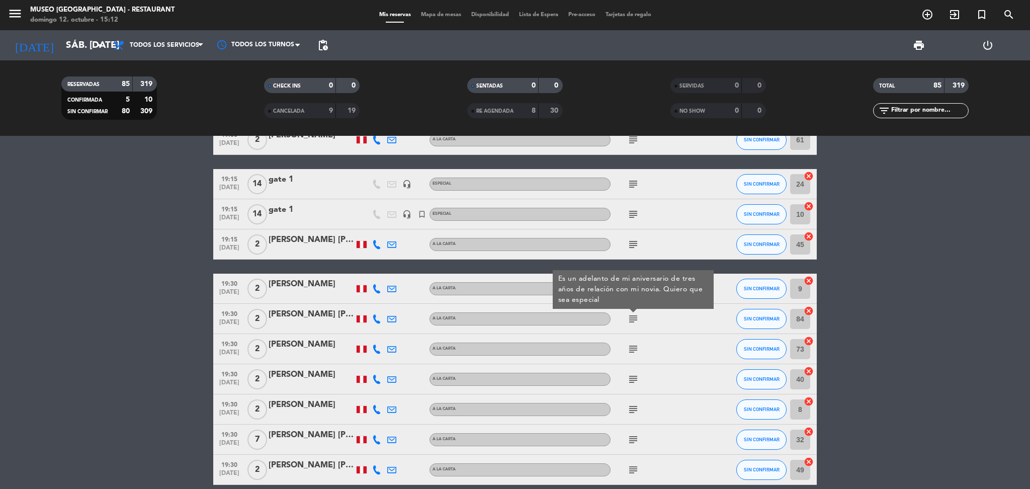
click at [633, 343] on icon "subject" at bounding box center [633, 349] width 12 height 12
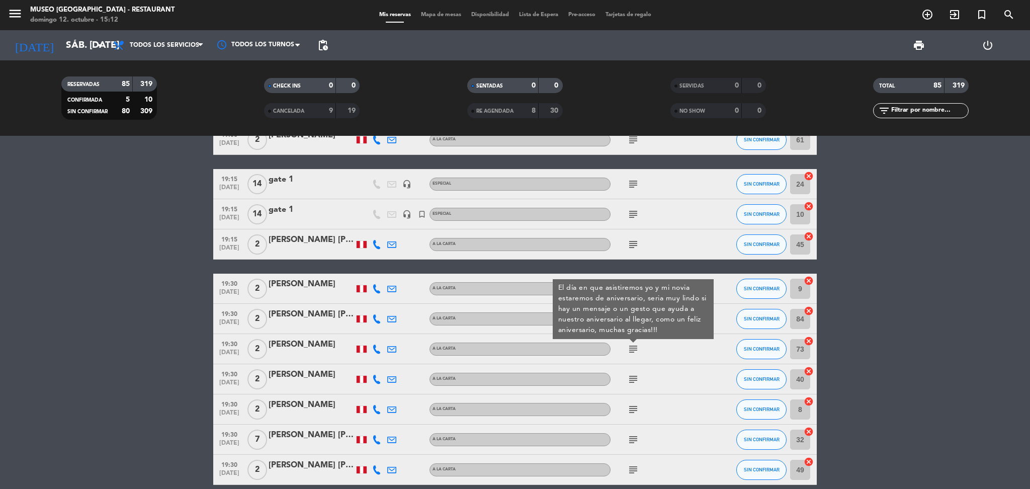
click at [632, 374] on icon "subject" at bounding box center [633, 379] width 12 height 12
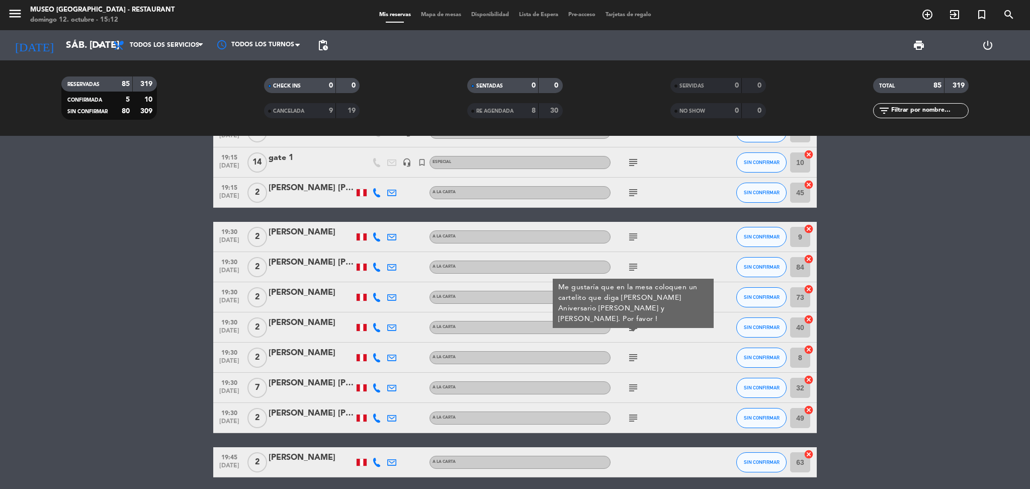
scroll to position [1877, 0]
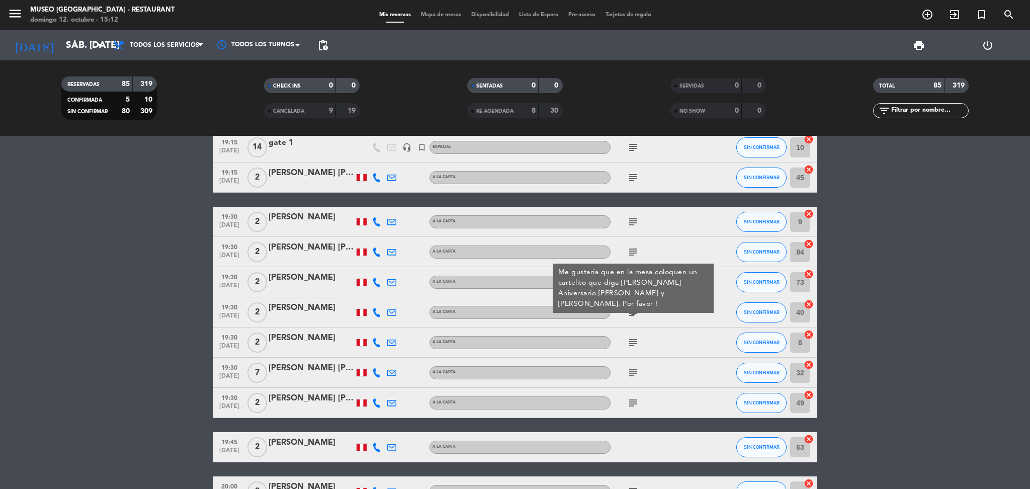
click at [631, 347] on icon "subject" at bounding box center [633, 342] width 12 height 12
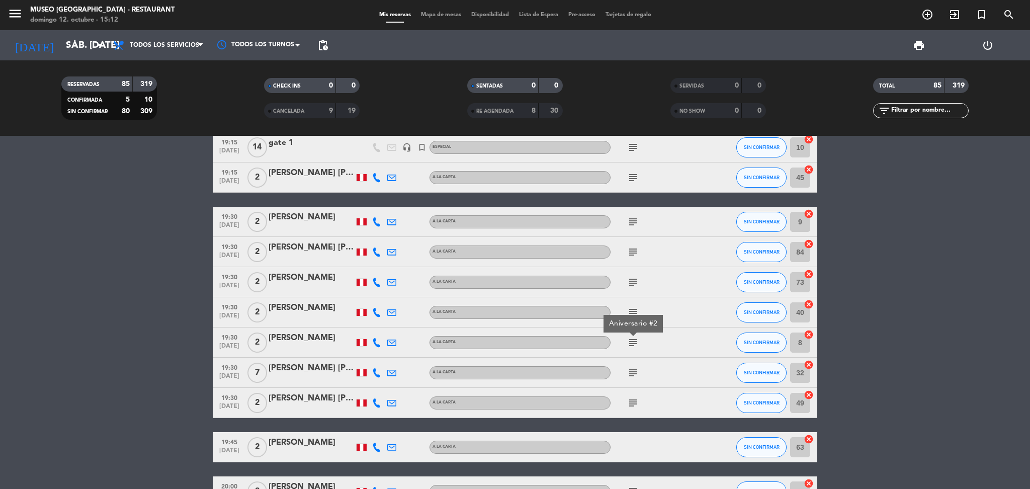
click at [634, 363] on div "subject" at bounding box center [655, 372] width 91 height 30
click at [634, 370] on icon "subject" at bounding box center [633, 373] width 12 height 12
click at [631, 404] on icon "subject" at bounding box center [633, 403] width 12 height 12
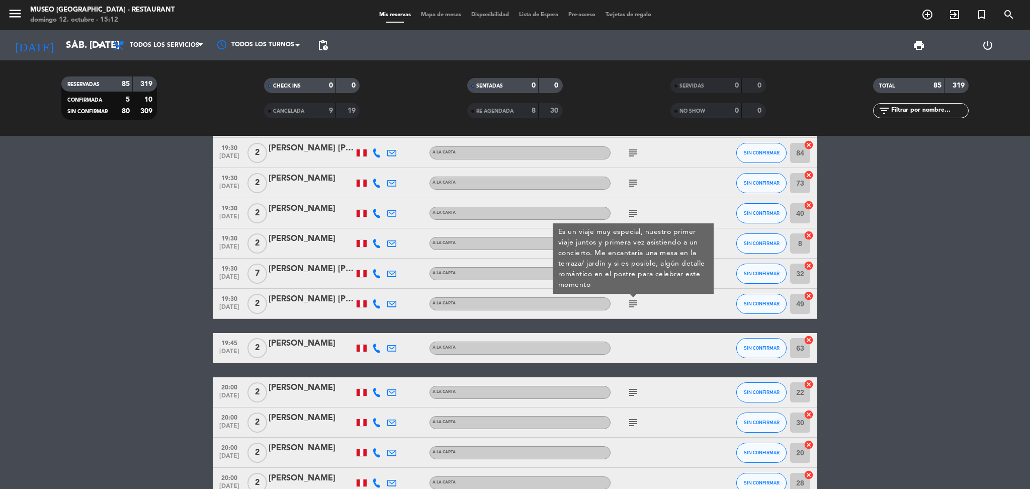
scroll to position [2011, 0]
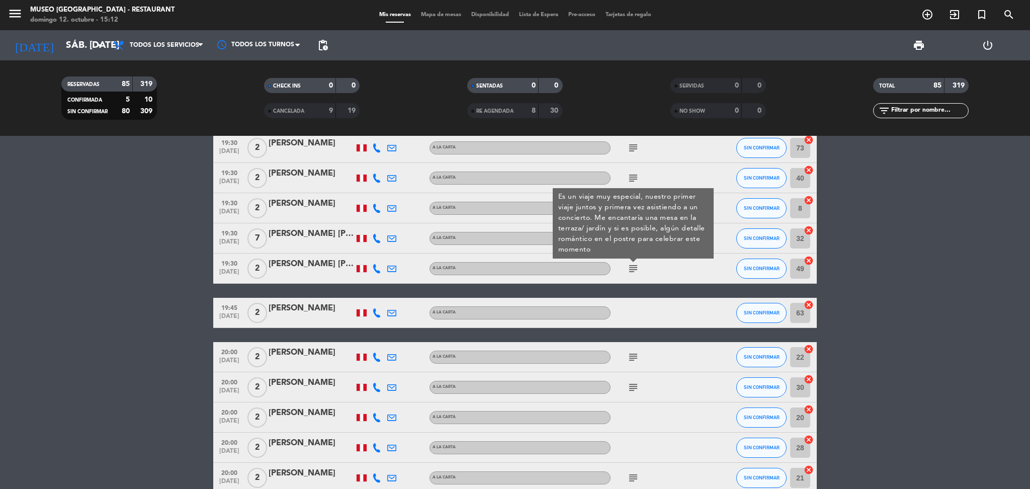
drag, startPoint x: 632, startPoint y: 357, endPoint x: 632, endPoint y: 371, distance: 13.6
click at [631, 357] on icon "subject" at bounding box center [633, 357] width 12 height 12
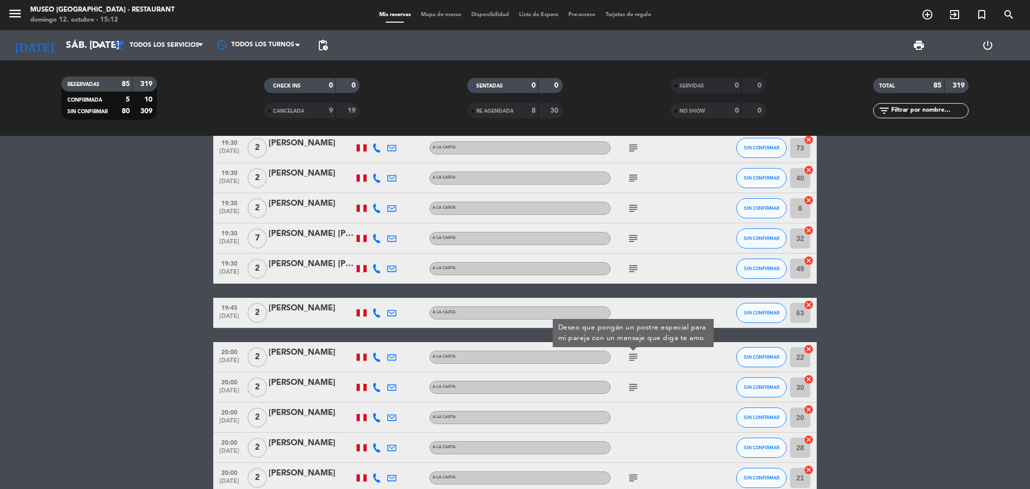
click at [632, 385] on icon "subject" at bounding box center [633, 387] width 12 height 12
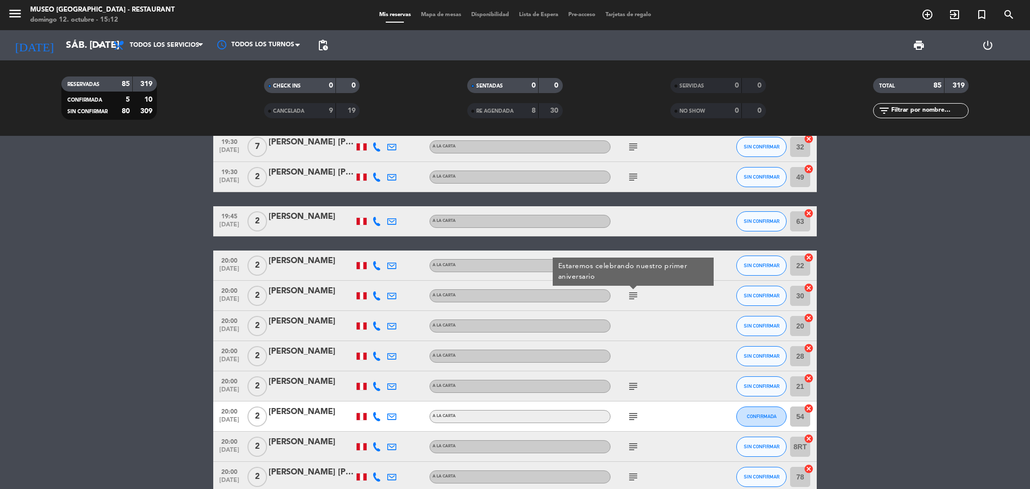
scroll to position [2145, 0]
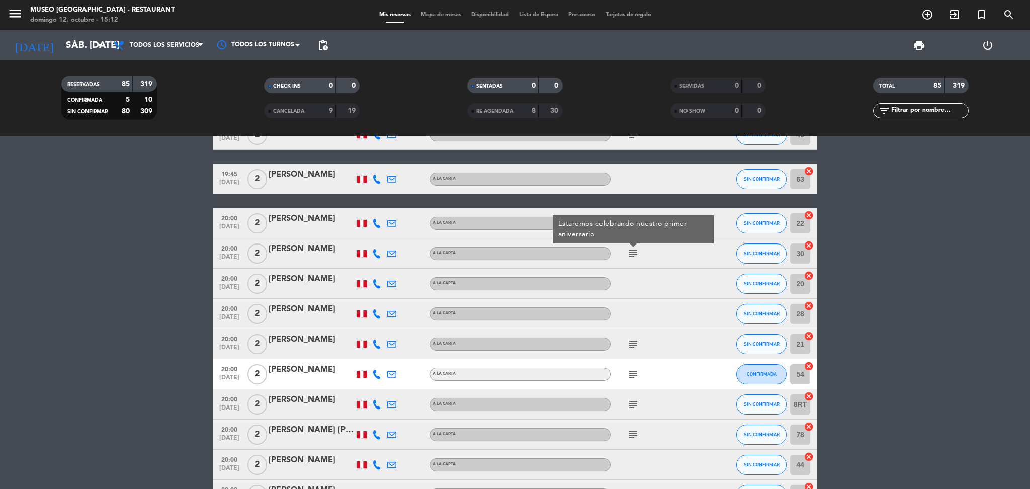
click at [634, 340] on icon "subject" at bounding box center [633, 344] width 12 height 12
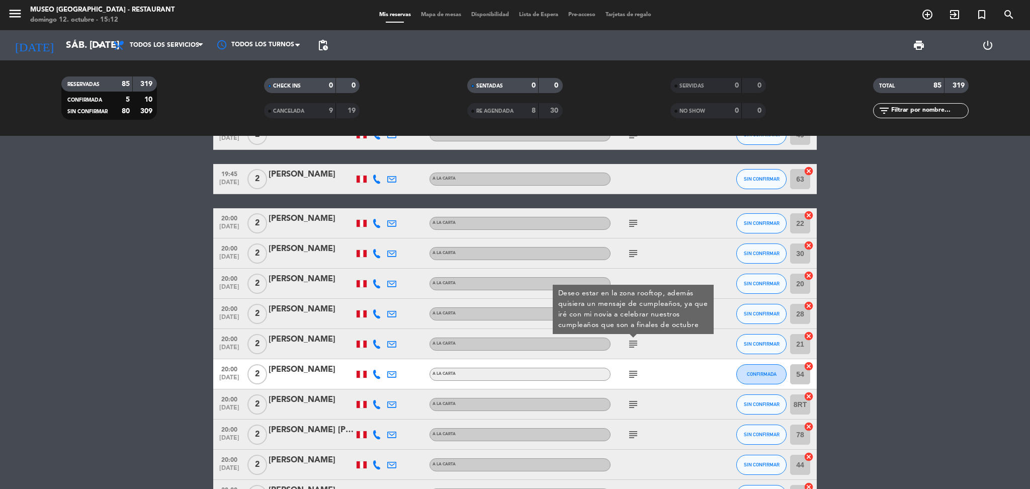
click at [637, 377] on icon "subject" at bounding box center [633, 374] width 12 height 12
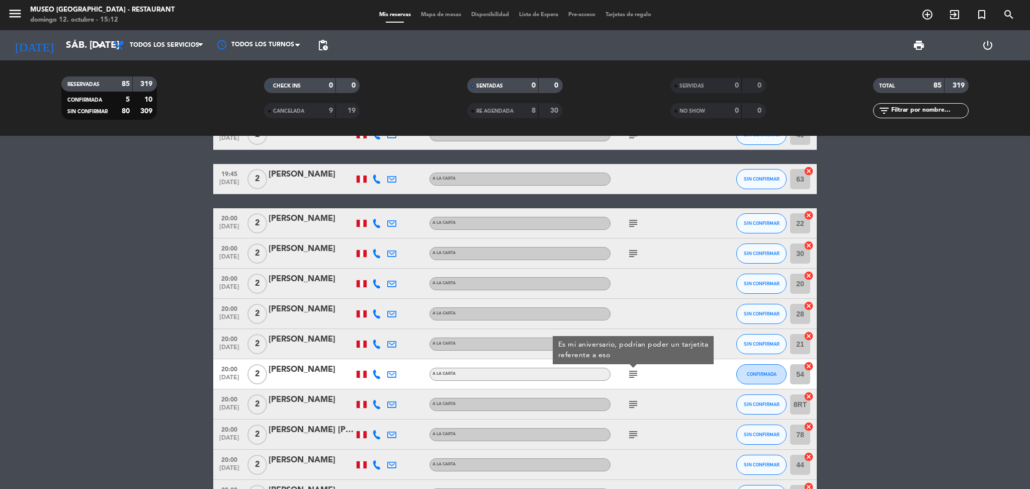
click at [632, 402] on icon "subject" at bounding box center [633, 404] width 12 height 12
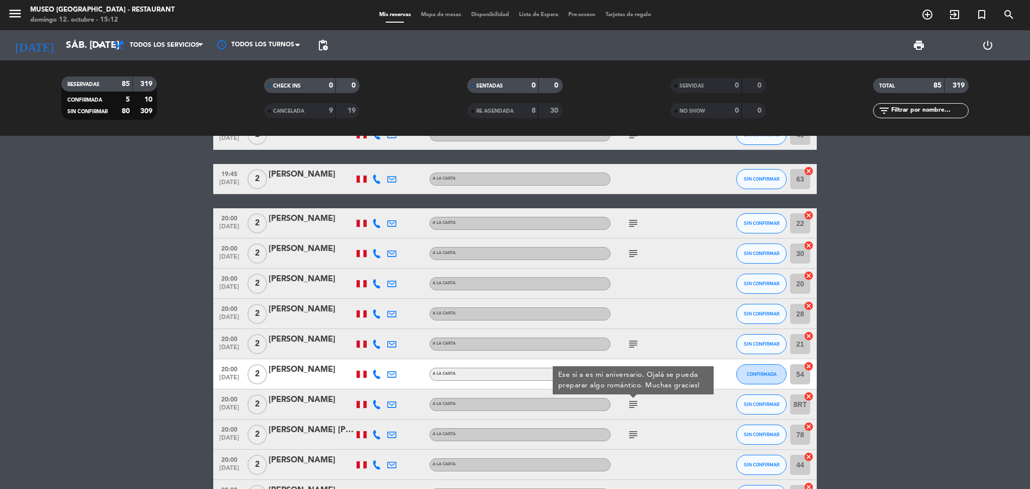
click at [633, 428] on icon "subject" at bounding box center [633, 434] width 12 height 12
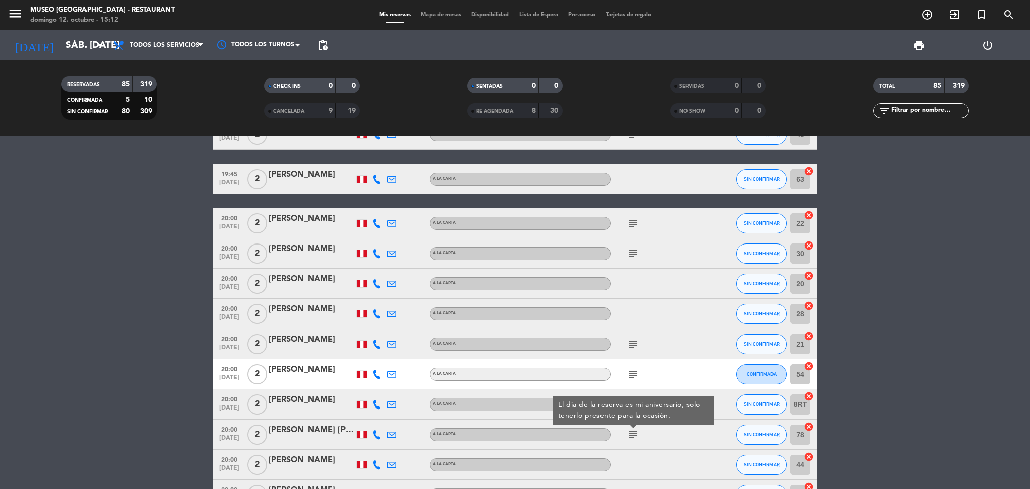
scroll to position [2346, 0]
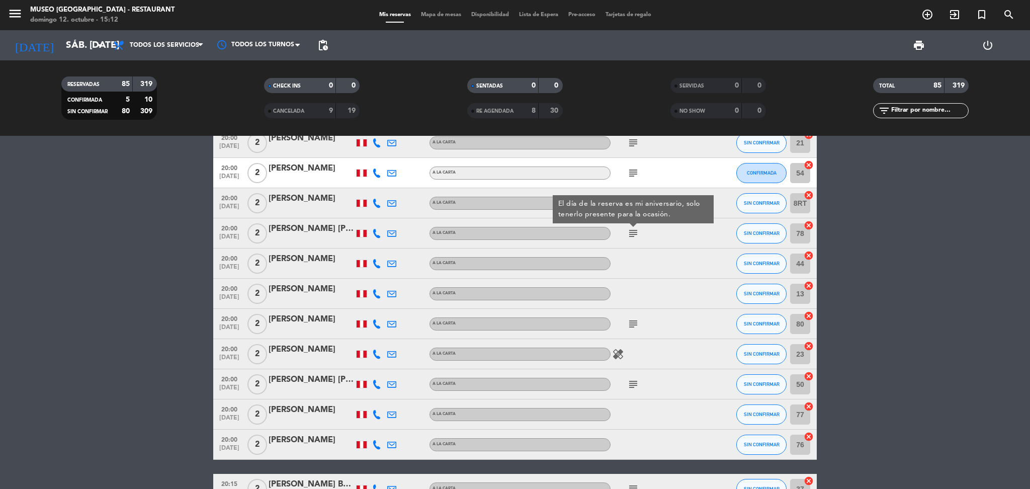
click at [629, 328] on icon "subject" at bounding box center [633, 324] width 12 height 12
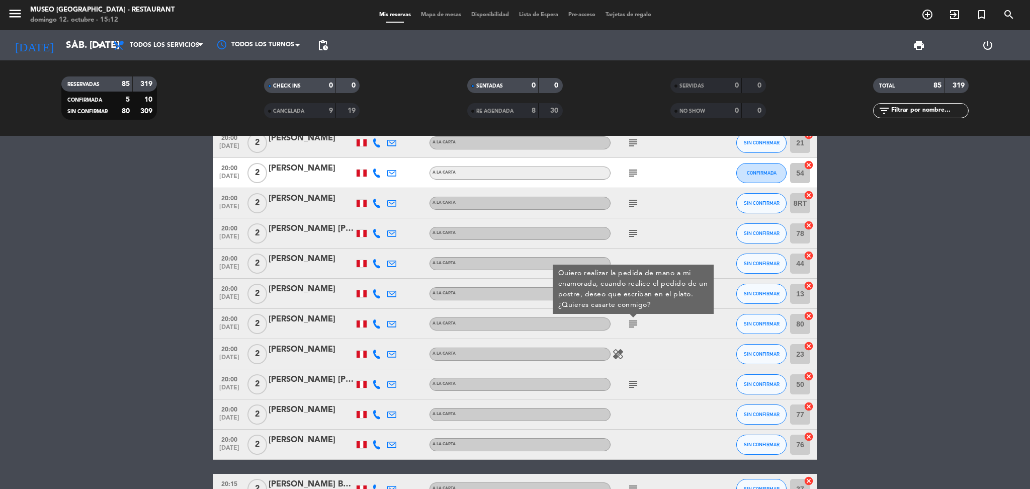
click at [636, 389] on icon "subject" at bounding box center [633, 384] width 12 height 12
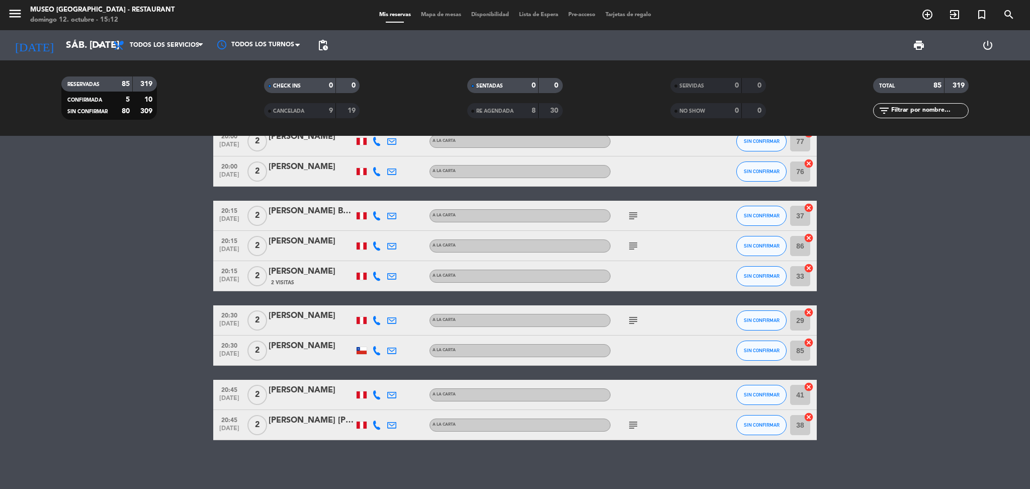
scroll to position [2620, 0]
click at [74, 42] on input "sáb. 1 nov." at bounding box center [121, 45] width 121 height 21
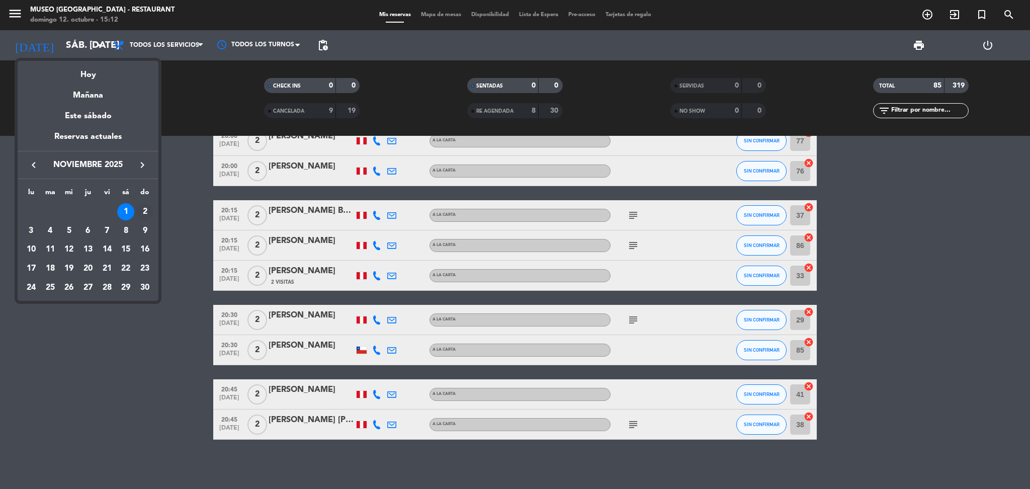
click at [143, 218] on div "2" at bounding box center [144, 211] width 17 height 17
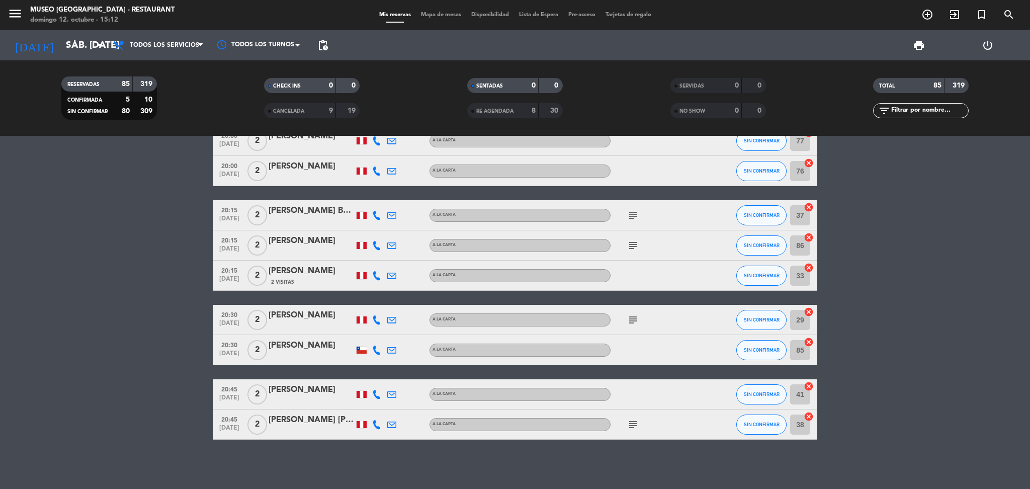
type input "dom. 2 nov."
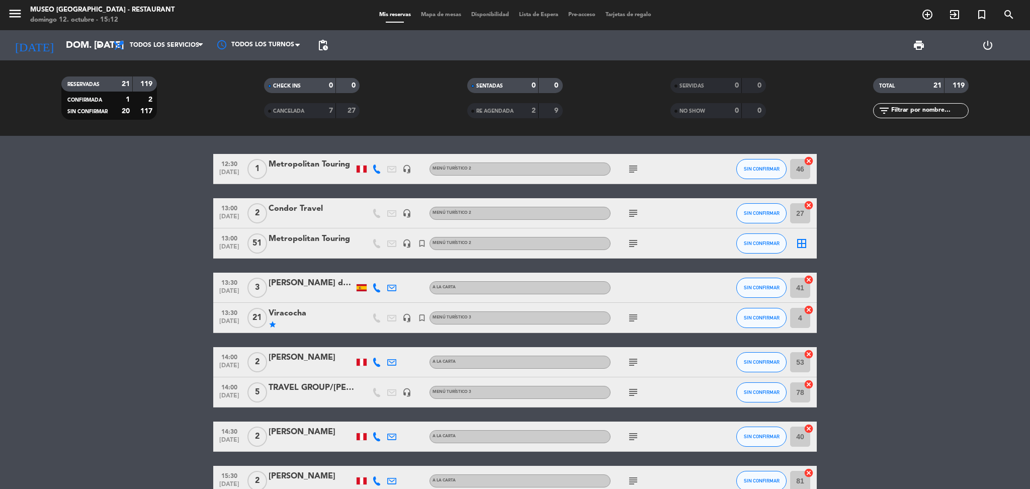
scroll to position [0, 0]
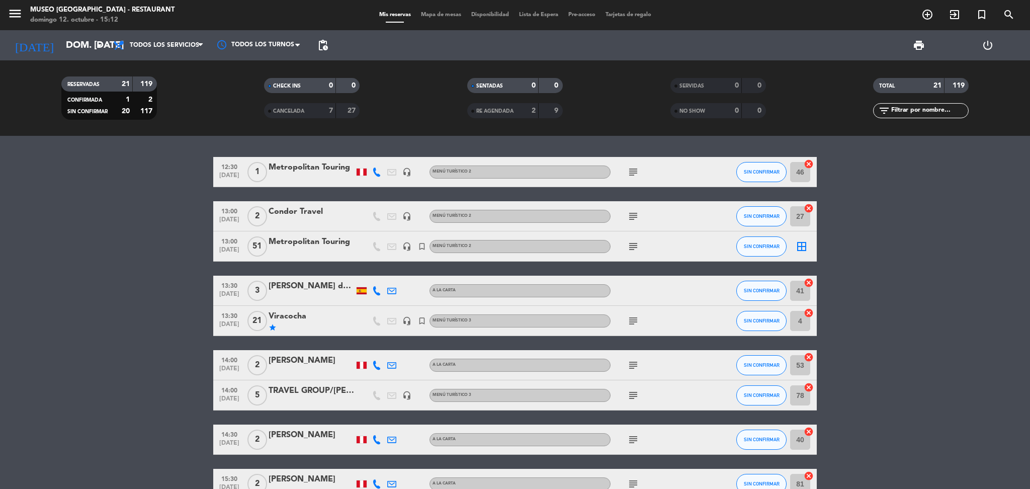
click at [315, 168] on div "Metropolitan Touring" at bounding box center [311, 167] width 85 height 13
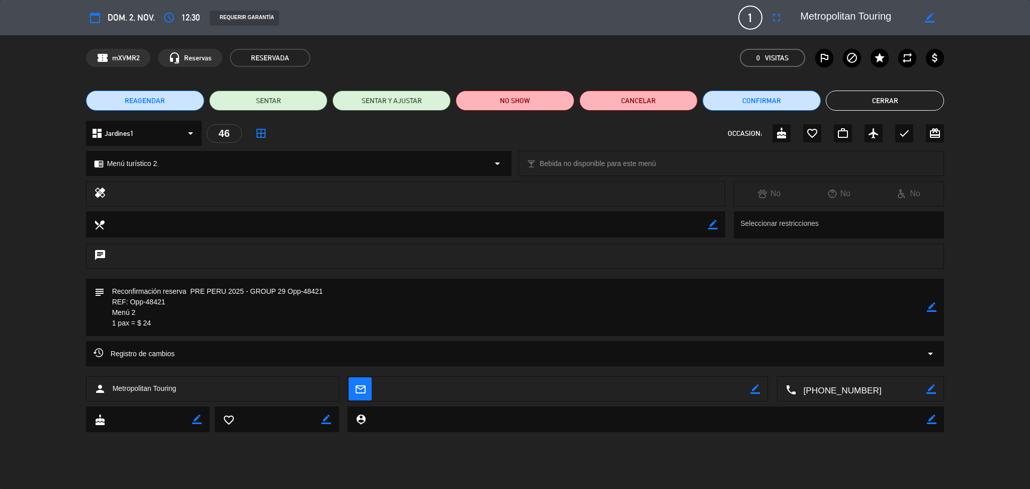
click at [839, 19] on textarea at bounding box center [857, 18] width 115 height 18
click at [840, 22] on textarea at bounding box center [857, 18] width 115 height 18
click at [840, 21] on textarea at bounding box center [857, 18] width 115 height 18
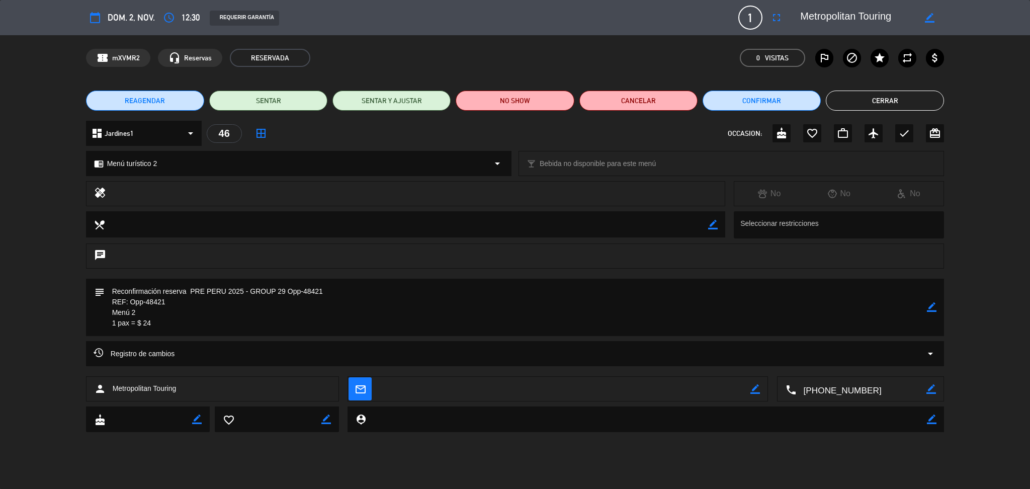
click at [840, 21] on textarea at bounding box center [857, 18] width 115 height 18
drag, startPoint x: 169, startPoint y: 320, endPoint x: 102, endPoint y: 294, distance: 72.7
click at [102, 294] on div "subject border_color" at bounding box center [515, 307] width 858 height 57
click at [903, 107] on button "Cerrar" at bounding box center [885, 101] width 118 height 20
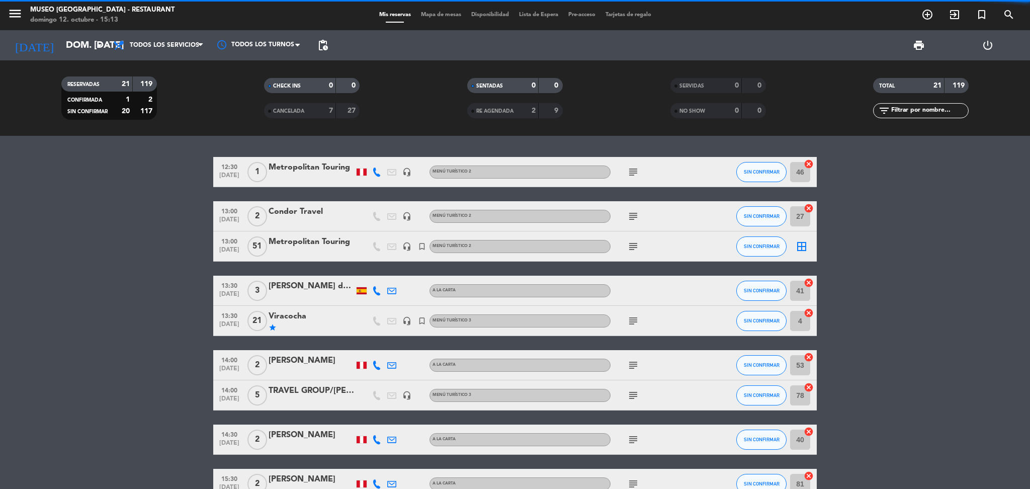
click at [340, 211] on div "Condor Travel" at bounding box center [311, 211] width 85 height 13
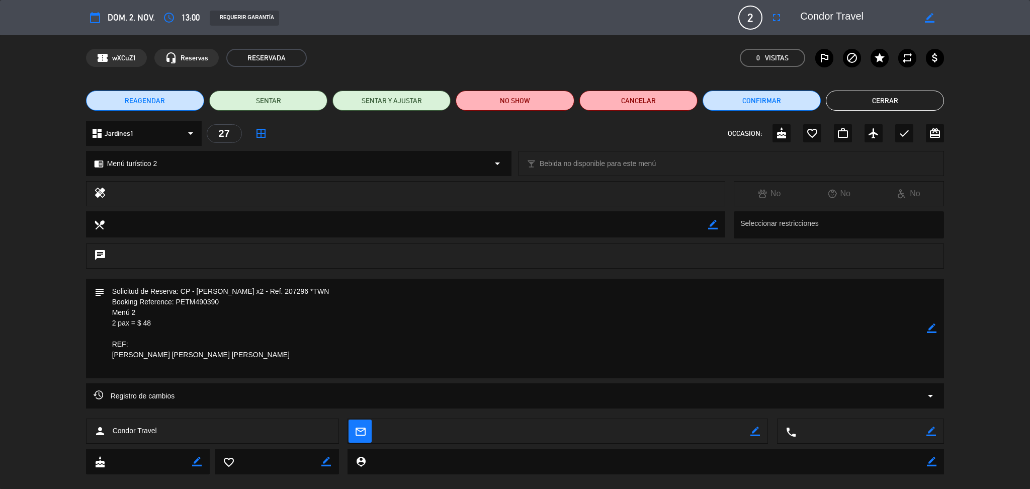
click at [834, 19] on textarea at bounding box center [857, 18] width 115 height 18
drag, startPoint x: 192, startPoint y: 365, endPoint x: 108, endPoint y: 288, distance: 114.3
click at [108, 288] on textarea at bounding box center [516, 329] width 823 height 100
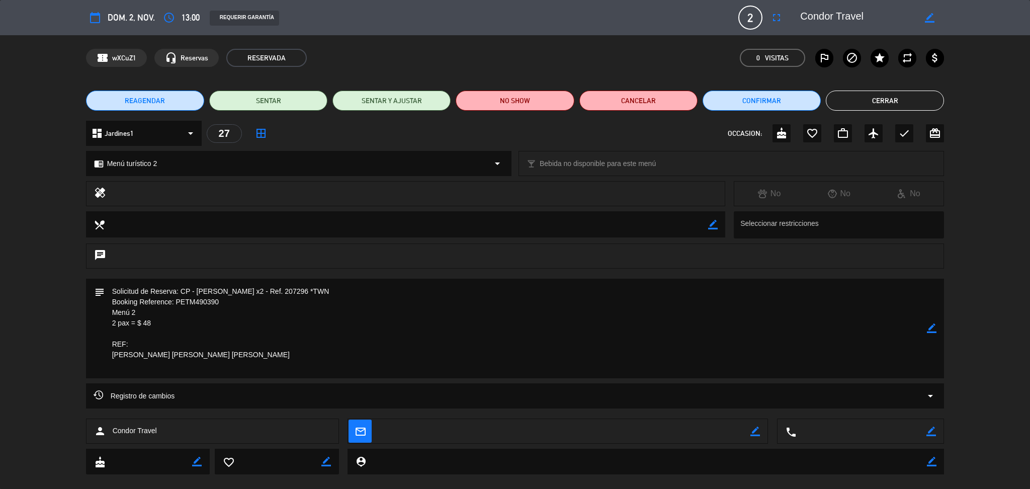
click at [874, 107] on button "Cerrar" at bounding box center [885, 101] width 118 height 20
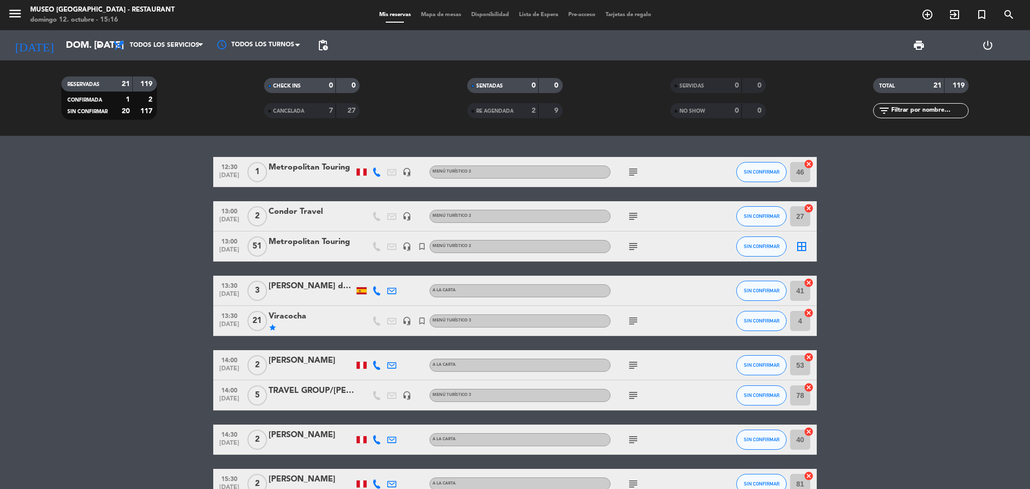
click at [294, 240] on div "Metropolitan Touring" at bounding box center [311, 241] width 85 height 13
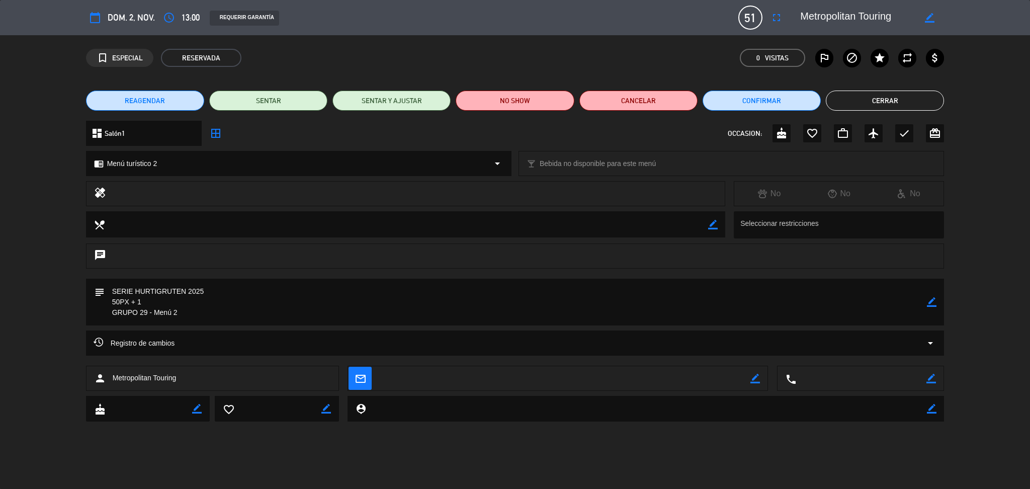
click at [816, 20] on textarea at bounding box center [857, 18] width 115 height 18
drag, startPoint x: 194, startPoint y: 309, endPoint x: 124, endPoint y: 296, distance: 71.0
click at [95, 279] on div "subject border_color" at bounding box center [515, 302] width 858 height 47
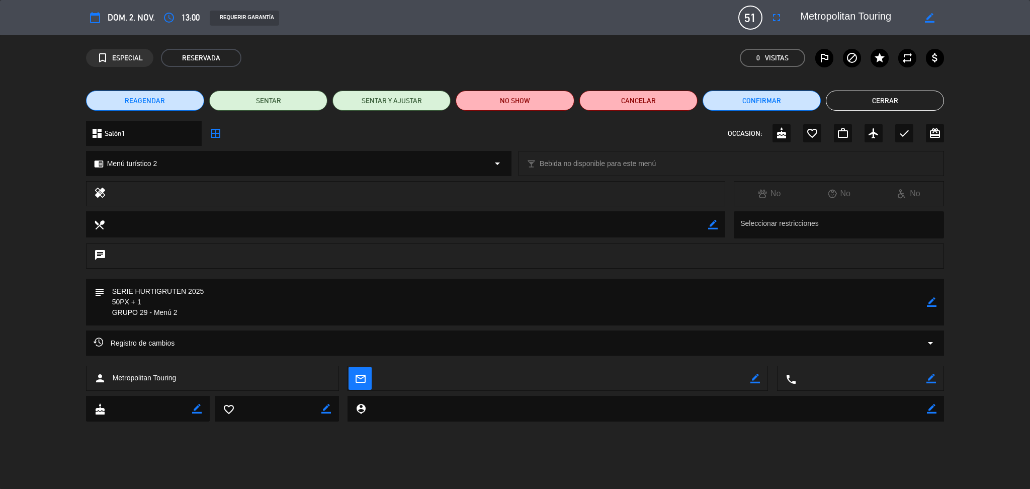
drag, startPoint x: 172, startPoint y: 245, endPoint x: 169, endPoint y: 239, distance: 6.6
click at [172, 245] on div "chat" at bounding box center [515, 255] width 858 height 25
click at [908, 113] on div "REAGENDAR SENTAR SENTAR Y AJUSTAR NO SHOW Cancelar Confirmar Cerrar" at bounding box center [515, 100] width 1030 height 40
click at [903, 109] on button "Cerrar" at bounding box center [885, 101] width 118 height 20
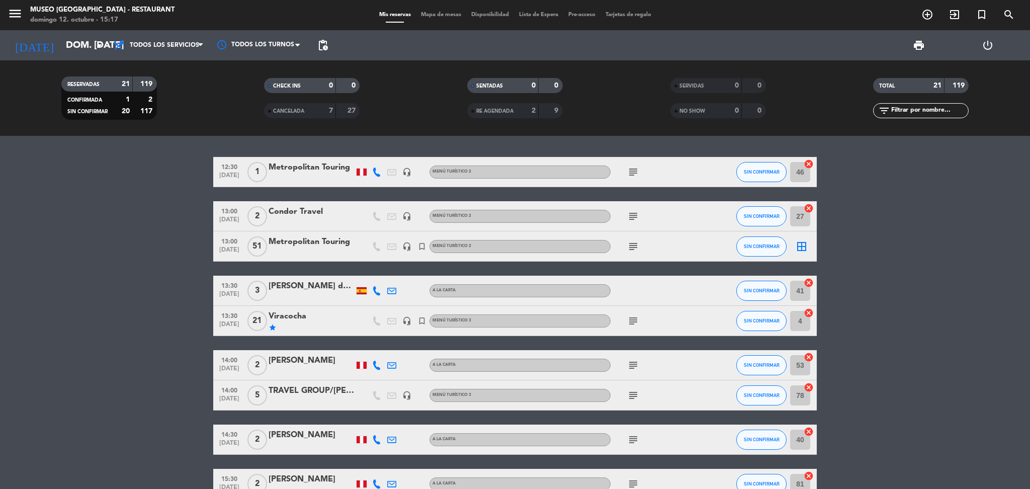
click at [311, 325] on div "star" at bounding box center [311, 327] width 85 height 8
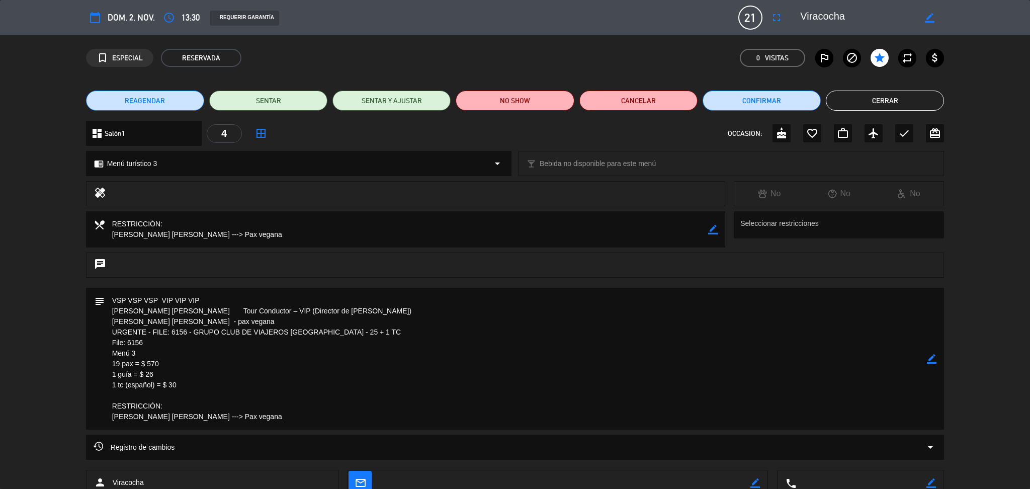
click at [803, 20] on textarea at bounding box center [857, 18] width 115 height 18
drag, startPoint x: 254, startPoint y: 418, endPoint x: 109, endPoint y: 284, distance: 197.8
click at [109, 284] on div "calendar_today dom. 2, nov. access_time 13:30 REQUERIR GARANTÍA 21 Viracocha fu…" at bounding box center [515, 244] width 1030 height 489
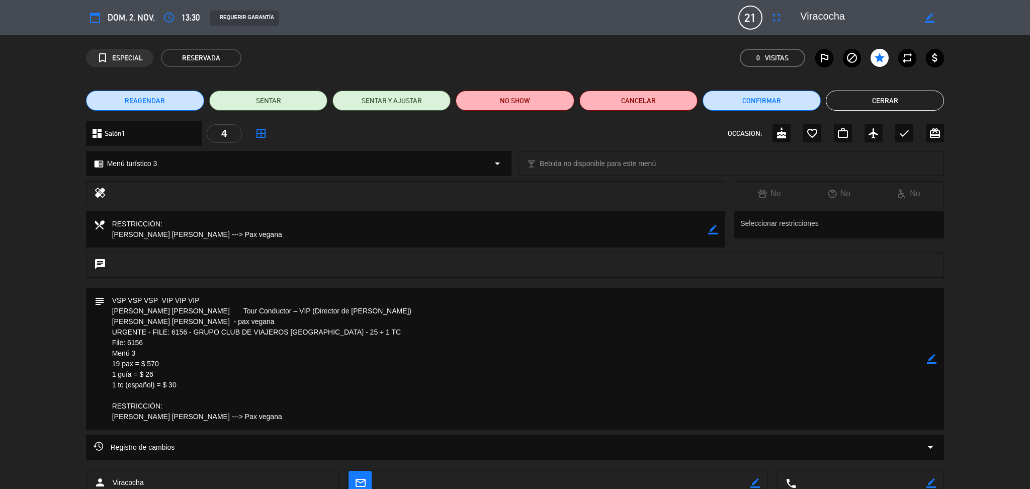
click at [880, 105] on button "Cerrar" at bounding box center [885, 101] width 118 height 20
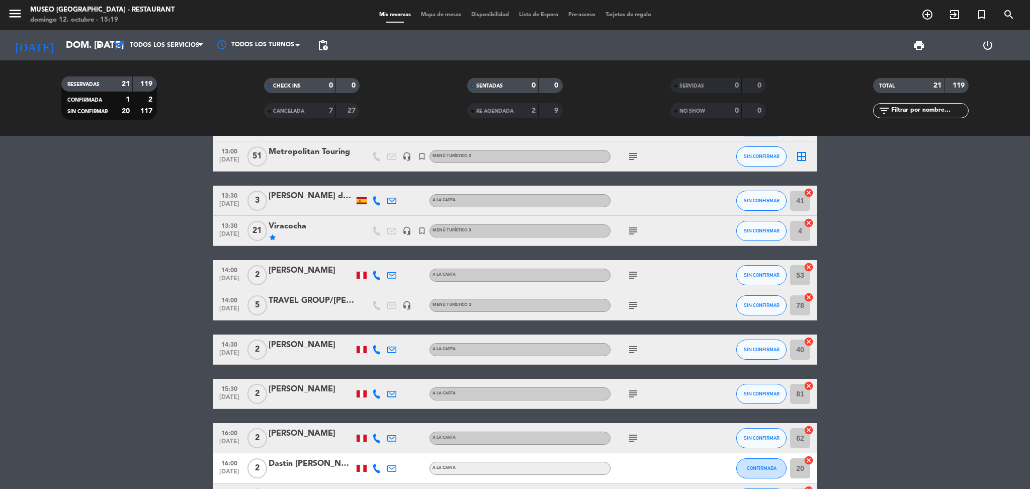
scroll to position [134, 0]
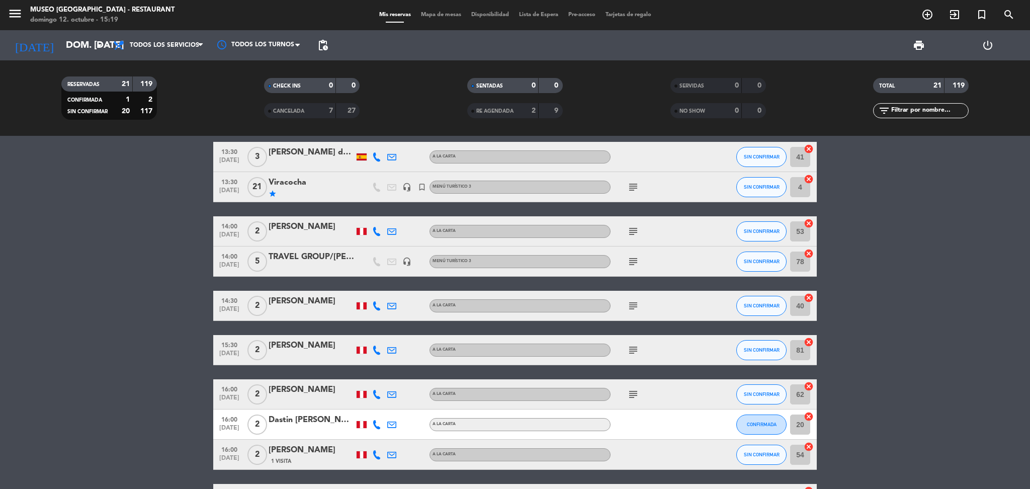
click at [326, 254] on div "TRAVEL GROUP/BARTLETT X 05" at bounding box center [311, 256] width 85 height 13
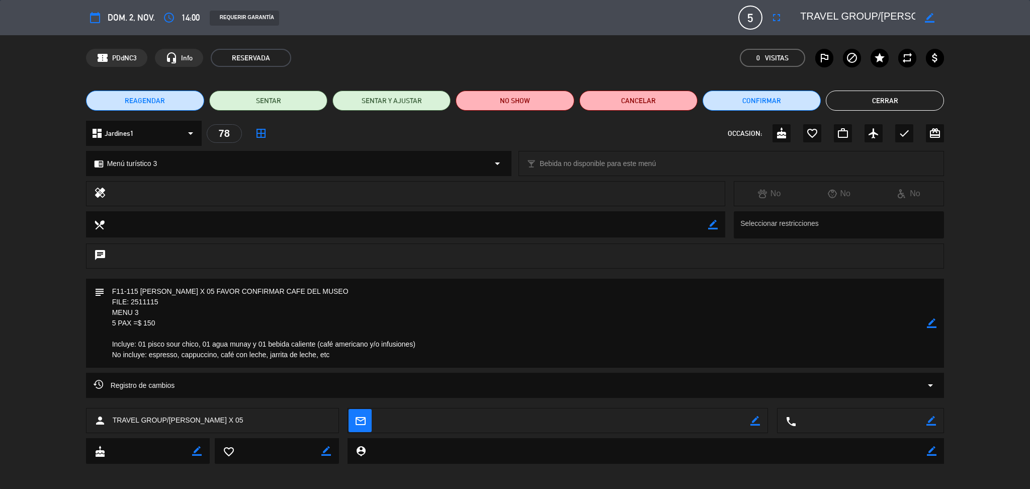
click at [830, 17] on textarea at bounding box center [857, 18] width 115 height 18
drag, startPoint x: 357, startPoint y: 354, endPoint x: 111, endPoint y: 284, distance: 256.1
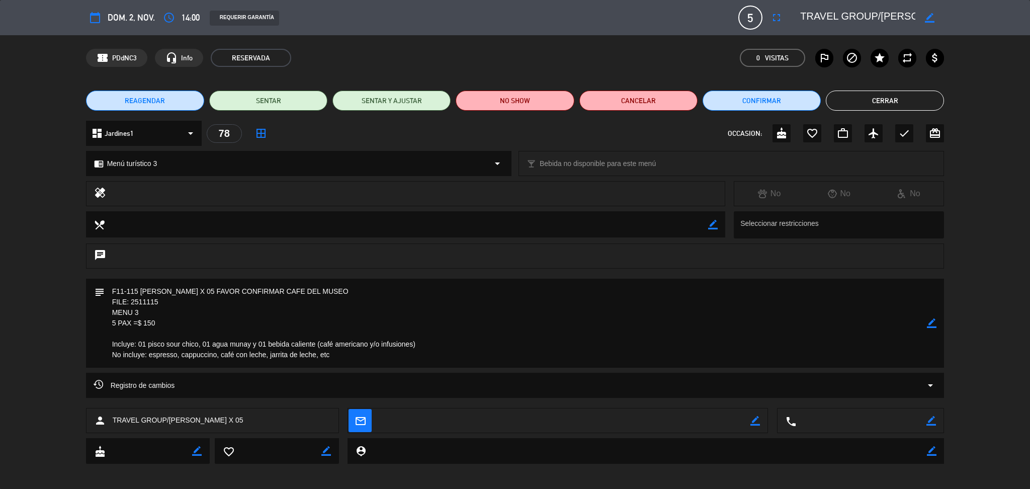
click at [110, 284] on textarea at bounding box center [516, 323] width 823 height 89
click at [871, 99] on button "Cerrar" at bounding box center [885, 101] width 118 height 20
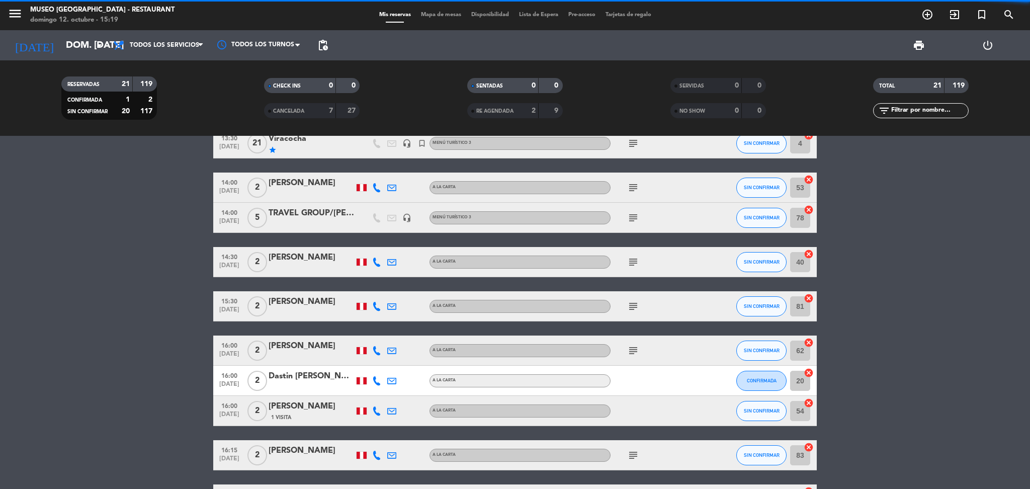
scroll to position [201, 0]
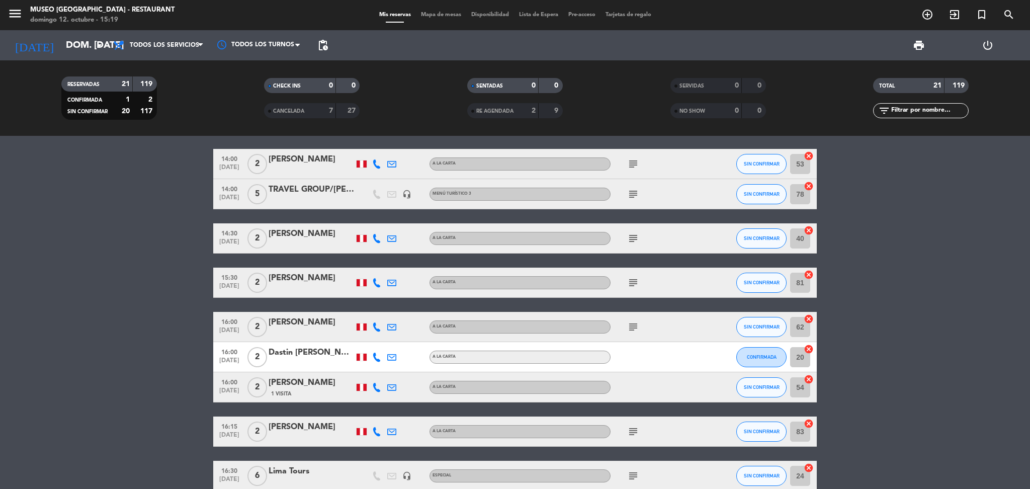
click at [646, 276] on div "subject" at bounding box center [655, 282] width 91 height 30
click at [631, 192] on icon "subject" at bounding box center [633, 194] width 12 height 12
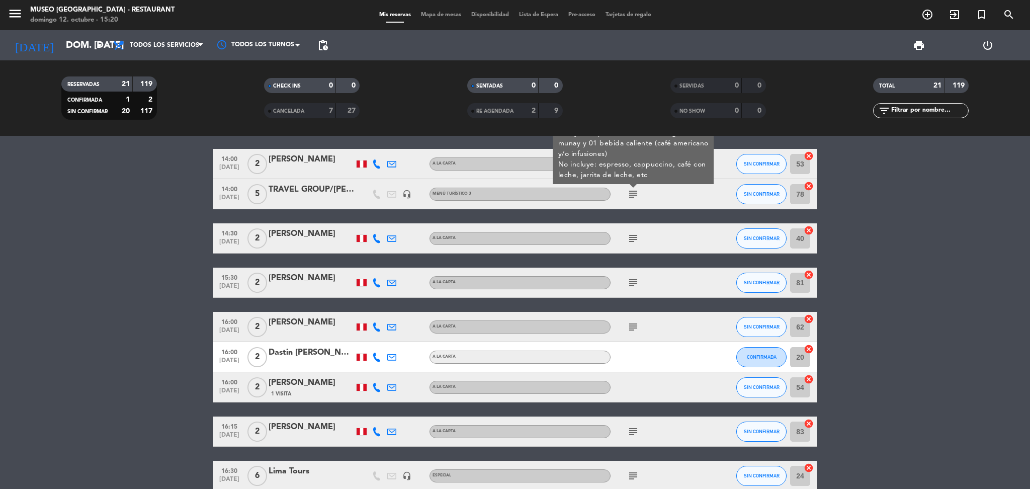
click at [632, 235] on icon "subject" at bounding box center [633, 238] width 12 height 12
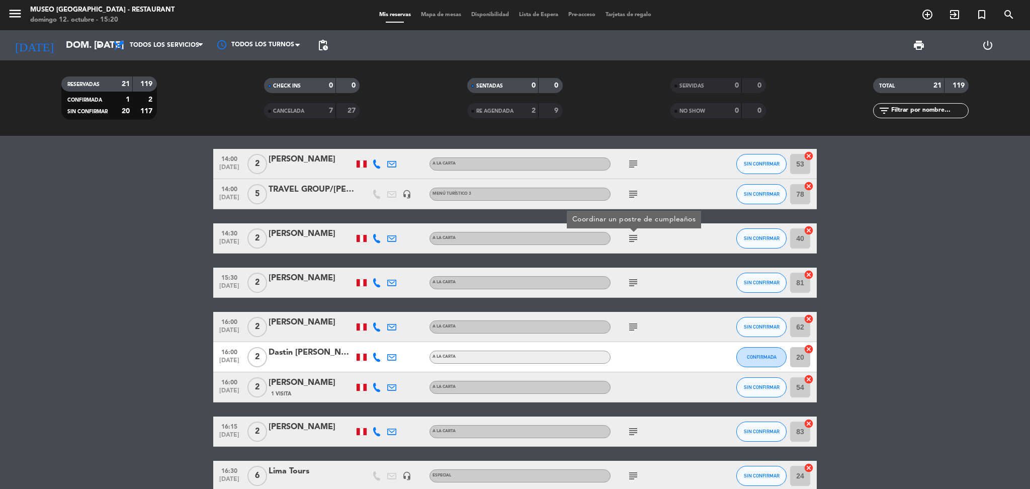
drag, startPoint x: 632, startPoint y: 279, endPoint x: 632, endPoint y: 292, distance: 13.6
click at [632, 280] on icon "subject" at bounding box center [633, 283] width 12 height 12
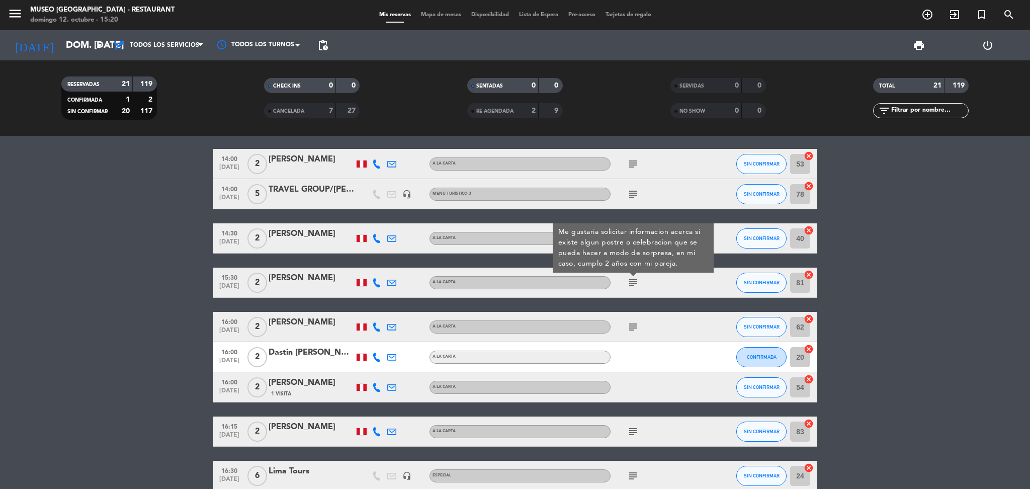
drag, startPoint x: 632, startPoint y: 317, endPoint x: 635, endPoint y: 324, distance: 7.7
click at [632, 318] on div "subject" at bounding box center [655, 327] width 91 height 30
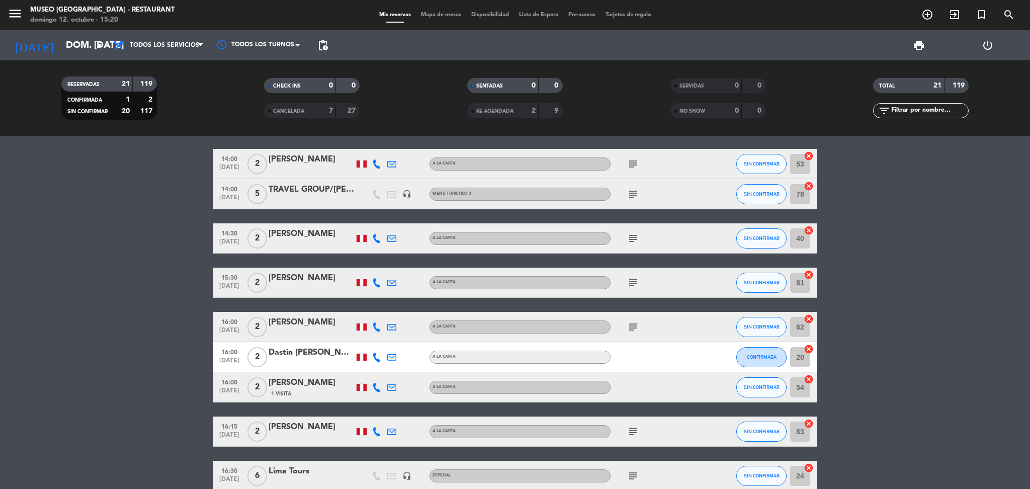
click at [637, 326] on icon "subject" at bounding box center [633, 327] width 12 height 12
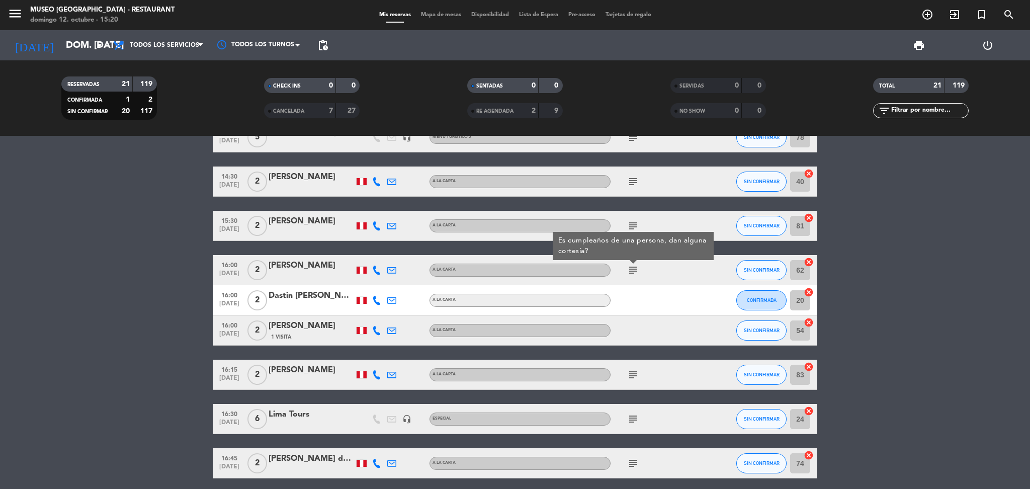
scroll to position [335, 0]
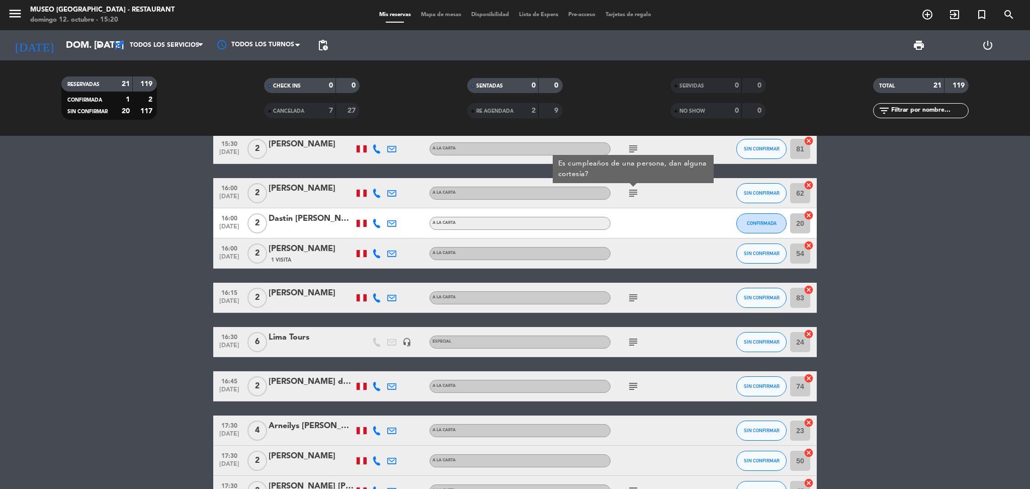
click at [634, 299] on icon "subject" at bounding box center [633, 298] width 12 height 12
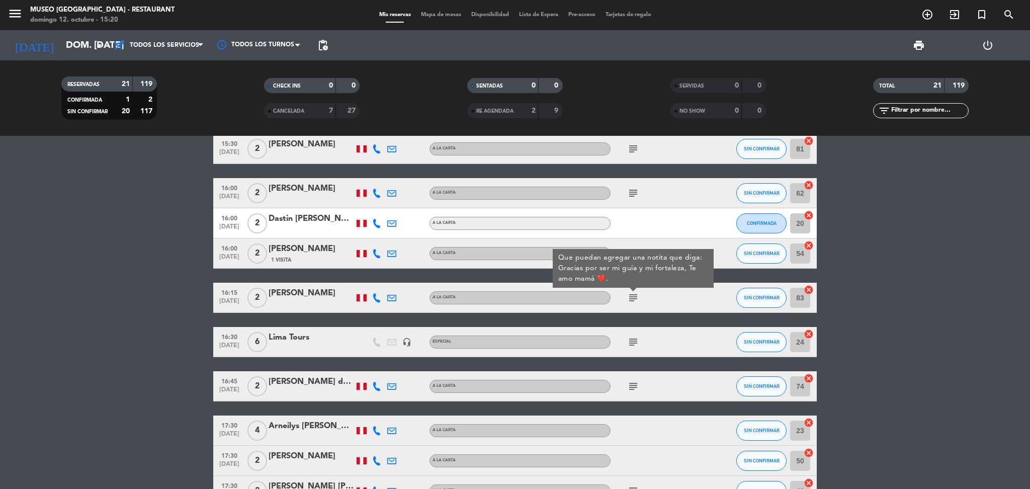
click at [635, 338] on icon "subject" at bounding box center [633, 342] width 12 height 12
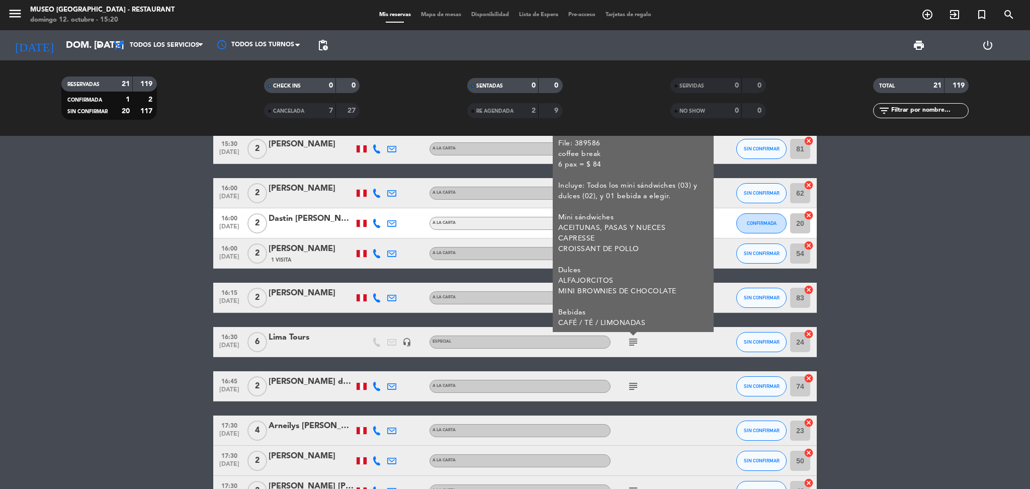
click at [310, 347] on div at bounding box center [311, 348] width 85 height 8
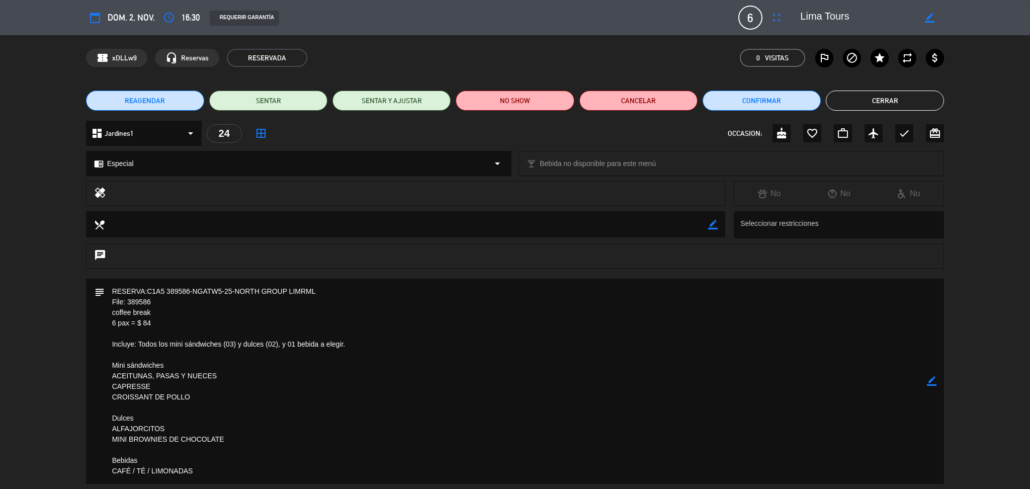
click at [813, 18] on textarea at bounding box center [857, 18] width 115 height 18
click at [814, 18] on textarea at bounding box center [857, 18] width 115 height 18
drag, startPoint x: 174, startPoint y: 310, endPoint x: 71, endPoint y: 320, distance: 103.0
click at [71, 320] on div "subject border_color" at bounding box center [515, 384] width 1030 height 210
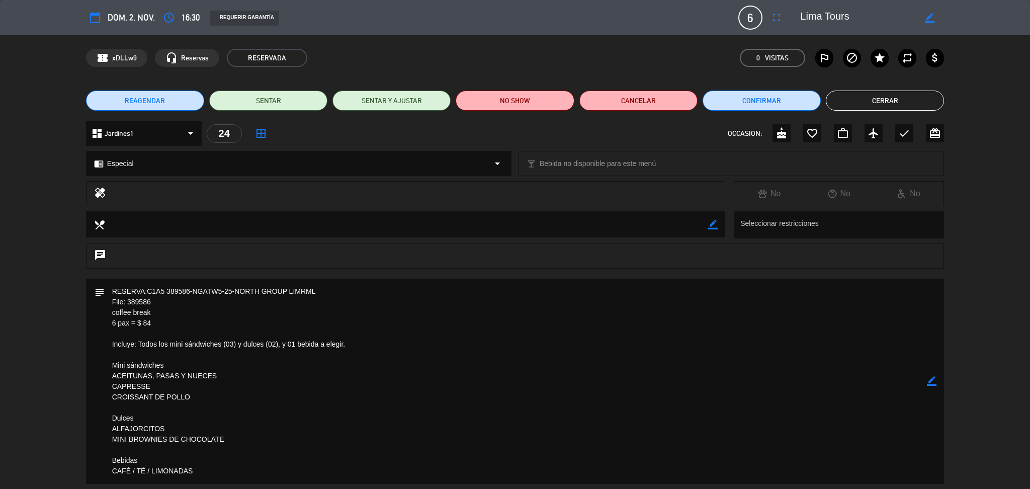
click at [151, 317] on textarea at bounding box center [516, 381] width 823 height 205
drag, startPoint x: 153, startPoint y: 312, endPoint x: 113, endPoint y: 316, distance: 40.4
click at [113, 316] on textarea at bounding box center [516, 381] width 823 height 205
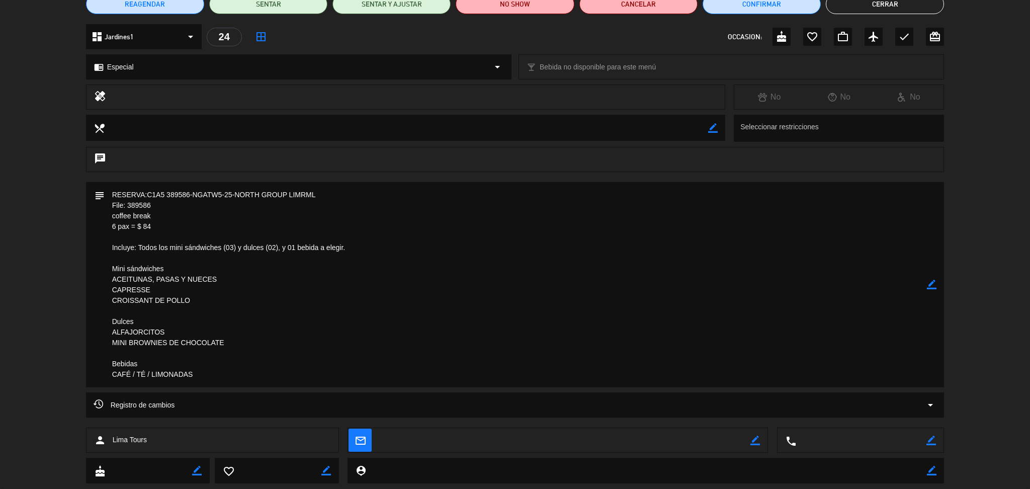
scroll to position [121, 0]
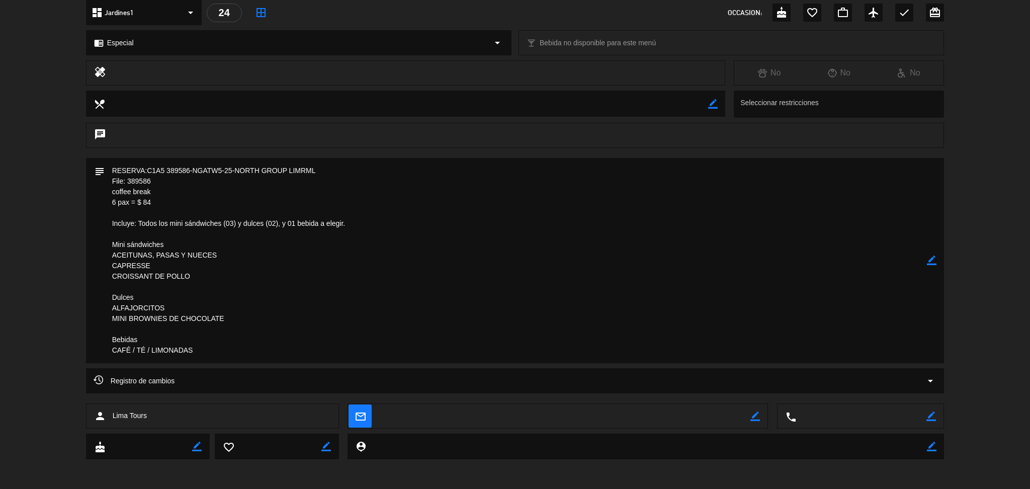
drag, startPoint x: 213, startPoint y: 357, endPoint x: 86, endPoint y: 163, distance: 231.6
click at [84, 164] on div "subject border_color" at bounding box center [515, 263] width 1030 height 210
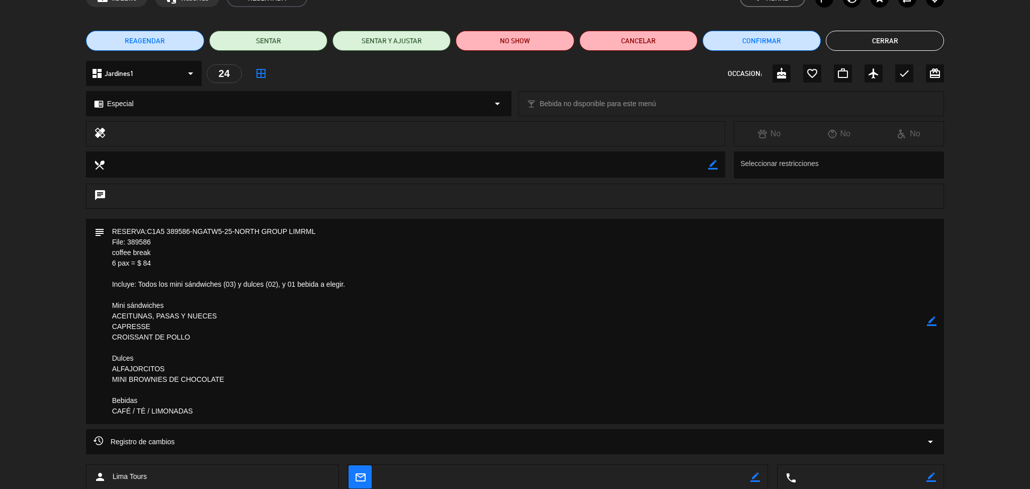
scroll to position [0, 0]
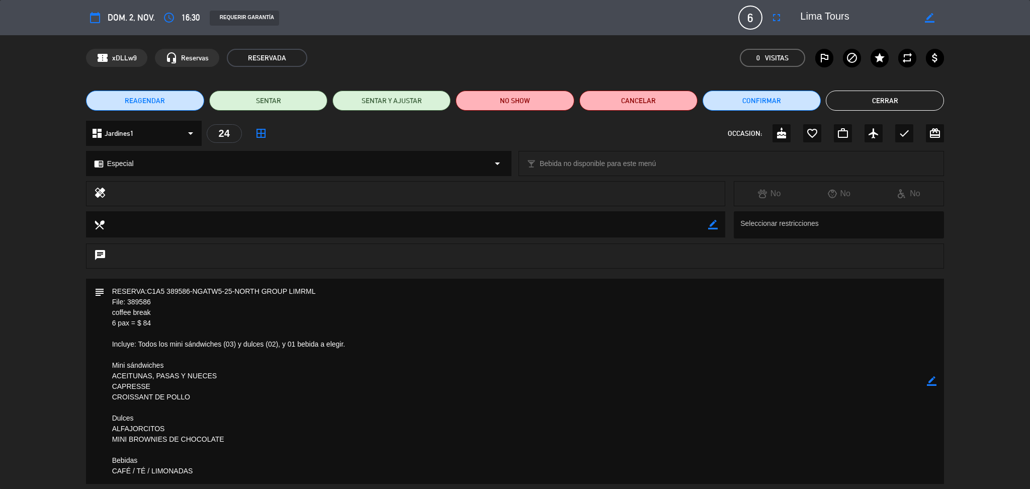
click at [869, 102] on button "Cerrar" at bounding box center [885, 101] width 118 height 20
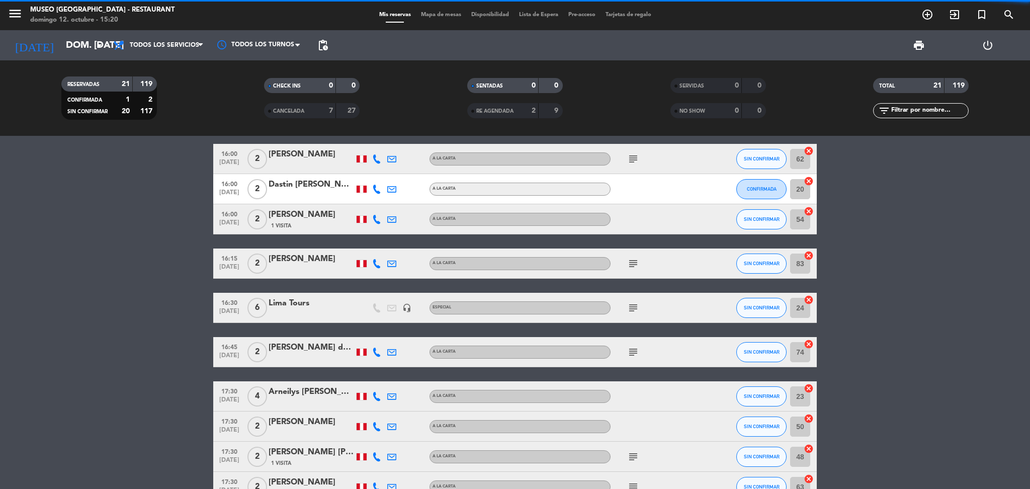
scroll to position [402, 0]
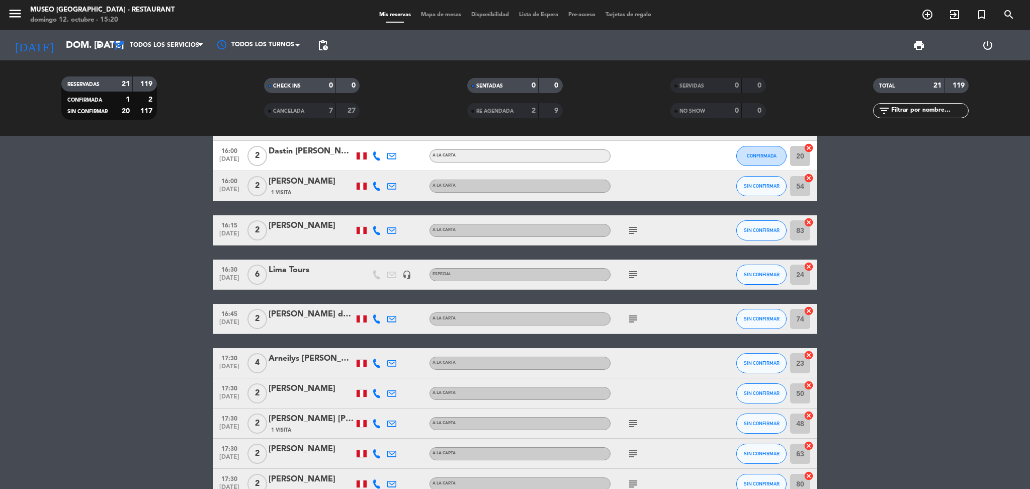
click at [625, 275] on span "subject" at bounding box center [632, 275] width 15 height 12
click at [629, 275] on icon "subject" at bounding box center [633, 275] width 12 height 12
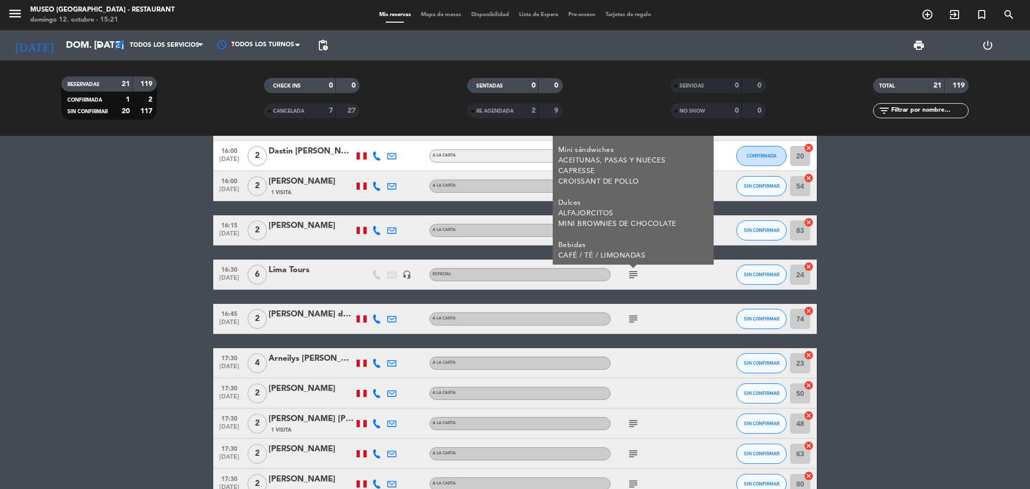
click at [630, 315] on icon "subject" at bounding box center [633, 319] width 12 height 12
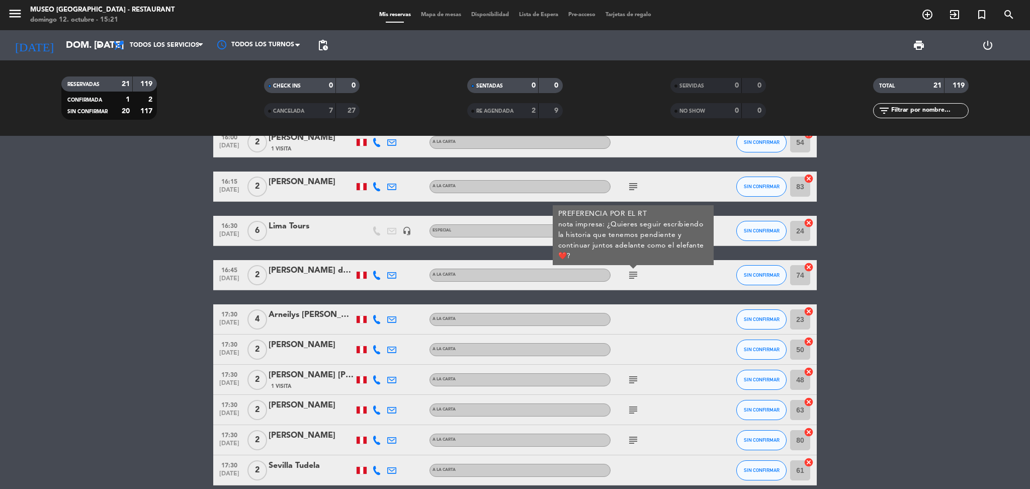
scroll to position [469, 0]
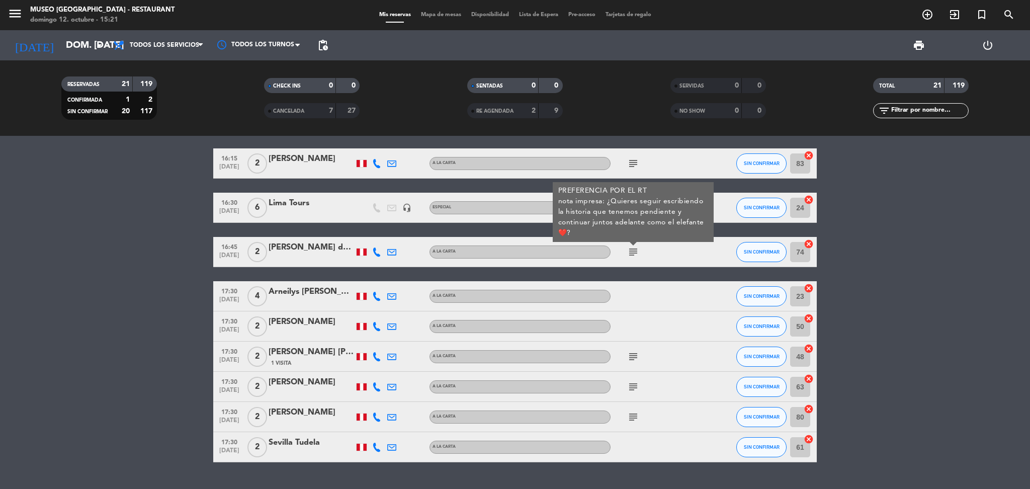
click at [634, 350] on icon "subject" at bounding box center [633, 356] width 12 height 12
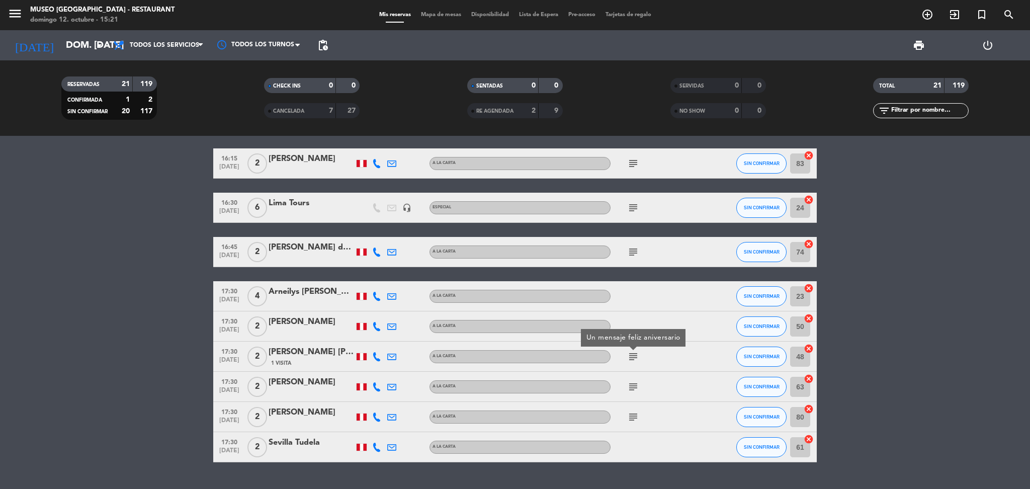
click at [630, 393] on div "subject" at bounding box center [655, 387] width 91 height 30
click at [635, 391] on icon "subject" at bounding box center [633, 387] width 12 height 12
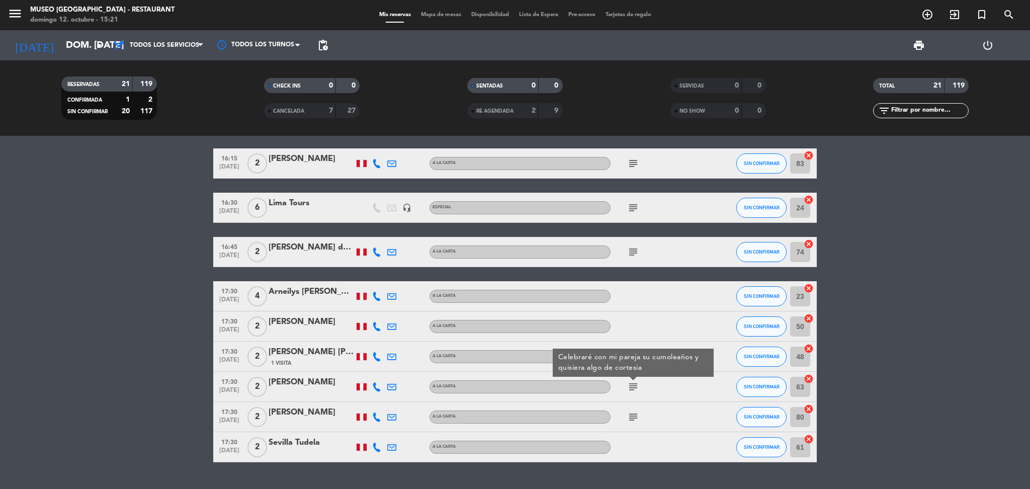
click at [634, 411] on icon "subject" at bounding box center [633, 417] width 12 height 12
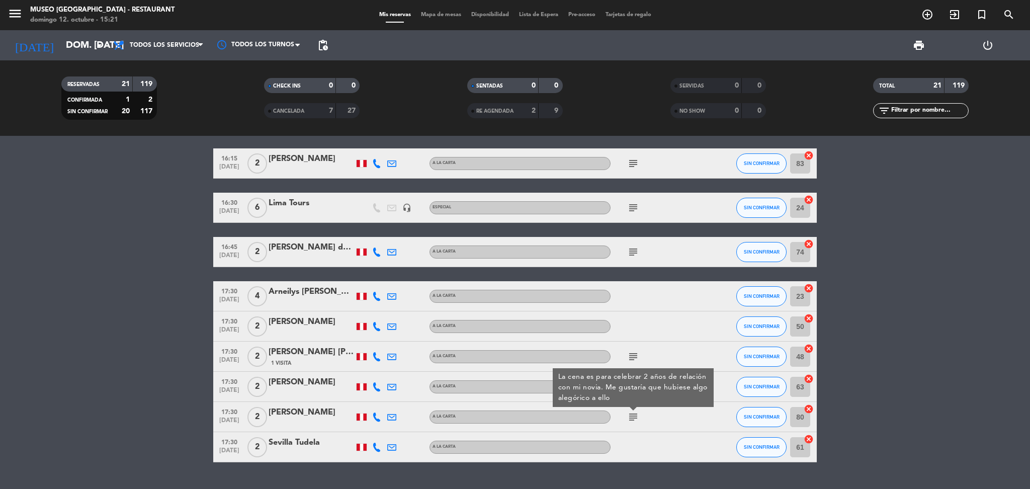
click at [631, 361] on icon "subject" at bounding box center [633, 356] width 12 height 12
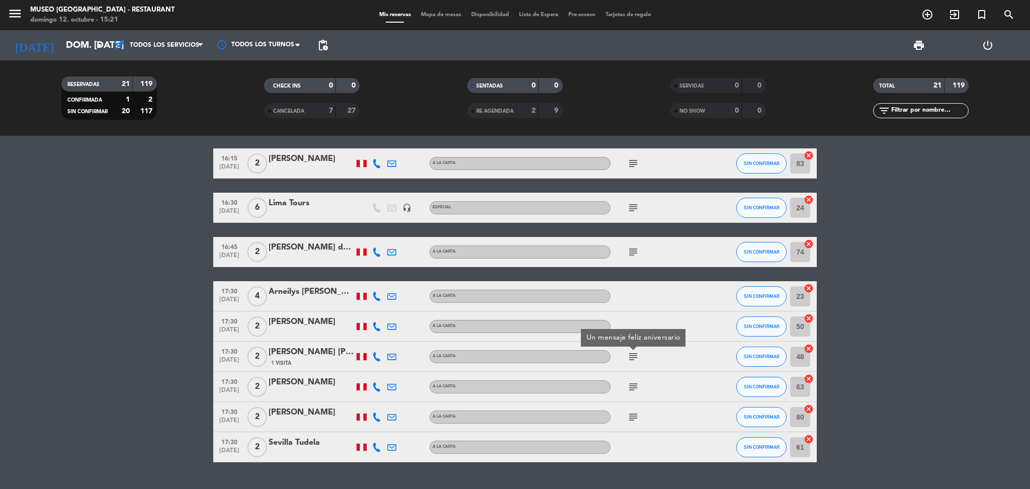
click at [631, 390] on icon "subject" at bounding box center [633, 387] width 12 height 12
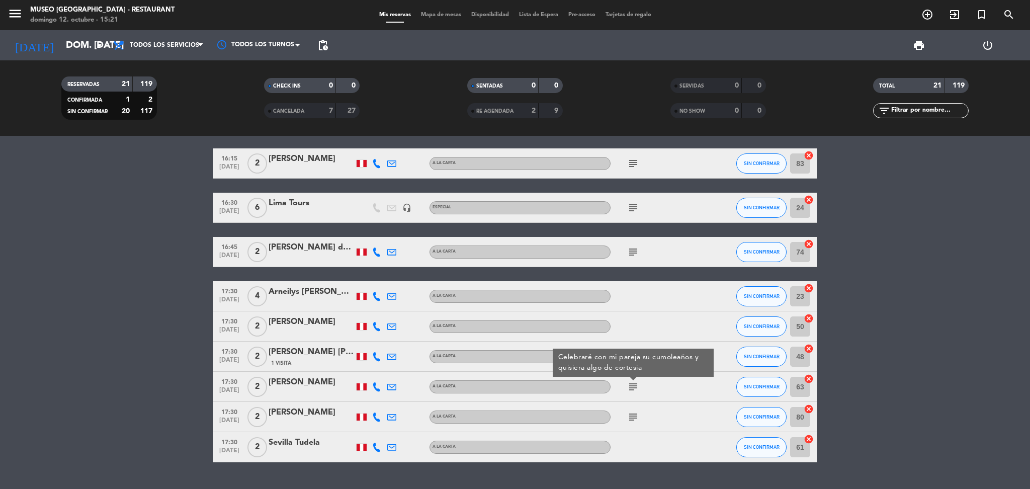
click at [637, 416] on icon "subject" at bounding box center [633, 417] width 12 height 12
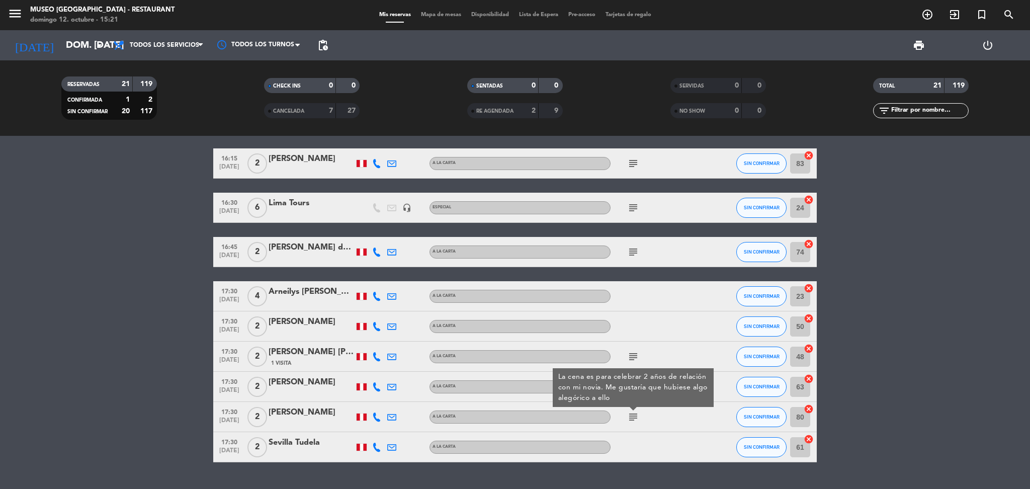
click at [648, 336] on div at bounding box center [655, 326] width 91 height 30
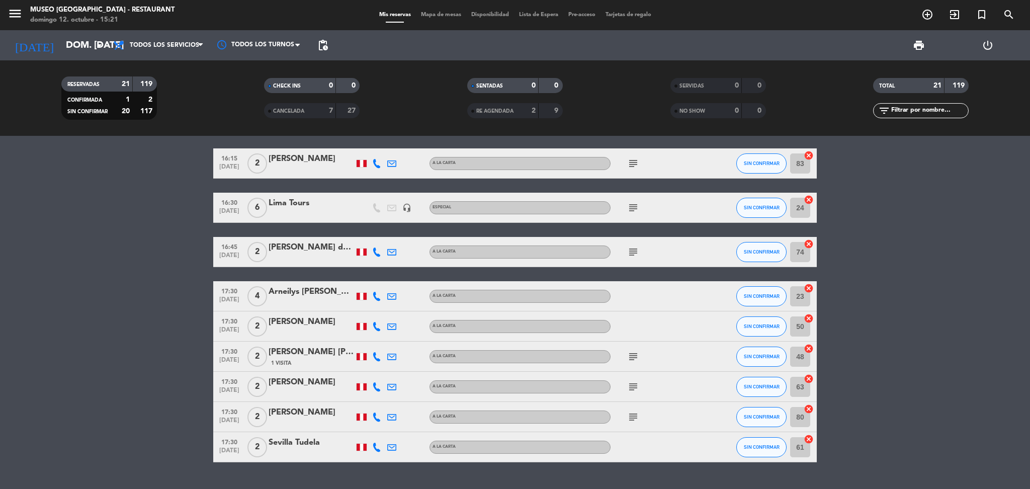
scroll to position [402, 0]
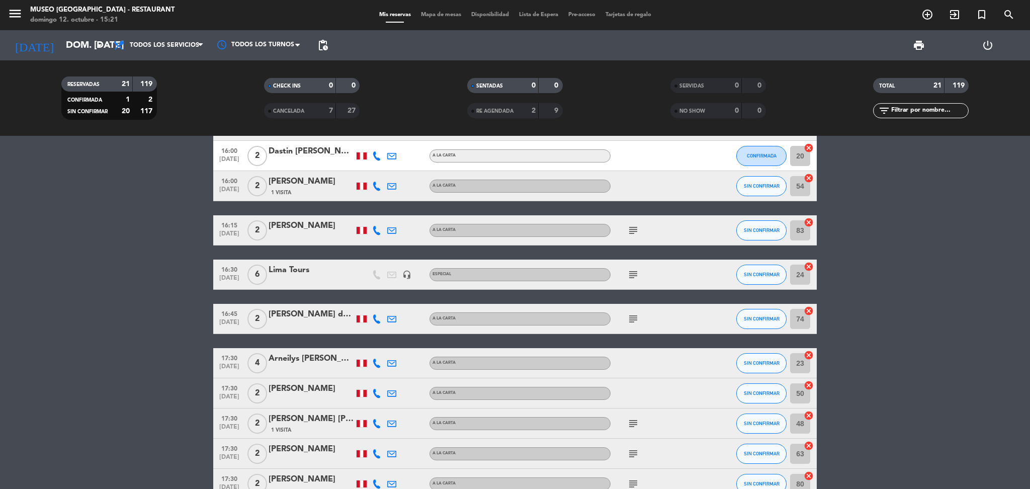
click at [636, 269] on icon "subject" at bounding box center [633, 275] width 12 height 12
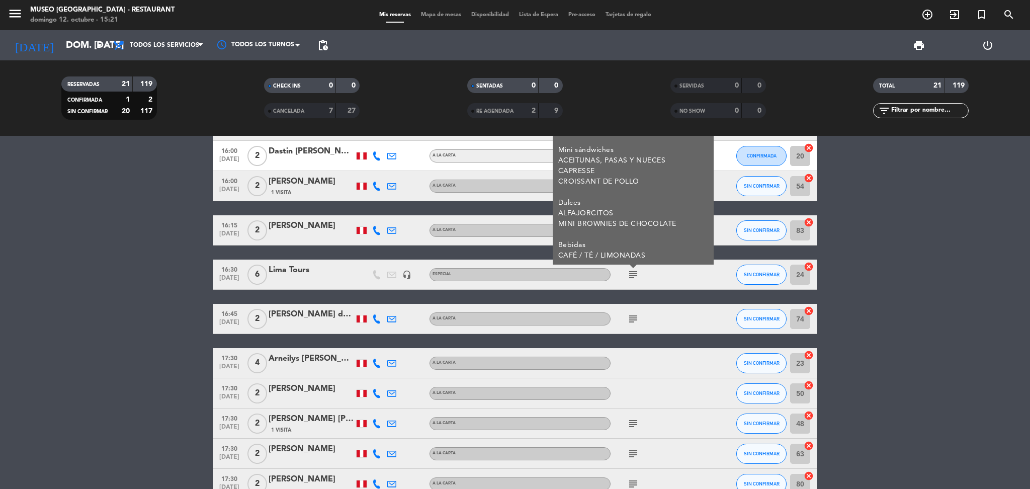
click at [648, 341] on div "12:30 nov. 2 1 Metropolitan Touring headset_mic Menú turístico 2 subject SIN CO…" at bounding box center [514, 142] width 603 height 774
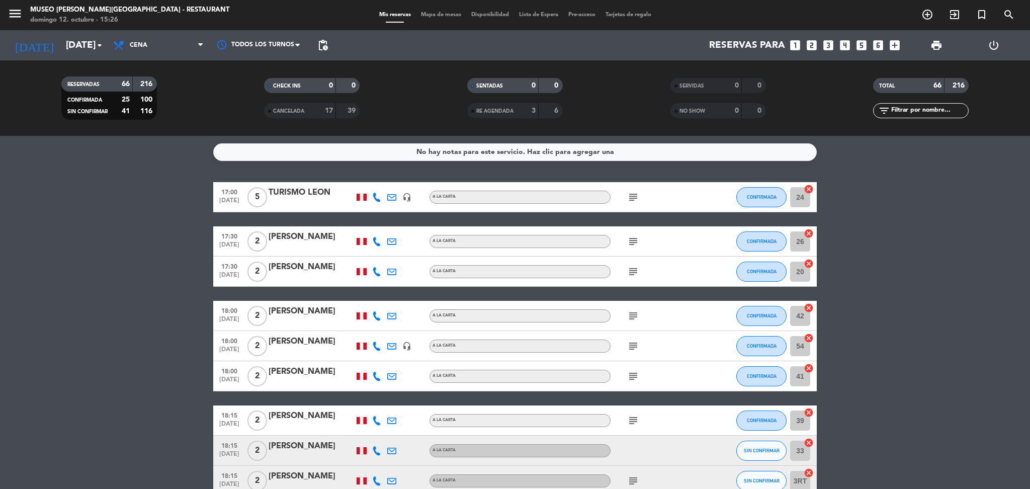
click at [423, 13] on span "Mapa de mesas" at bounding box center [441, 15] width 50 height 6
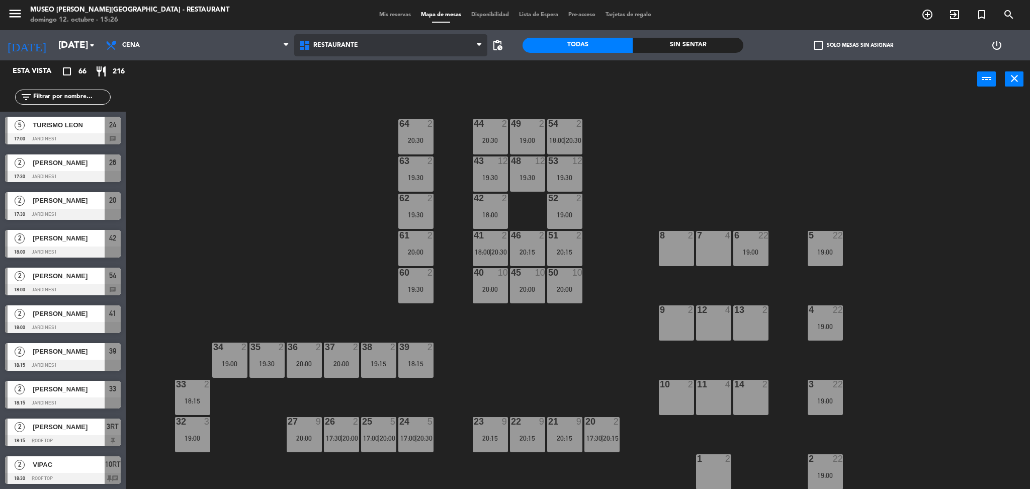
click at [341, 41] on span "Restaurante" at bounding box center [391, 45] width 194 height 22
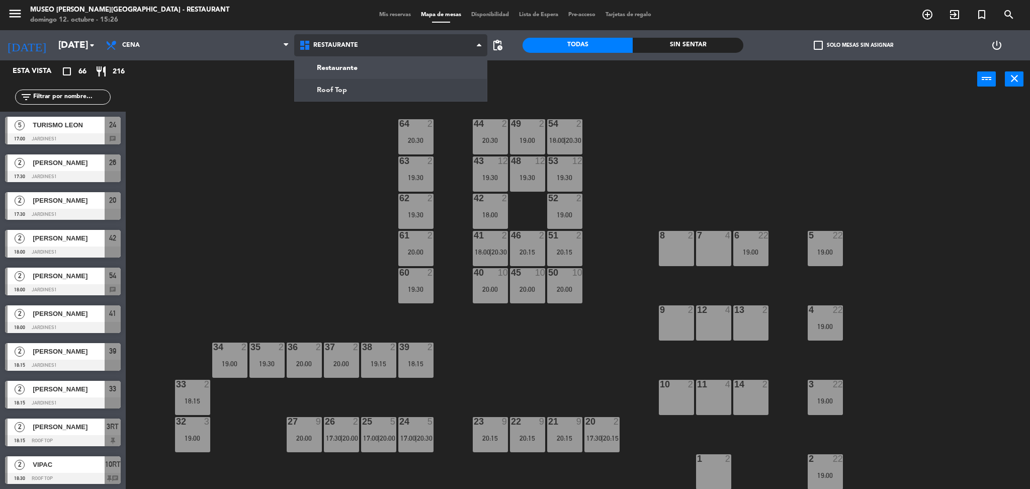
click at [338, 90] on ng-component "menu [GEOGRAPHIC_DATA][PERSON_NAME] - Restaurant [DATE] 12. octubre - 15:26 Mis…" at bounding box center [515, 246] width 1030 height 492
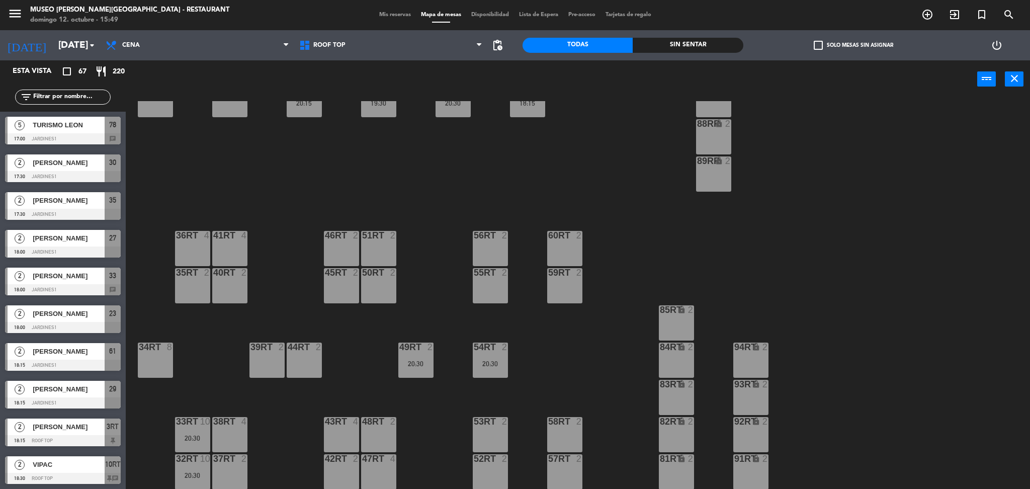
scroll to position [369, 0]
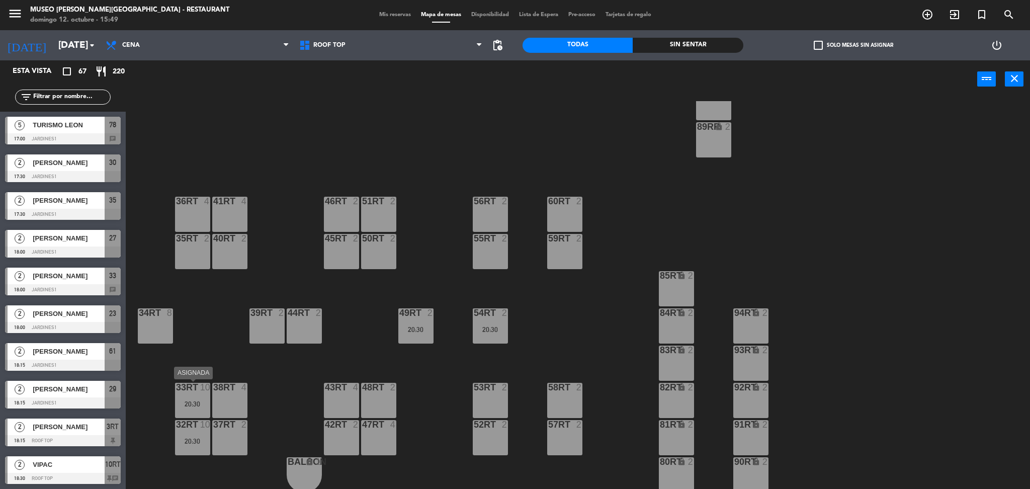
click at [203, 398] on div "33rt 10 20:30" at bounding box center [192, 400] width 35 height 35
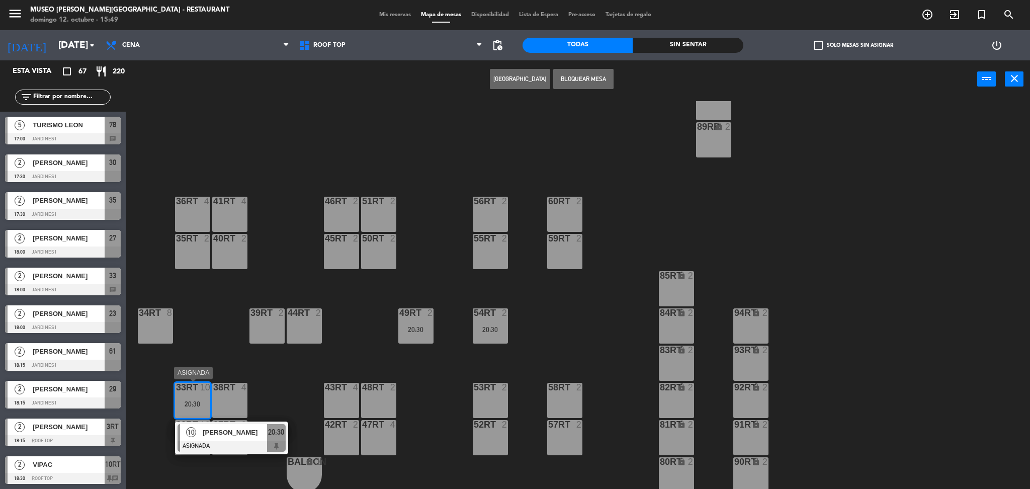
click at [243, 449] on div at bounding box center [231, 445] width 108 height 11
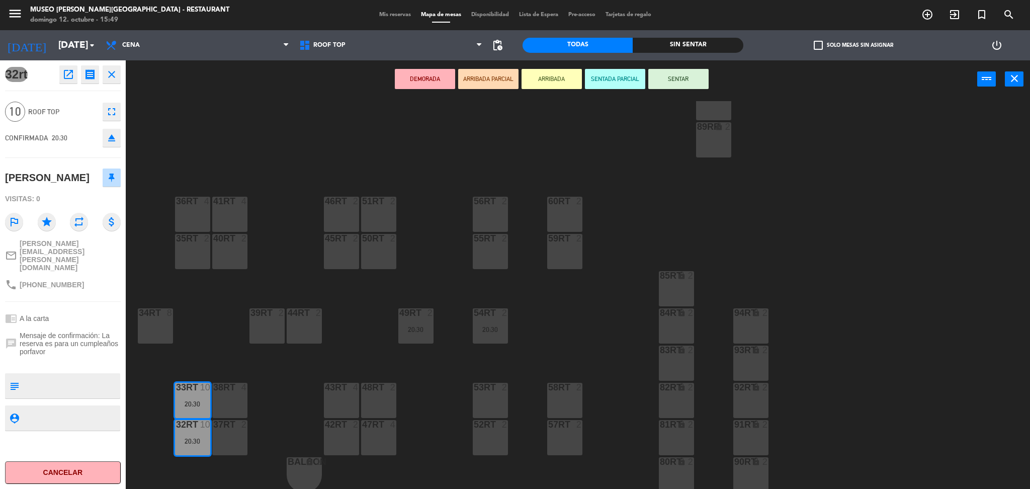
click at [346, 438] on div "42RT 2" at bounding box center [341, 437] width 35 height 35
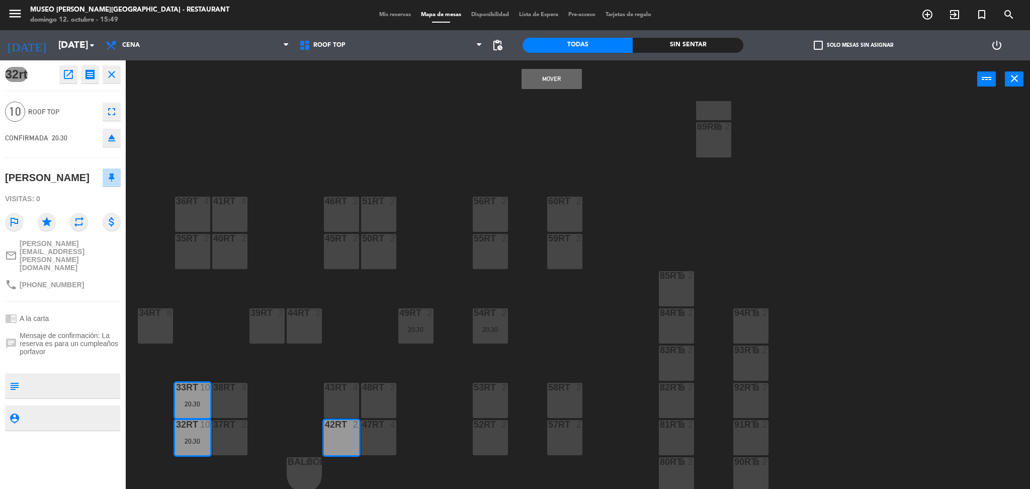
click at [355, 396] on div "43RT 4" at bounding box center [341, 400] width 35 height 35
click at [549, 79] on button "Mover y Unir" at bounding box center [551, 79] width 60 height 20
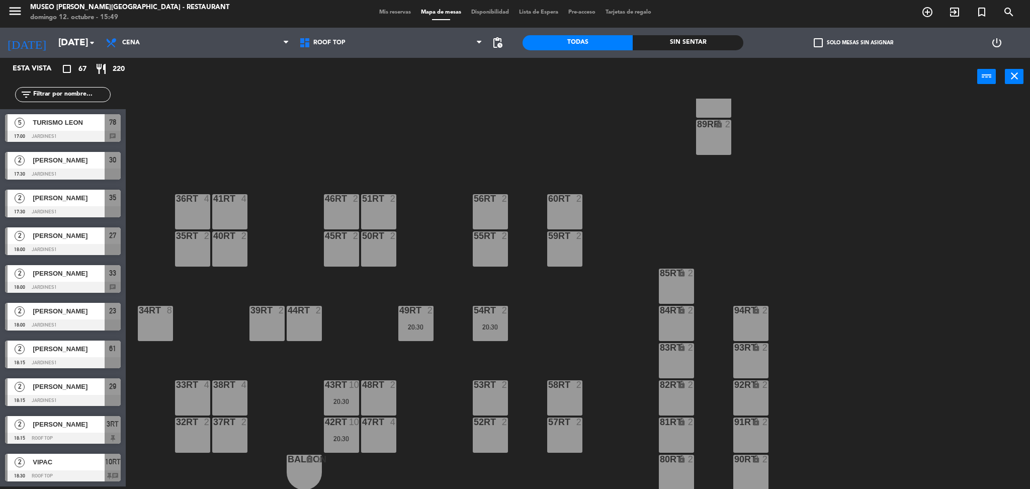
scroll to position [511, 0]
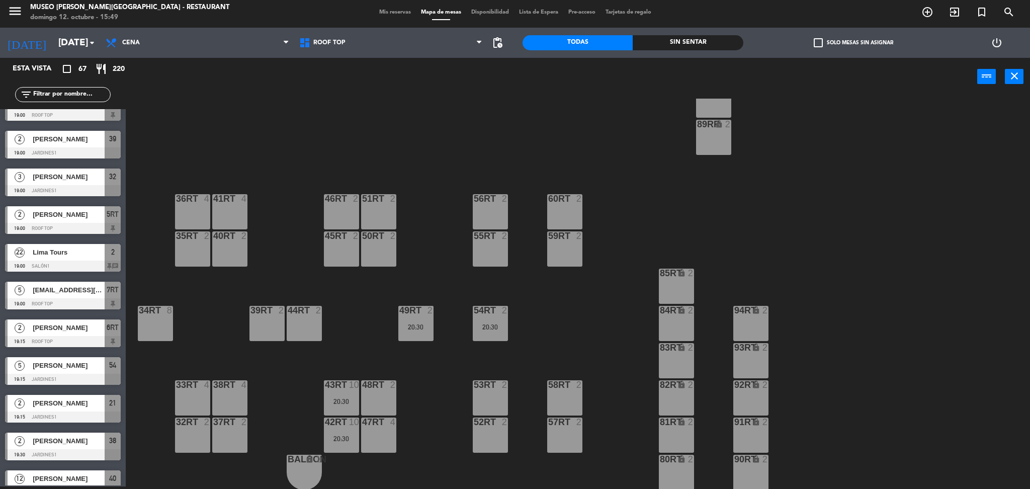
click at [84, 95] on input "text" at bounding box center [71, 94] width 78 height 11
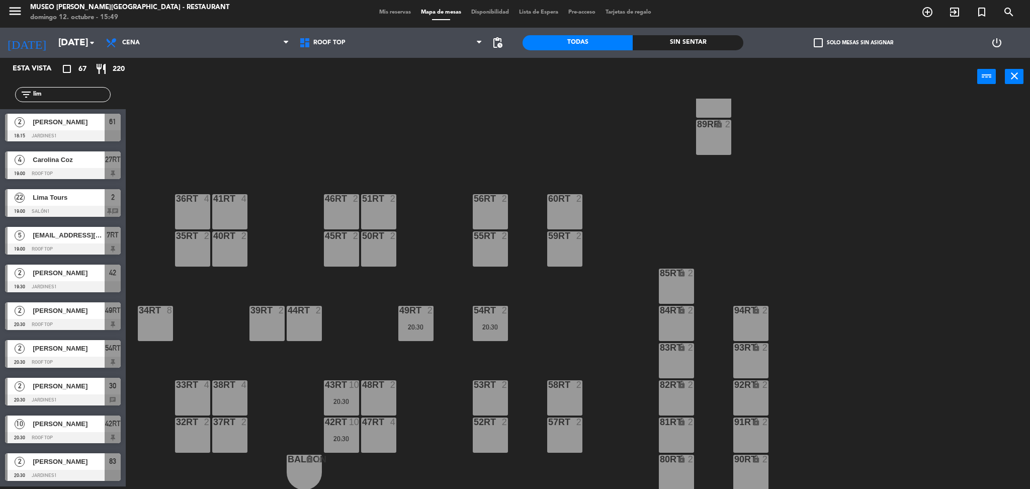
scroll to position [0, 0]
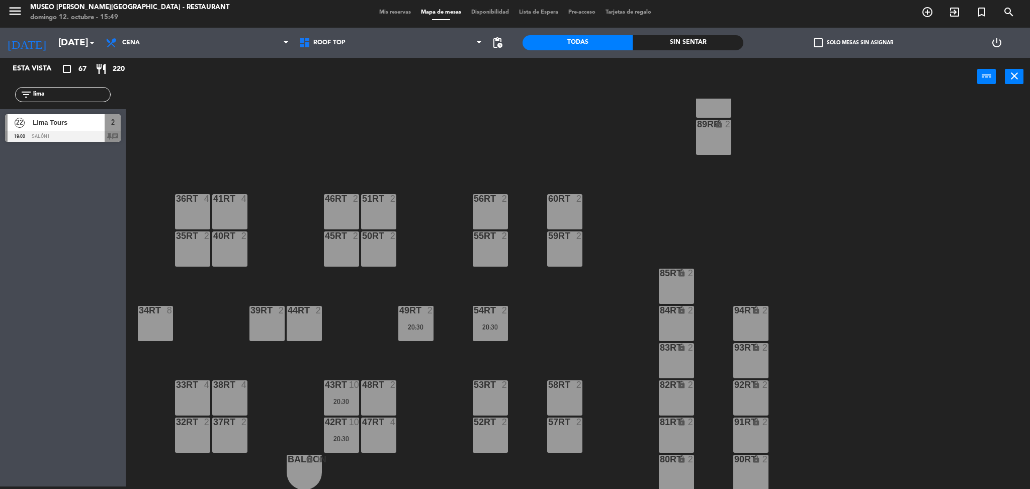
type input "lima"
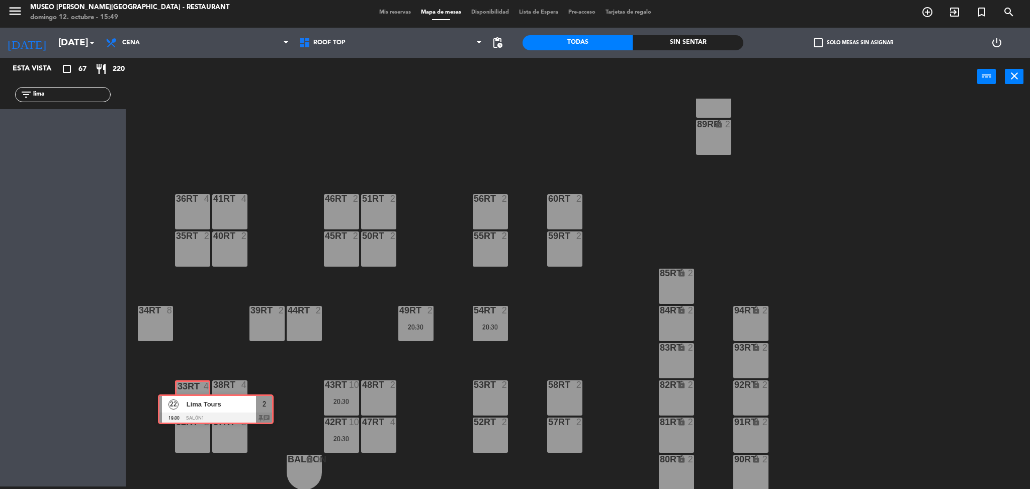
drag, startPoint x: 35, startPoint y: 125, endPoint x: 192, endPoint y: 400, distance: 316.8
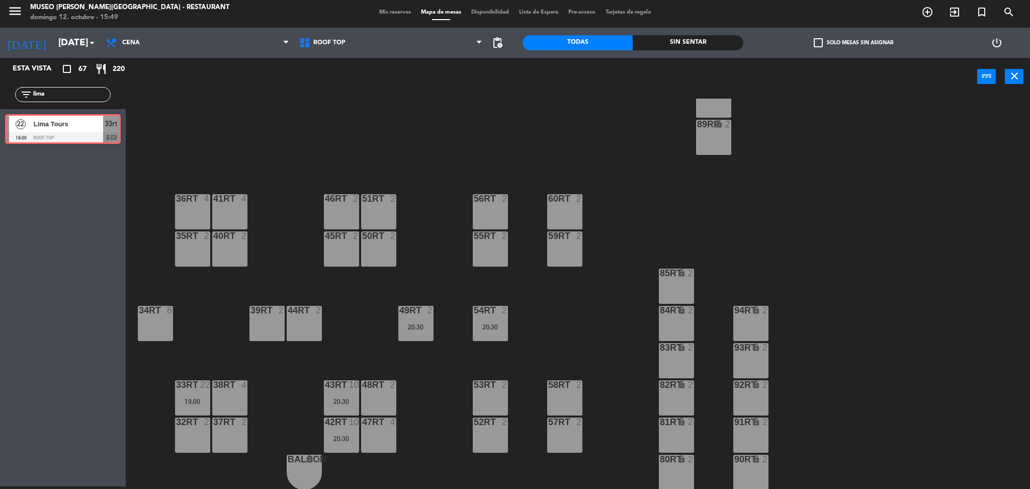
click at [89, 121] on div "22 Lima Tours 19:00 Roof Top 33rt chat 22 Lima Tours 19:00 Roof Top 33rt chat" at bounding box center [63, 129] width 126 height 41
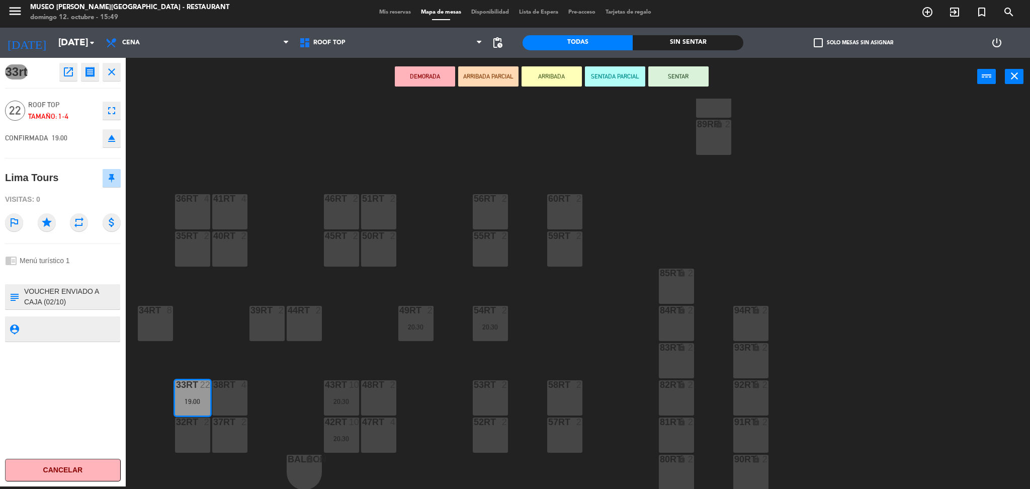
click at [110, 142] on icon "eject" at bounding box center [112, 138] width 12 height 12
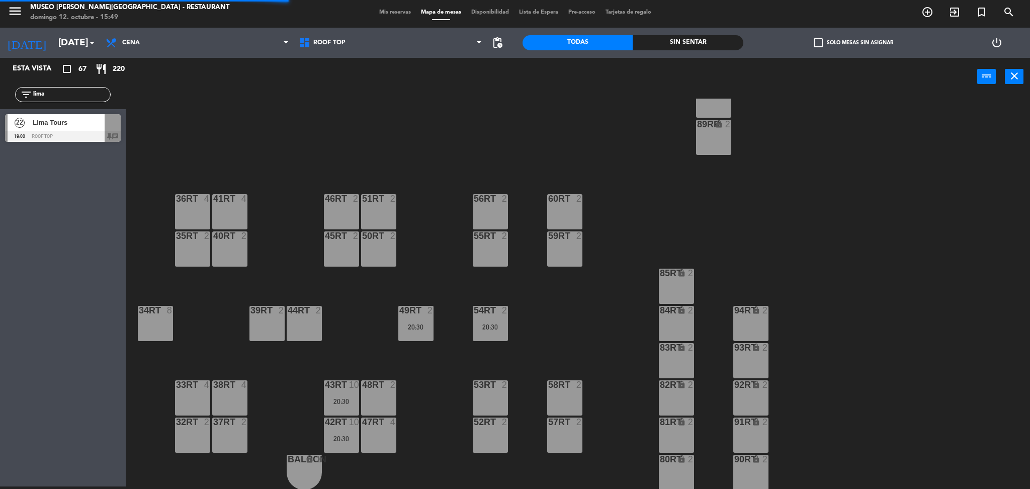
click at [108, 136] on div at bounding box center [63, 136] width 116 height 11
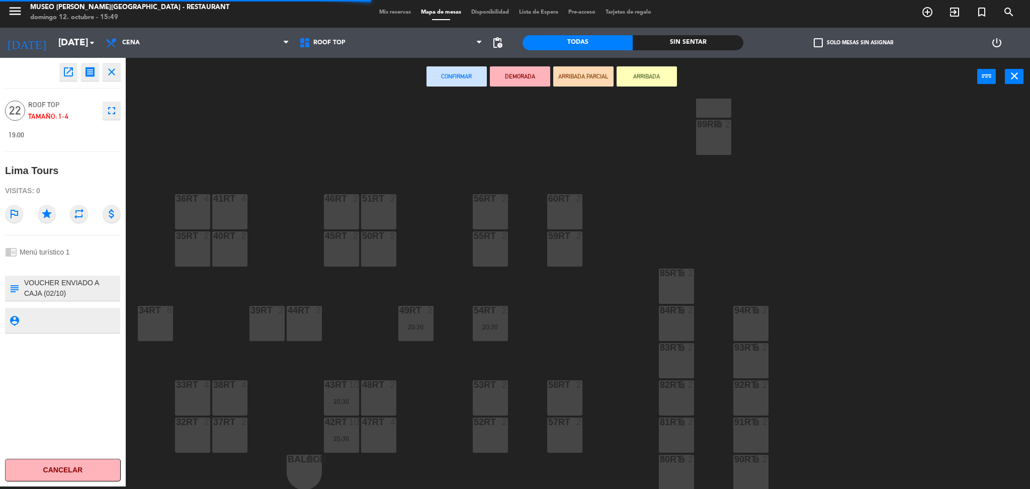
click at [184, 409] on div "33rt 4" at bounding box center [192, 397] width 35 height 35
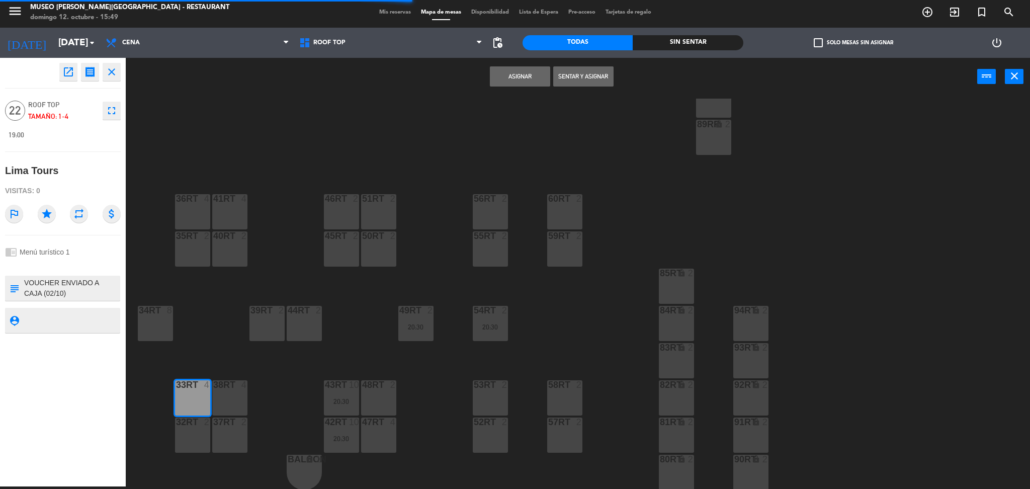
click at [196, 435] on div "32rt 2" at bounding box center [192, 434] width 35 height 35
click at [232, 435] on div "37rt 2" at bounding box center [229, 434] width 35 height 35
click at [243, 392] on div "38rt 4" at bounding box center [229, 397] width 35 height 35
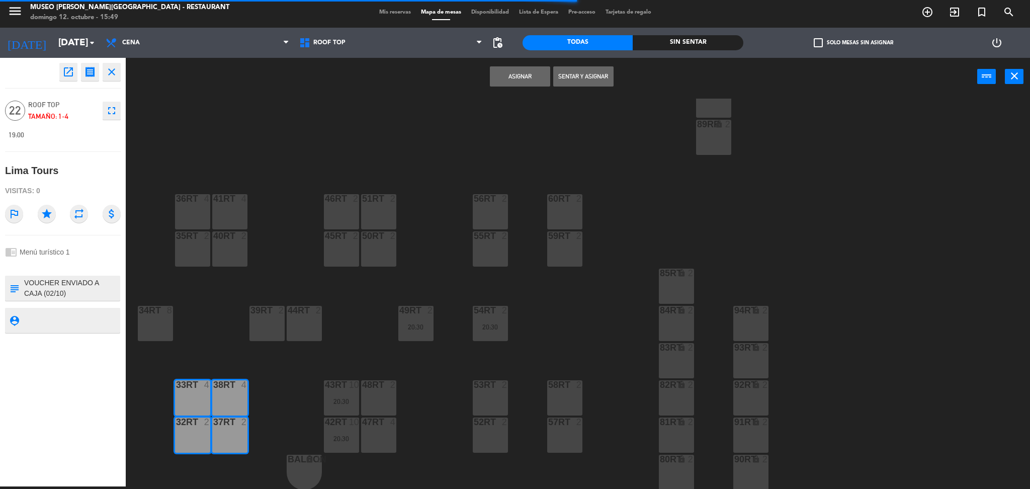
click at [536, 67] on button "Asignar" at bounding box center [520, 76] width 60 height 20
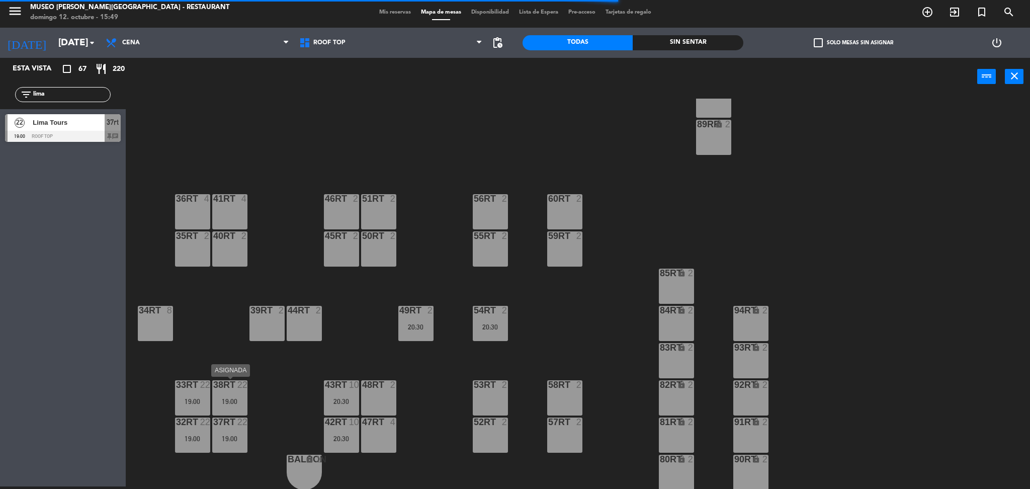
click at [235, 399] on div "19:00" at bounding box center [229, 401] width 35 height 7
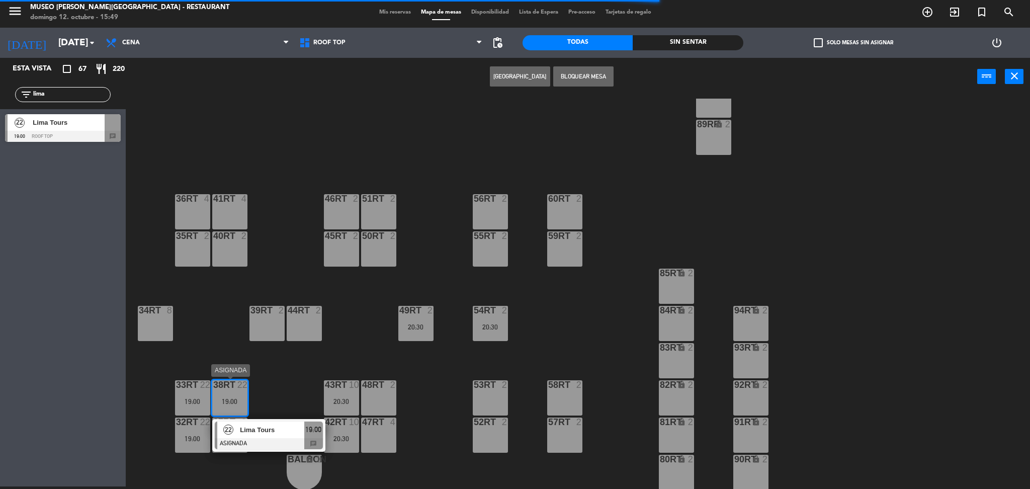
click at [259, 441] on div at bounding box center [269, 443] width 108 height 11
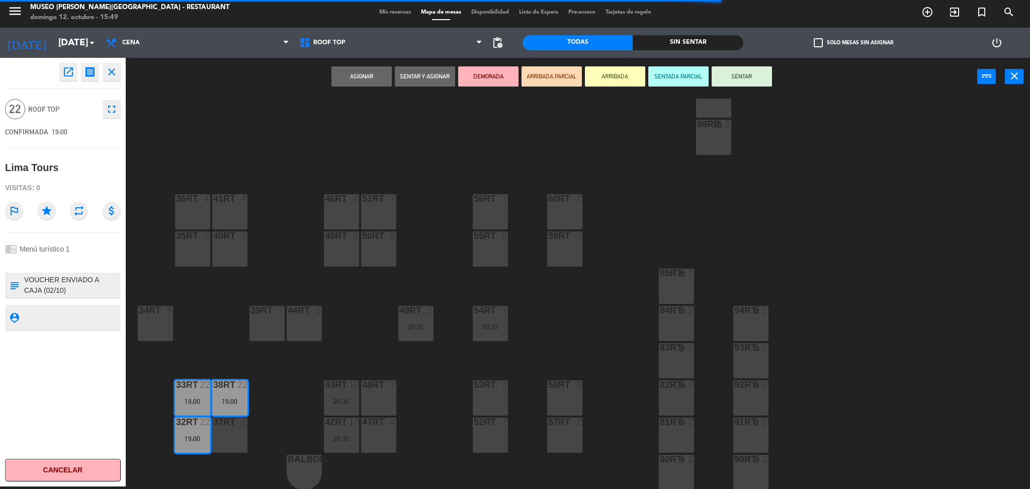
click at [490, 80] on button "DEMORADA" at bounding box center [488, 76] width 60 height 20
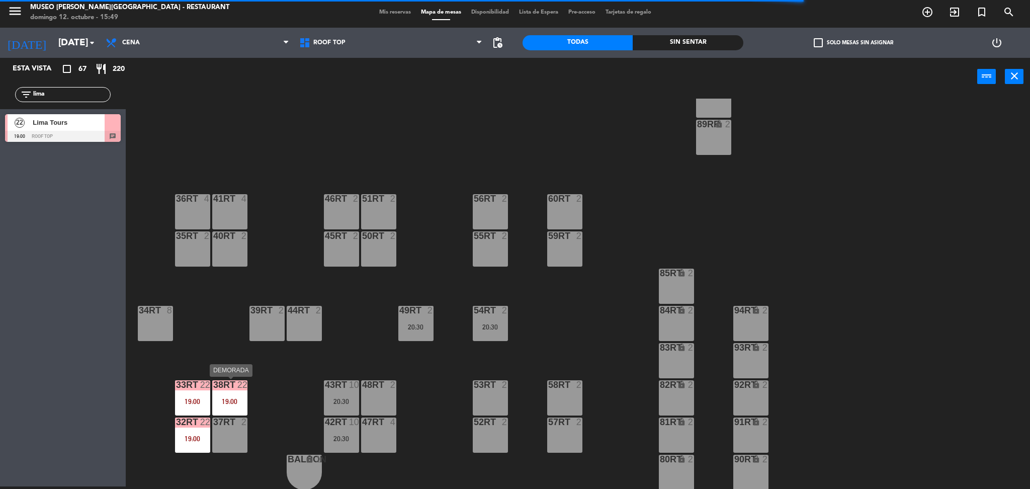
click at [215, 398] on div "19:00" at bounding box center [229, 401] width 35 height 7
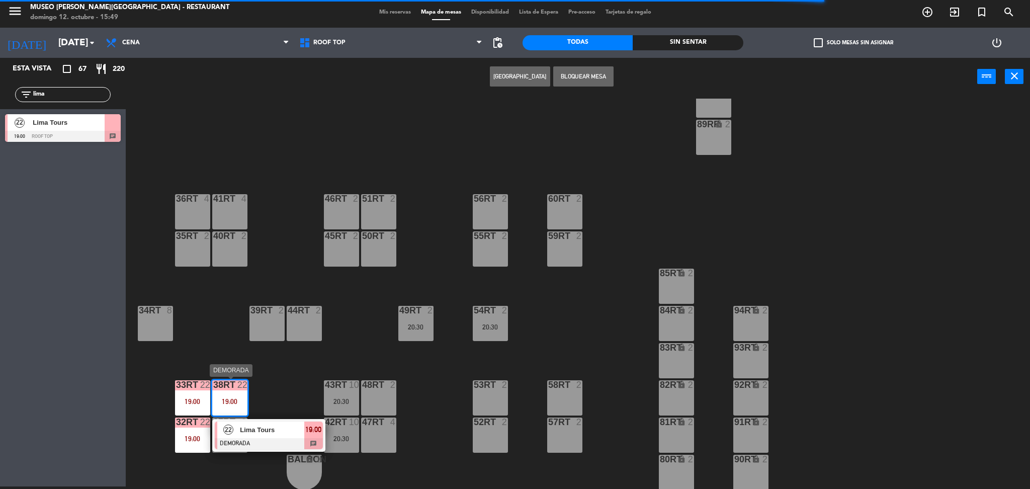
click at [246, 442] on div at bounding box center [269, 443] width 108 height 11
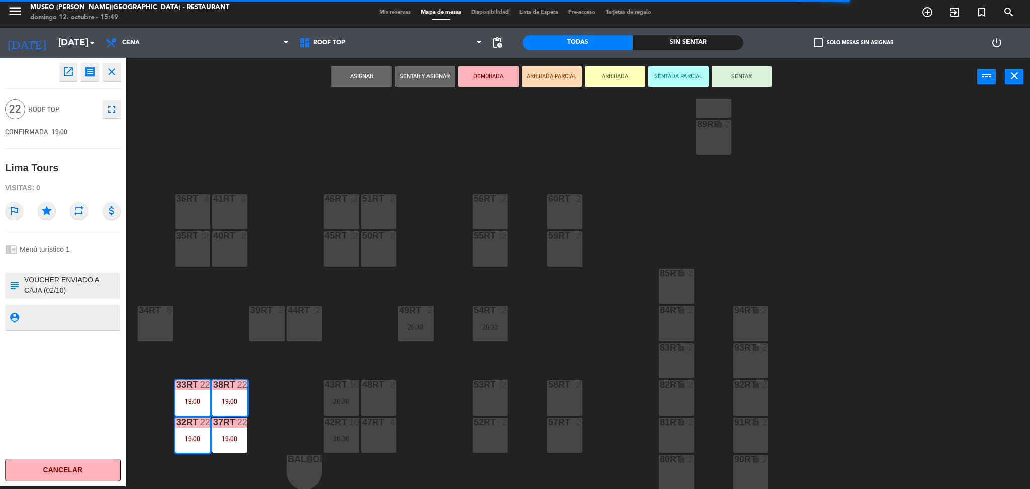
click at [194, 145] on div "18RT 5 20:00 16RT 4 28RT 2 80RR lock 2 27RT 4 19:00 7RT 5 19:00 S1RT lock 2 17R…" at bounding box center [583, 294] width 894 height 391
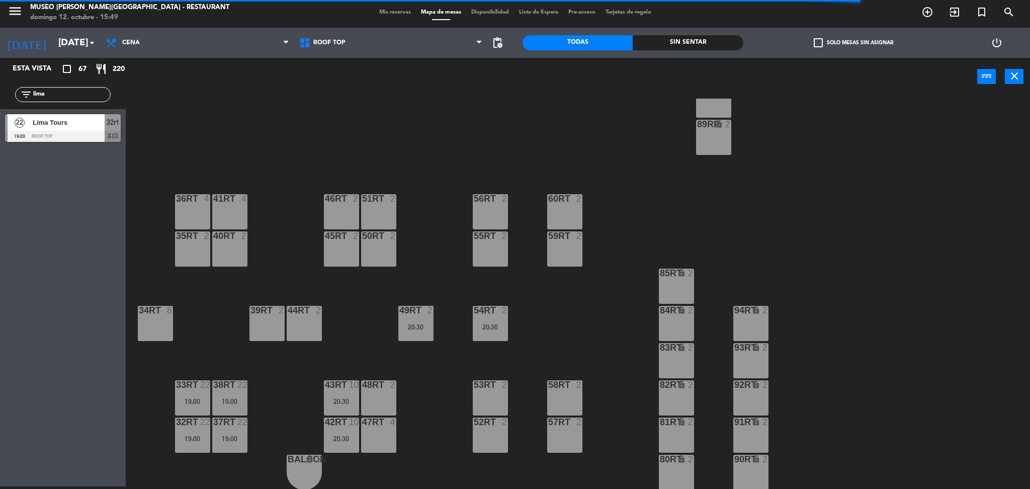
click at [235, 399] on div "19:00" at bounding box center [229, 401] width 35 height 7
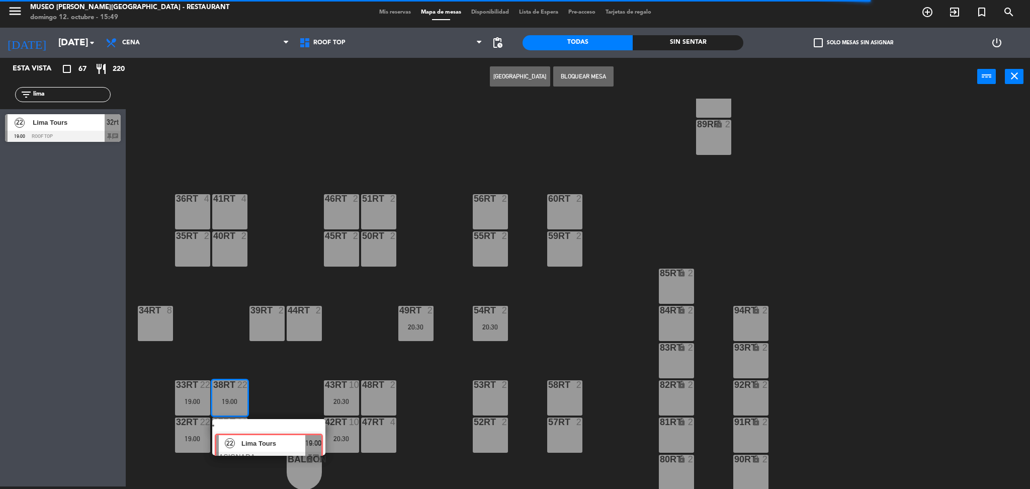
click at [271, 436] on div "22 Lima Tours ASIGNADA 19:00 chat" at bounding box center [269, 437] width 128 height 36
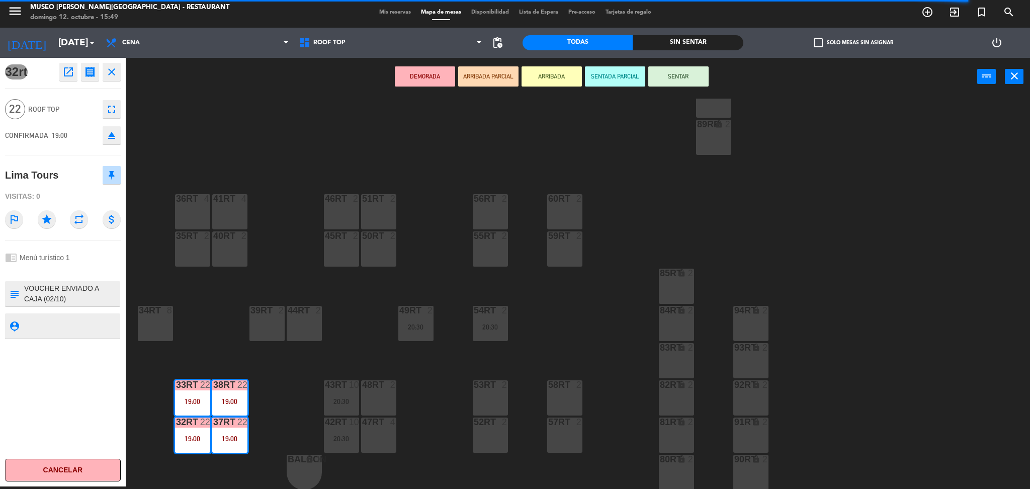
drag, startPoint x: 439, startPoint y: 257, endPoint x: 416, endPoint y: 245, distance: 25.4
click at [439, 255] on div "18RT 5 20:00 16RT 4 28RT 2 80RR lock 2 27RT 4 19:00 7RT 5 19:00 S1RT lock 2 17R…" at bounding box center [583, 294] width 894 height 391
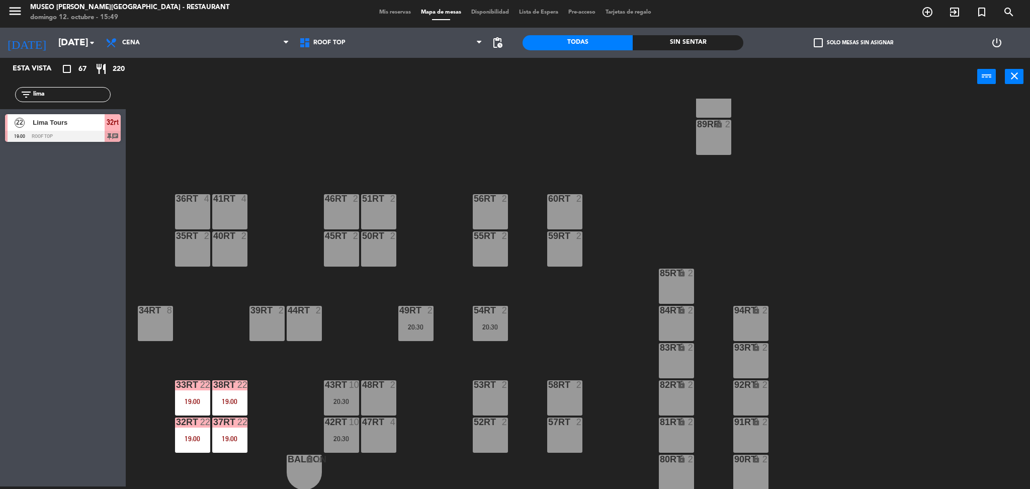
drag, startPoint x: 57, startPoint y: 89, endPoint x: 0, endPoint y: 101, distance: 58.0
click at [0, 101] on div "filter_list lima" at bounding box center [63, 94] width 126 height 29
type input "fab"
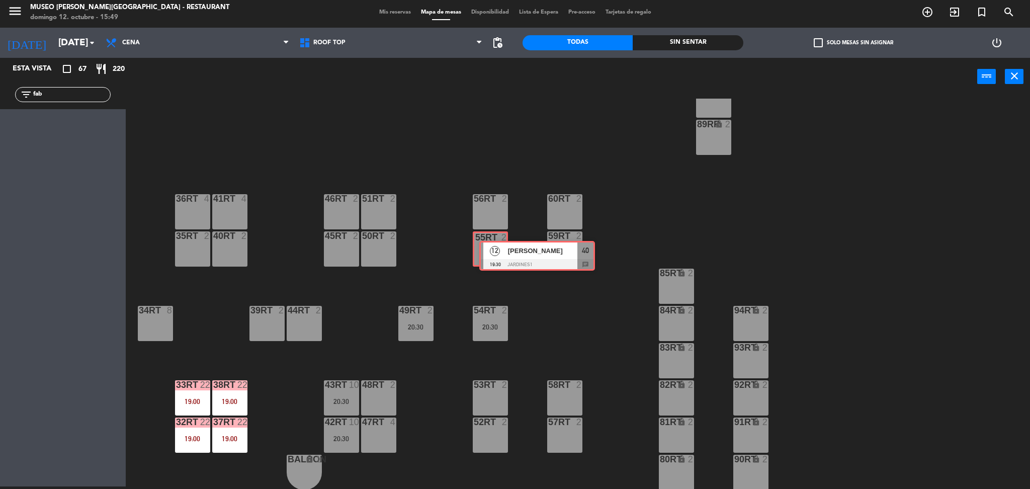
drag, startPoint x: 26, startPoint y: 121, endPoint x: 499, endPoint y: 248, distance: 489.8
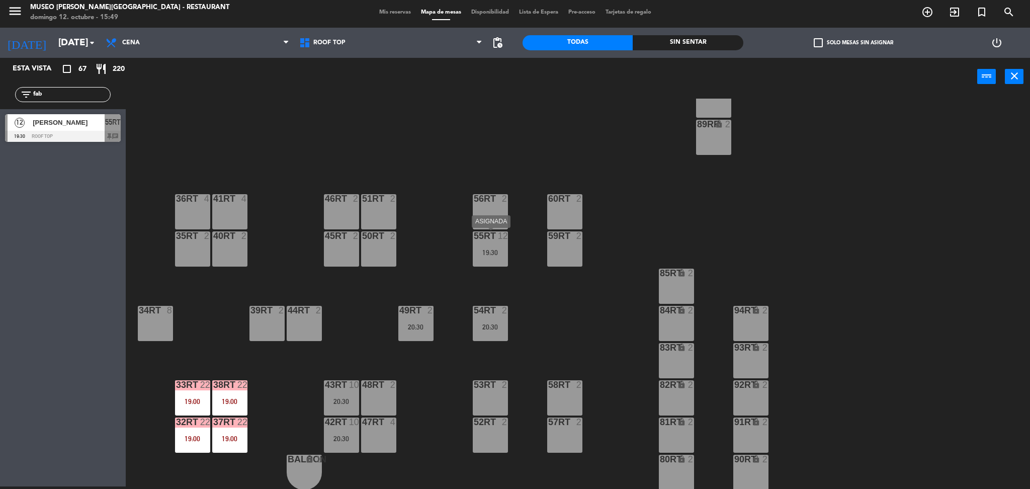
click at [500, 256] on div "55RT 12 19:30" at bounding box center [490, 248] width 35 height 35
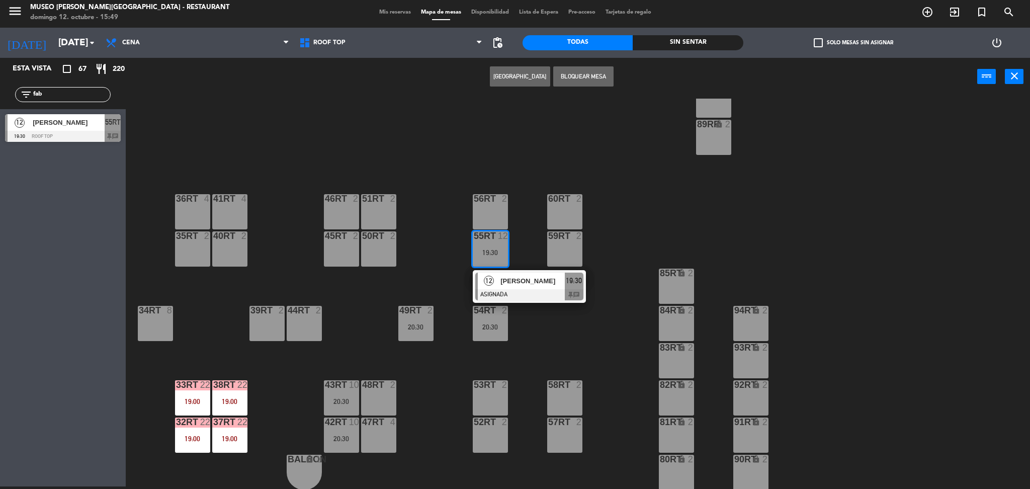
click at [523, 281] on div "12 [PERSON_NAME] ASIGNADA 19:30 chat" at bounding box center [529, 286] width 128 height 33
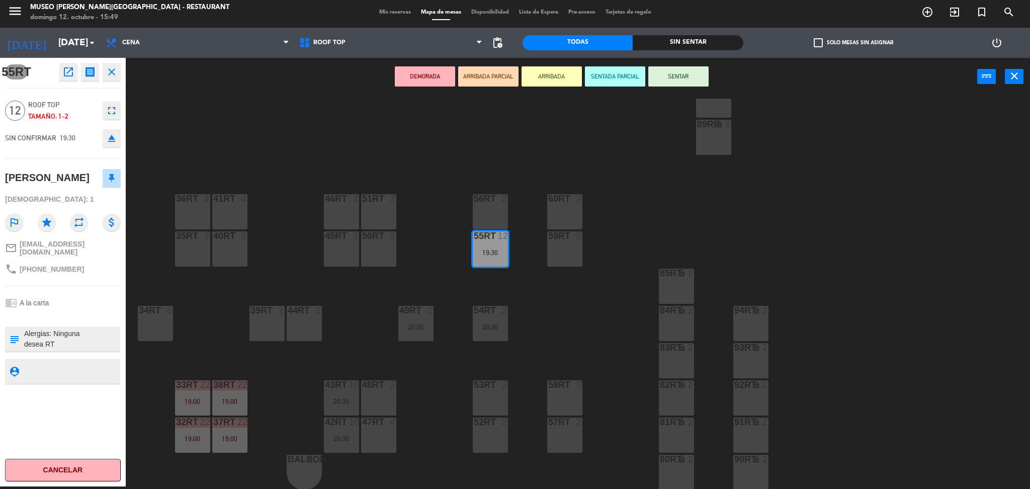
click at [117, 141] on button "eject" at bounding box center [112, 138] width 18 height 18
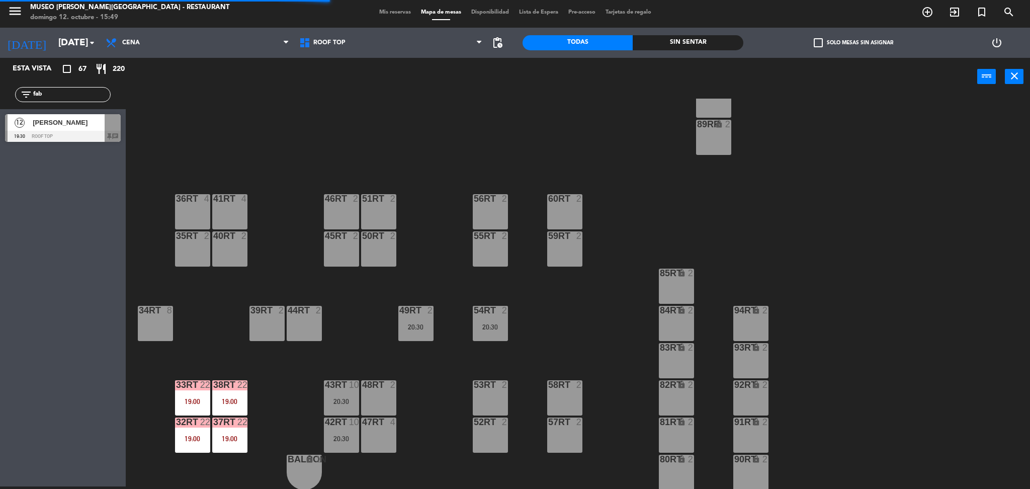
drag, startPoint x: 60, startPoint y: 95, endPoint x: 0, endPoint y: 92, distance: 60.4
click at [0, 92] on div "filter_list fab" at bounding box center [63, 94] width 126 height 29
drag, startPoint x: 7, startPoint y: 128, endPoint x: 43, endPoint y: 128, distance: 36.2
click at [7, 128] on div "12 [PERSON_NAME] 19:30 Roof Top chat" at bounding box center [63, 128] width 126 height 38
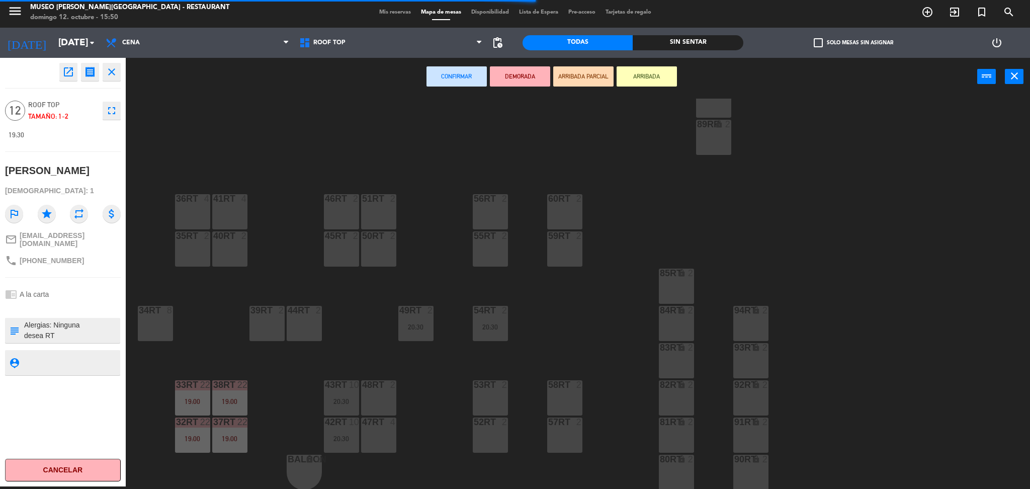
drag, startPoint x: 488, startPoint y: 206, endPoint x: 493, endPoint y: 235, distance: 29.5
click at [489, 205] on div "56RT 2" at bounding box center [490, 211] width 35 height 35
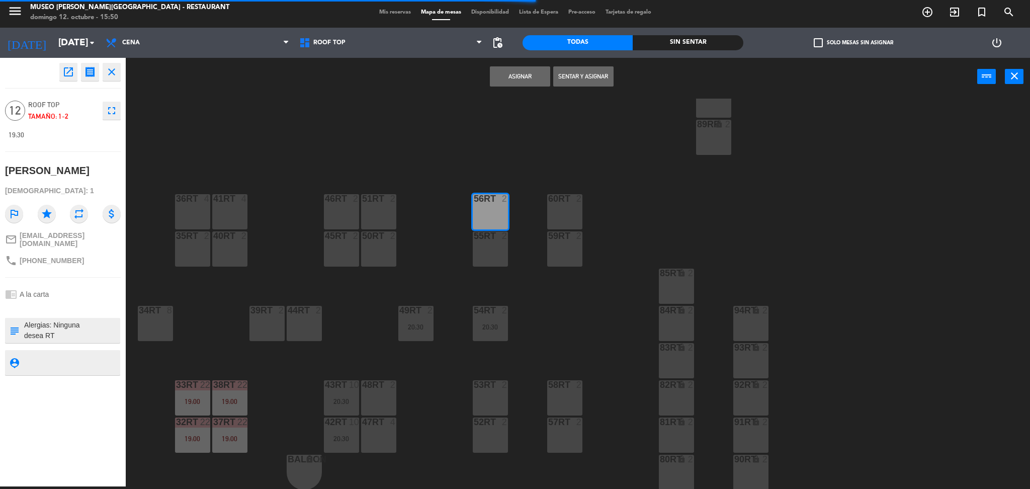
click at [490, 242] on div "55RT 2" at bounding box center [490, 248] width 35 height 35
click at [583, 241] on div "18RT 5 20:00 16RT 4 28RT 2 80RR lock 2 27RT 4 19:00 7RT 5 19:00 S1RT lock 2 17R…" at bounding box center [583, 294] width 894 height 391
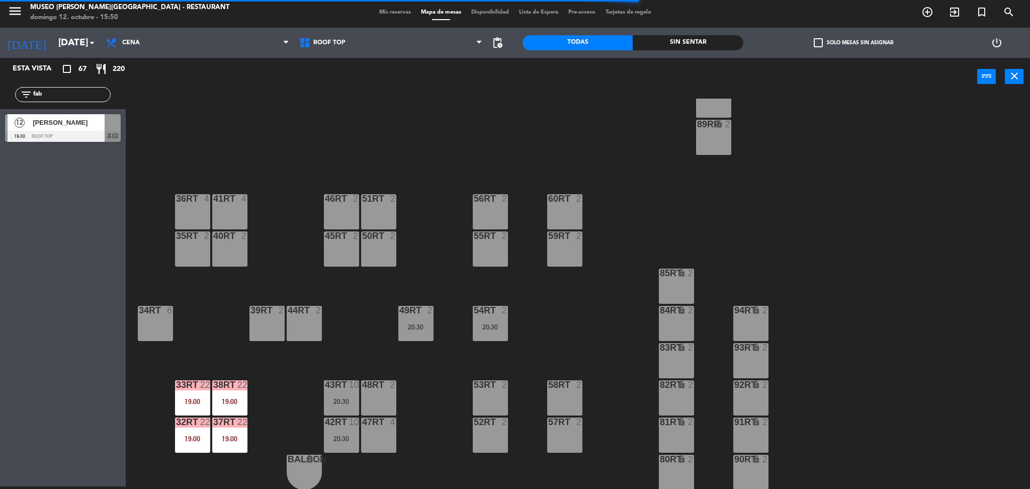
click at [78, 121] on span "[PERSON_NAME]" at bounding box center [69, 122] width 72 height 11
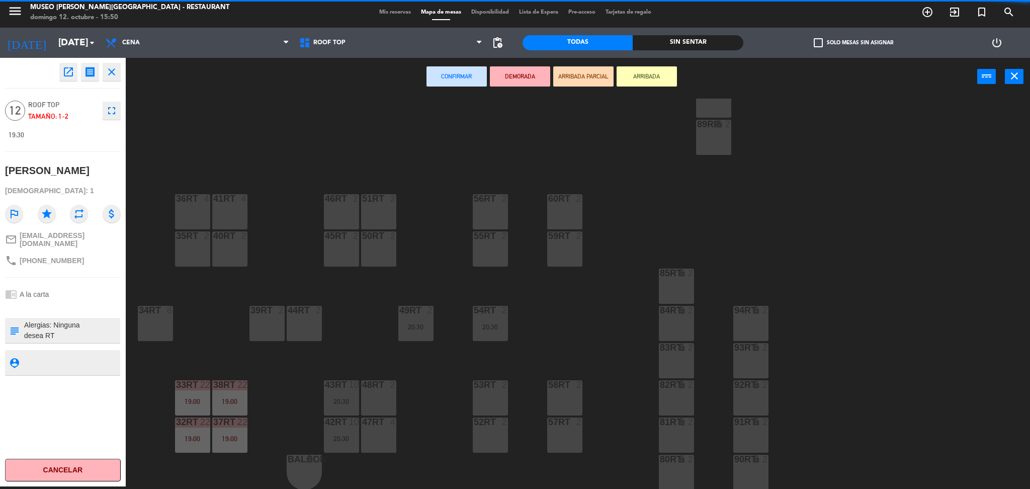
click at [488, 207] on div "56RT 2" at bounding box center [490, 211] width 35 height 35
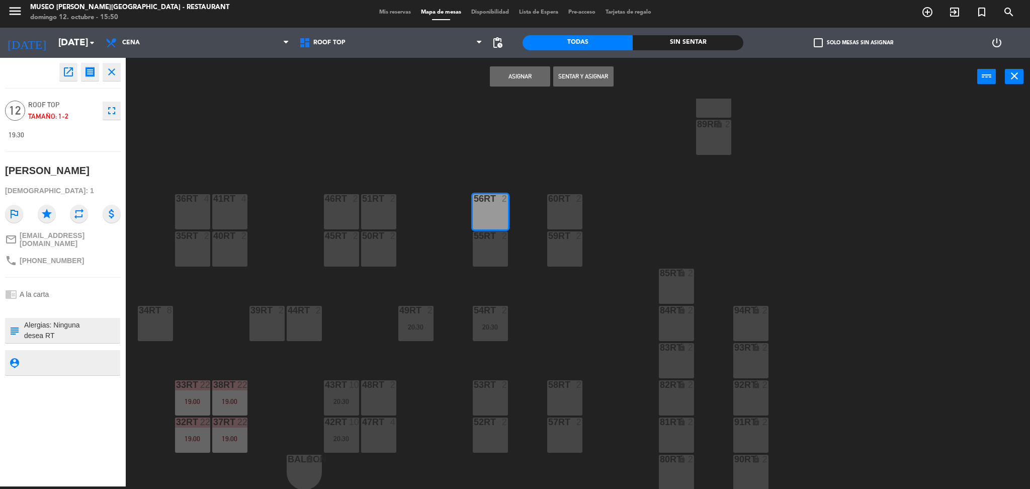
click at [490, 240] on div "55RT 2" at bounding box center [490, 236] width 35 height 10
click at [568, 244] on div "59RT 2" at bounding box center [564, 248] width 35 height 35
click at [566, 213] on div "60RT 2" at bounding box center [564, 211] width 35 height 35
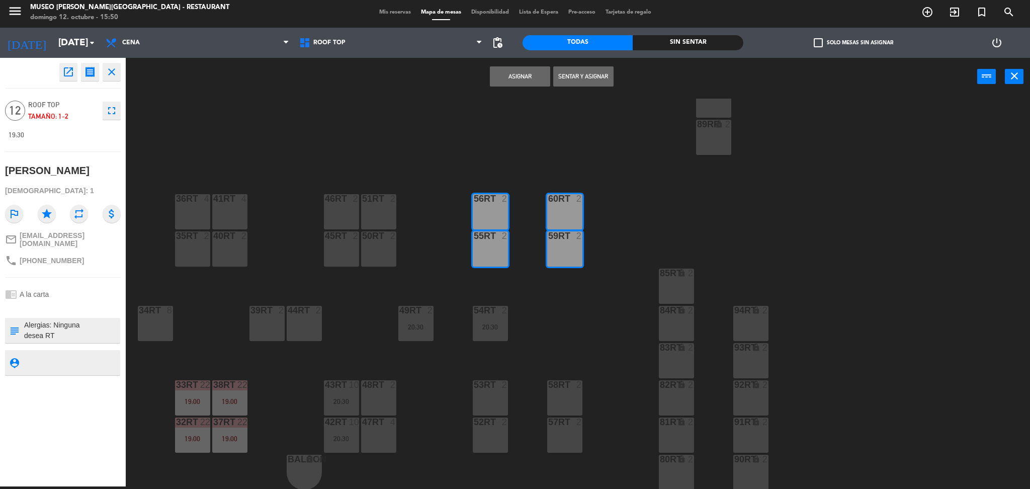
click at [516, 82] on button "Asignar" at bounding box center [520, 76] width 60 height 20
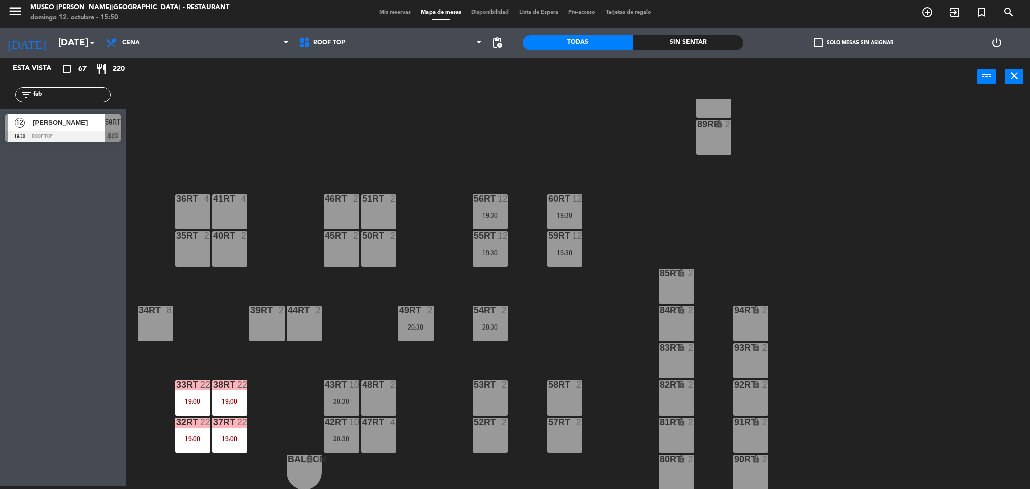
click at [575, 205] on div "60RT 12 19:30" at bounding box center [564, 211] width 35 height 35
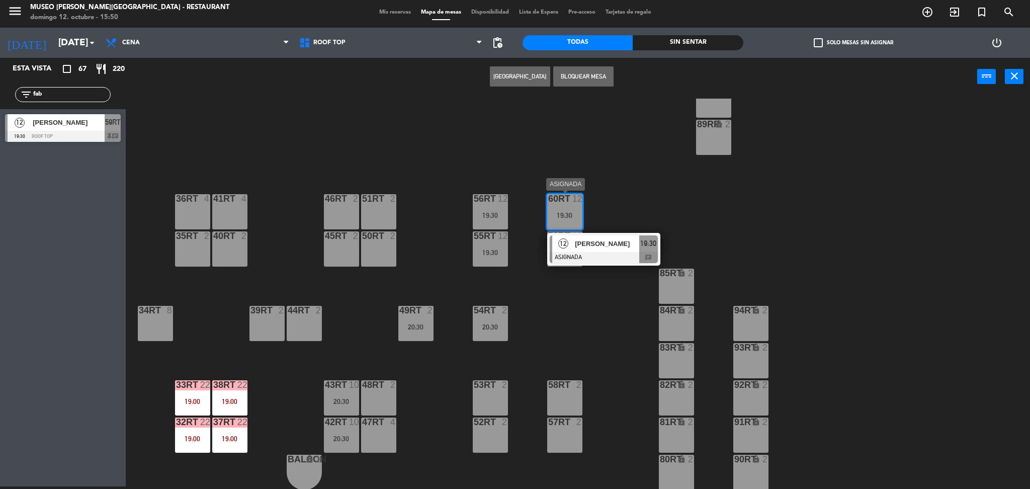
click at [606, 250] on div "[PERSON_NAME]" at bounding box center [606, 243] width 65 height 17
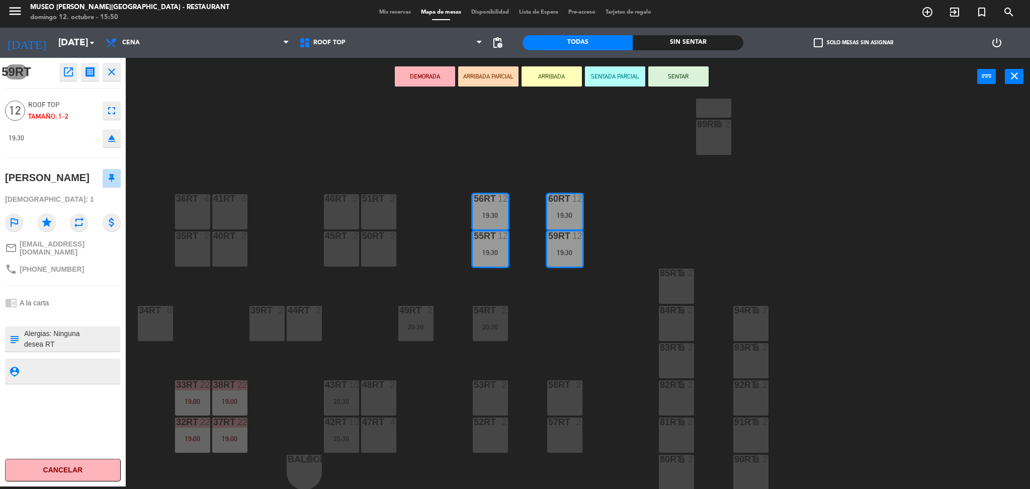
click at [419, 77] on button "DEMORADA" at bounding box center [425, 76] width 60 height 20
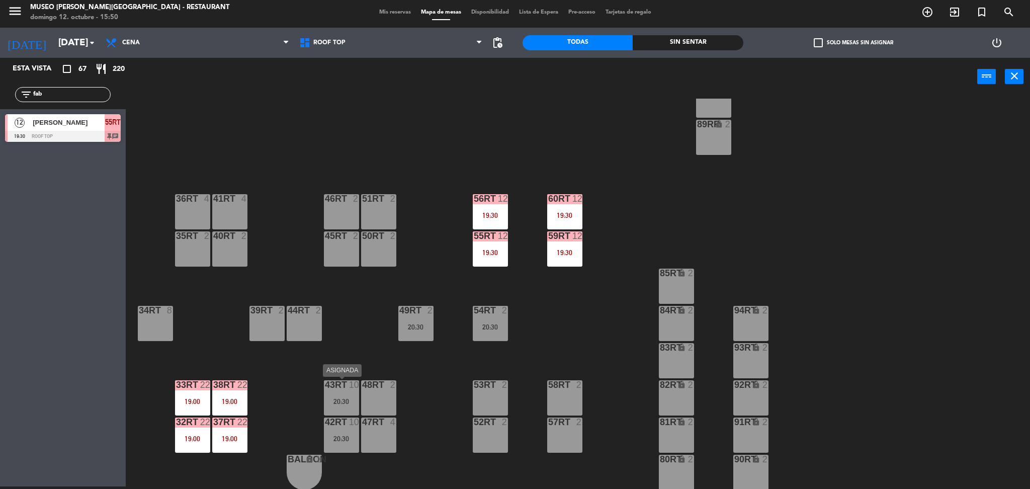
click at [348, 389] on div "43RT 10 20:30" at bounding box center [341, 397] width 35 height 35
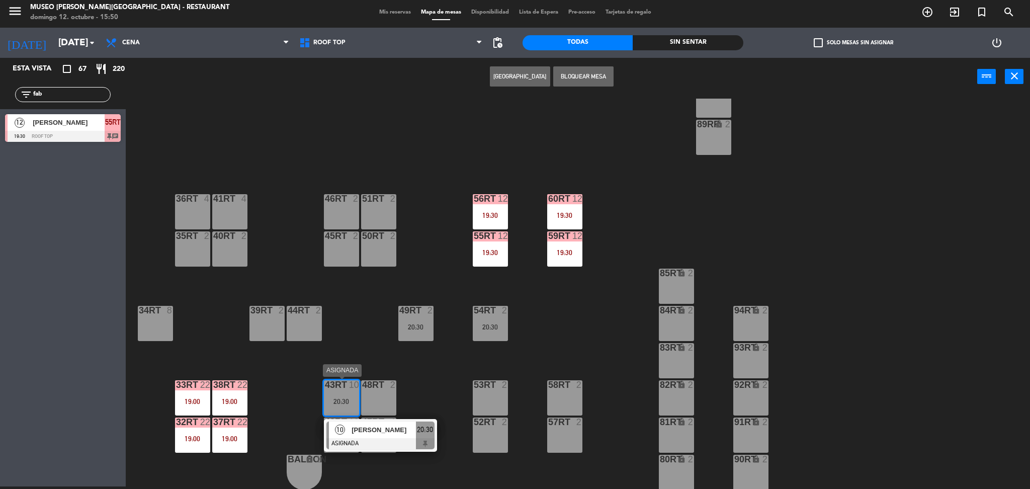
click at [398, 432] on span "[PERSON_NAME]" at bounding box center [383, 429] width 64 height 11
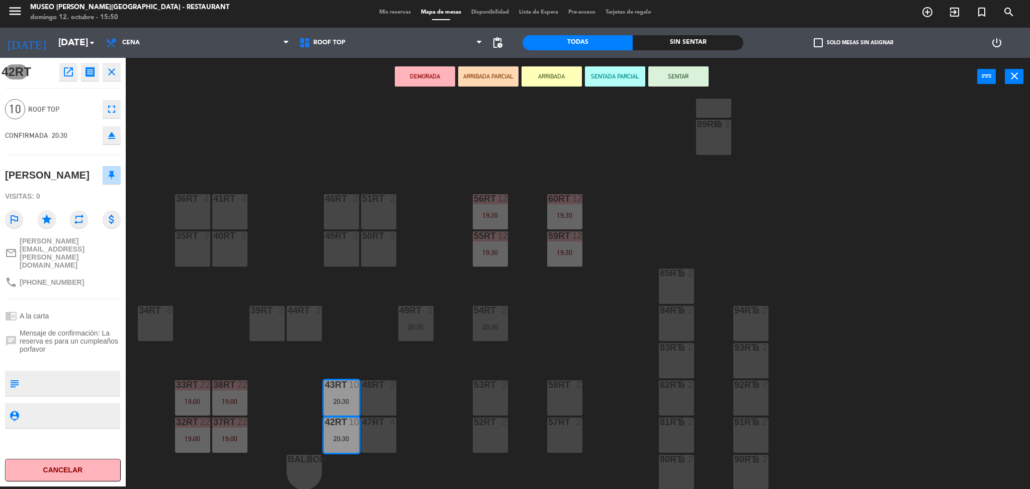
click at [414, 73] on button "DEMORADA" at bounding box center [425, 76] width 60 height 20
